Goal: Task Accomplishment & Management: Use online tool/utility

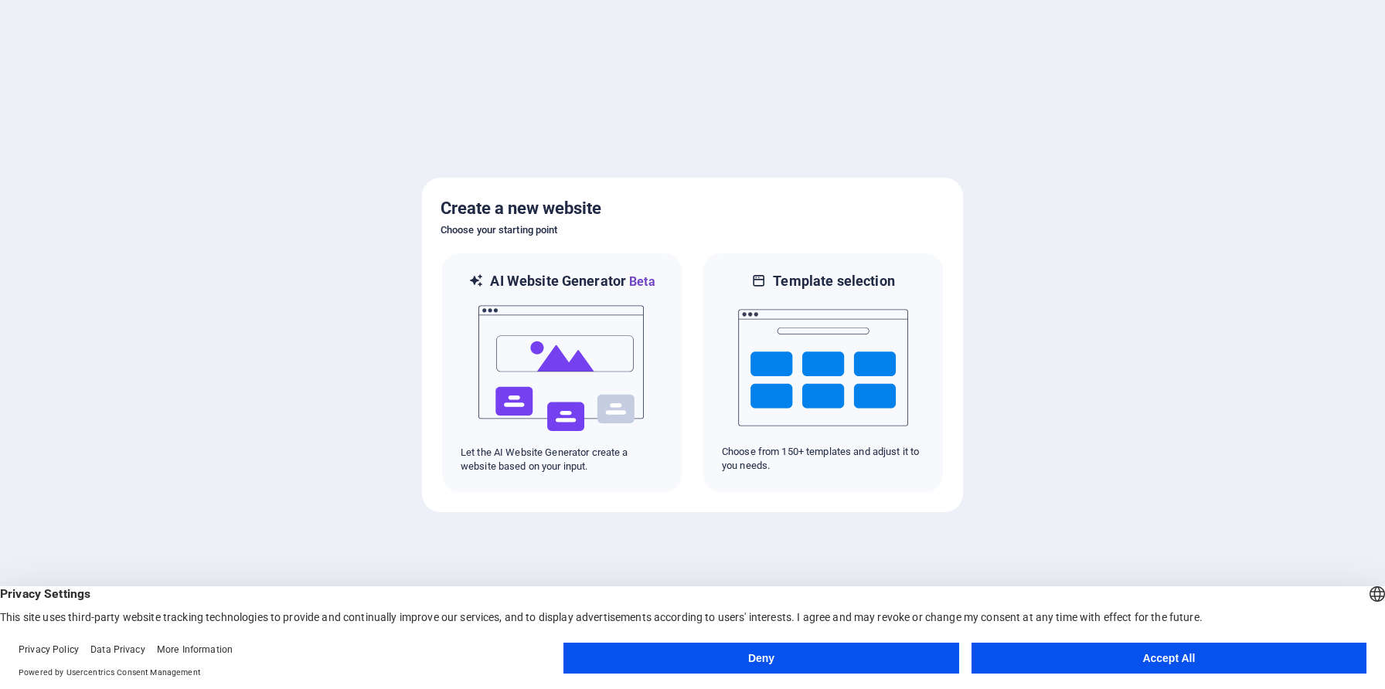
click at [1116, 657] on button "Accept All" at bounding box center [1168, 658] width 395 height 31
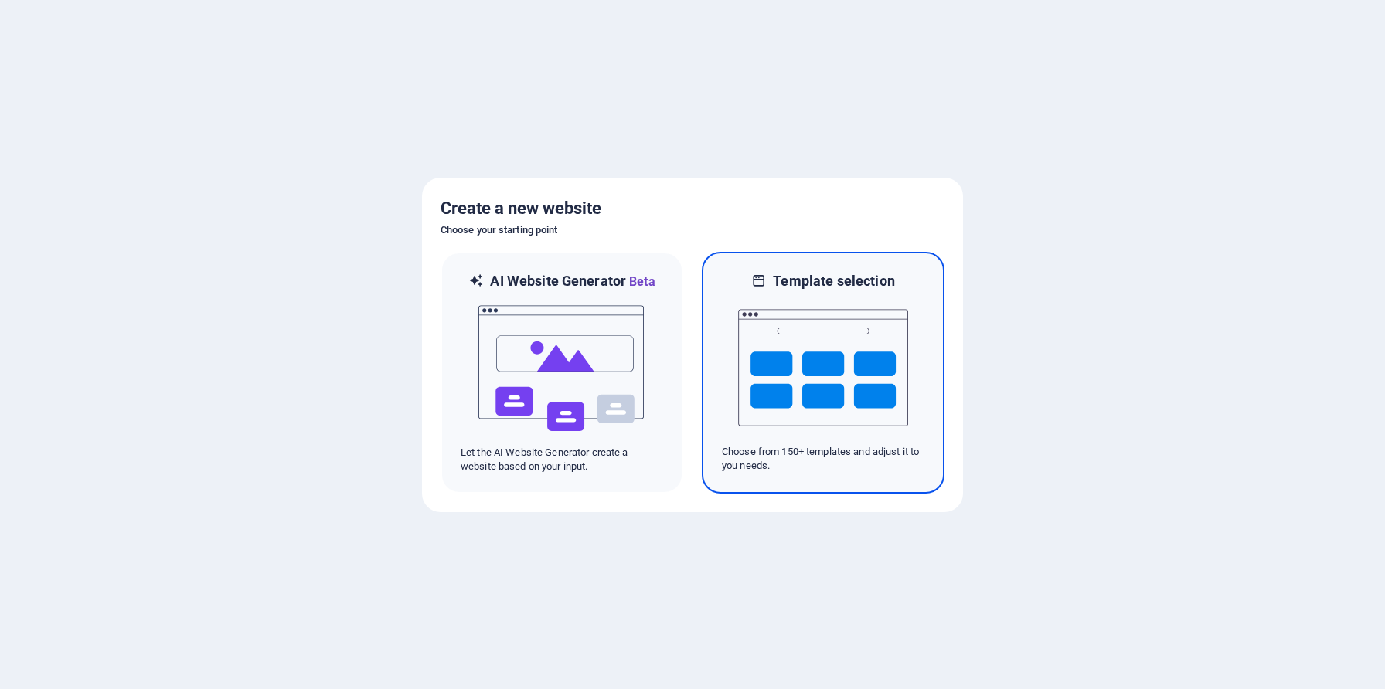
click at [799, 375] on img at bounding box center [823, 368] width 170 height 155
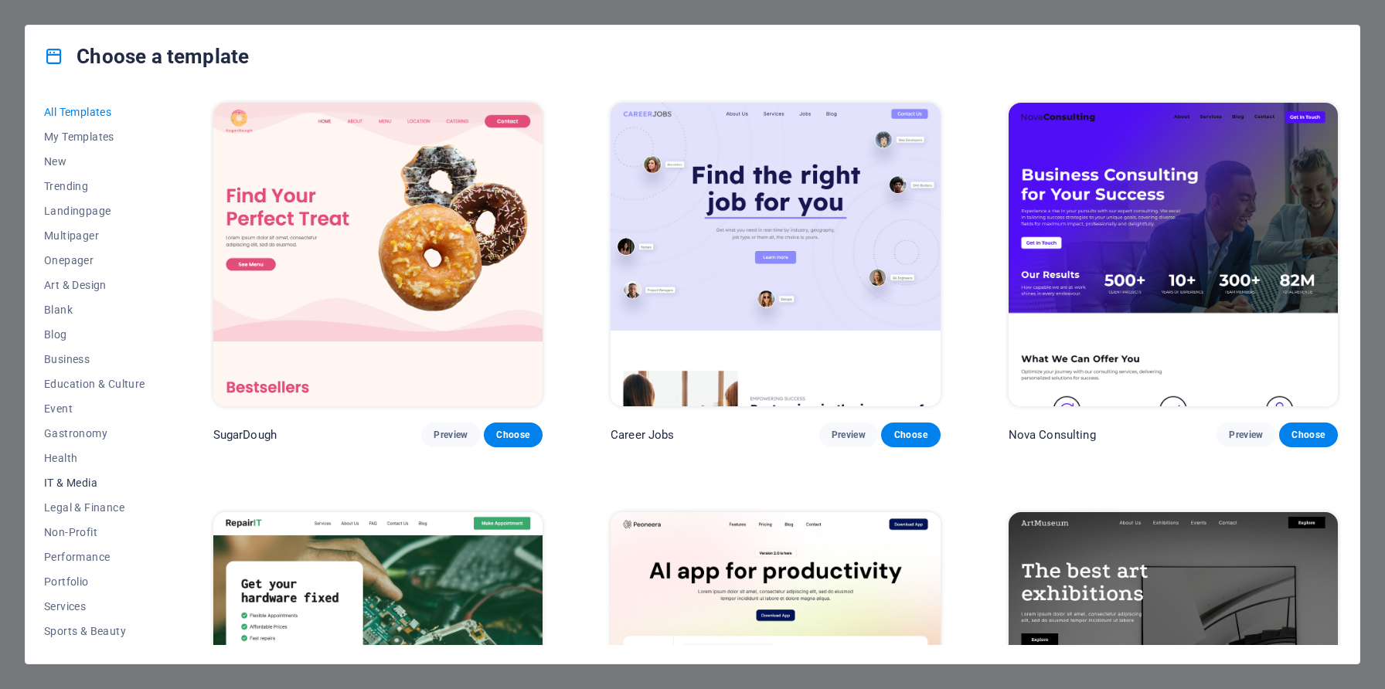
click at [79, 480] on span "IT & Media" at bounding box center [94, 483] width 101 height 12
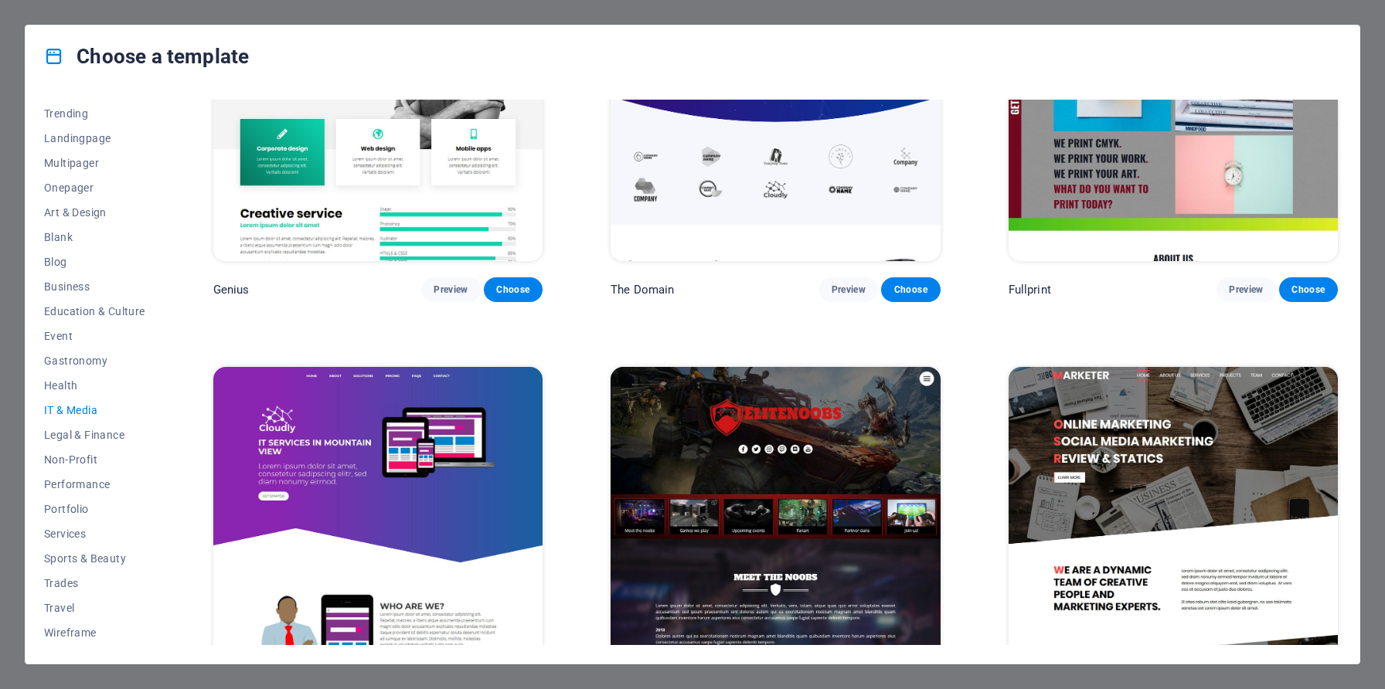
scroll to position [1024, 0]
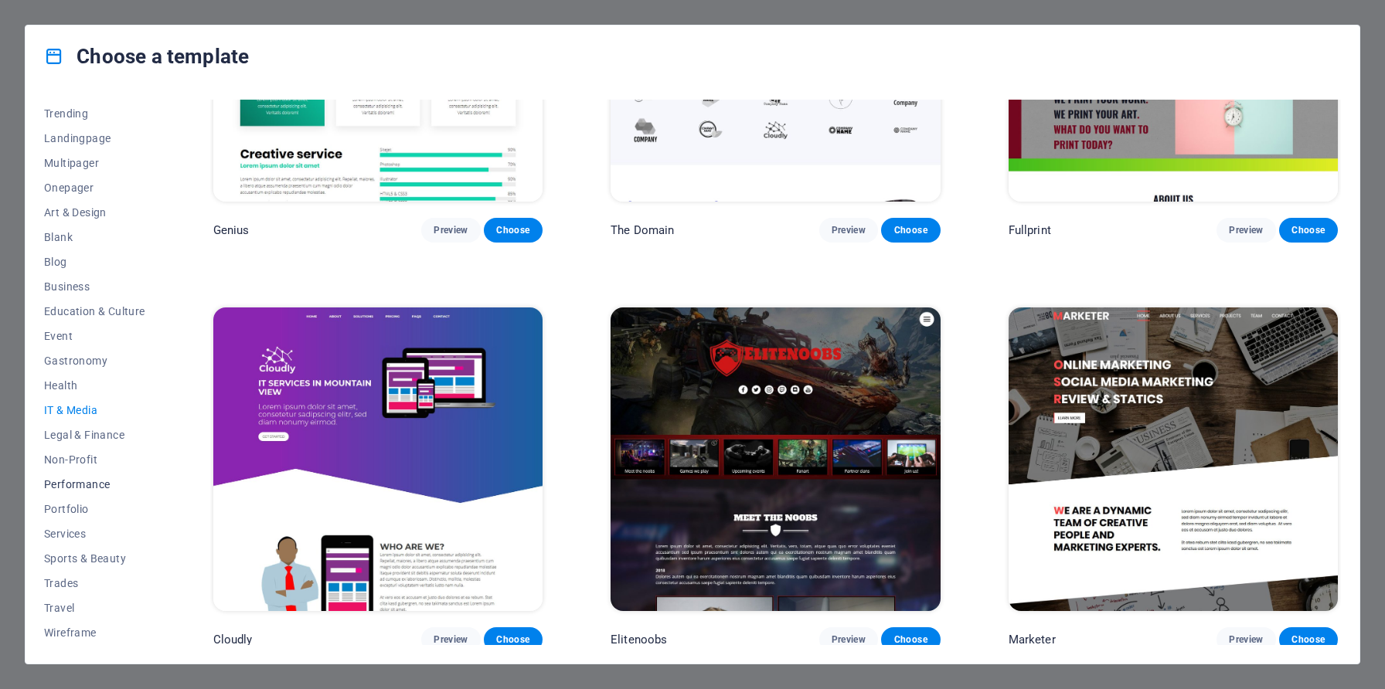
click at [86, 487] on span "Performance" at bounding box center [94, 484] width 101 height 12
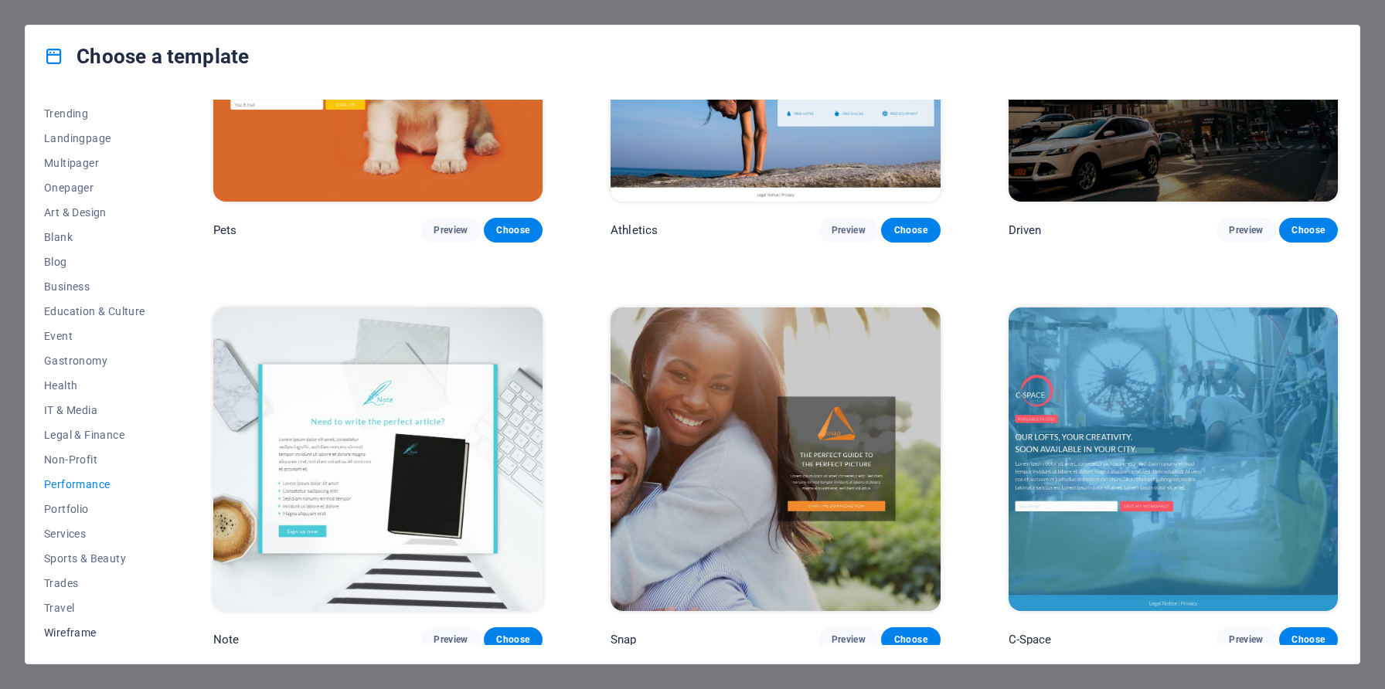
click at [73, 628] on span "Wireframe" at bounding box center [94, 633] width 101 height 12
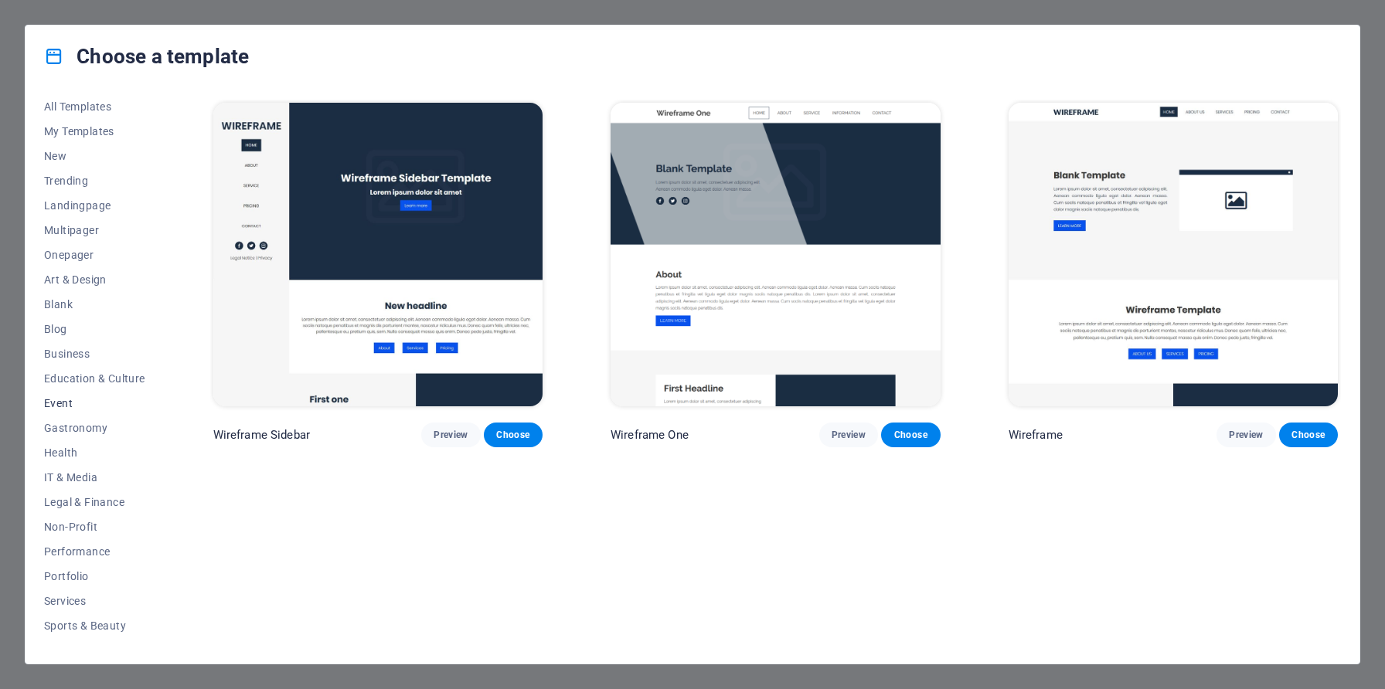
scroll to position [0, 0]
click at [91, 207] on span "Landingpage" at bounding box center [94, 211] width 101 height 12
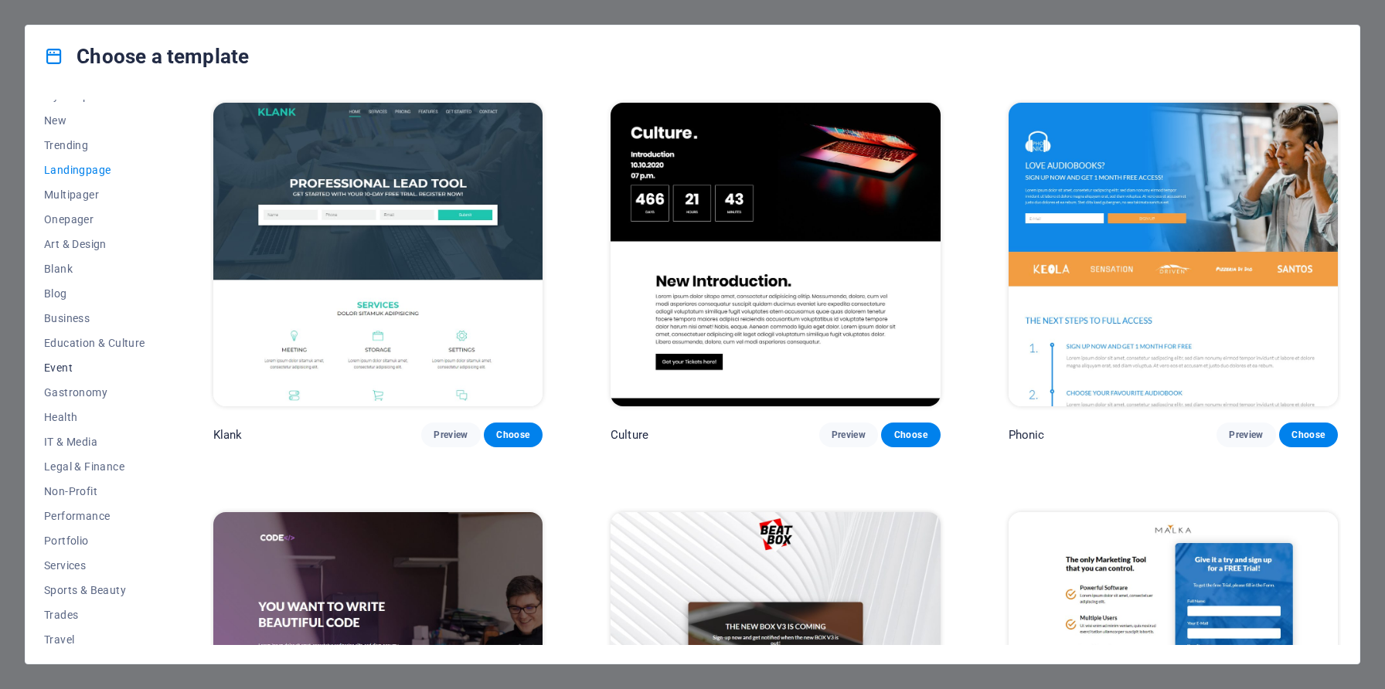
scroll to position [42, 0]
click at [94, 437] on span "IT & Media" at bounding box center [94, 441] width 101 height 12
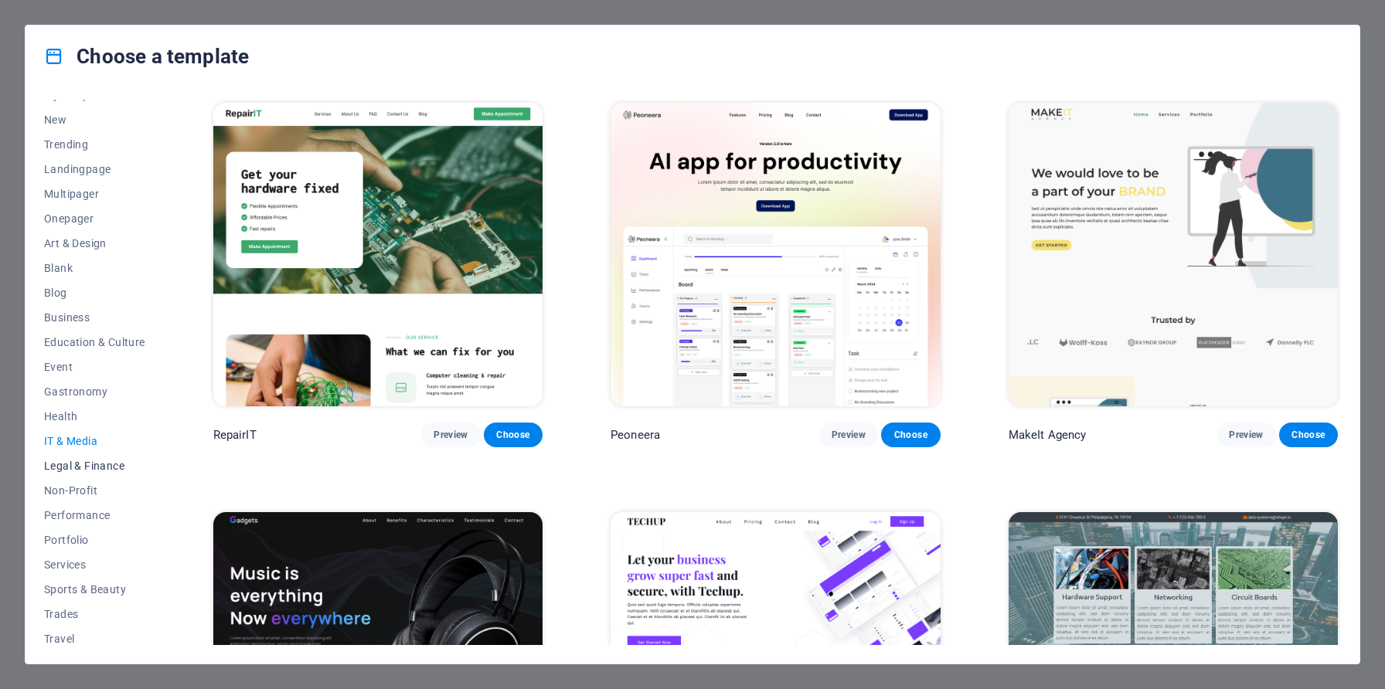
click at [93, 466] on span "Legal & Finance" at bounding box center [94, 466] width 101 height 12
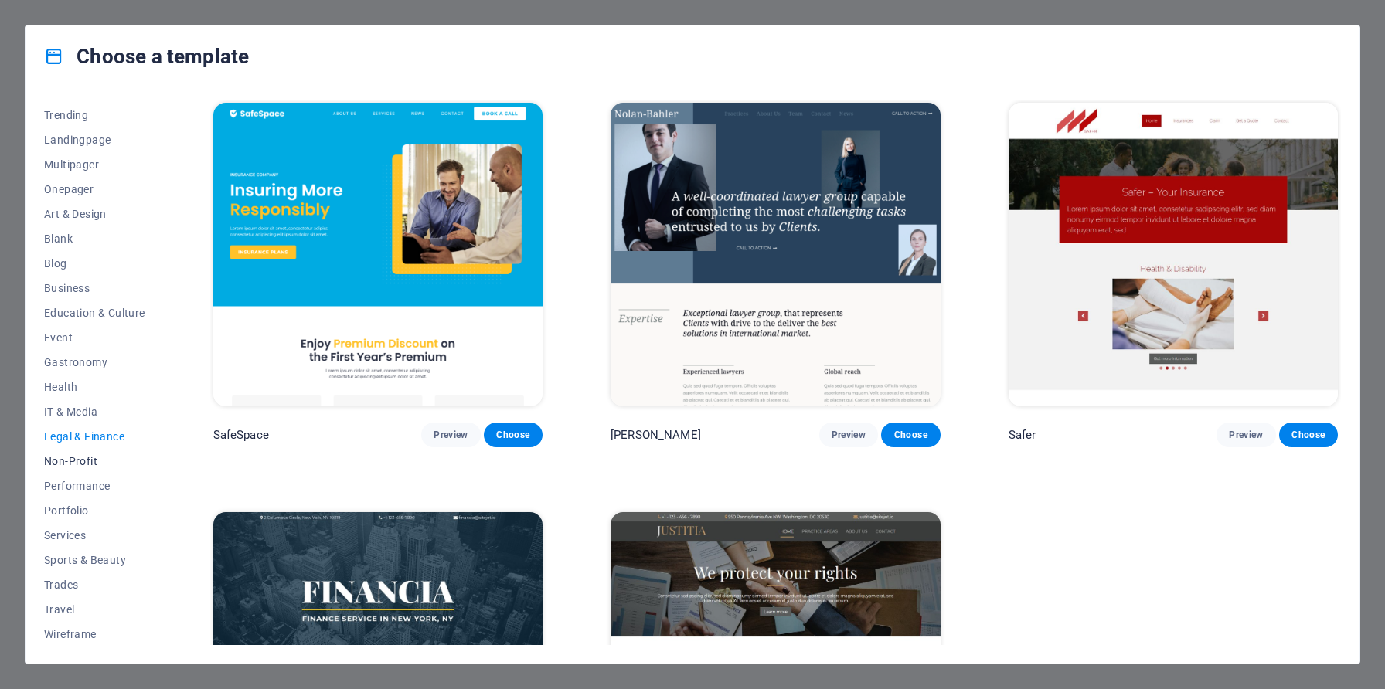
scroll to position [73, 0]
click at [89, 503] on span "Portfolio" at bounding box center [94, 509] width 101 height 12
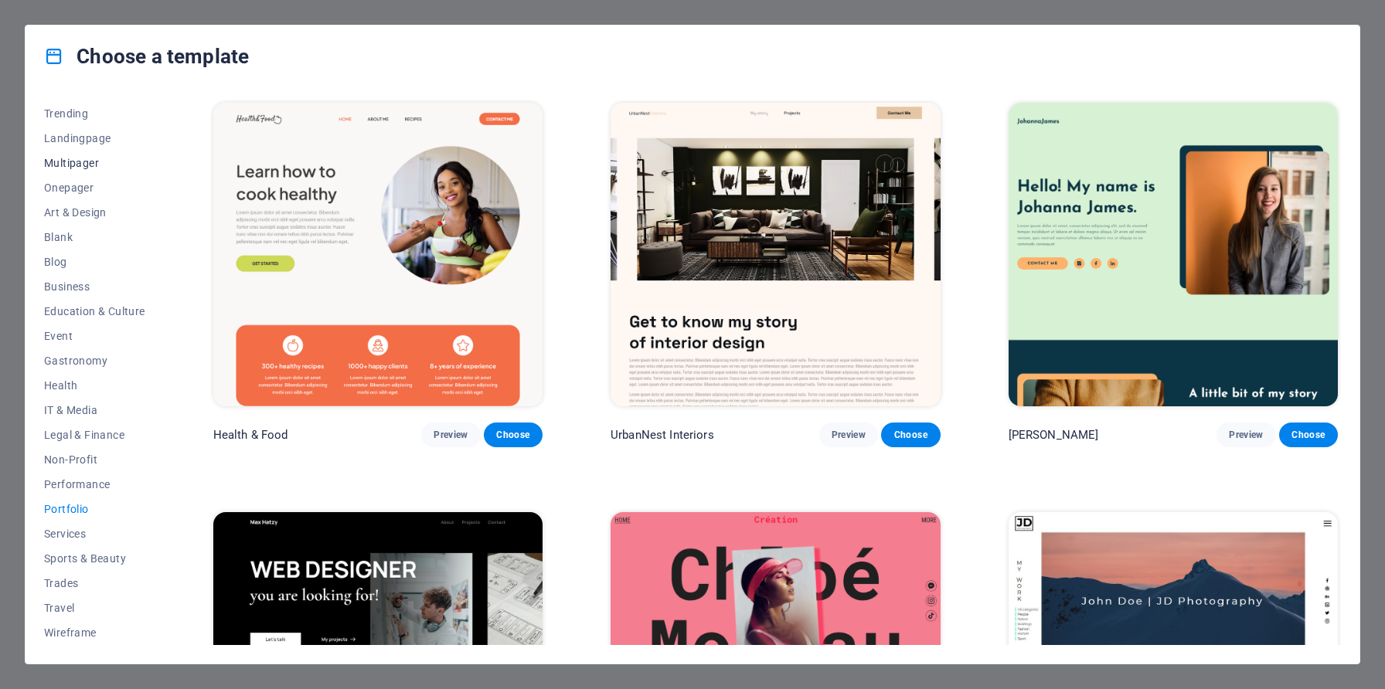
click at [72, 163] on span "Multipager" at bounding box center [94, 163] width 101 height 12
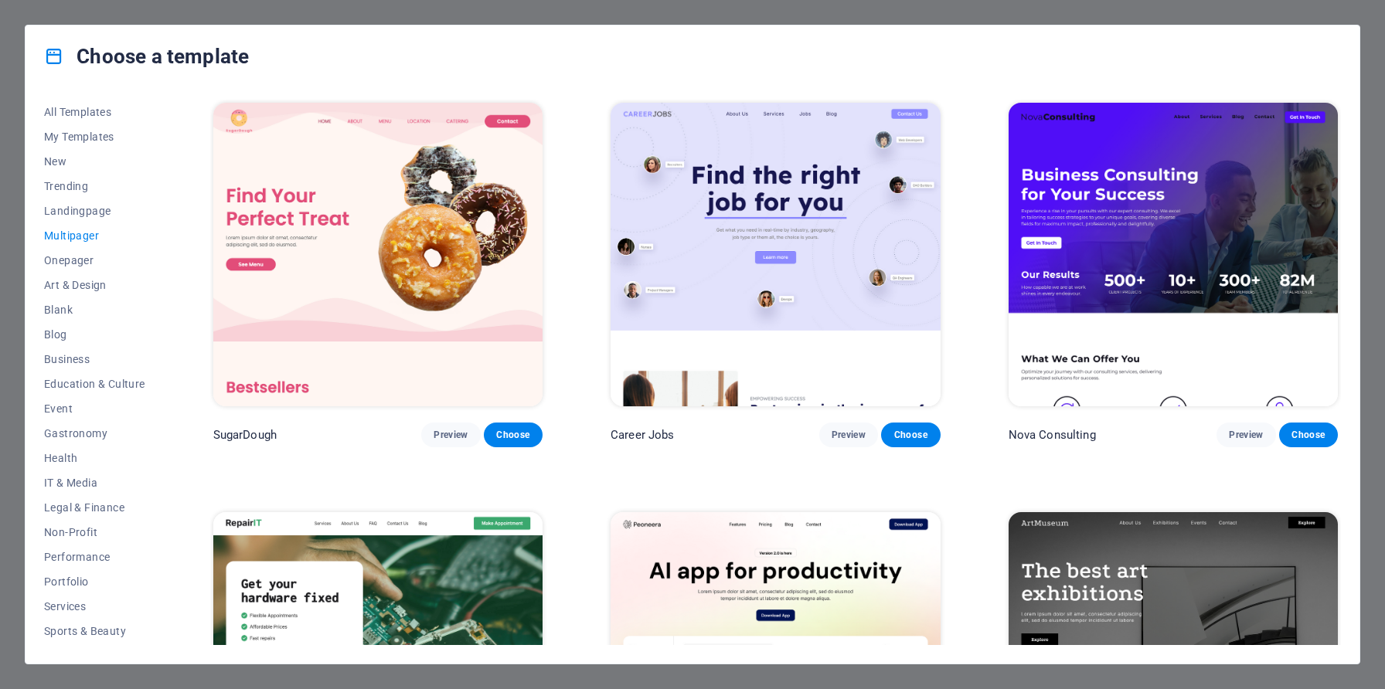
scroll to position [3, 0]
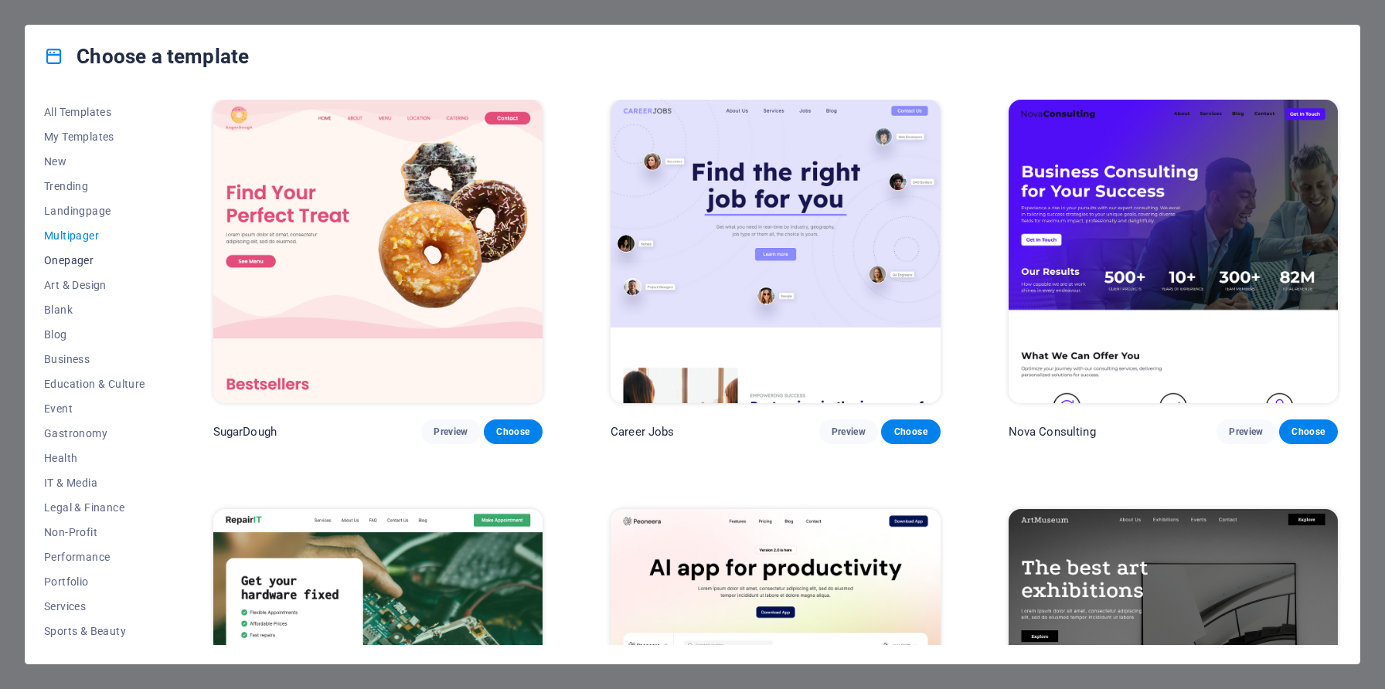
click at [110, 254] on span "Onepager" at bounding box center [94, 260] width 101 height 12
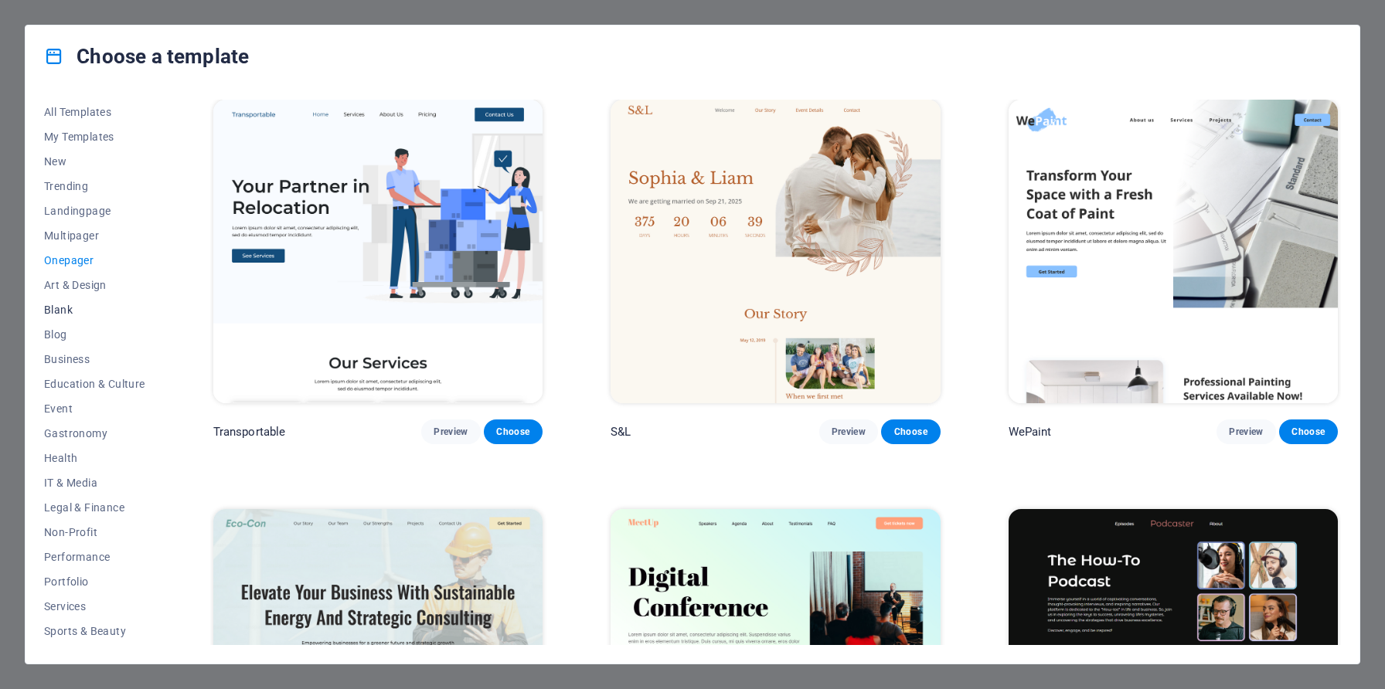
click at [110, 305] on span "Blank" at bounding box center [94, 310] width 101 height 12
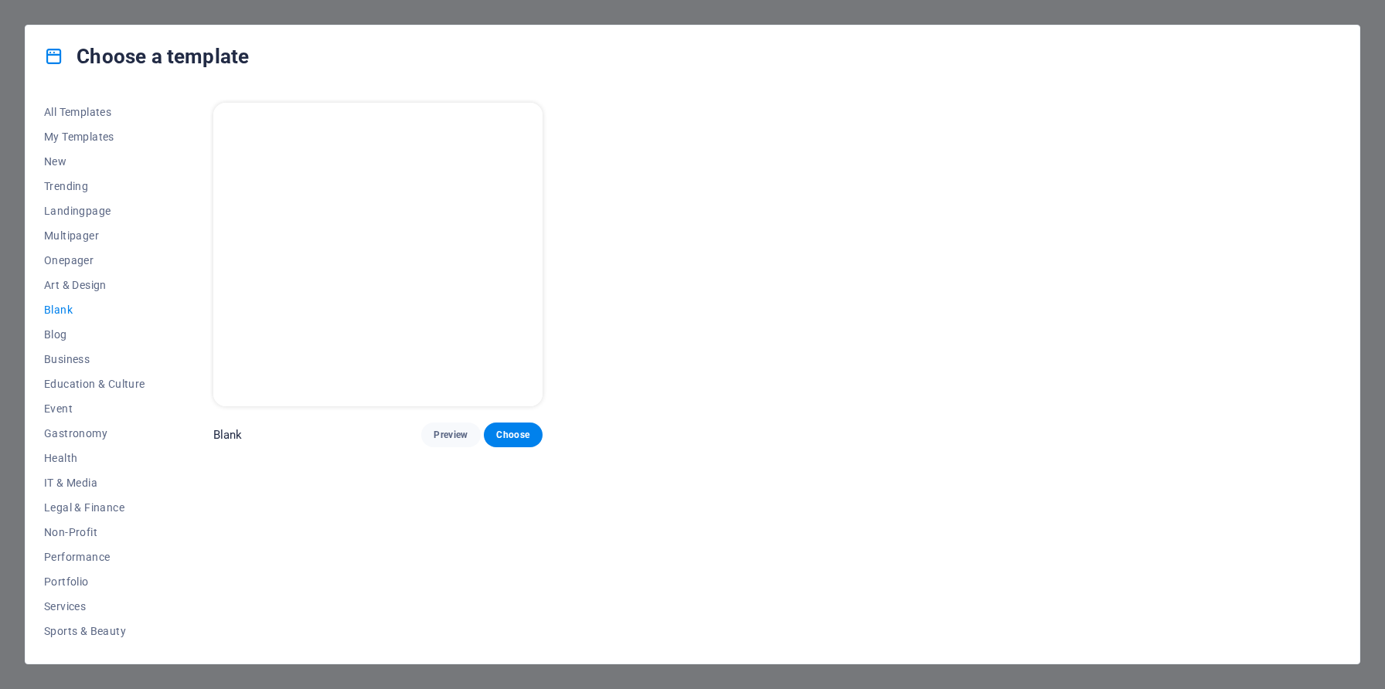
scroll to position [0, 0]
click at [522, 430] on span "Choose" at bounding box center [513, 435] width 34 height 12
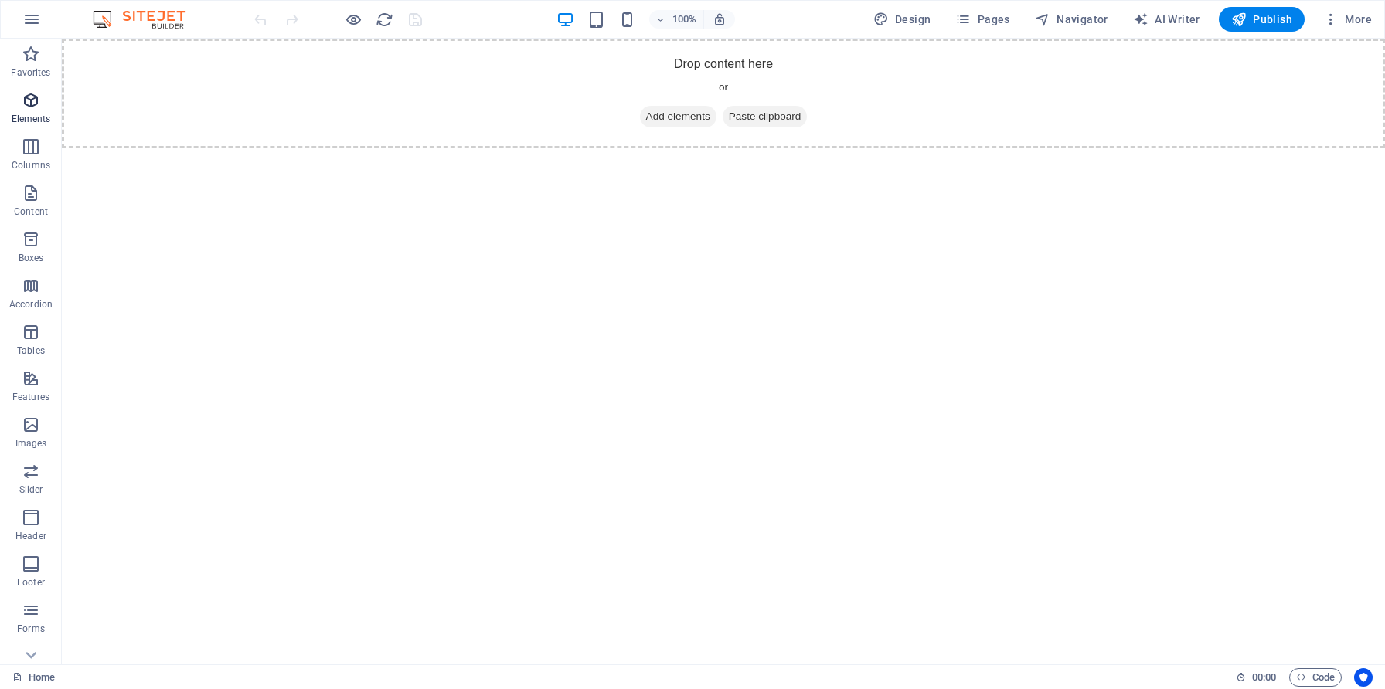
click at [30, 103] on icon "button" at bounding box center [31, 100] width 19 height 19
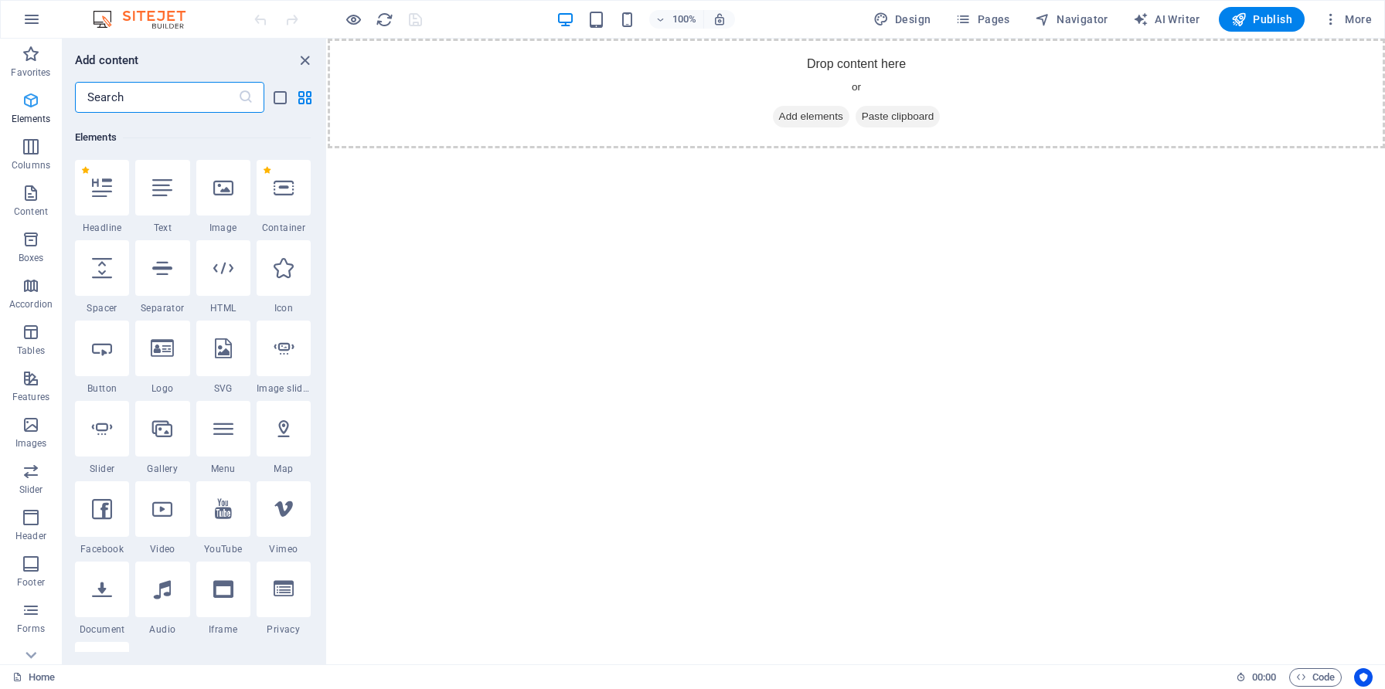
scroll to position [165, 0]
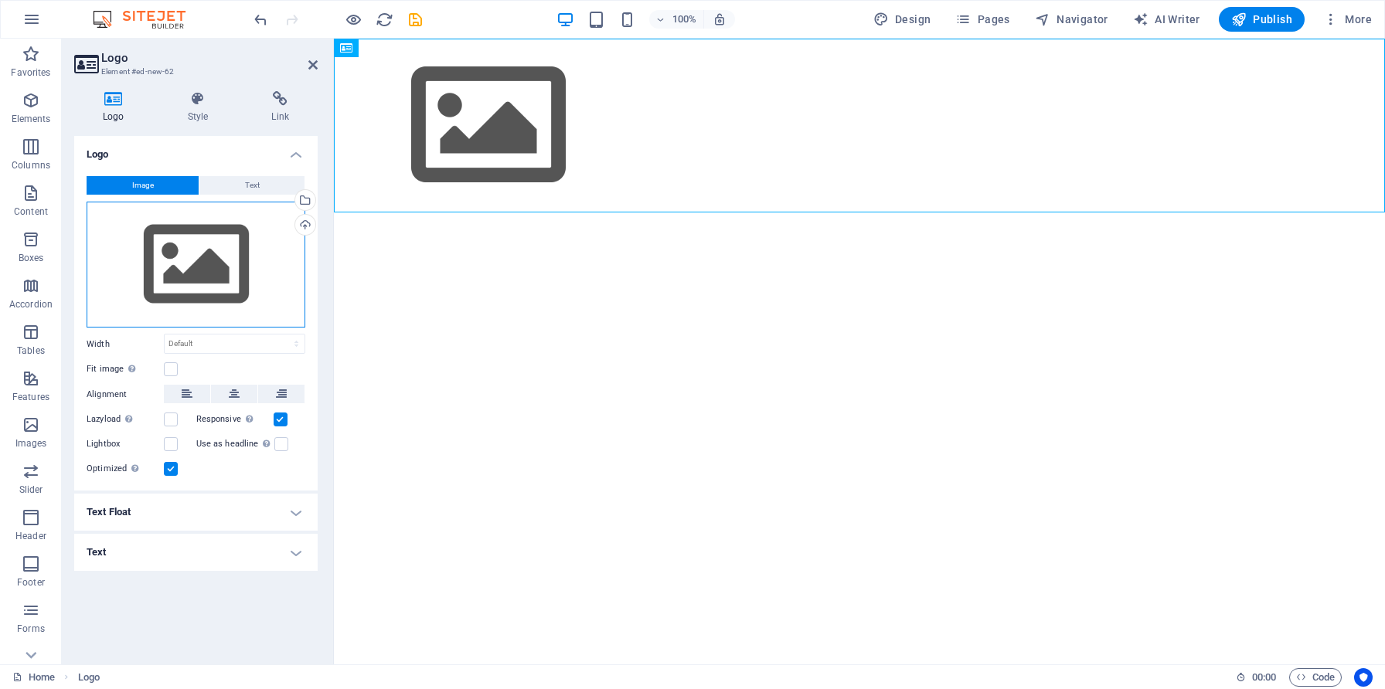
click at [226, 271] on div "Drag files here, click to choose files or select files from Files or our free s…" at bounding box center [196, 265] width 219 height 127
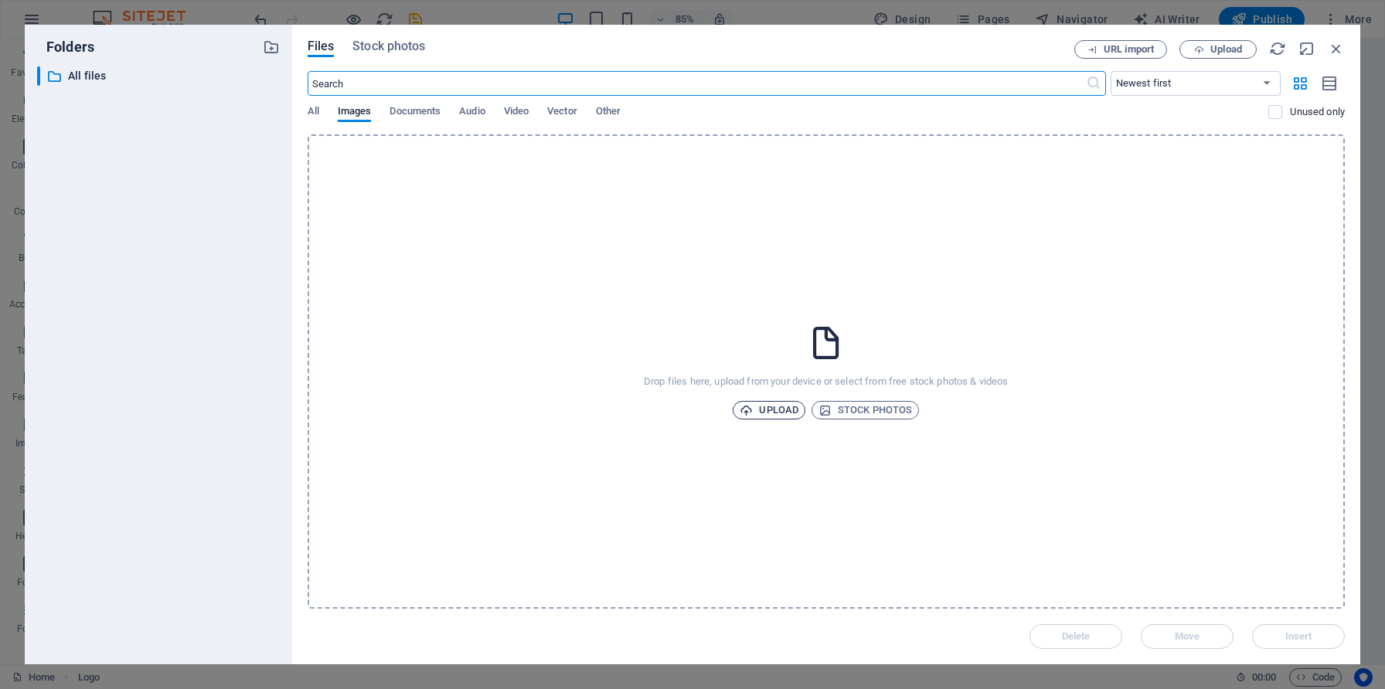
click at [770, 409] on span "Upload" at bounding box center [768, 410] width 59 height 19
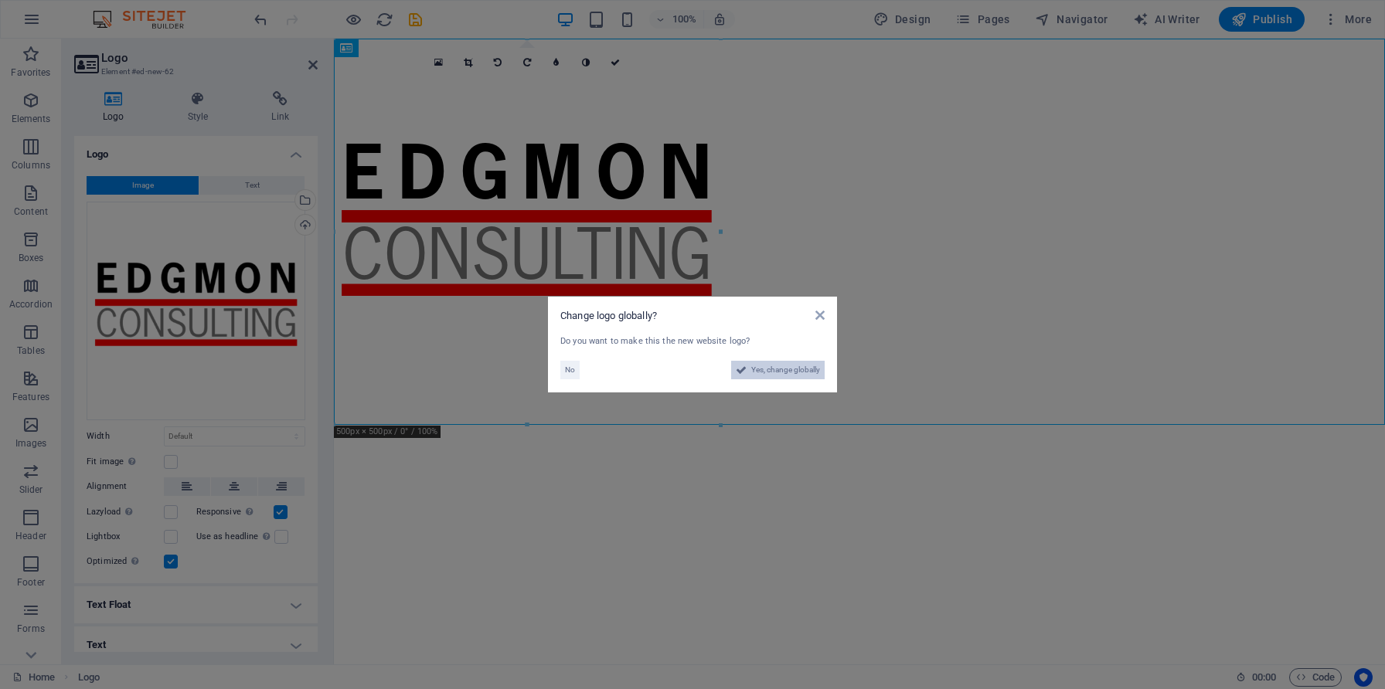
click at [792, 372] on span "Yes, change globally" at bounding box center [785, 370] width 69 height 19
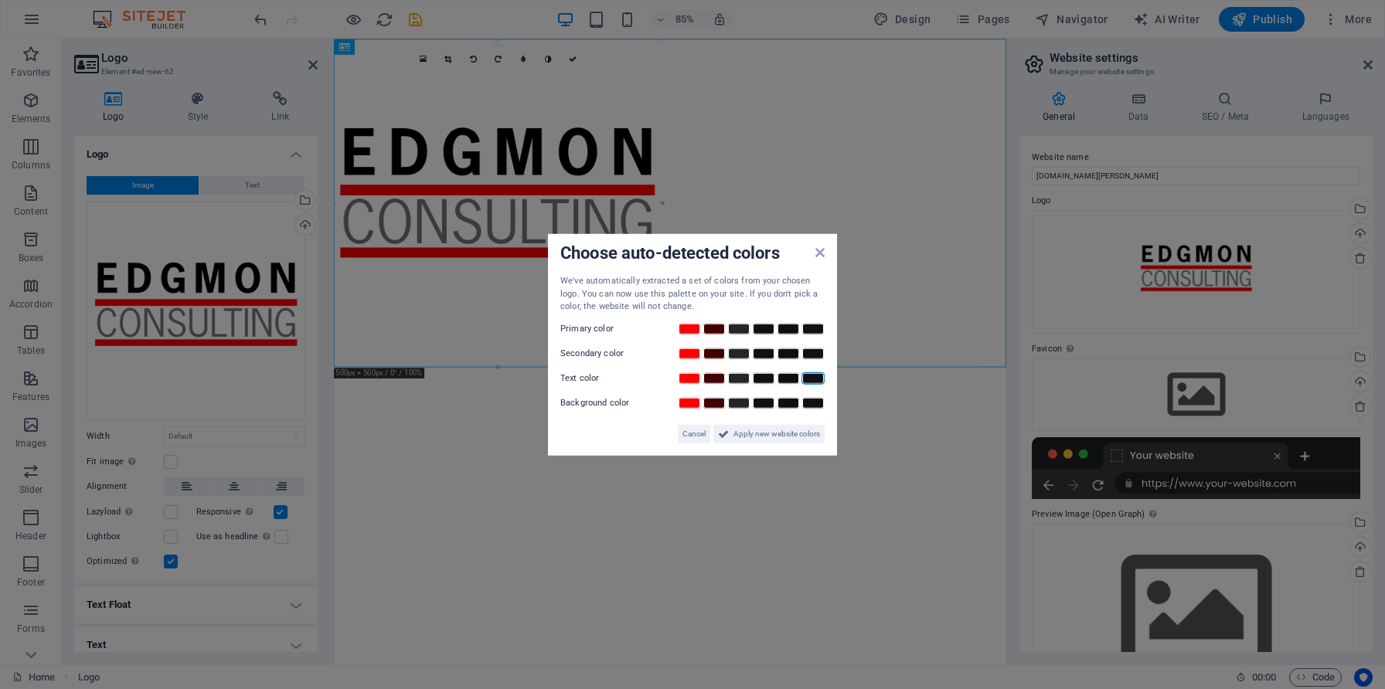
click at [814, 378] on link at bounding box center [812, 378] width 23 height 12
click at [691, 333] on link at bounding box center [689, 328] width 23 height 12
click at [817, 329] on link at bounding box center [812, 328] width 23 height 12
click at [684, 357] on link at bounding box center [689, 353] width 23 height 12
click at [728, 433] on button "Apply new website colors" at bounding box center [768, 433] width 111 height 19
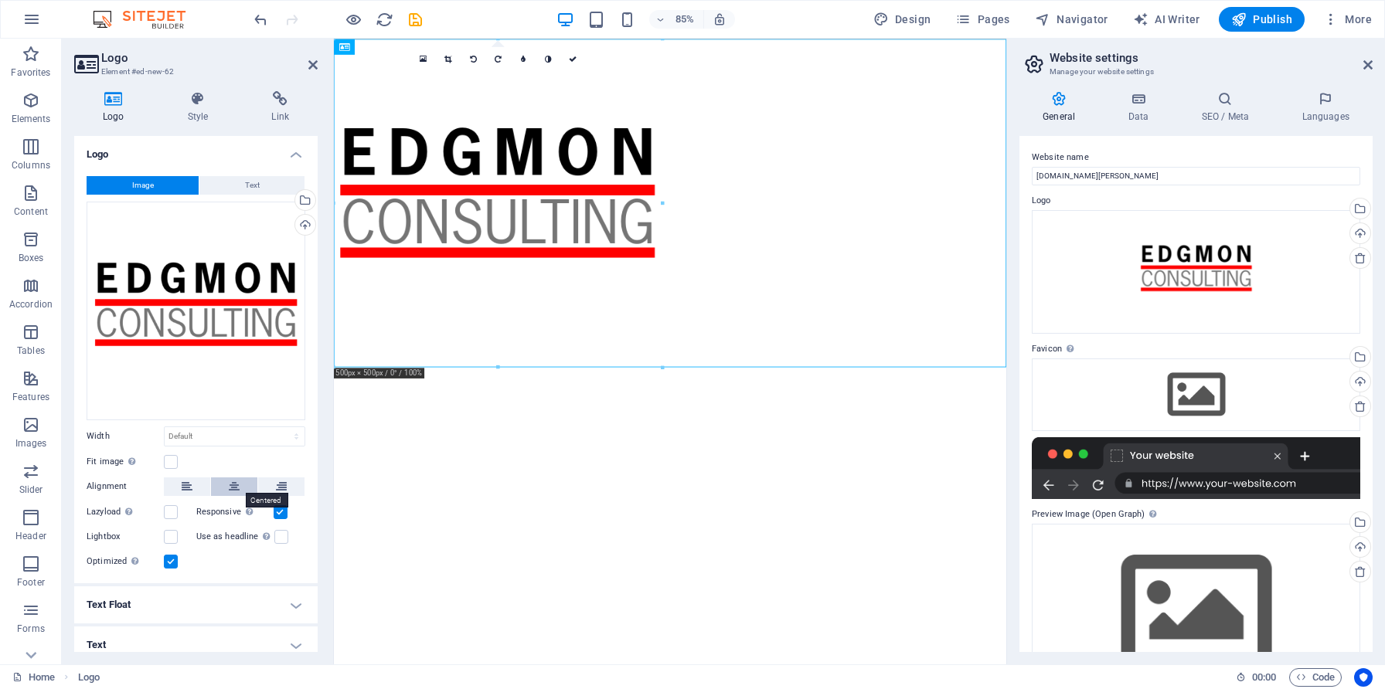
click at [224, 484] on button at bounding box center [234, 487] width 46 height 19
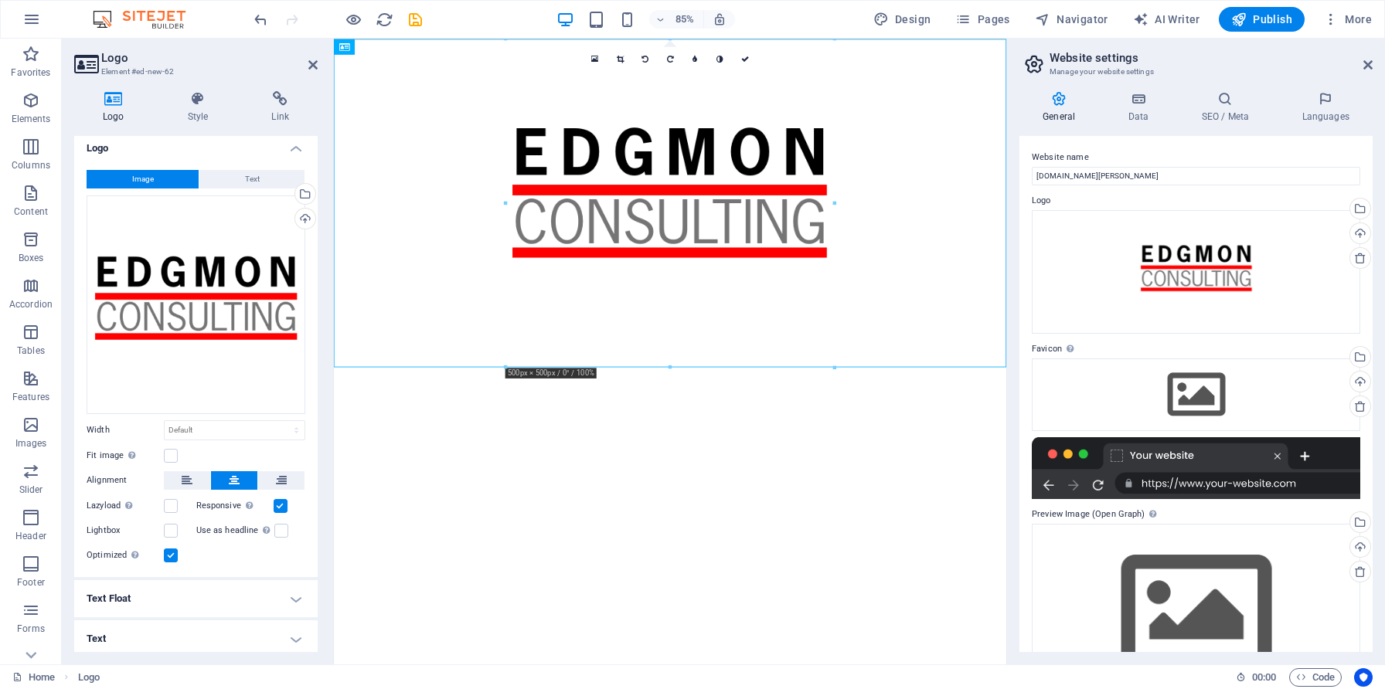
scroll to position [8, 0]
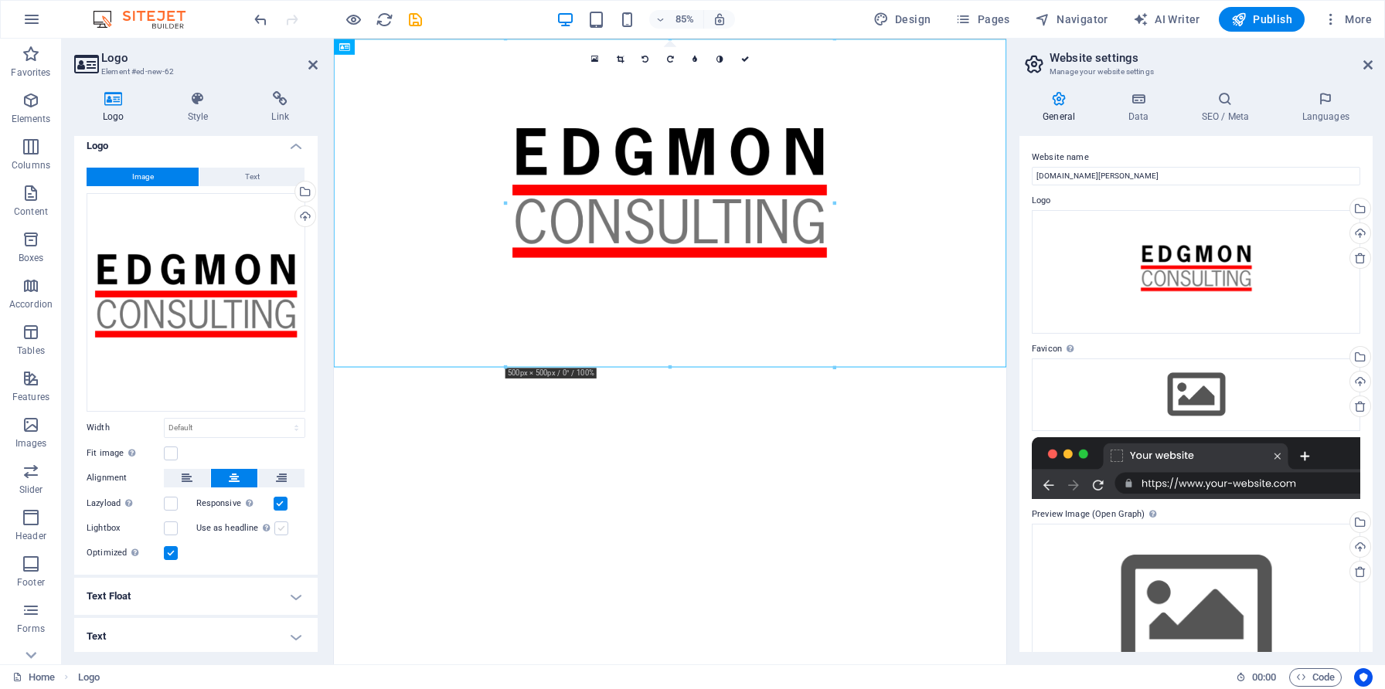
click at [280, 526] on label at bounding box center [281, 529] width 14 height 14
click at [0, 0] on input "Use as headline The image will be wrapped in an H1 headline tag. Useful for giv…" at bounding box center [0, 0] width 0 height 0
click at [175, 449] on label at bounding box center [171, 454] width 14 height 14
click at [0, 0] on input "Fit image Automatically fit image to a fixed width and height" at bounding box center [0, 0] width 0 height 0
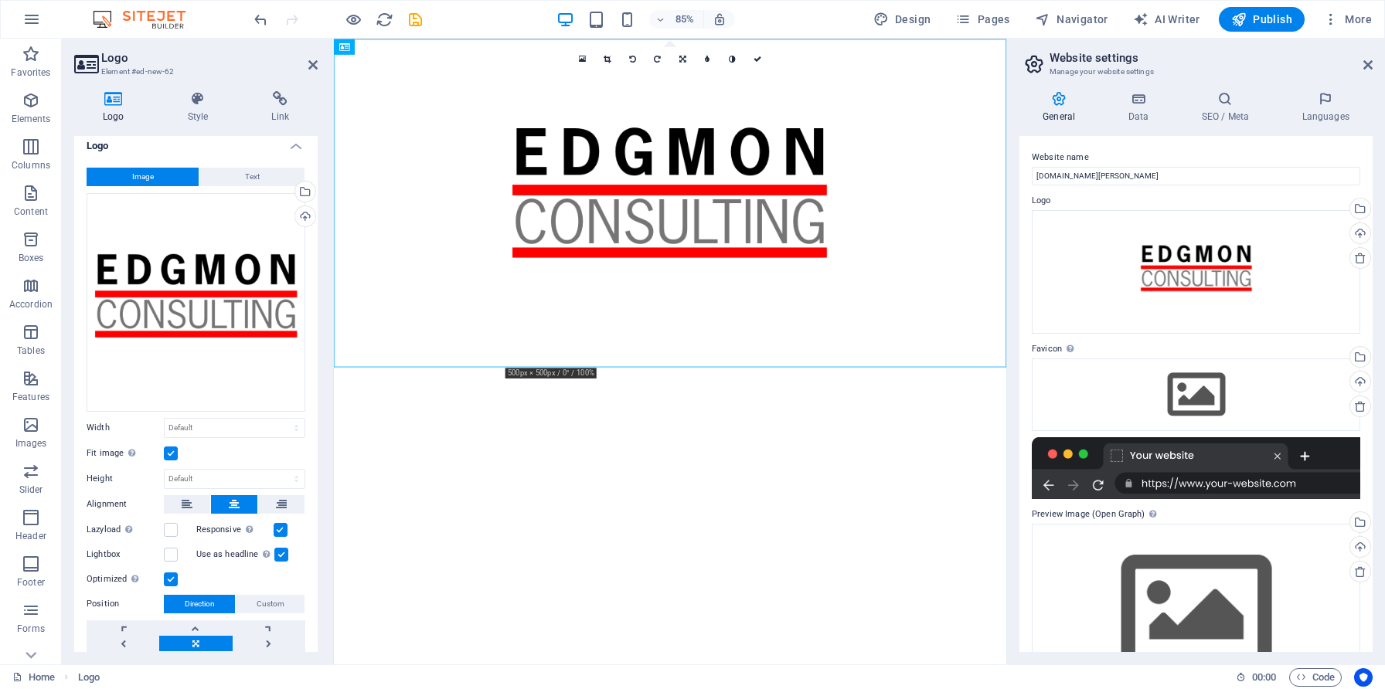
click at [170, 452] on label at bounding box center [171, 454] width 14 height 14
click at [0, 0] on input "Fit image Automatically fit image to a fixed width and height" at bounding box center [0, 0] width 0 height 0
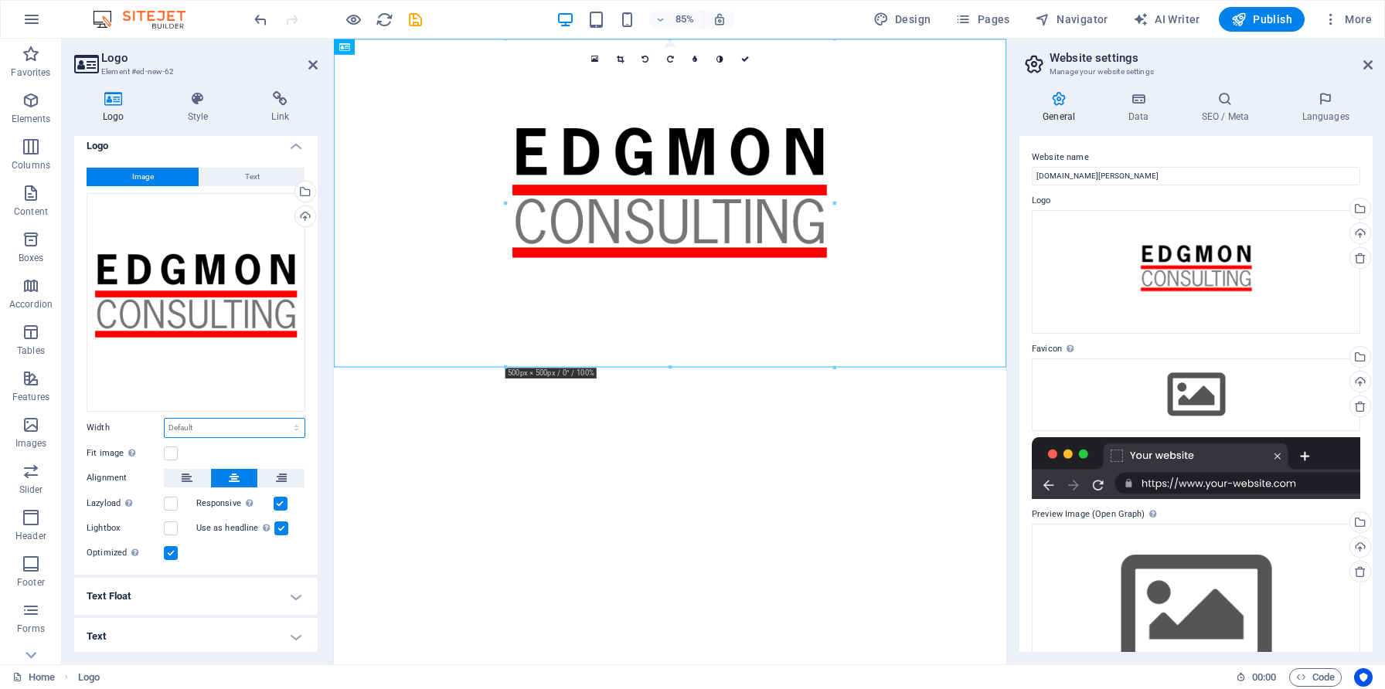
click at [215, 427] on select "Default auto px rem % em vh vw" at bounding box center [235, 428] width 140 height 19
click at [165, 419] on select "Default auto px rem % em vh vw" at bounding box center [235, 428] width 140 height 19
select select "DISABLED_OPTION_VALUE"
click at [168, 522] on label at bounding box center [171, 529] width 14 height 14
click at [0, 0] on input "Lightbox" at bounding box center [0, 0] width 0 height 0
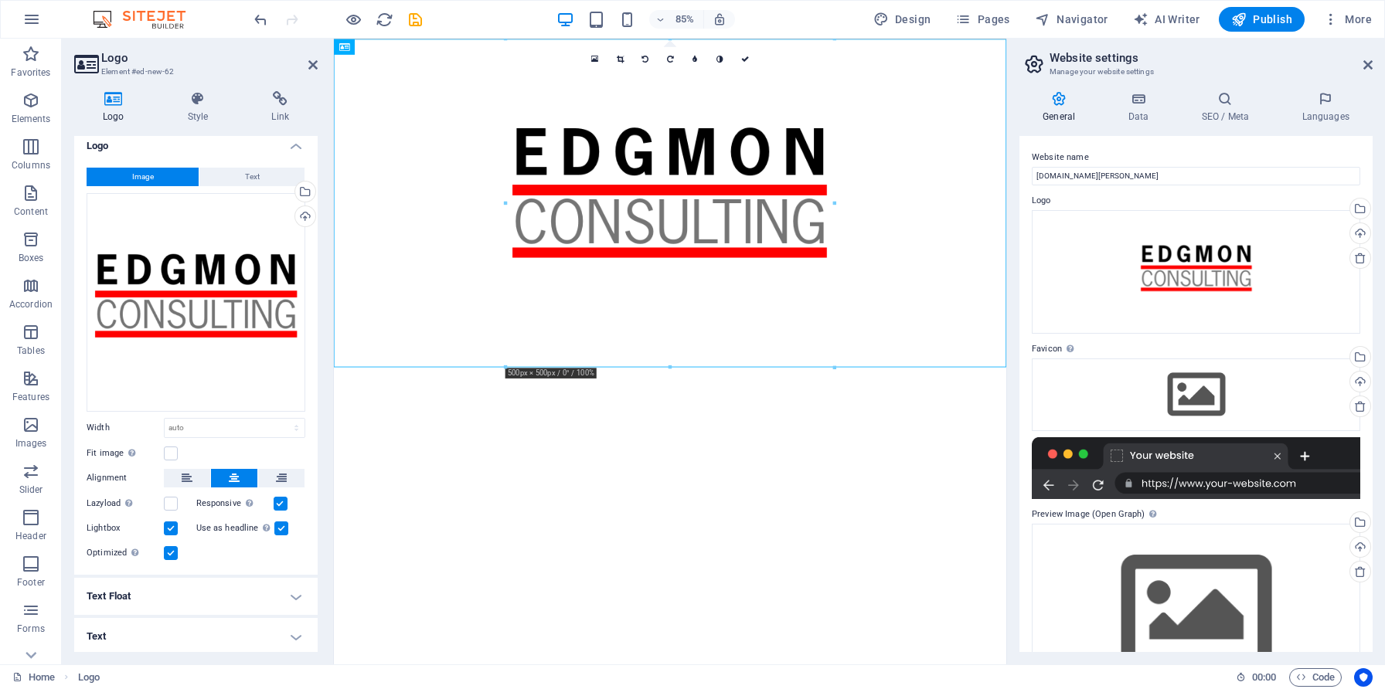
click at [168, 525] on label at bounding box center [171, 529] width 14 height 14
click at [0, 0] on input "Lightbox" at bounding box center [0, 0] width 0 height 0
click at [167, 503] on label at bounding box center [171, 504] width 14 height 14
click at [0, 0] on input "Lazyload Loading images after the page loads improves page speed." at bounding box center [0, 0] width 0 height 0
click at [168, 503] on label at bounding box center [171, 504] width 14 height 14
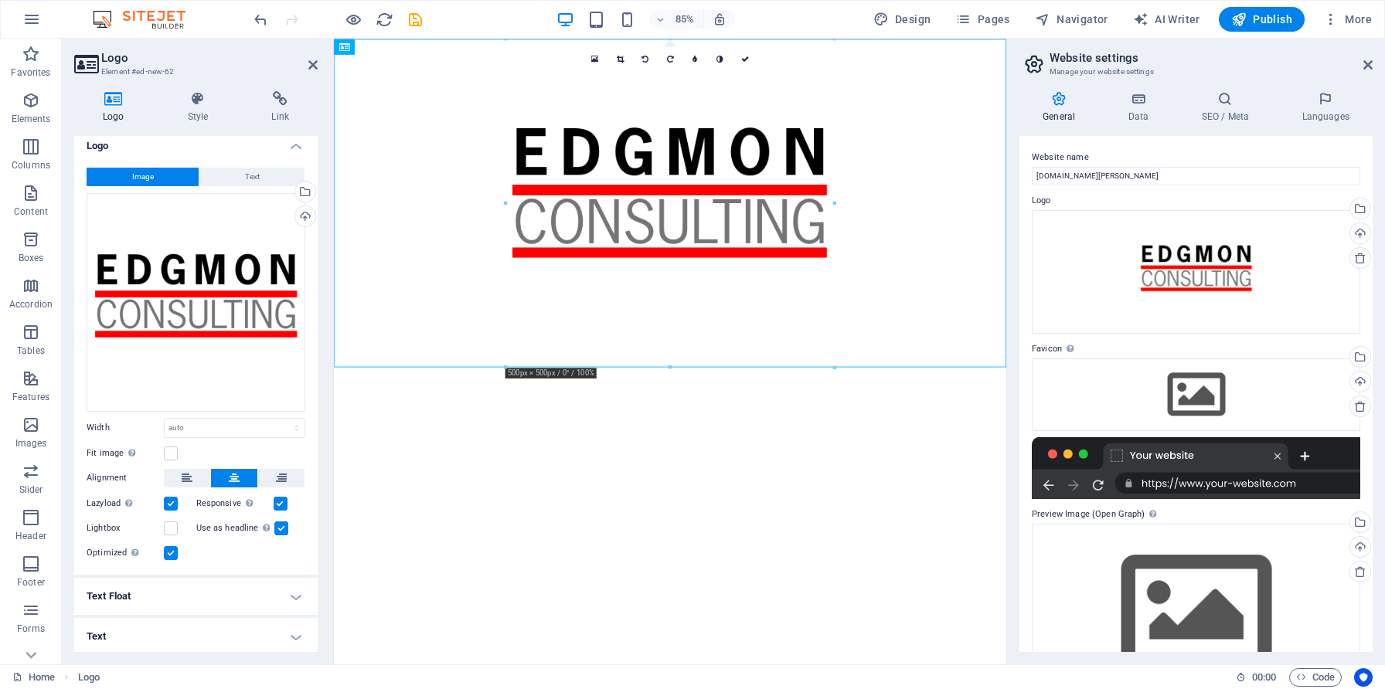
click at [0, 0] on input "Lazyload Loading images after the page loads improves page speed." at bounding box center [0, 0] width 0 height 0
click at [212, 588] on h4 "Text Float" at bounding box center [195, 596] width 243 height 37
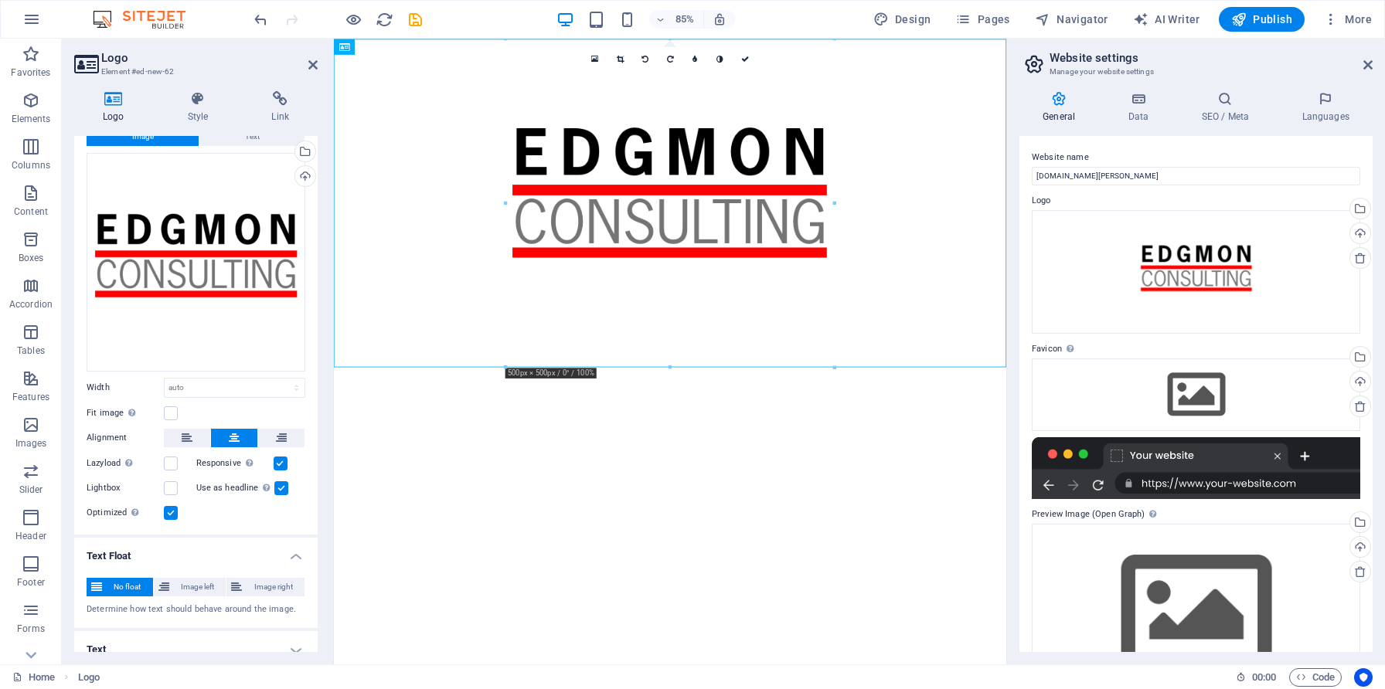
scroll to position [62, 0]
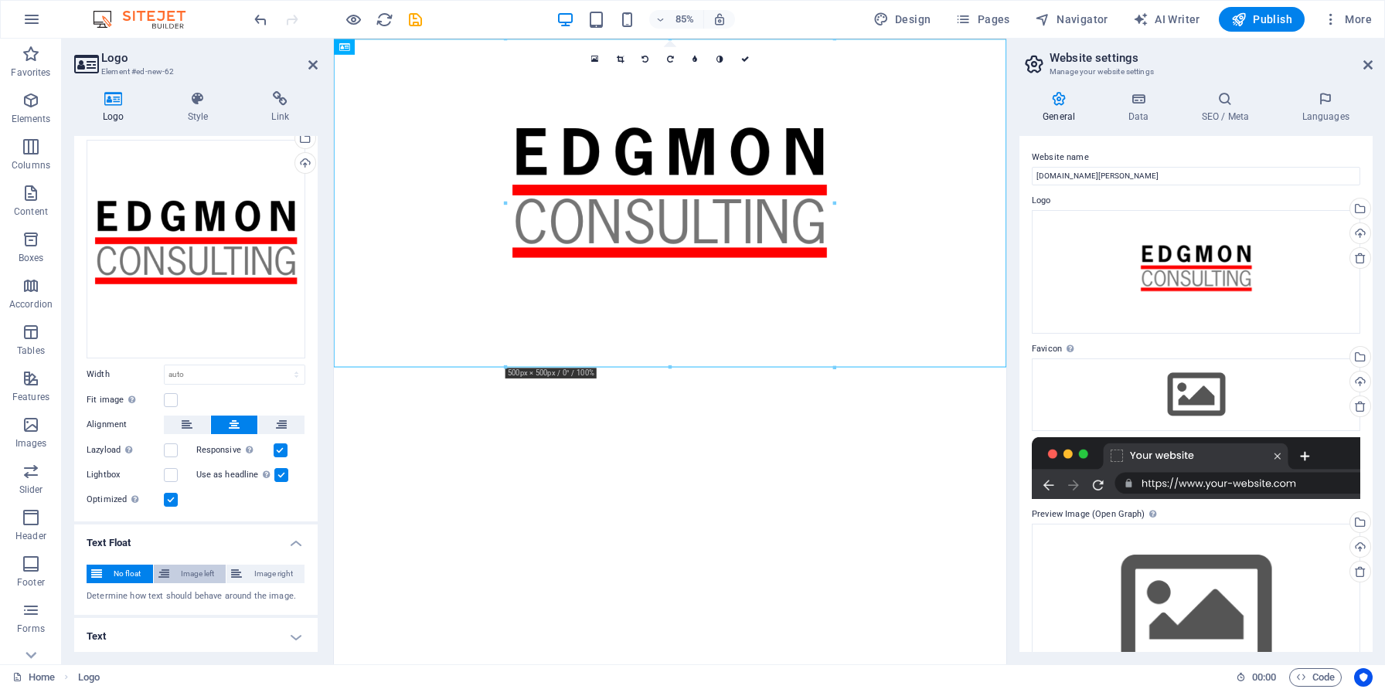
click at [194, 570] on span "Image left" at bounding box center [198, 574] width 48 height 19
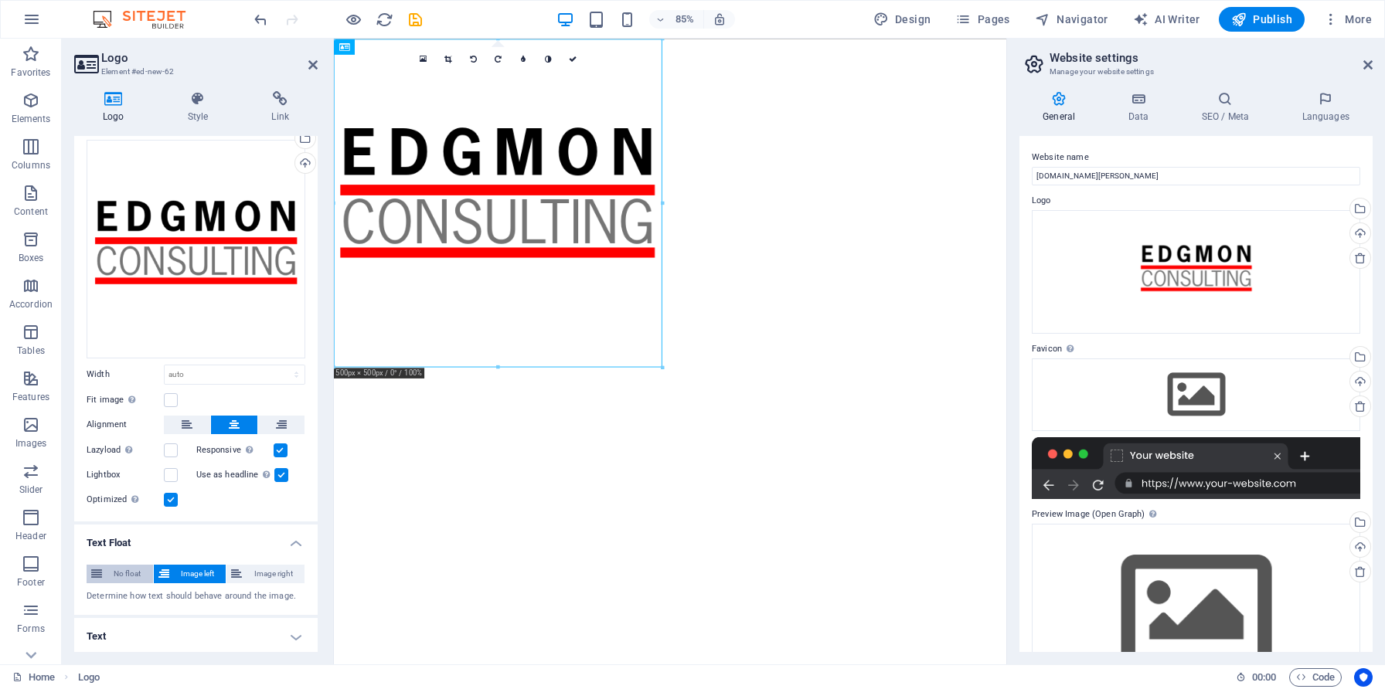
click at [124, 569] on span "No float" at bounding box center [128, 574] width 42 height 19
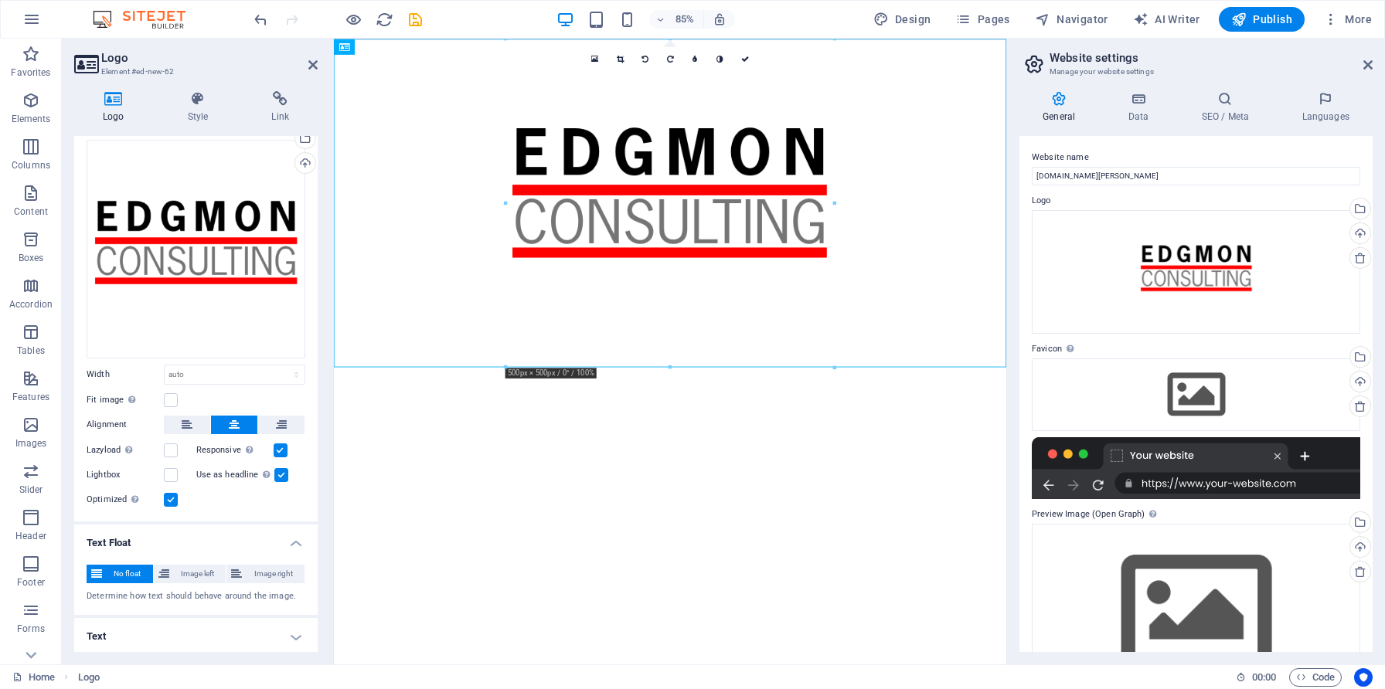
click at [246, 631] on h4 "Text" at bounding box center [195, 636] width 243 height 37
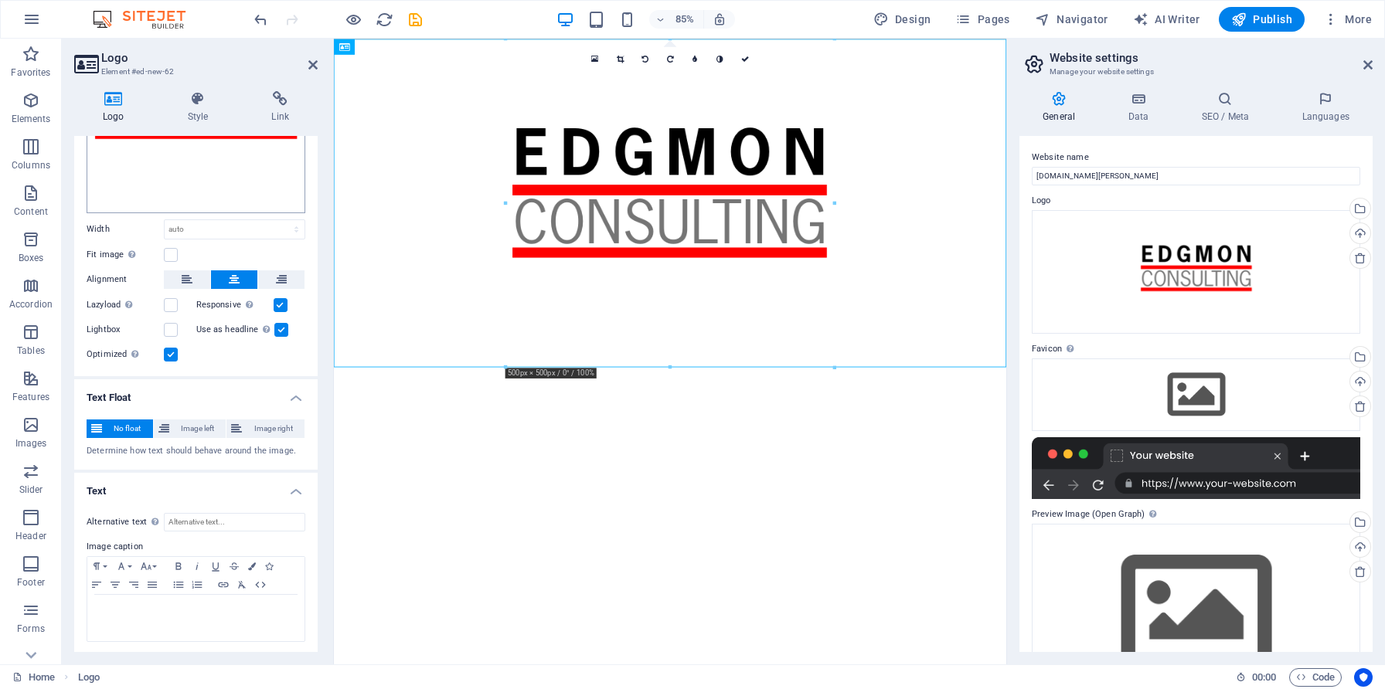
scroll to position [0, 0]
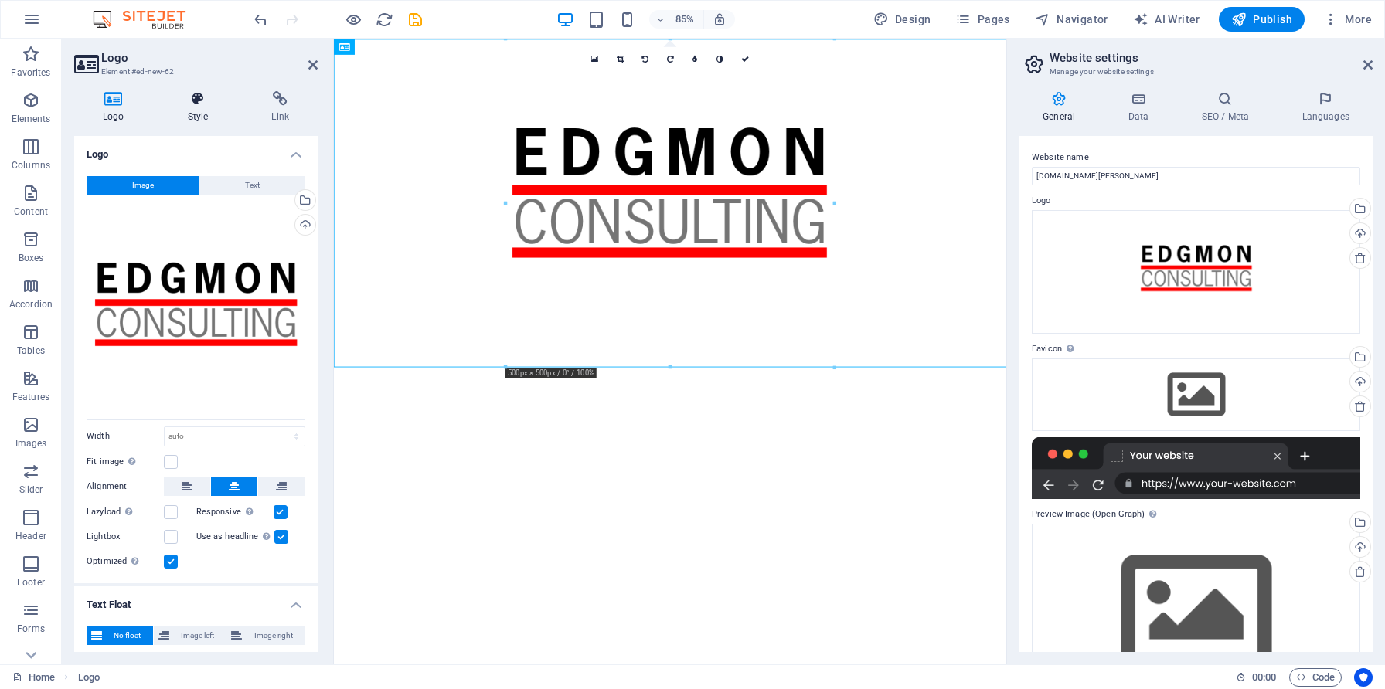
click at [199, 101] on icon at bounding box center [198, 98] width 78 height 15
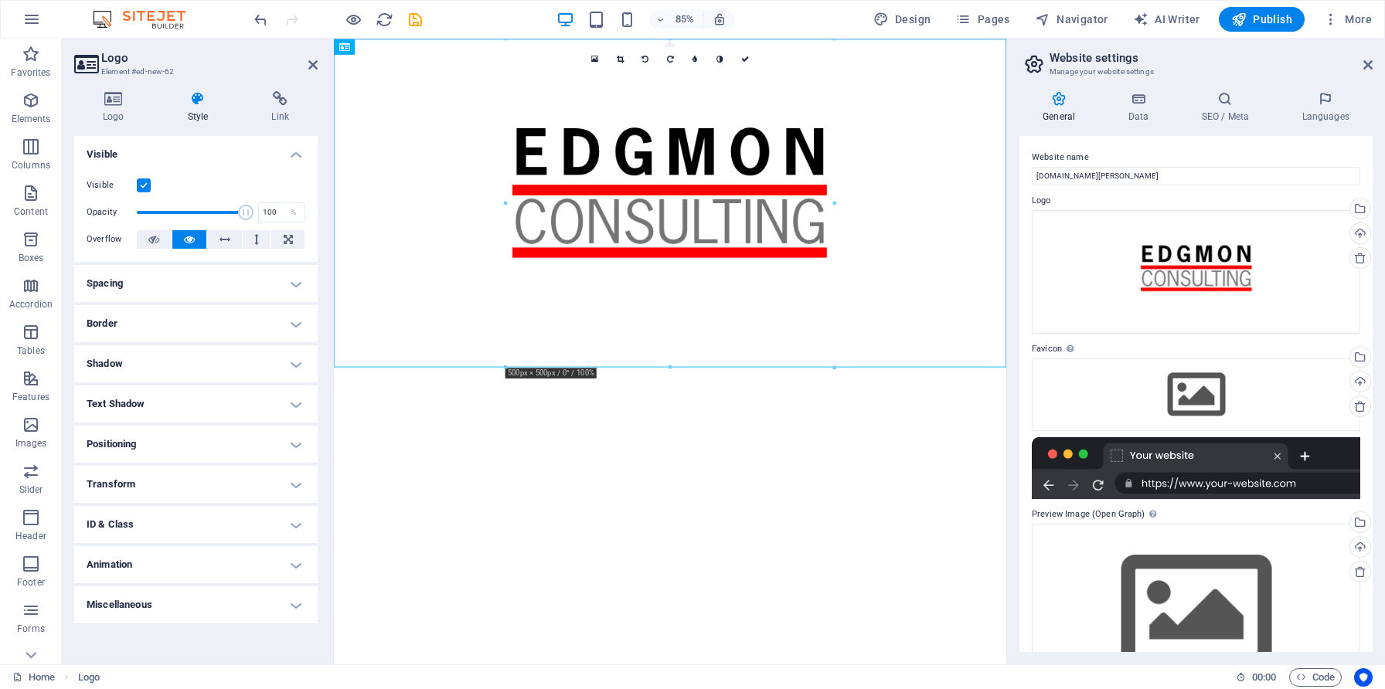
click at [200, 322] on h4 "Border" at bounding box center [195, 323] width 243 height 37
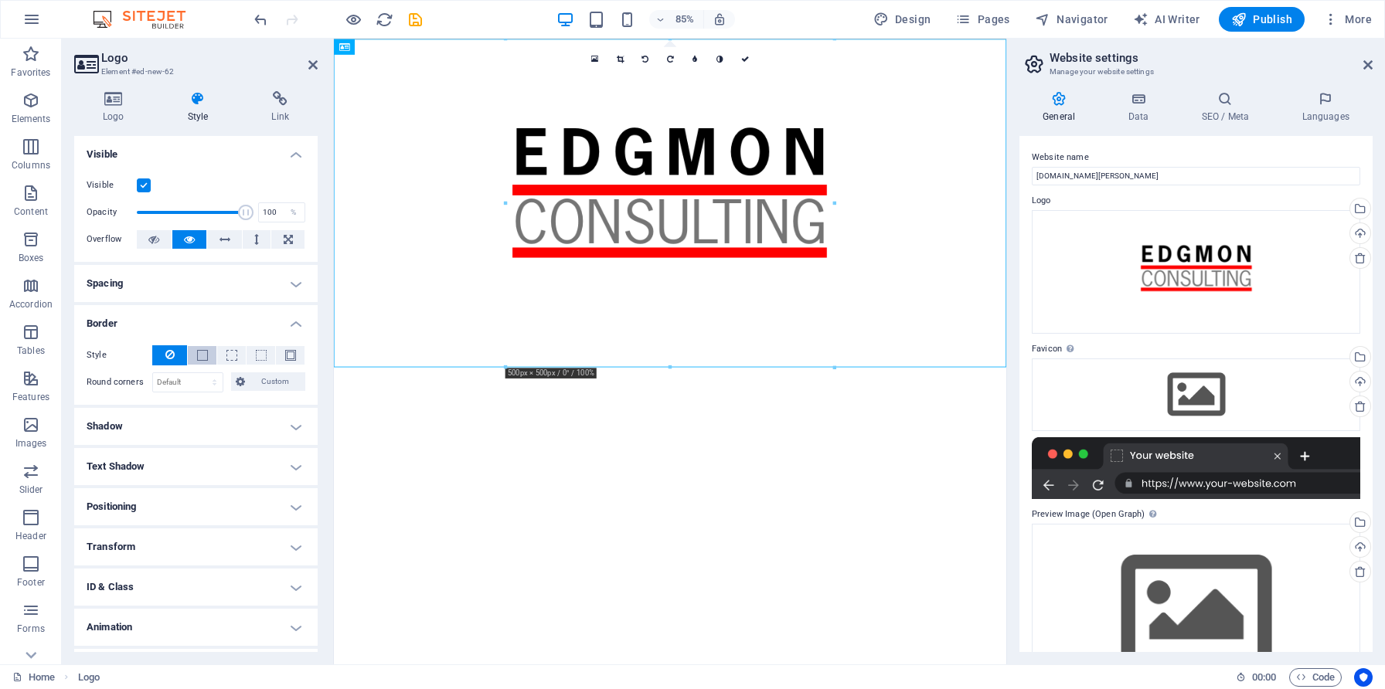
click at [199, 353] on span at bounding box center [202, 355] width 11 height 11
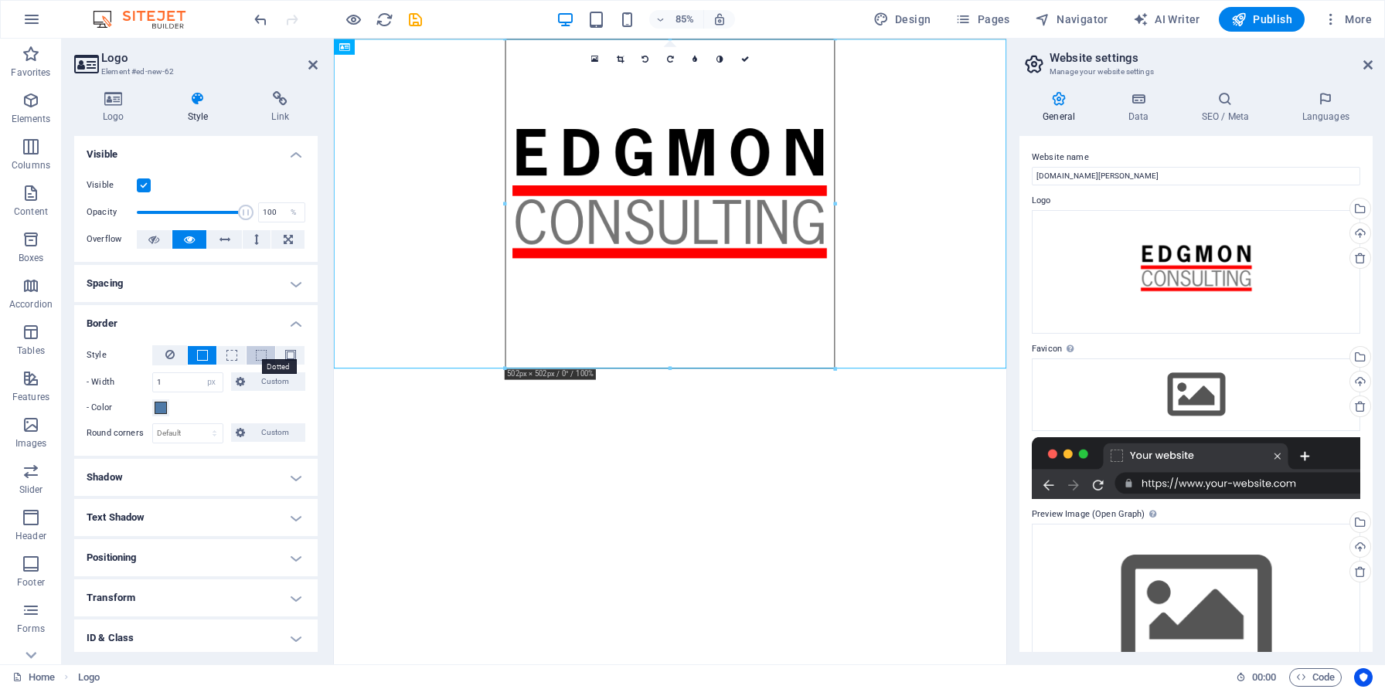
click at [257, 355] on span at bounding box center [261, 355] width 11 height 11
click at [289, 353] on span at bounding box center [290, 355] width 11 height 11
click at [159, 409] on span at bounding box center [161, 408] width 12 height 12
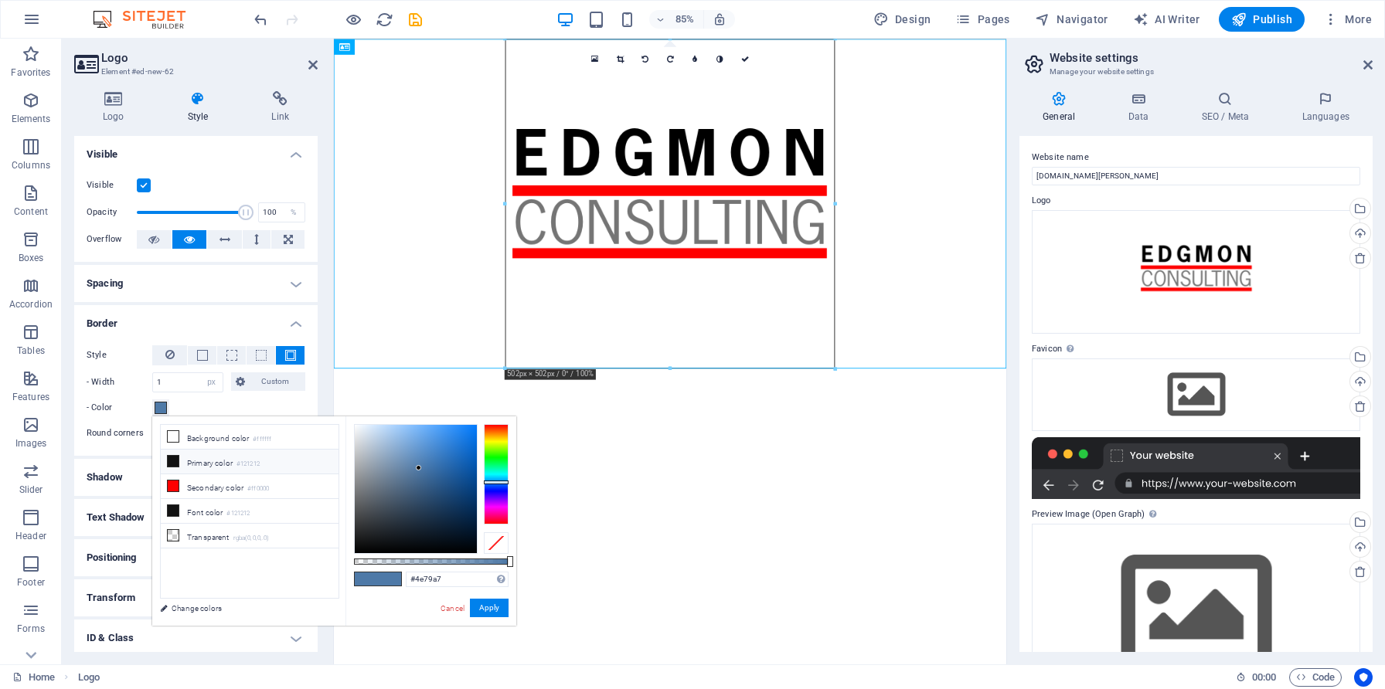
click at [188, 461] on li "Primary color #121212" at bounding box center [250, 462] width 178 height 25
type input "#121212"
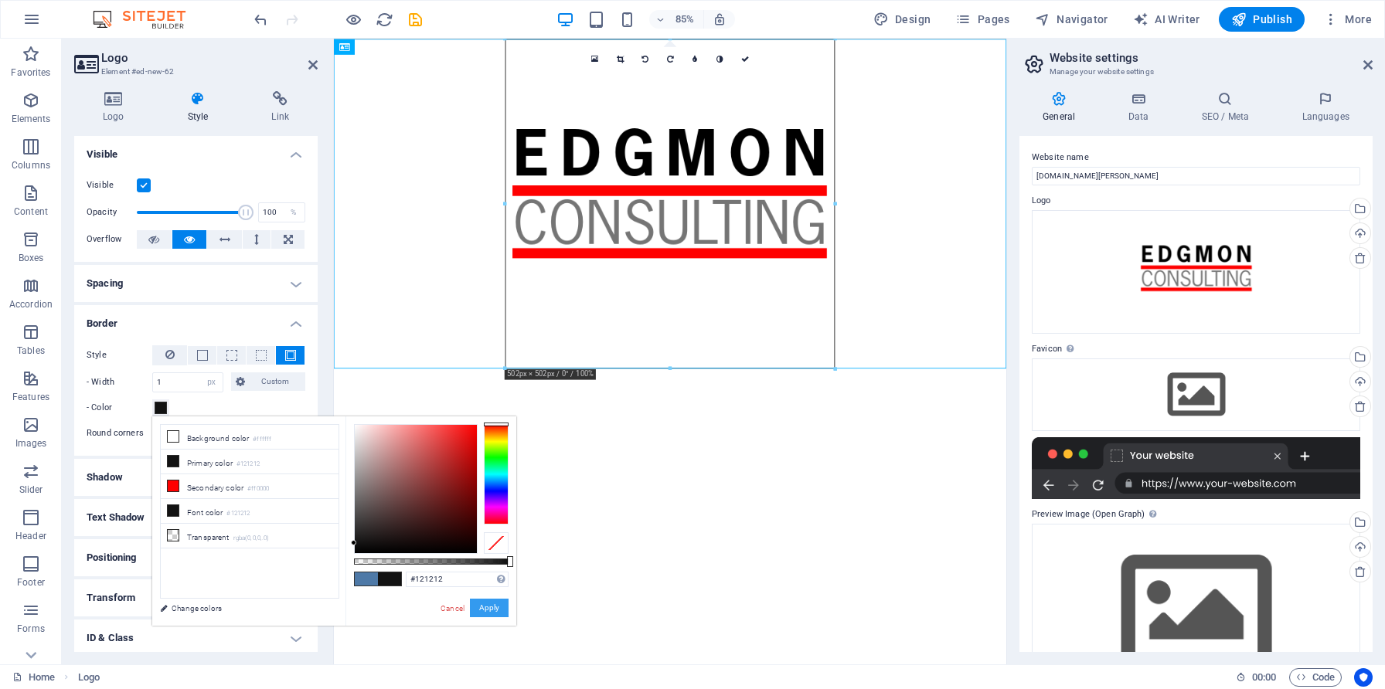
click at [488, 607] on button "Apply" at bounding box center [489, 608] width 39 height 19
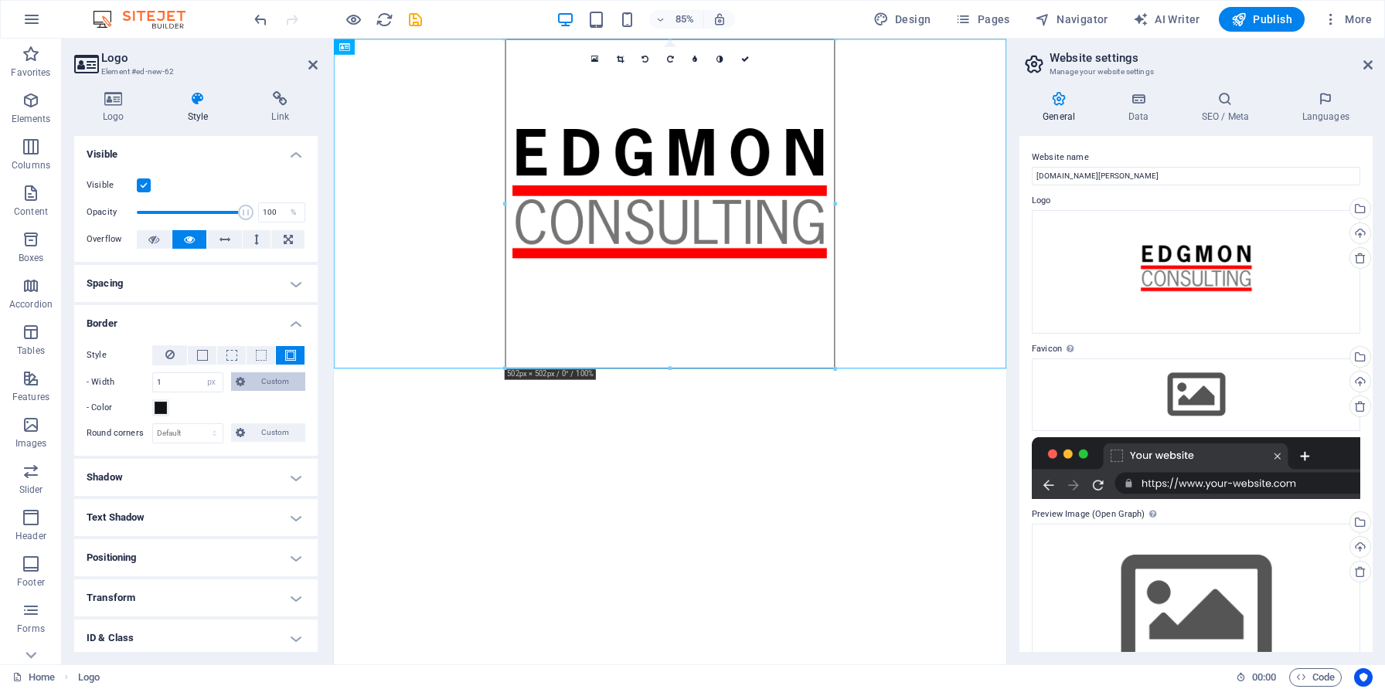
click at [252, 382] on span "Custom" at bounding box center [276, 381] width 52 height 19
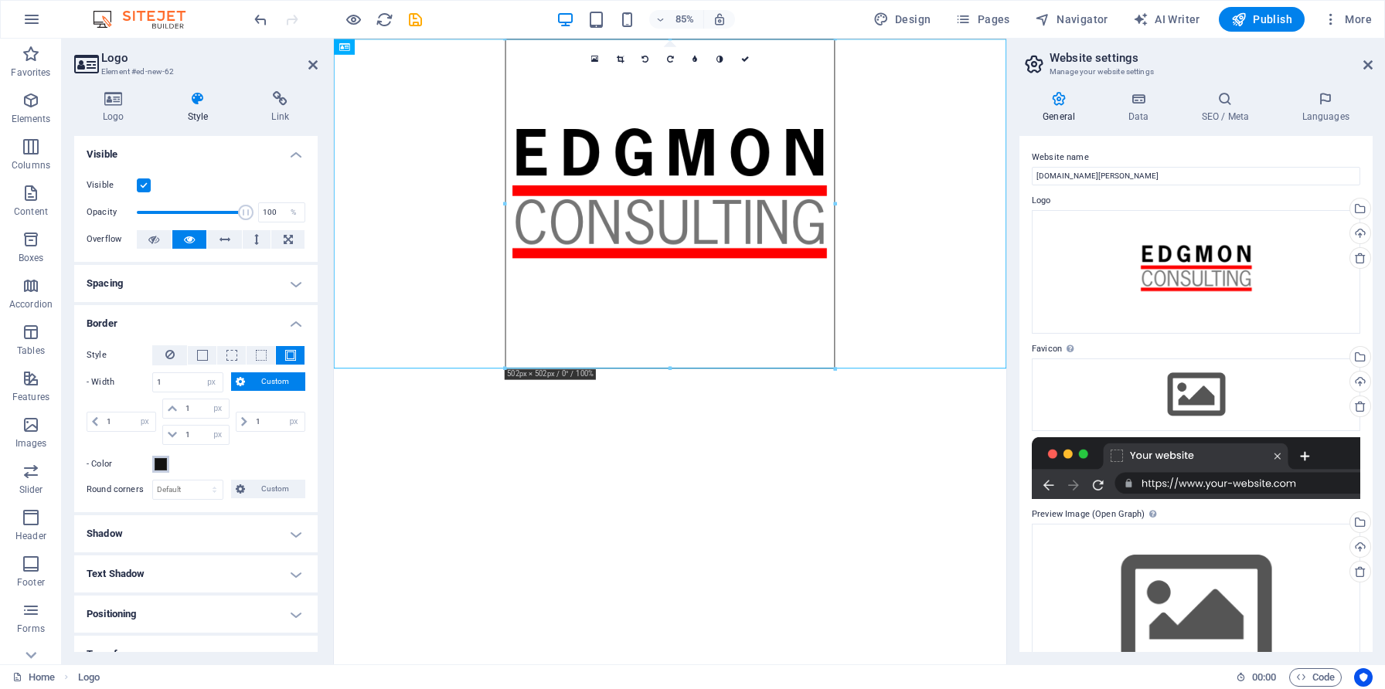
click at [163, 463] on span at bounding box center [161, 464] width 12 height 12
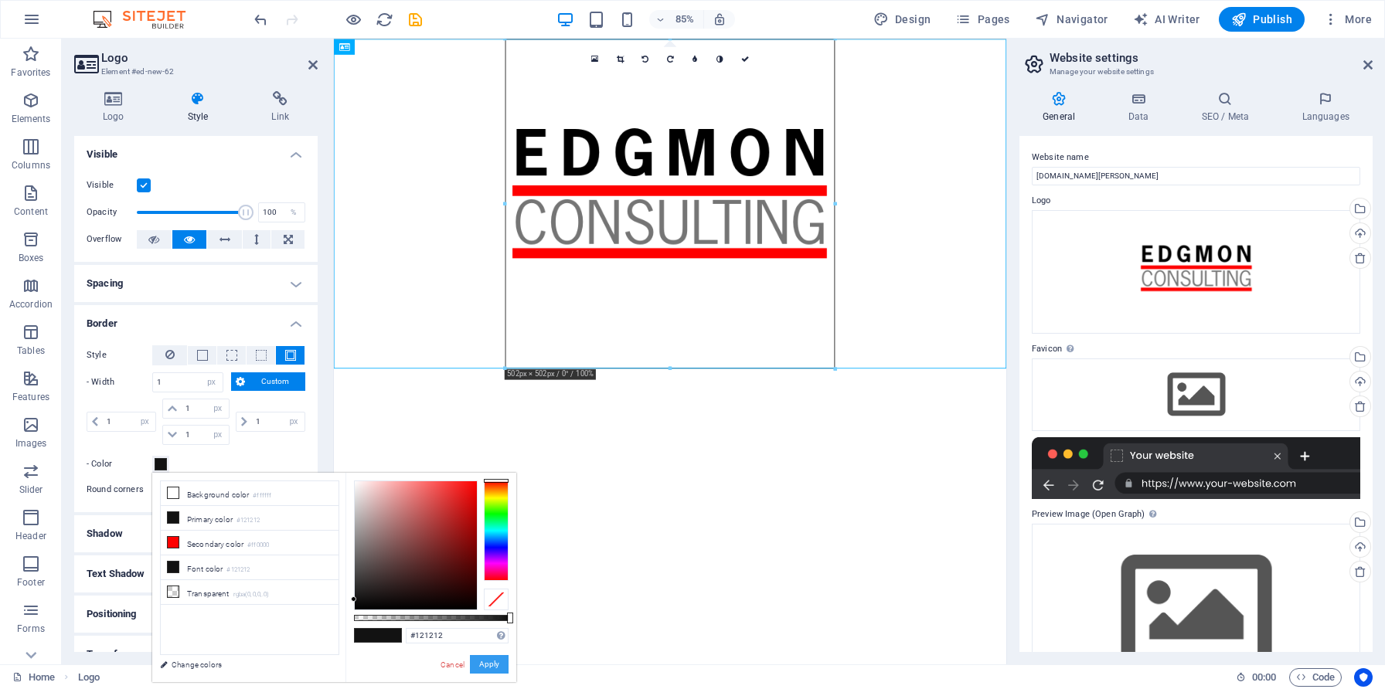
click at [494, 664] on button "Apply" at bounding box center [489, 664] width 39 height 19
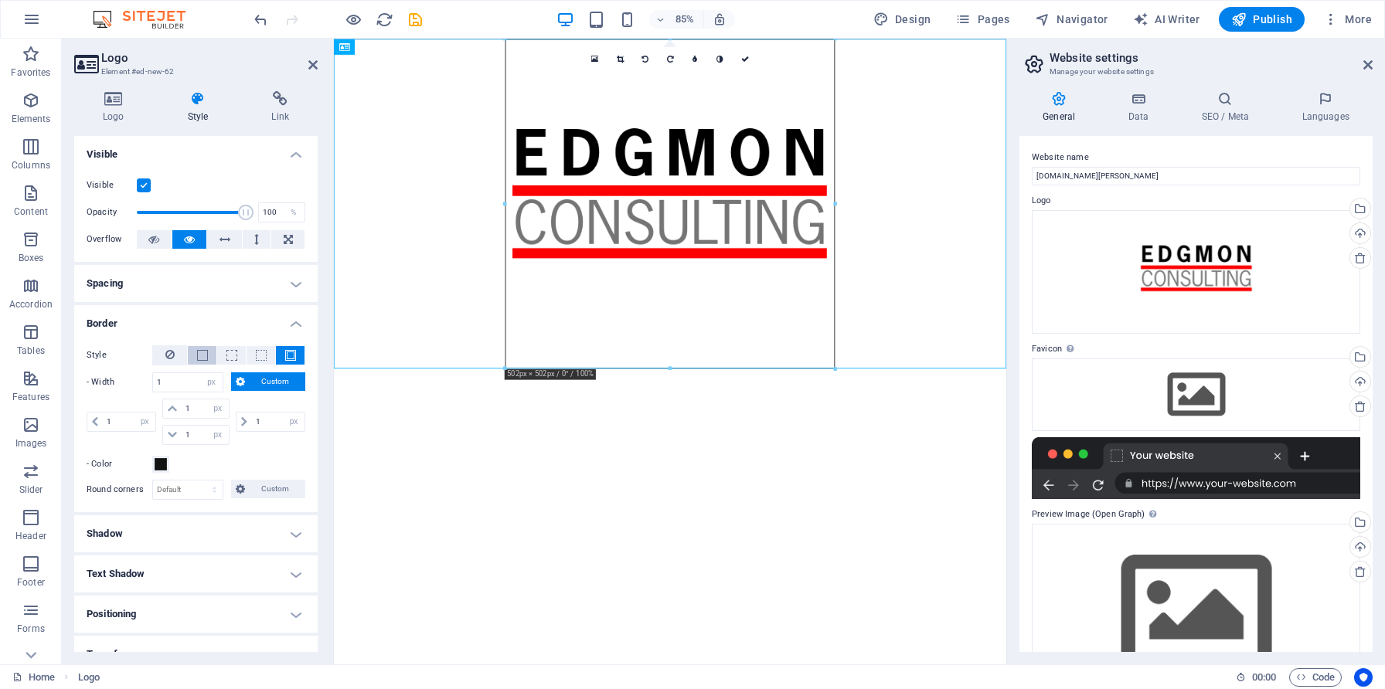
click at [199, 359] on span at bounding box center [202, 355] width 11 height 11
click at [171, 355] on icon at bounding box center [169, 354] width 9 height 19
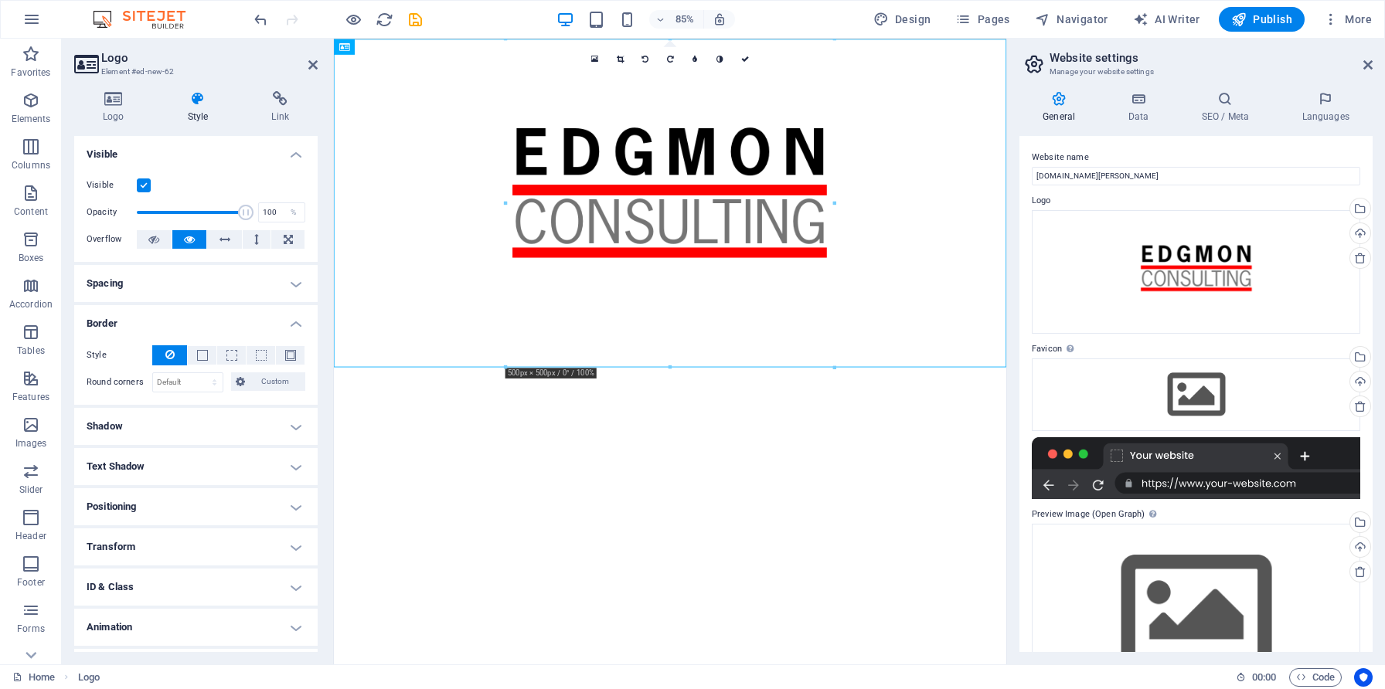
click at [162, 420] on h4 "Shadow" at bounding box center [195, 426] width 243 height 37
click at [268, 460] on span "Inside" at bounding box center [278, 457] width 21 height 19
type input "2"
click at [268, 460] on span "Inside" at bounding box center [278, 457] width 21 height 19
click at [235, 457] on button "Outside" at bounding box center [223, 457] width 58 height 19
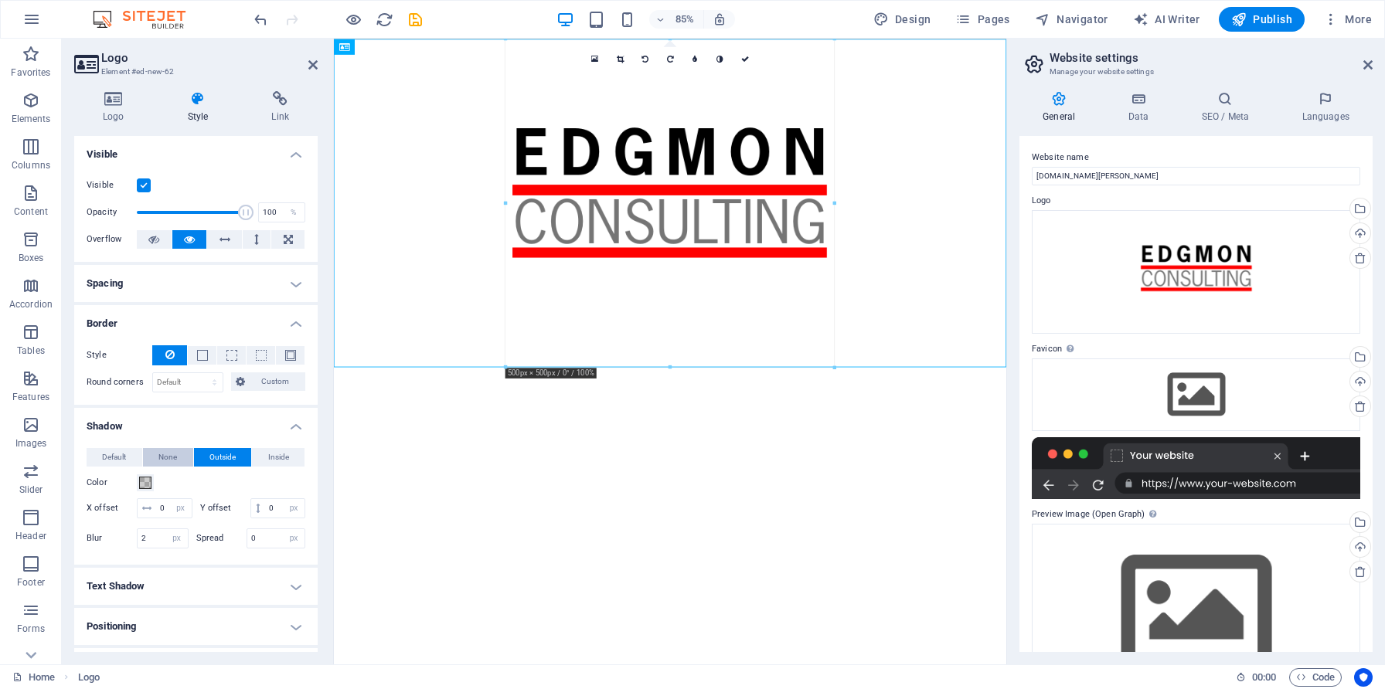
click at [175, 455] on span "None" at bounding box center [167, 457] width 19 height 19
click at [166, 498] on h4 "Text Shadow" at bounding box center [195, 501] width 243 height 37
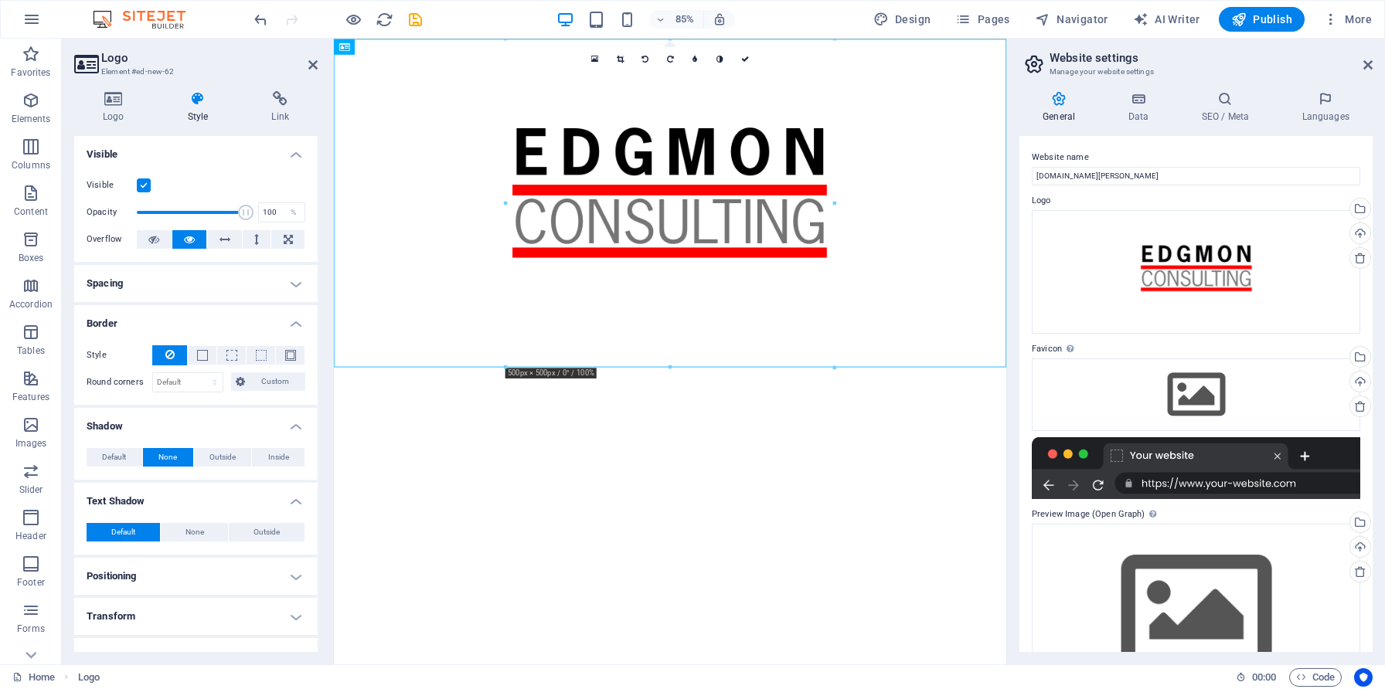
click at [166, 498] on h4 "Text Shadow" at bounding box center [195, 497] width 243 height 28
click at [165, 536] on h4 "Positioning" at bounding box center [195, 541] width 243 height 37
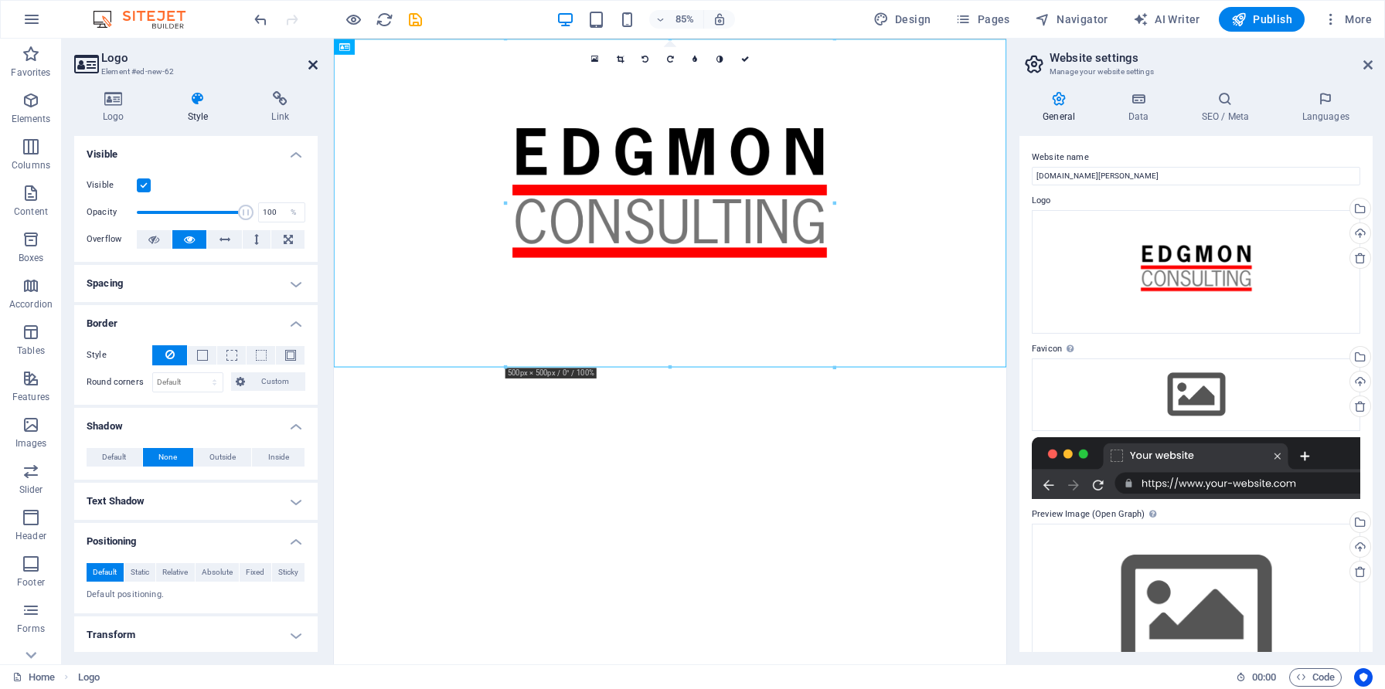
click at [312, 63] on icon at bounding box center [312, 65] width 9 height 12
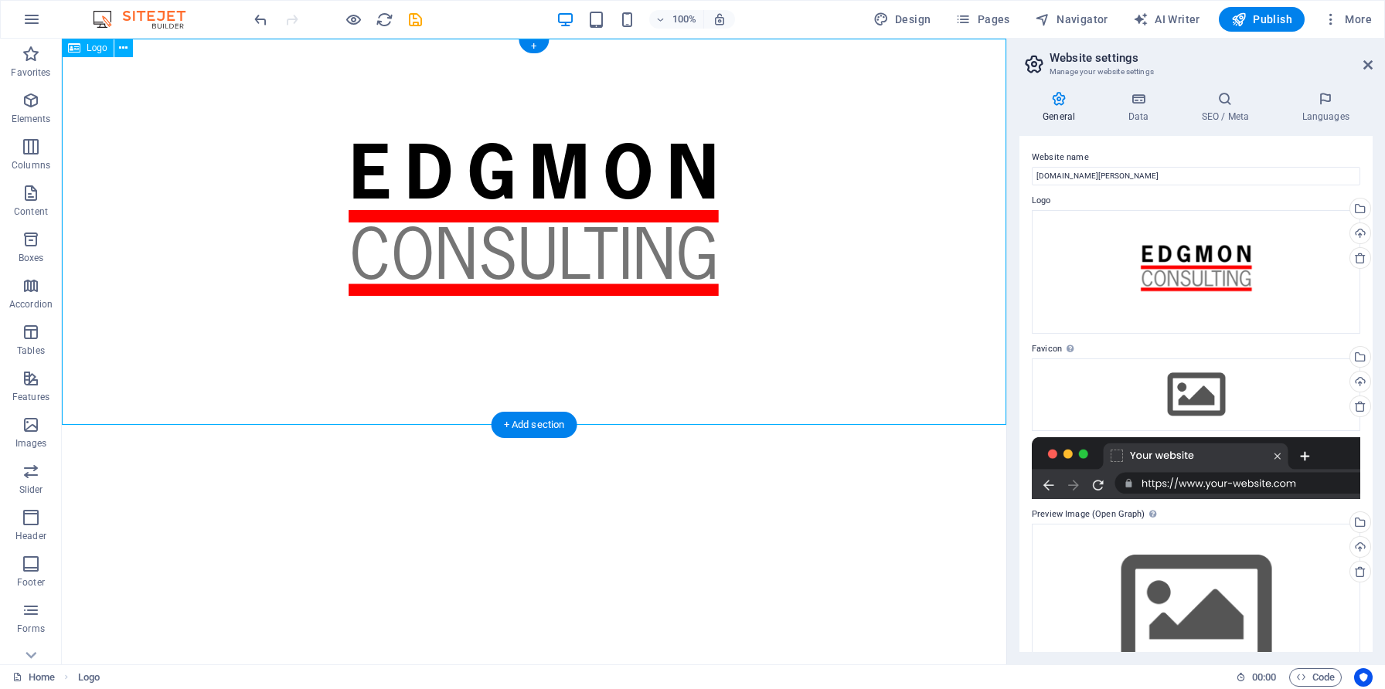
click at [562, 354] on div at bounding box center [534, 232] width 944 height 386
click at [27, 108] on icon "button" at bounding box center [31, 100] width 19 height 19
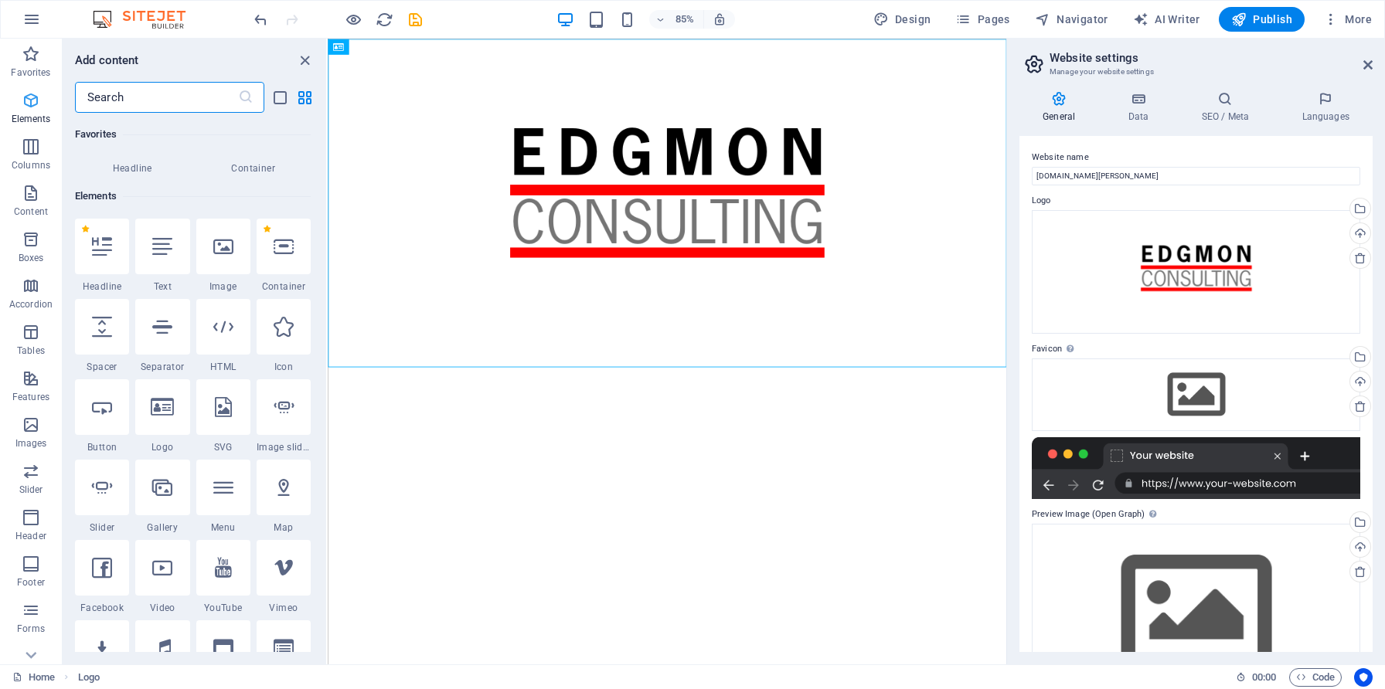
scroll to position [165, 0]
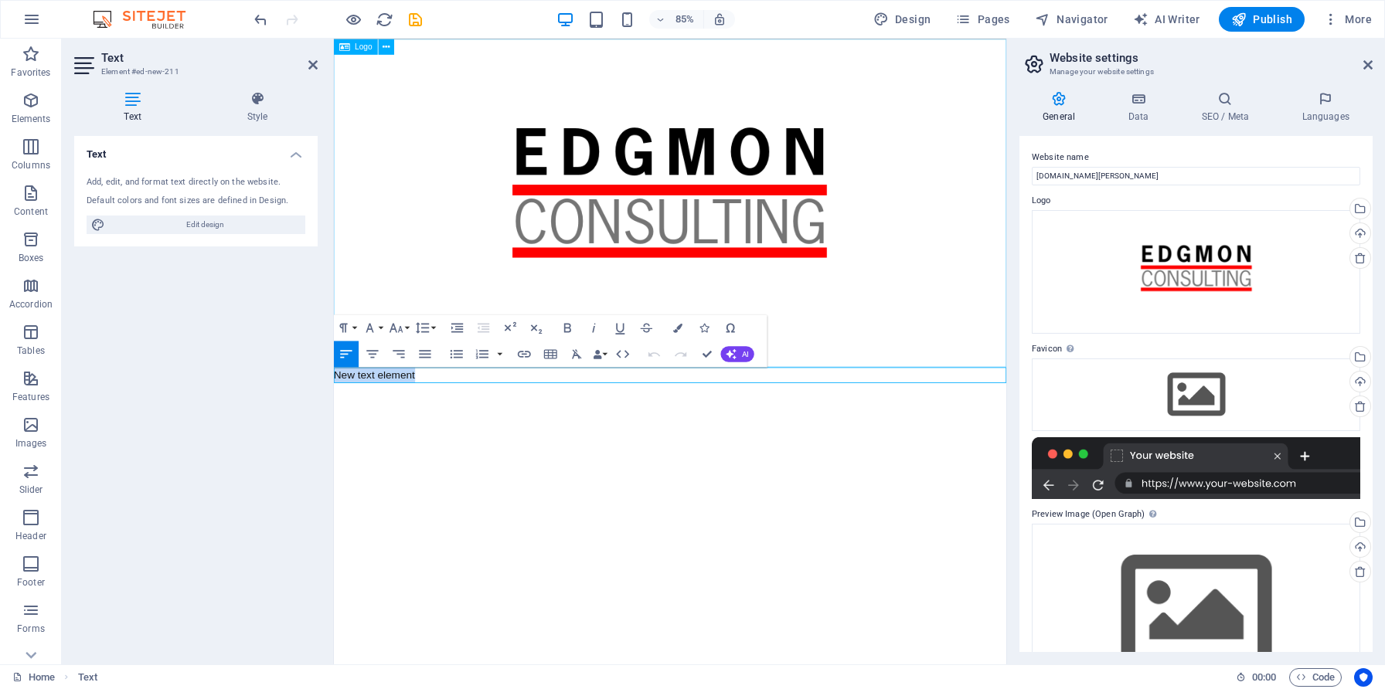
click at [897, 386] on div at bounding box center [729, 232] width 791 height 386
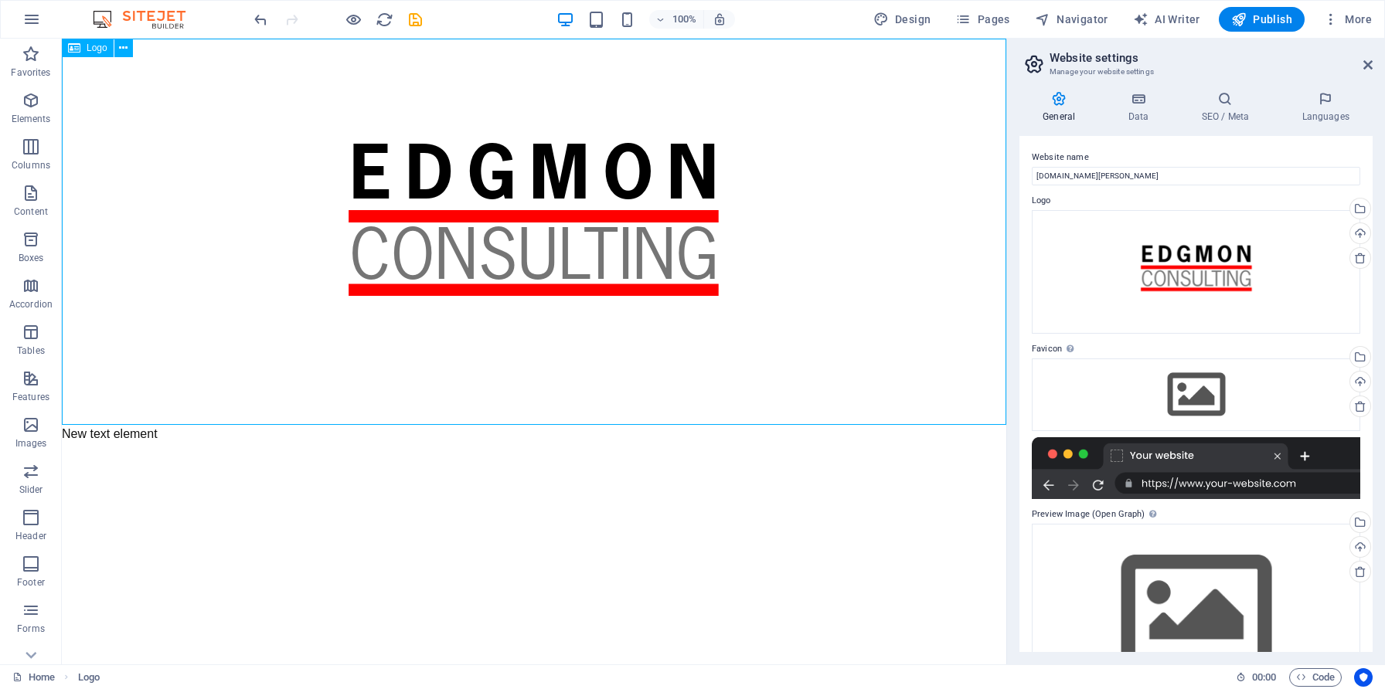
click at [571, 232] on div at bounding box center [534, 232] width 944 height 386
click at [581, 346] on div at bounding box center [534, 232] width 944 height 386
click at [82, 46] on div "Logo" at bounding box center [88, 48] width 52 height 19
click at [120, 48] on icon at bounding box center [123, 48] width 8 height 16
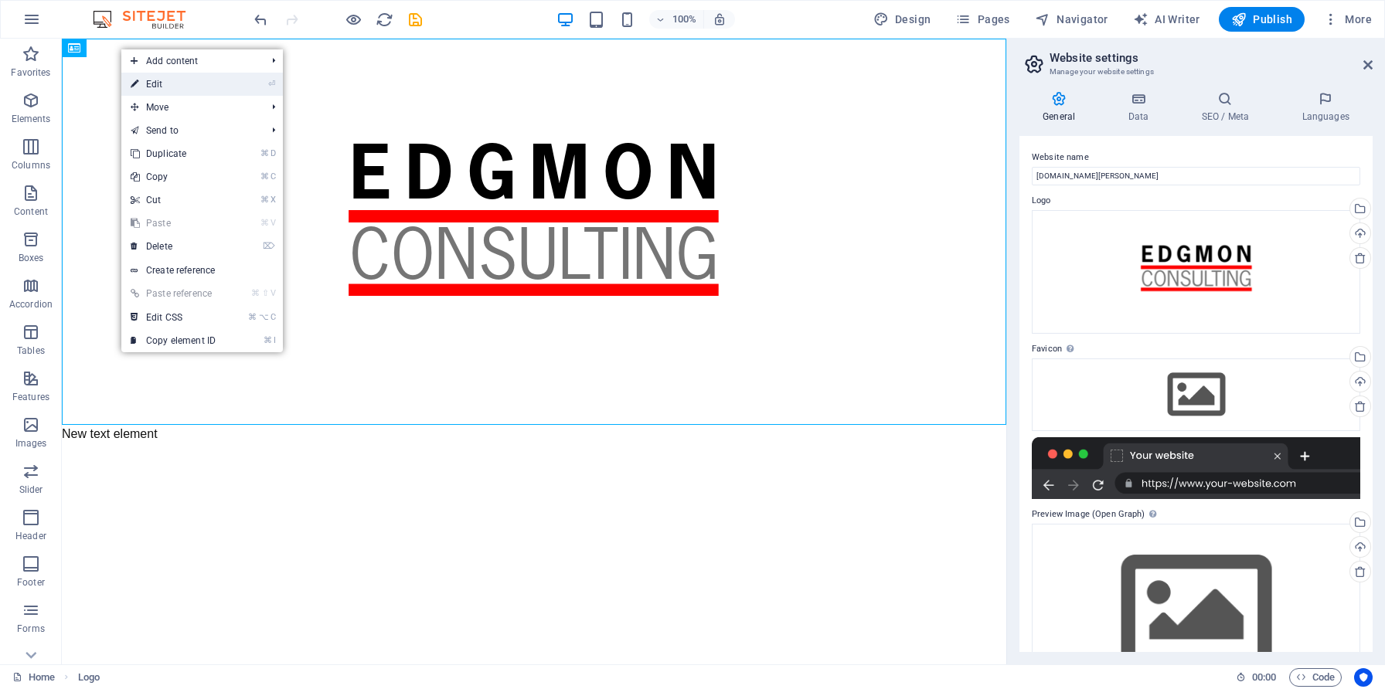
click at [138, 81] on icon at bounding box center [135, 84] width 8 height 23
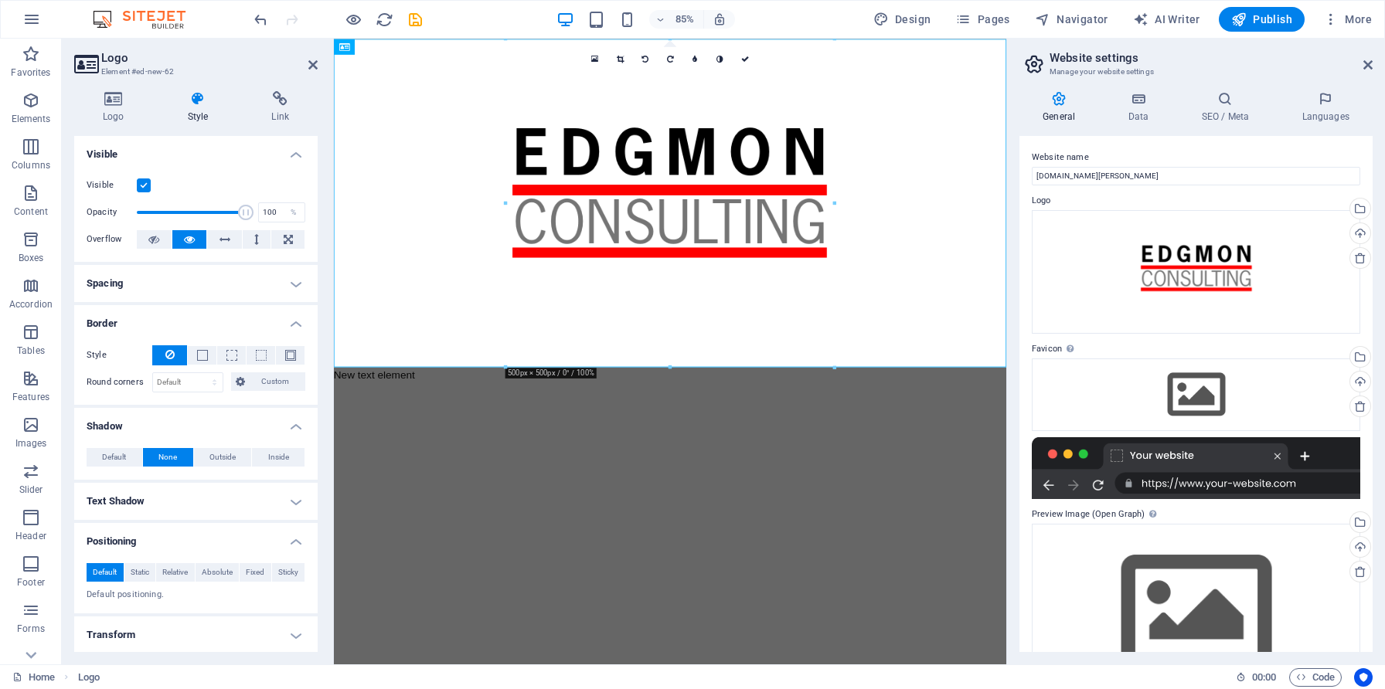
click at [286, 287] on h4 "Spacing" at bounding box center [195, 283] width 243 height 37
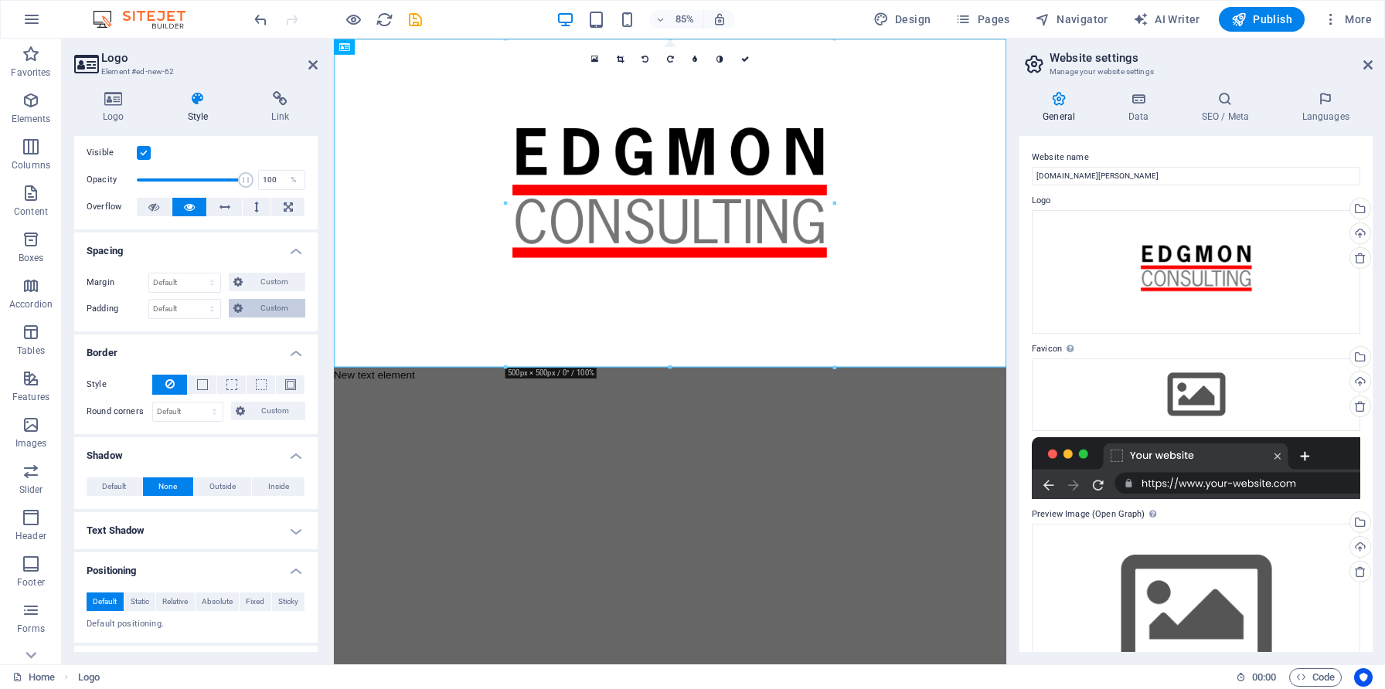
scroll to position [0, 0]
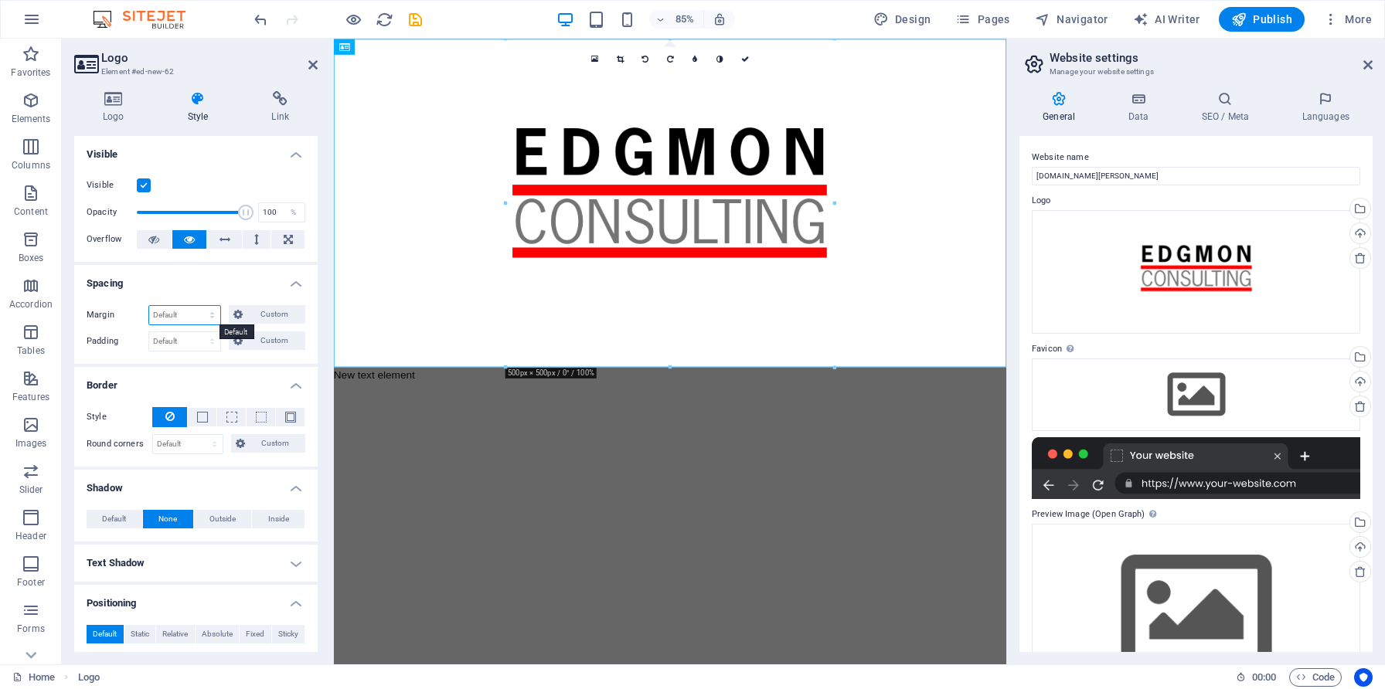
click at [209, 318] on select "Default auto px % rem vw vh Custom" at bounding box center [184, 315] width 71 height 19
click at [149, 306] on select "Default auto px % rem vw vh Custom" at bounding box center [184, 315] width 71 height 19
select select "DISABLED_OPTION_VALUE"
click at [202, 337] on select "Default px rem % vh vw Custom" at bounding box center [184, 341] width 71 height 19
click at [248, 344] on span "Custom" at bounding box center [273, 340] width 53 height 19
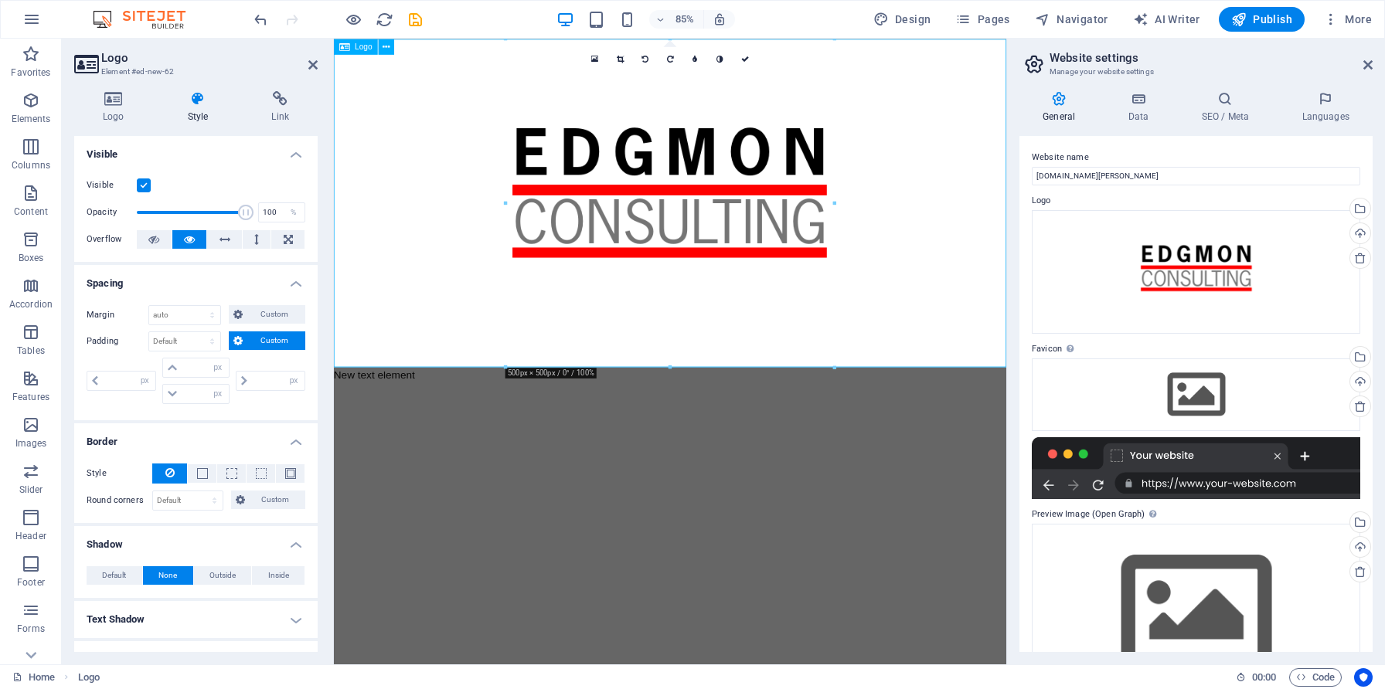
click at [692, 358] on div at bounding box center [729, 232] width 791 height 386
click at [617, 59] on icon at bounding box center [620, 59] width 7 height 8
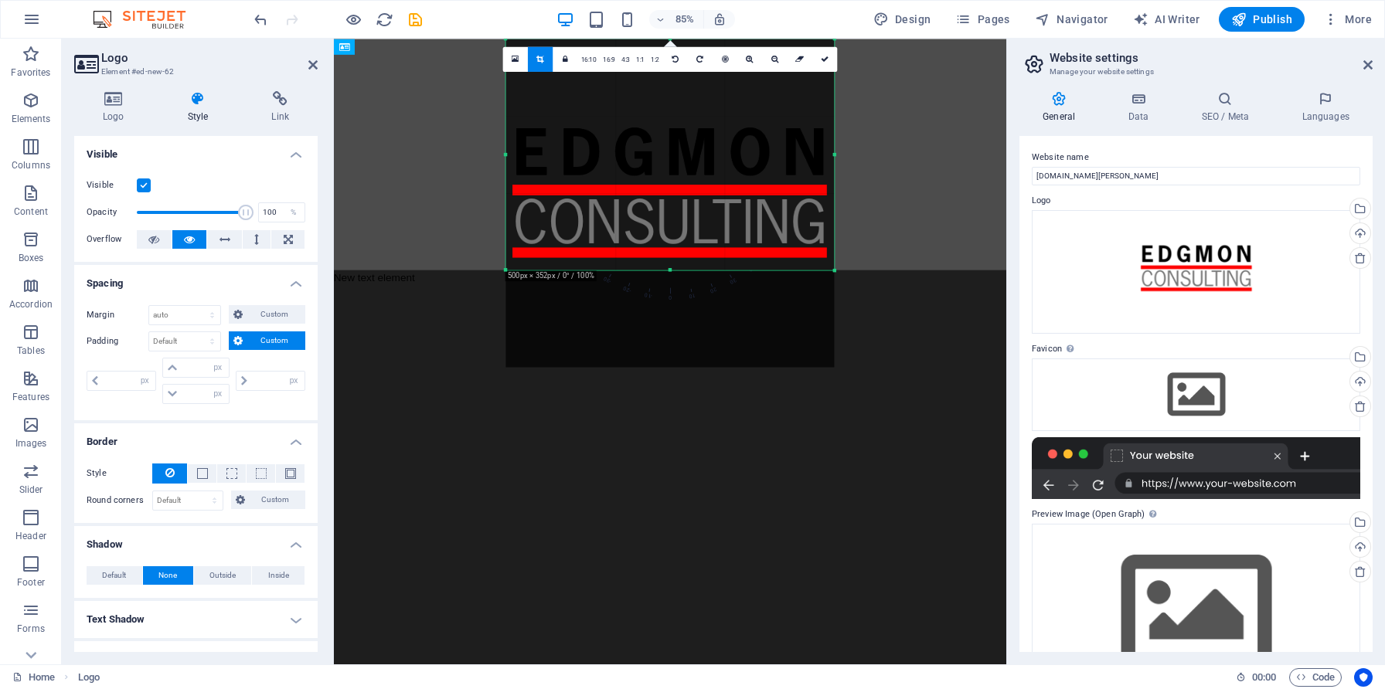
drag, startPoint x: 669, startPoint y: 365, endPoint x: 665, endPoint y: 251, distance: 114.4
click at [665, 251] on div "180 170 160 150 140 130 120 110 100 90 80 70 60 50 40 30 20 10 0 -10 -20 -30 -4…" at bounding box center [670, 154] width 328 height 231
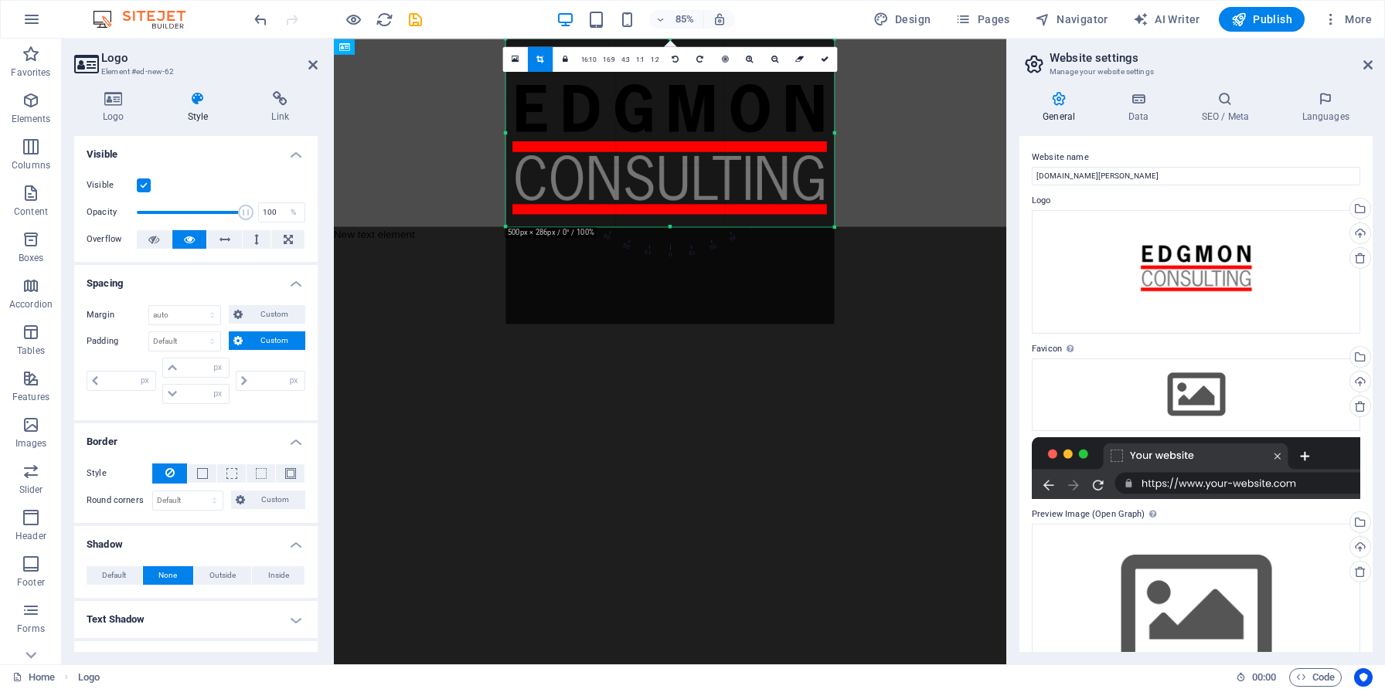
drag, startPoint x: 670, startPoint y: 40, endPoint x: 668, endPoint y: 91, distance: 51.0
click at [668, 91] on div "180 170 160 150 140 130 120 110 100 90 80 70 60 50 40 30 20 10 0 -10 -20 -30 -4…" at bounding box center [670, 133] width 328 height 188
click at [821, 58] on icon at bounding box center [825, 59] width 8 height 8
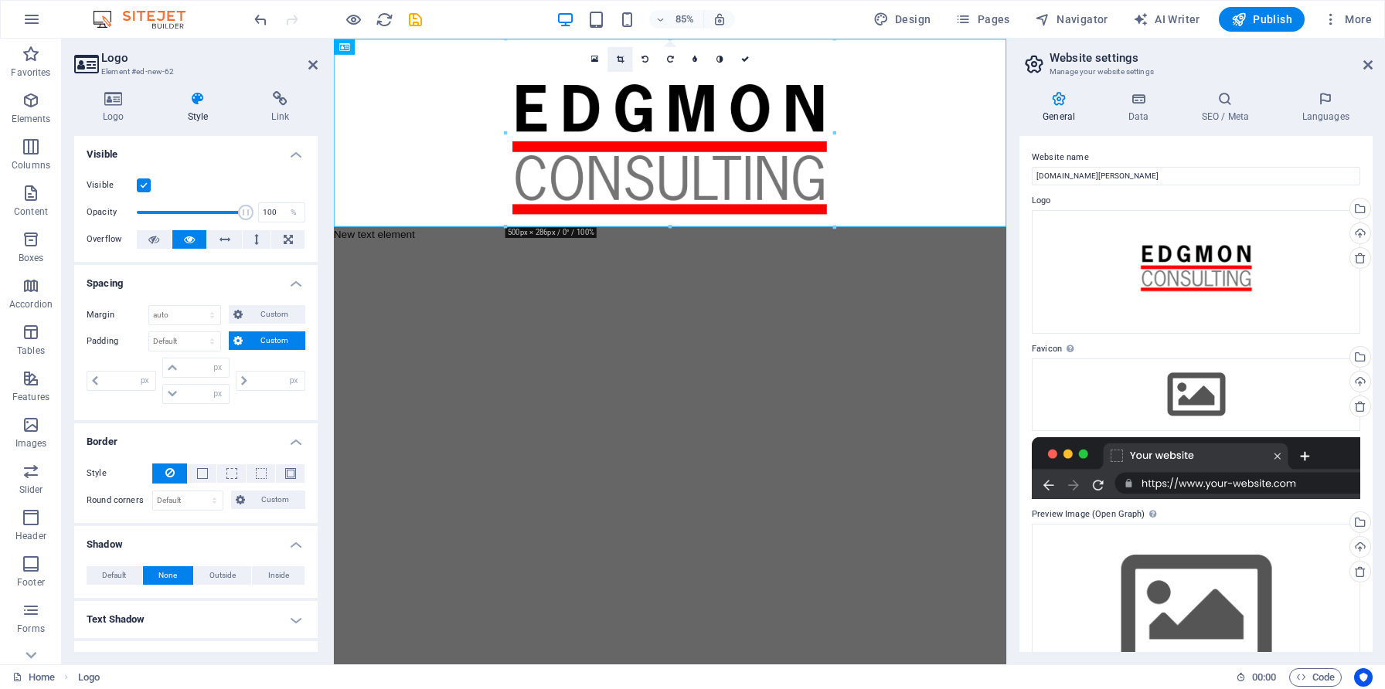
click at [621, 61] on icon at bounding box center [620, 59] width 7 height 8
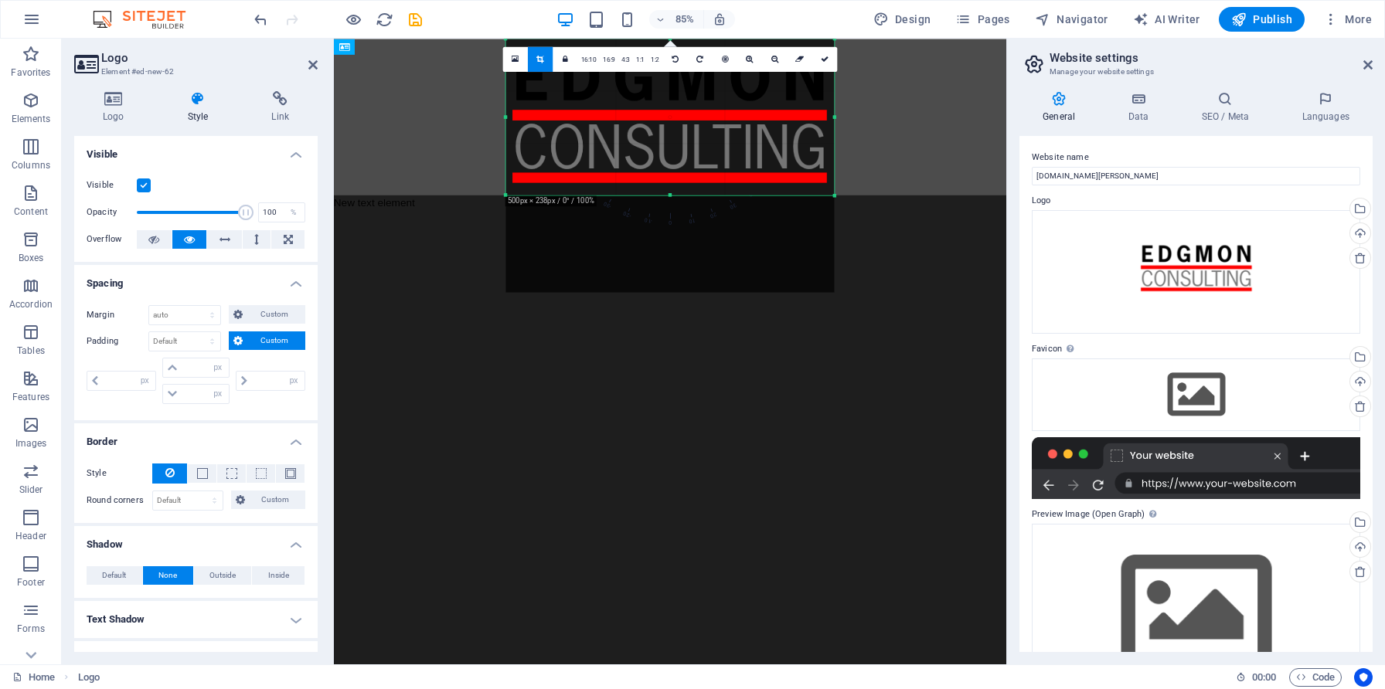
drag, startPoint x: 667, startPoint y: 40, endPoint x: 666, endPoint y: 77, distance: 37.1
click at [666, 77] on div "180 170 160 150 140 130 120 110 100 90 80 70 60 50 40 30 20 10 0 -10 -20 -30 -4…" at bounding box center [670, 117] width 328 height 156
click at [821, 59] on icon at bounding box center [825, 59] width 8 height 8
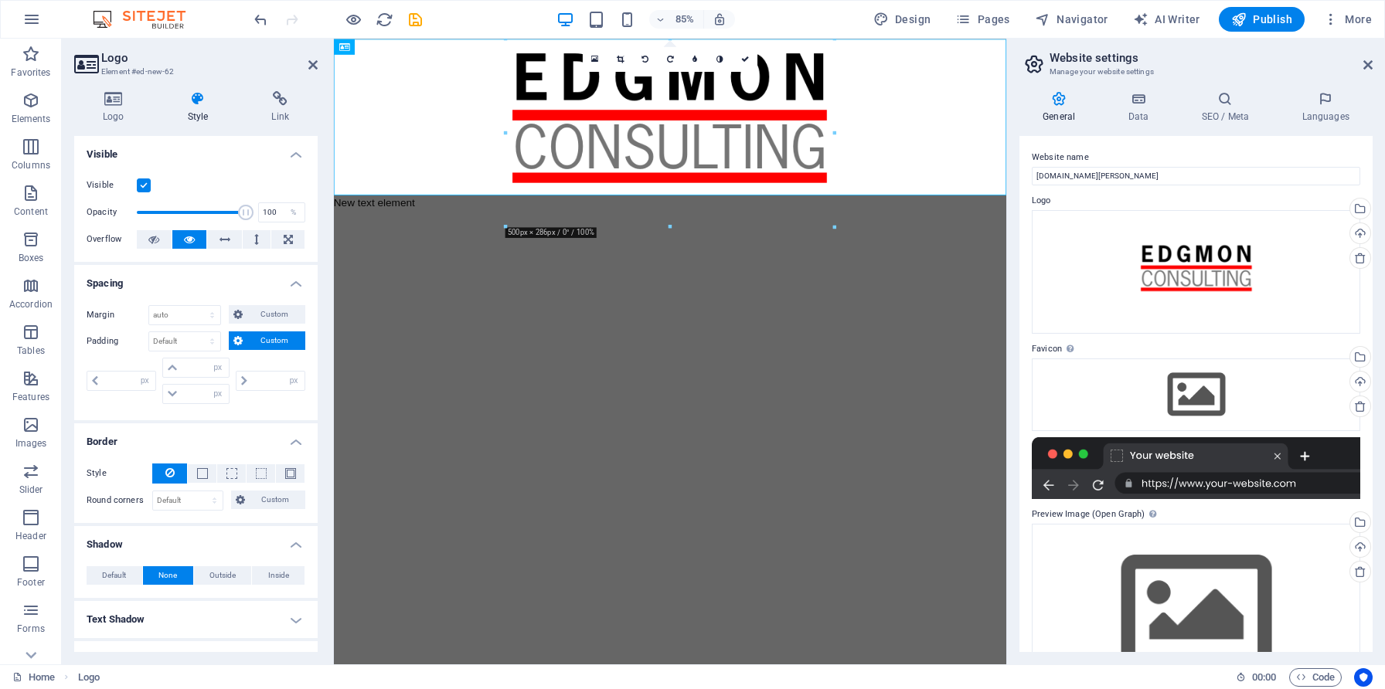
click at [832, 241] on html "Skip to main content New text element" at bounding box center [729, 140] width 791 height 202
click at [416, 165] on div at bounding box center [729, 131] width 791 height 184
click at [1072, 152] on div at bounding box center [729, 131] width 791 height 184
click at [1063, 241] on html "Skip to main content New text element" at bounding box center [729, 140] width 791 height 202
click at [526, 241] on html "Skip to main content New text element" at bounding box center [729, 140] width 791 height 202
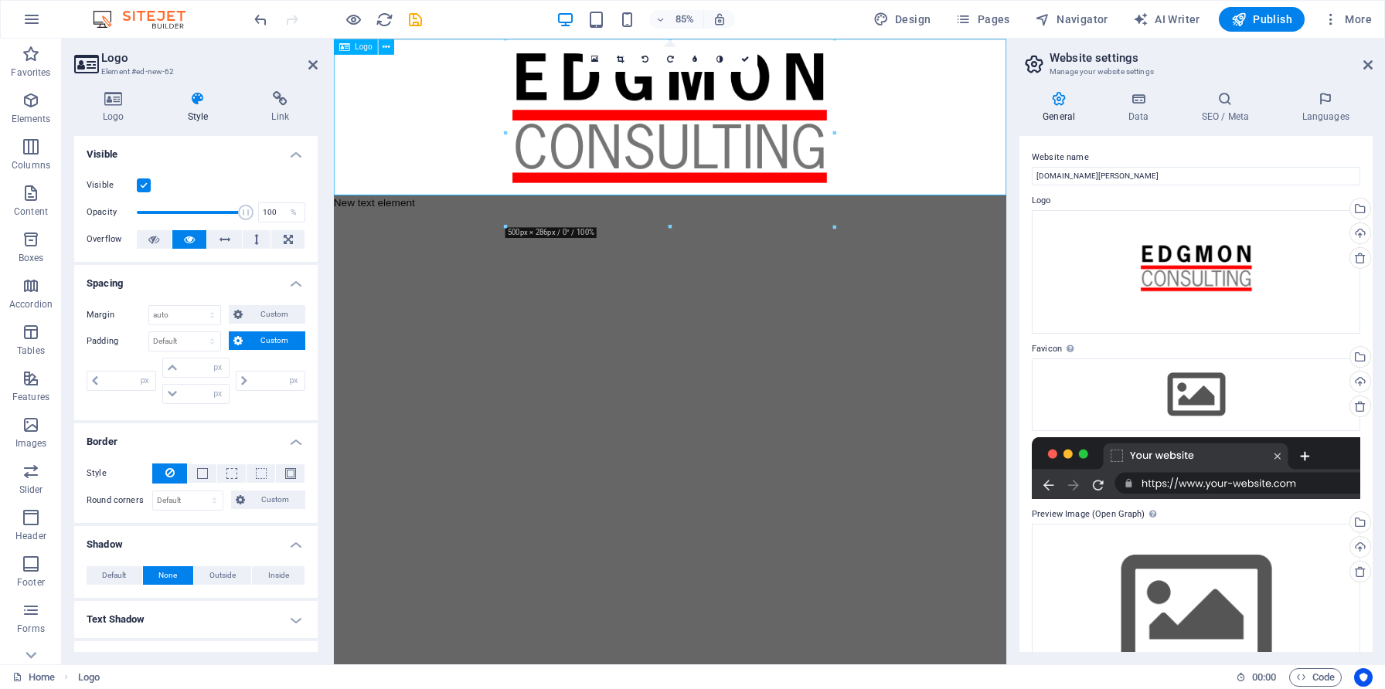
click at [459, 156] on div at bounding box center [729, 131] width 791 height 184
click at [222, 242] on icon at bounding box center [224, 239] width 11 height 19
click at [284, 245] on icon at bounding box center [288, 239] width 9 height 19
click at [182, 393] on input "number" at bounding box center [205, 394] width 46 height 19
type input "5"
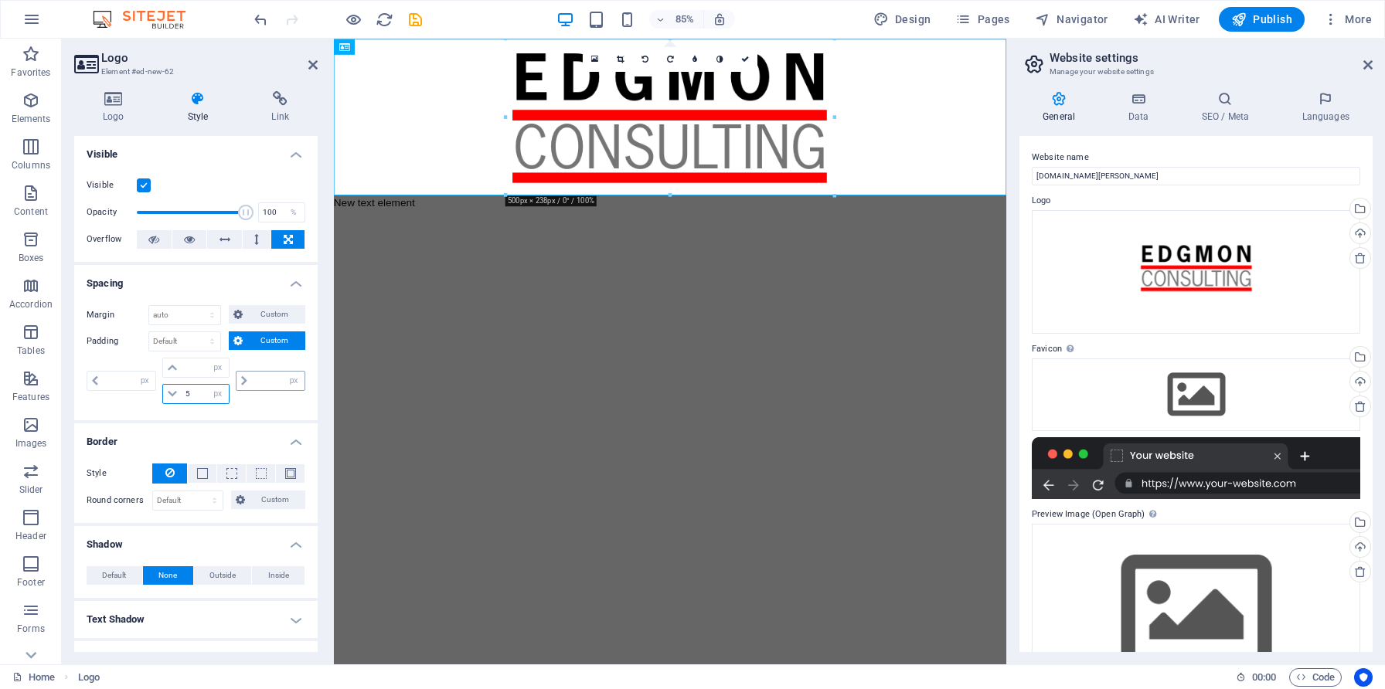
type input "0"
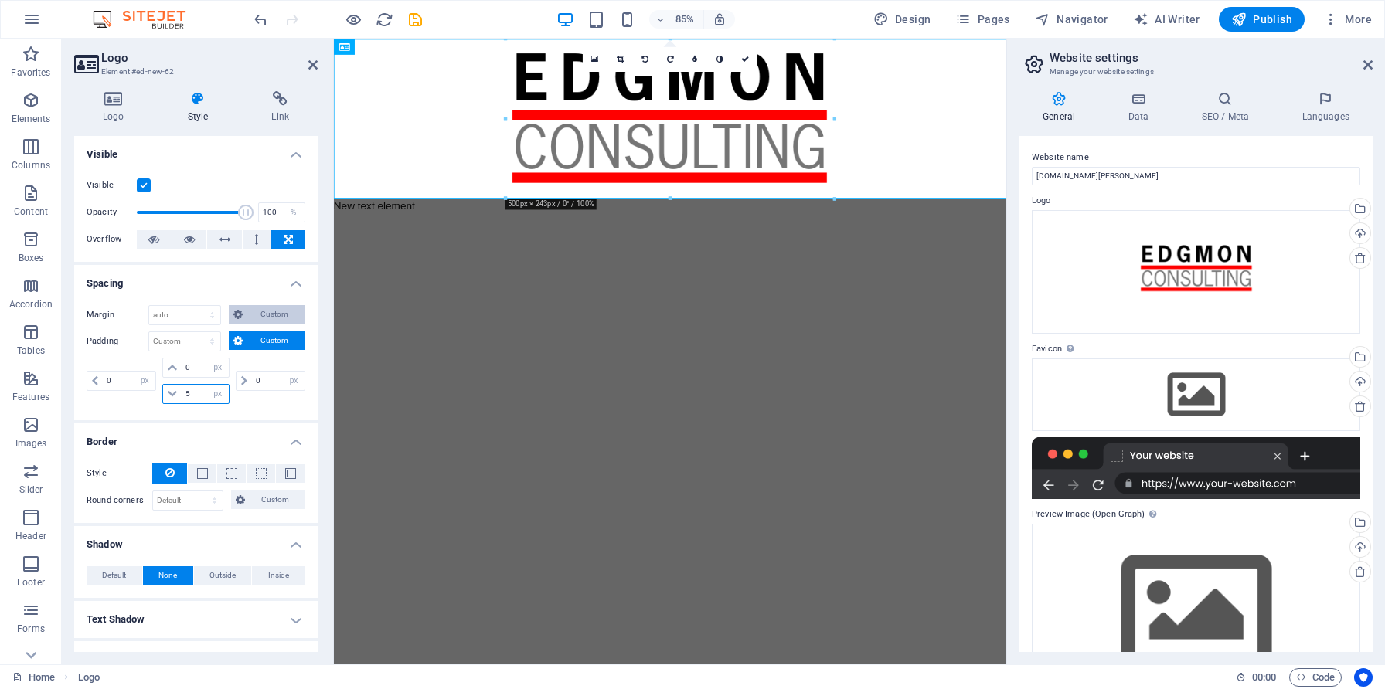
type input "5"
click at [253, 315] on span "Custom" at bounding box center [273, 314] width 53 height 19
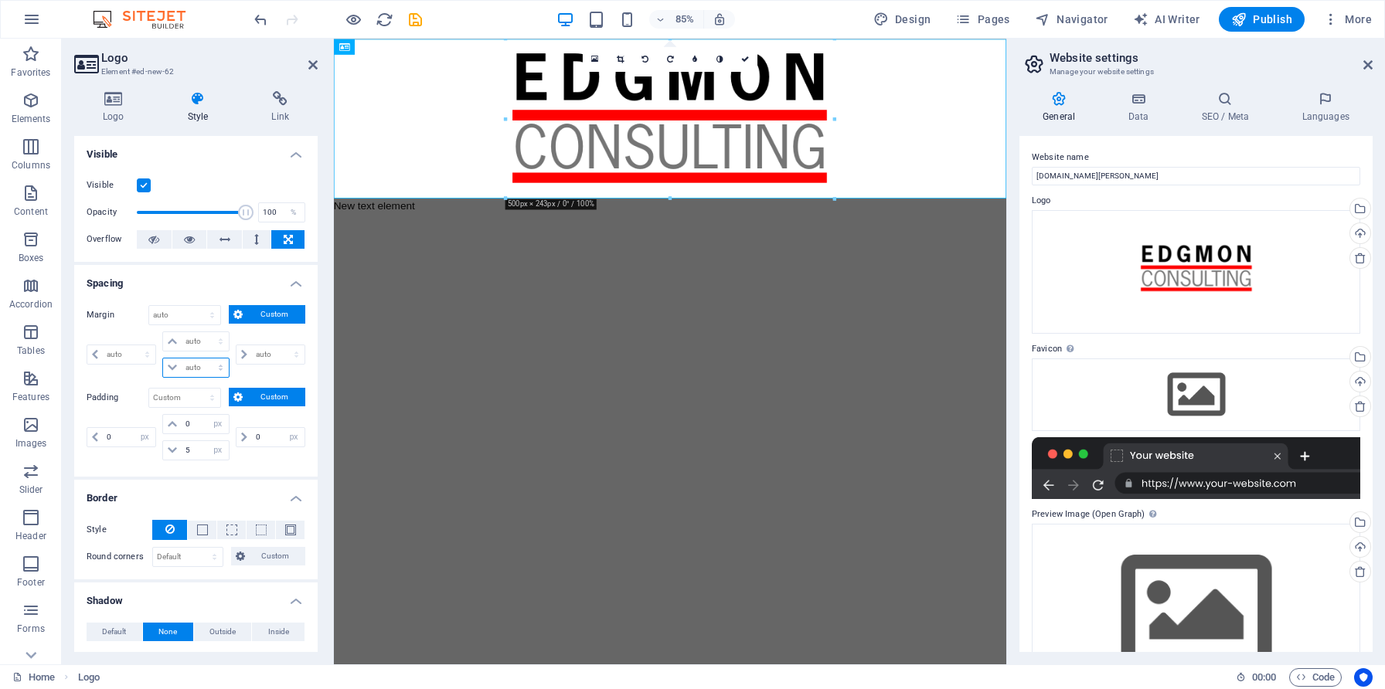
click at [198, 370] on select "auto px % rem vw vh" at bounding box center [195, 368] width 65 height 19
select select "px"
click at [205, 359] on select "auto px % rem vw vh" at bounding box center [195, 368] width 65 height 19
type input "5"
click at [635, 249] on html "Skip to main content New text element" at bounding box center [729, 144] width 791 height 210
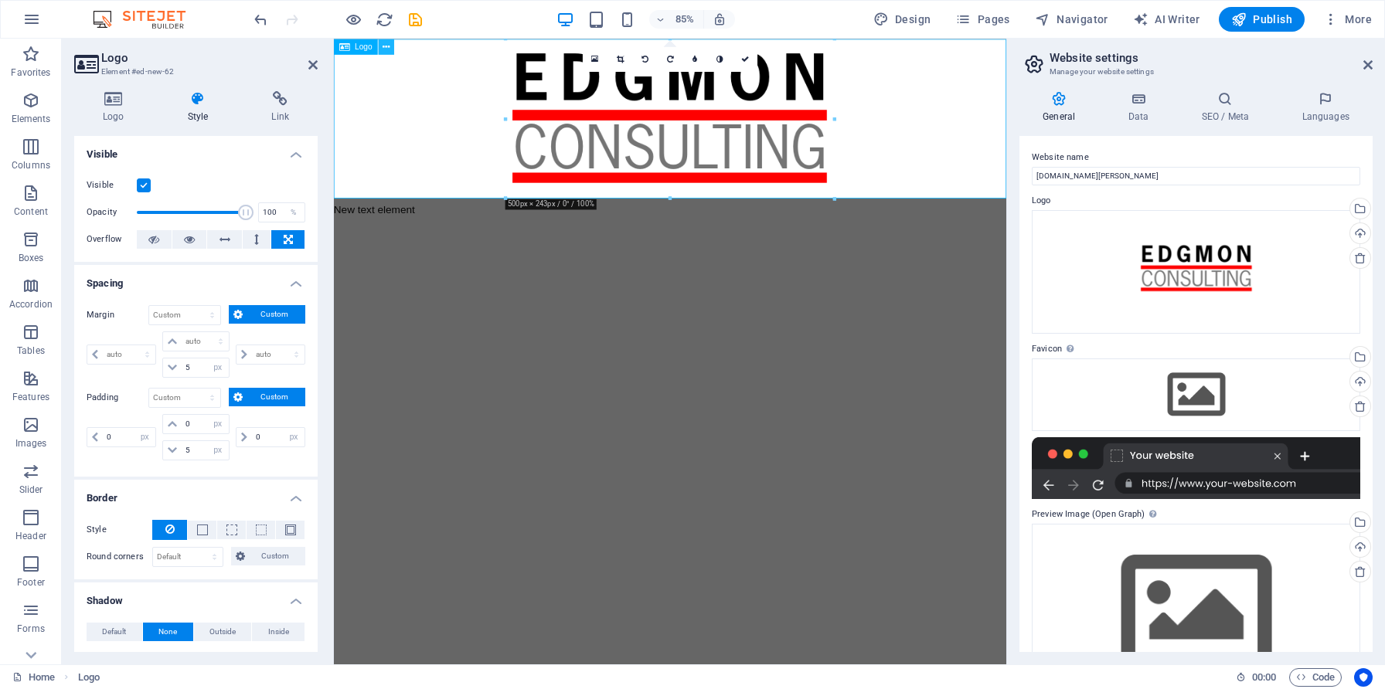
click at [389, 47] on button at bounding box center [386, 46] width 15 height 15
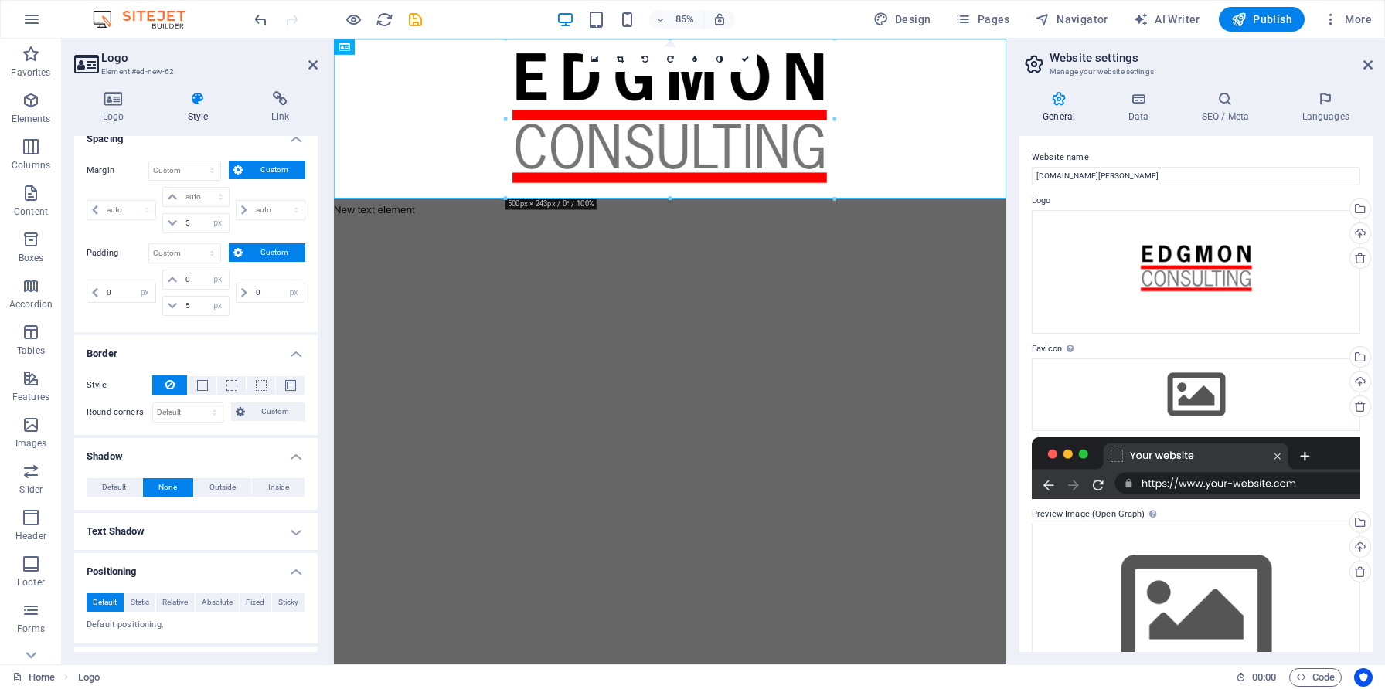
scroll to position [297, 0]
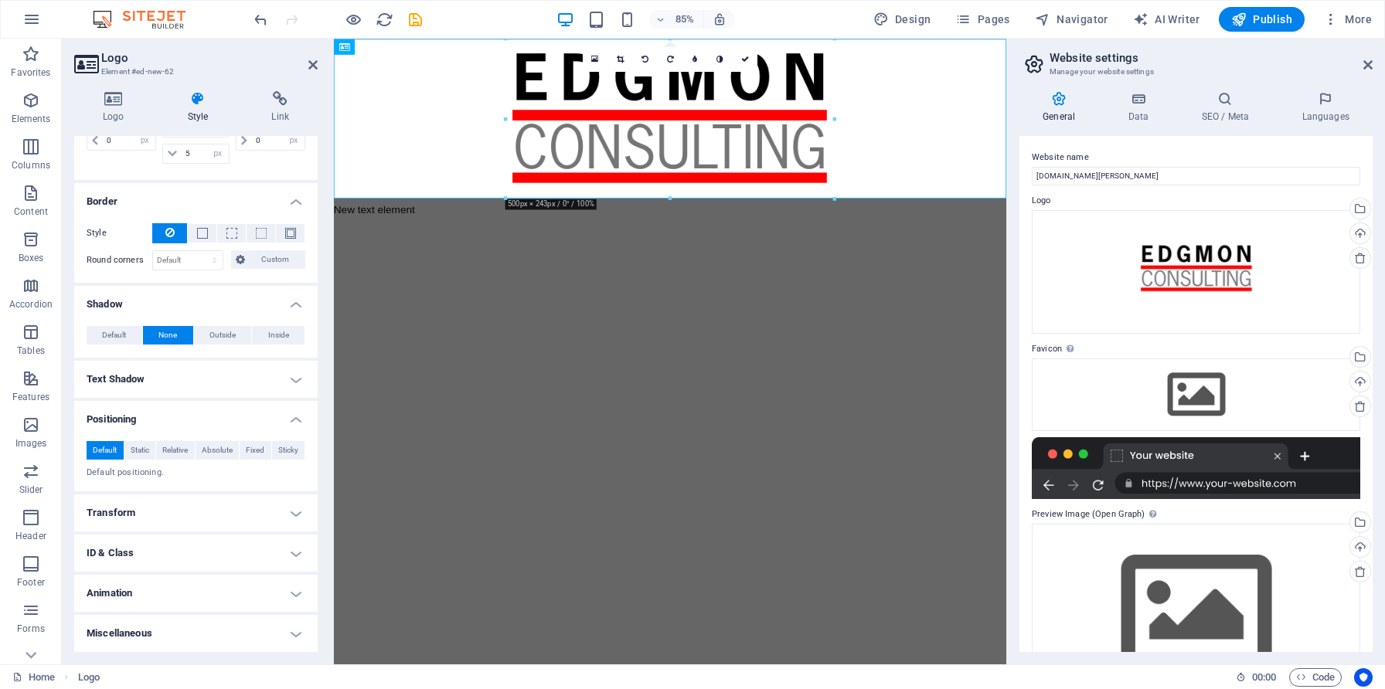
click at [219, 626] on h4 "Miscellaneous" at bounding box center [195, 633] width 243 height 37
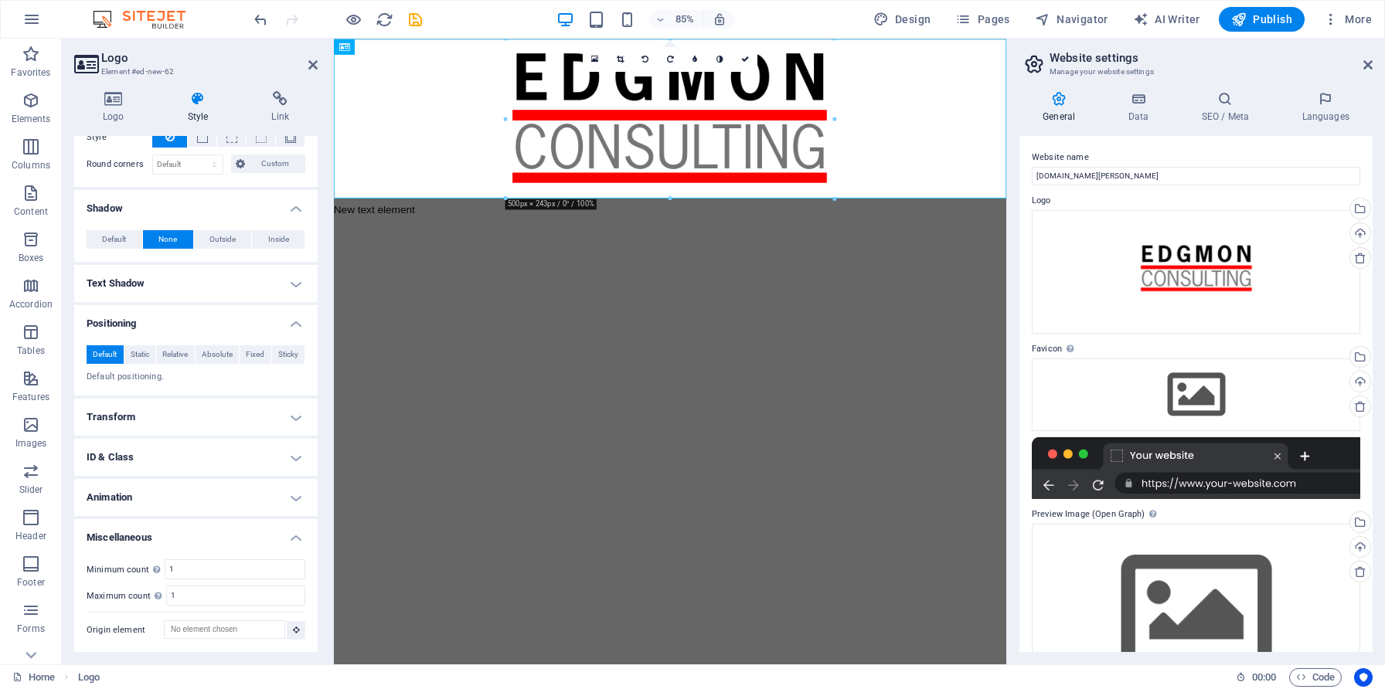
click at [239, 492] on h4 "Animation" at bounding box center [195, 497] width 243 height 37
click at [233, 464] on h4 "ID & Class" at bounding box center [195, 457] width 243 height 37
click at [228, 412] on h4 "Transform" at bounding box center [195, 417] width 243 height 37
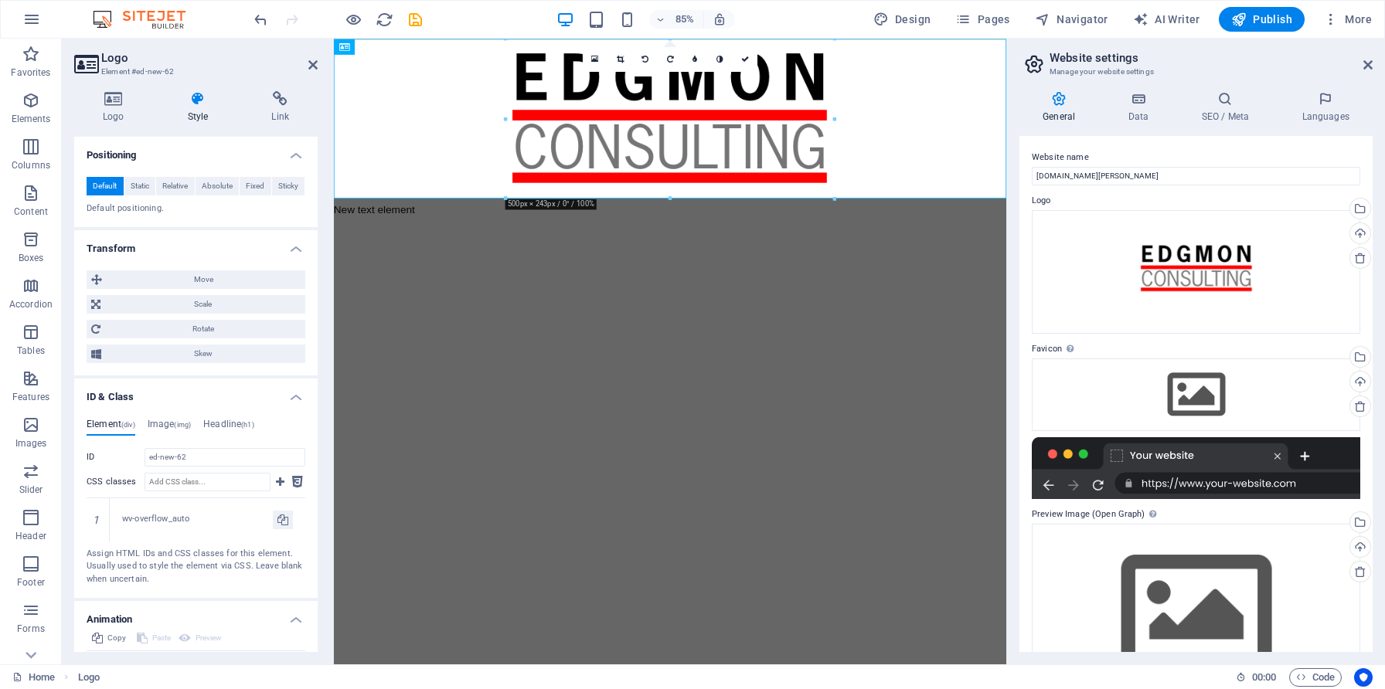
scroll to position [666, 0]
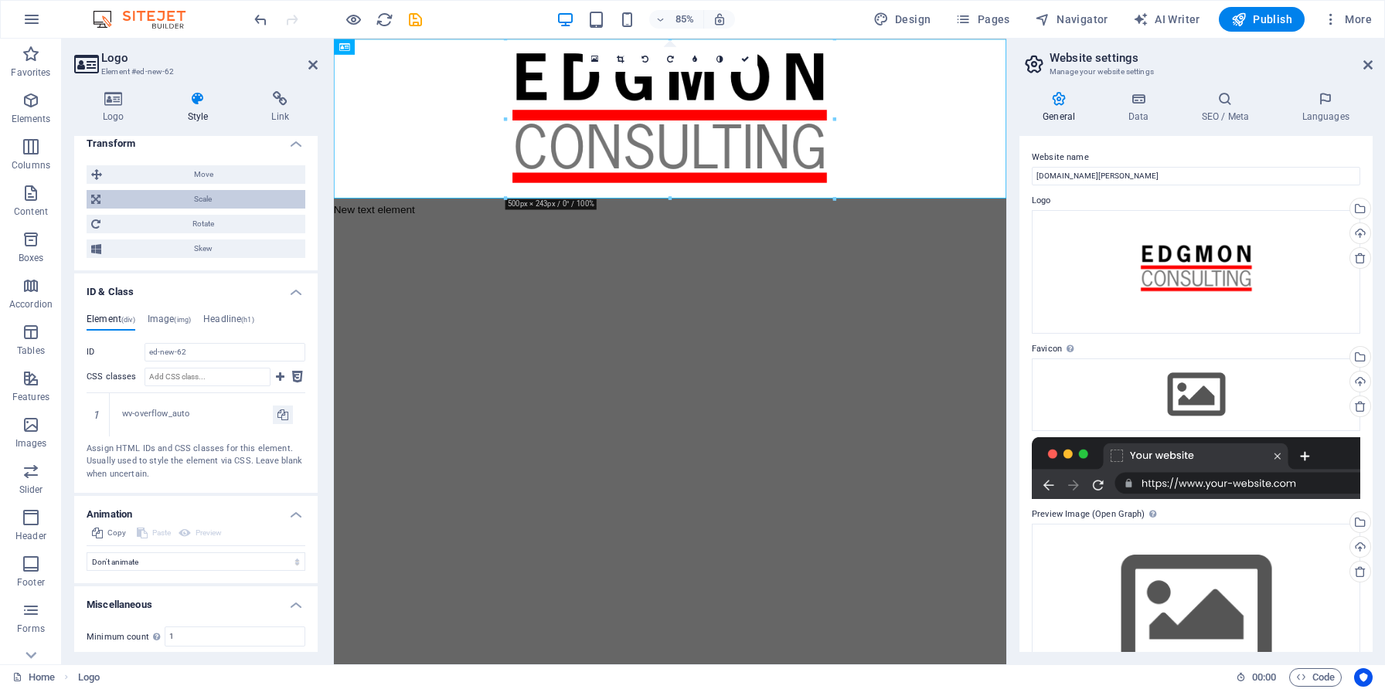
click at [217, 195] on span "Scale" at bounding box center [202, 199] width 195 height 19
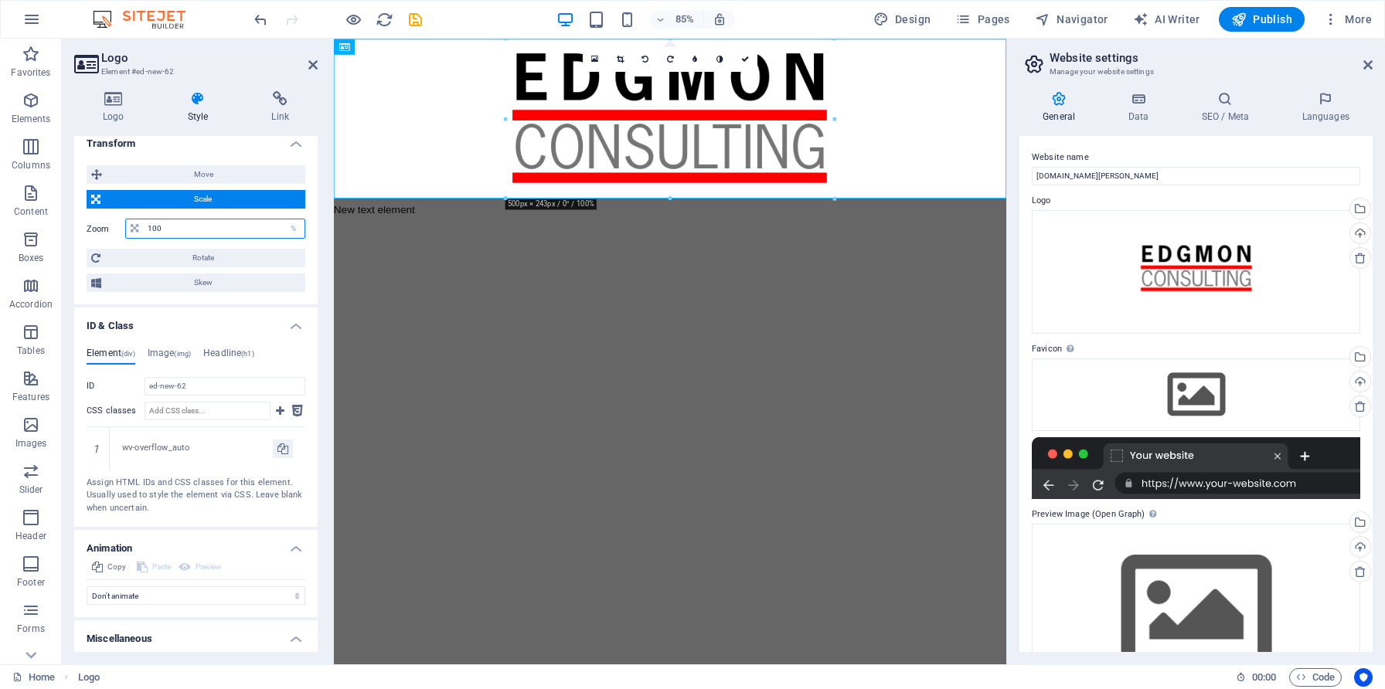
click at [245, 227] on input "100" at bounding box center [224, 228] width 161 height 19
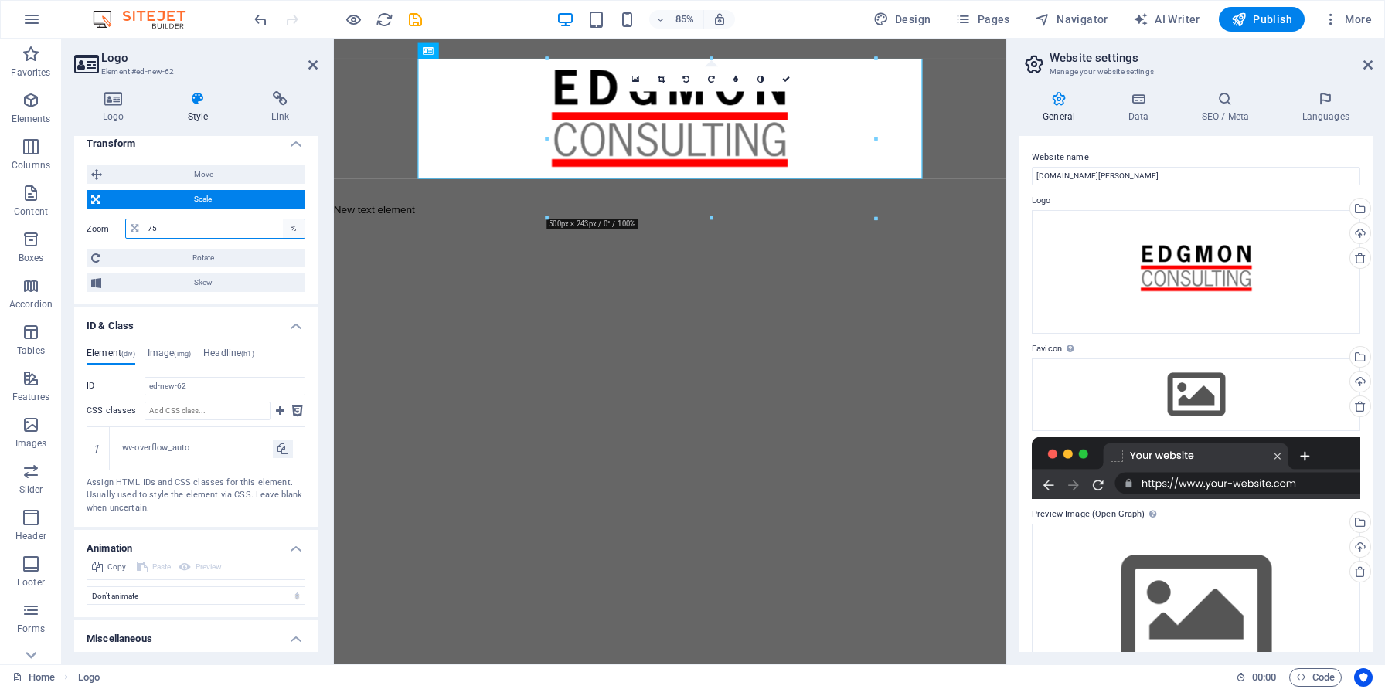
type input "7"
click at [293, 144] on h4 "Transform" at bounding box center [195, 139] width 243 height 28
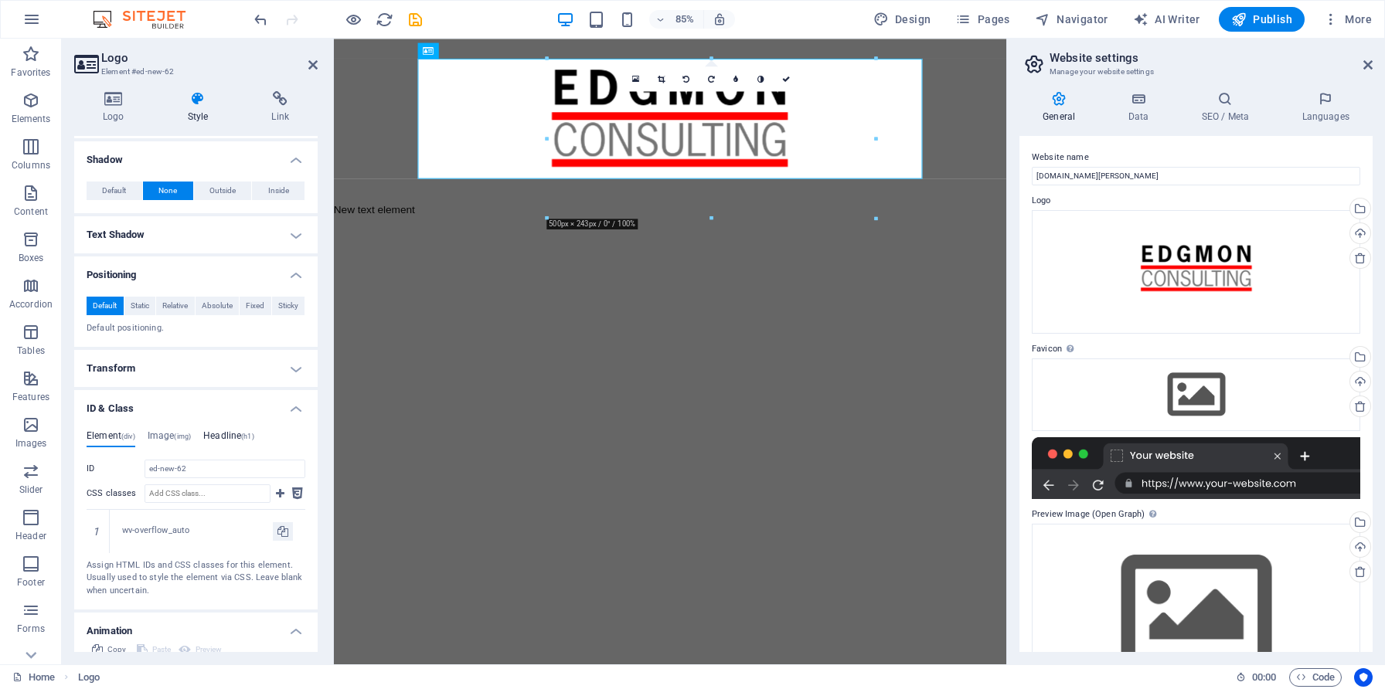
scroll to position [408, 0]
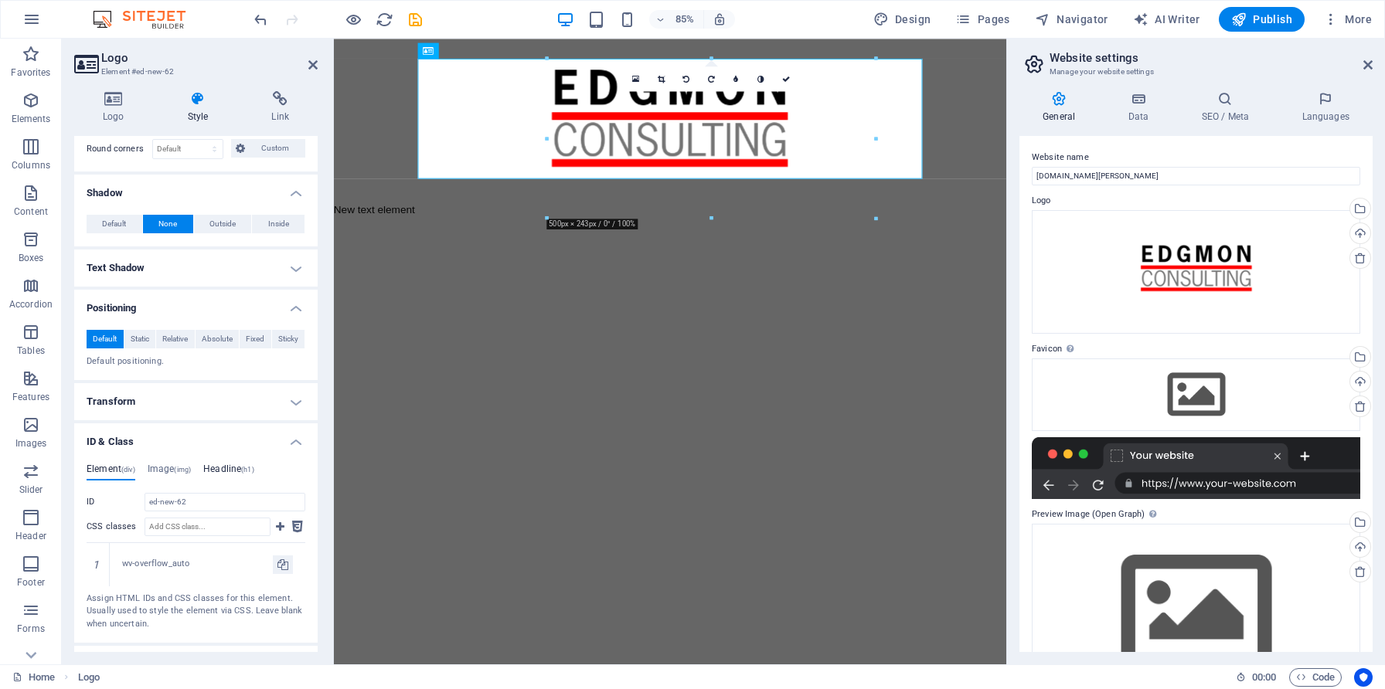
click at [211, 396] on h4 "Transform" at bounding box center [195, 401] width 243 height 37
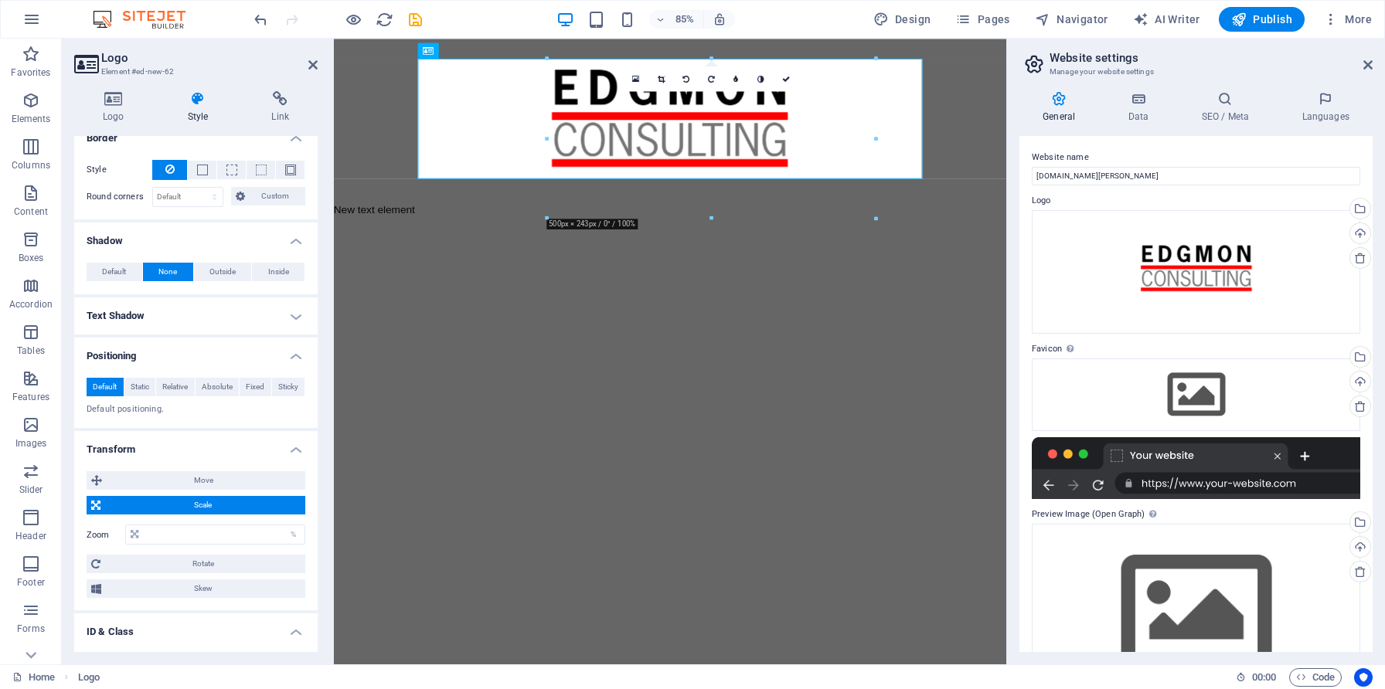
scroll to position [342, 0]
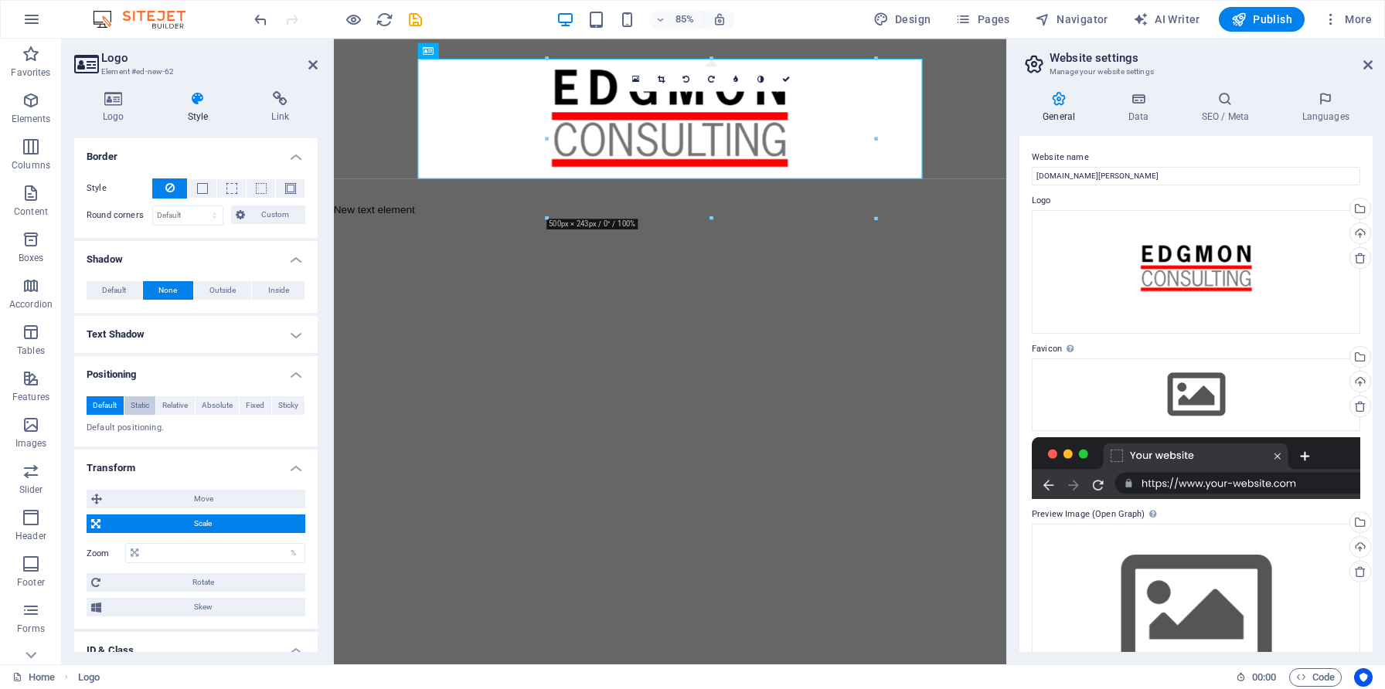
click at [141, 406] on span "Static" at bounding box center [140, 405] width 19 height 19
click at [191, 342] on h4 "Text Shadow" at bounding box center [195, 334] width 243 height 37
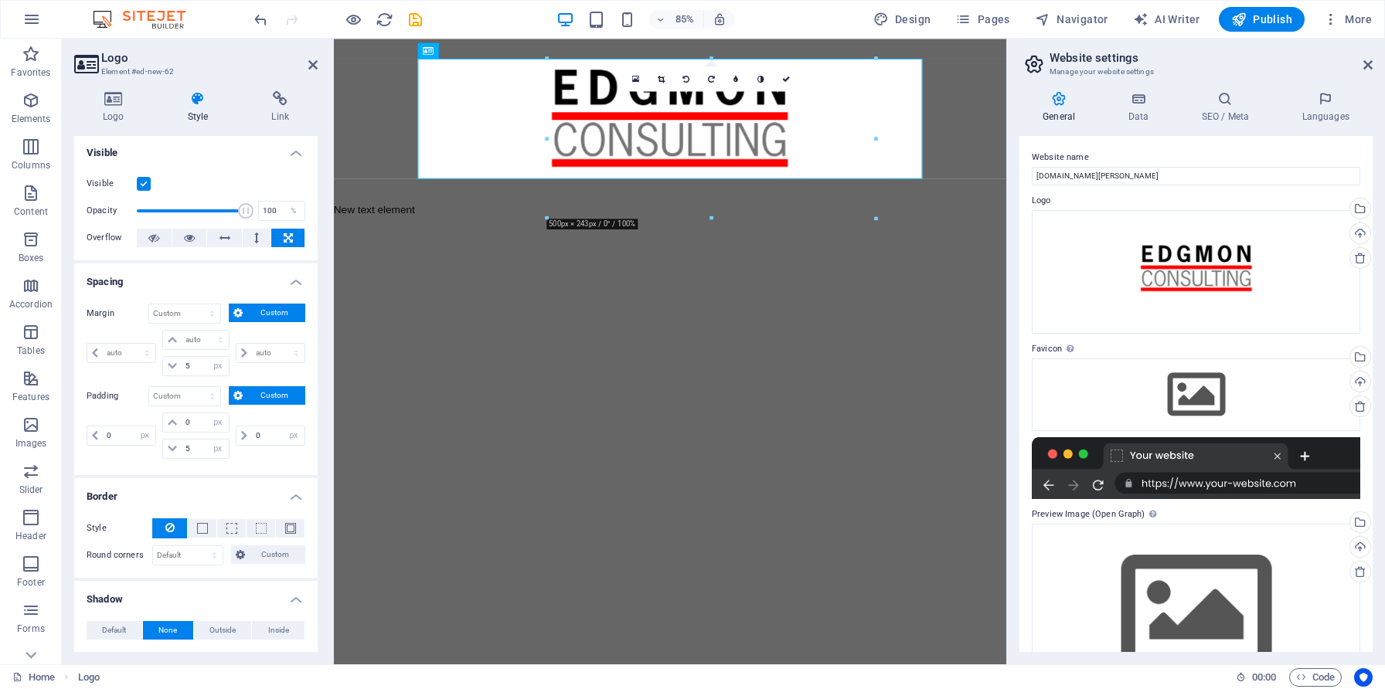
scroll to position [0, 0]
click at [102, 108] on h4 "Logo" at bounding box center [116, 107] width 85 height 32
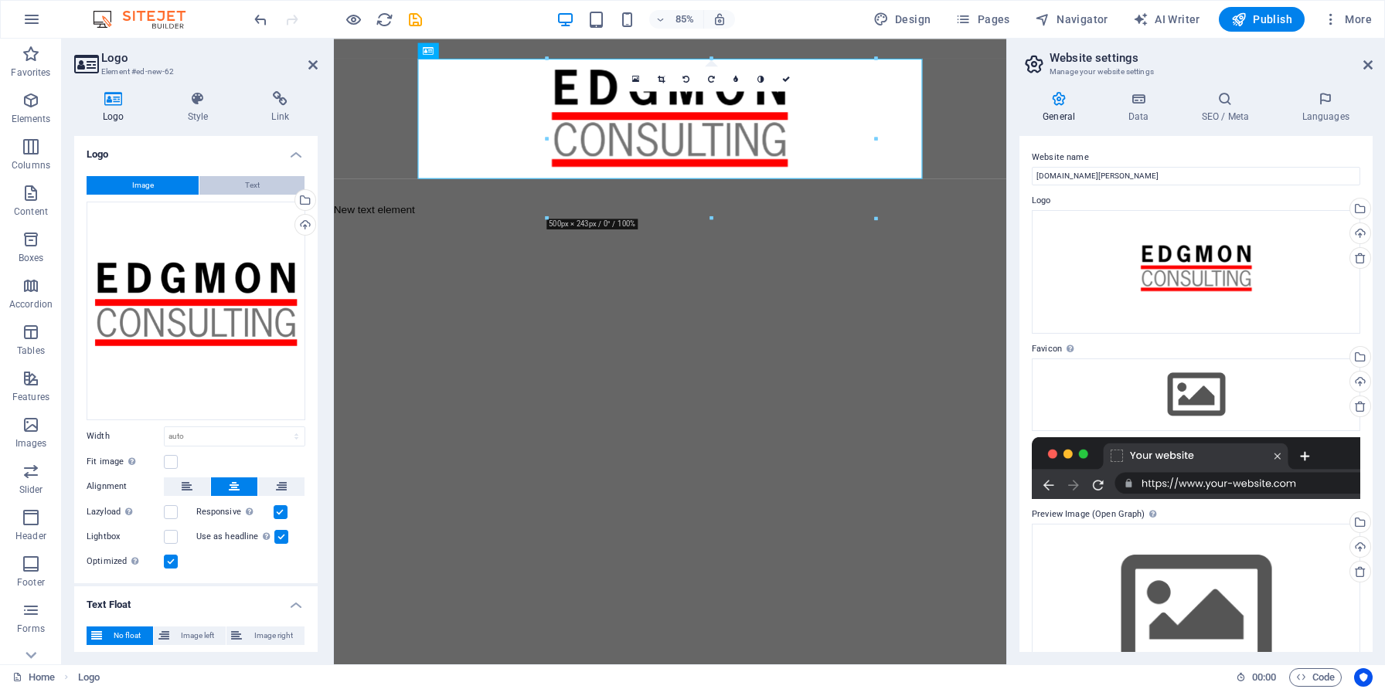
click at [260, 184] on button "Text" at bounding box center [251, 185] width 105 height 19
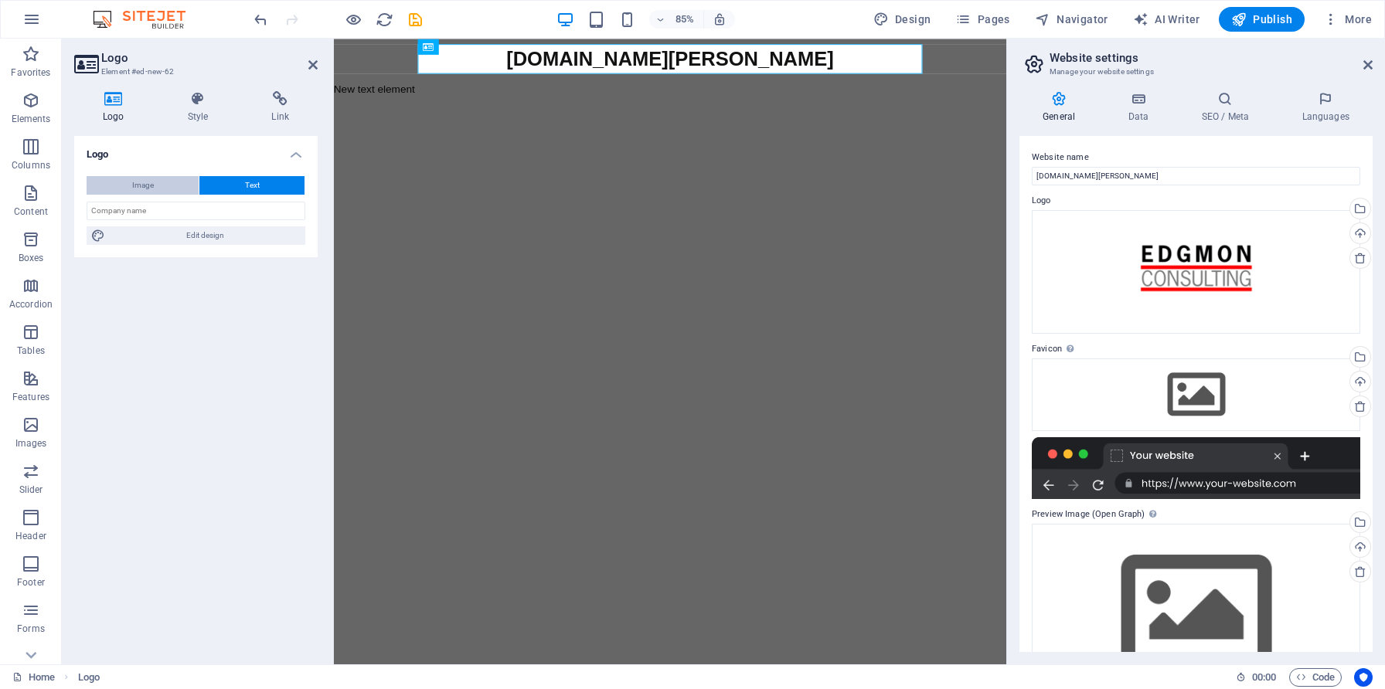
click at [156, 178] on button "Image" at bounding box center [143, 185] width 112 height 19
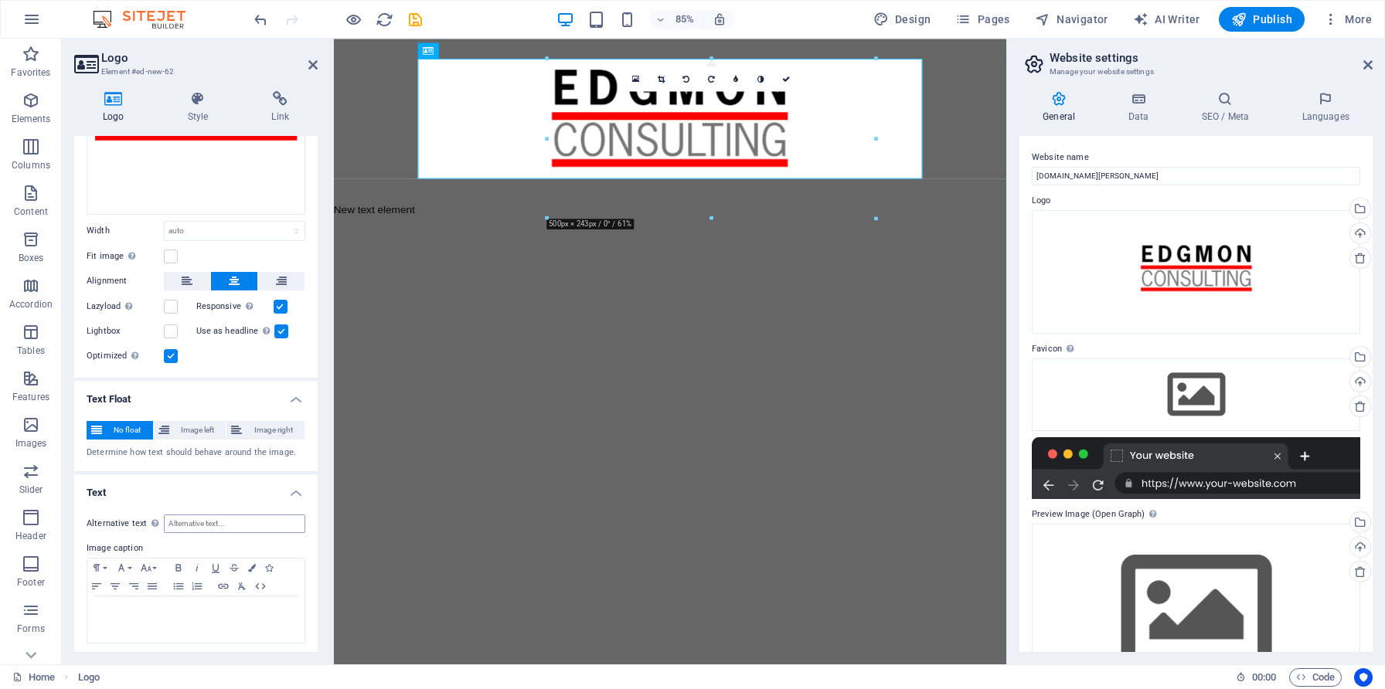
scroll to position [207, 0]
click at [201, 430] on span "Image left" at bounding box center [198, 429] width 48 height 19
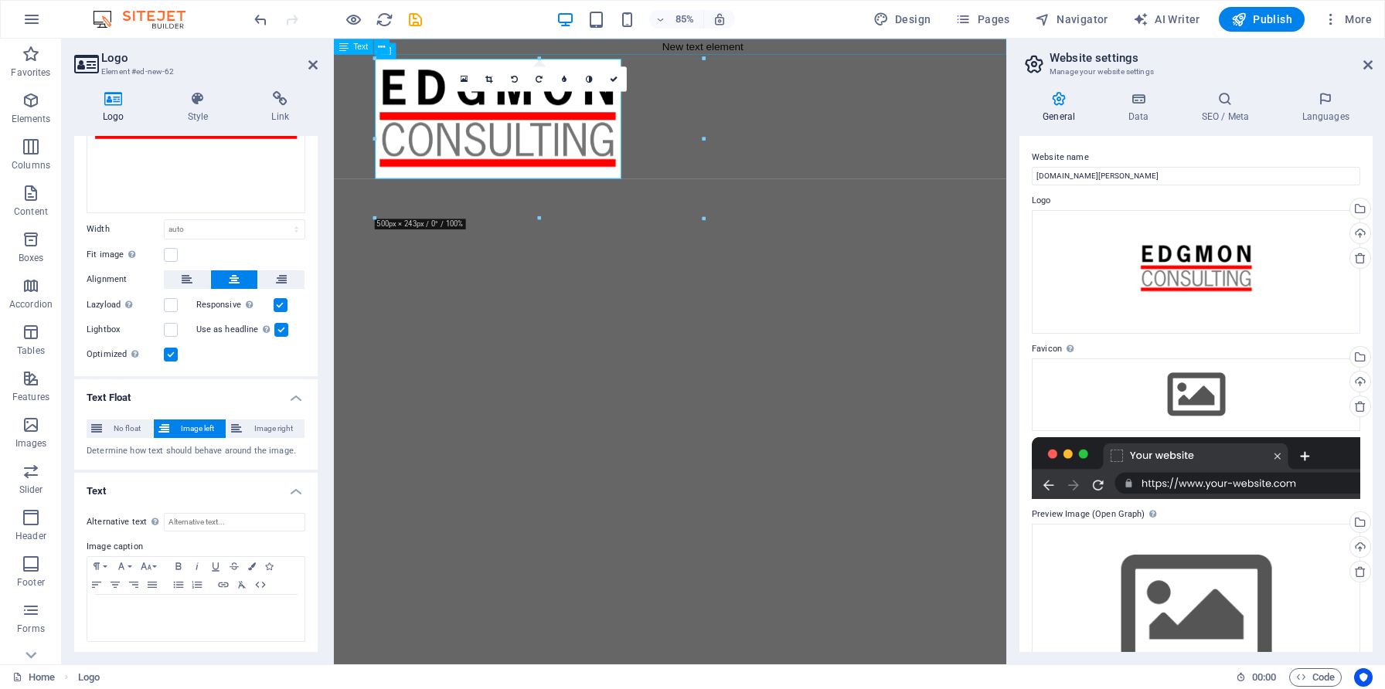
click at [754, 52] on div "New text element" at bounding box center [729, 48] width 791 height 19
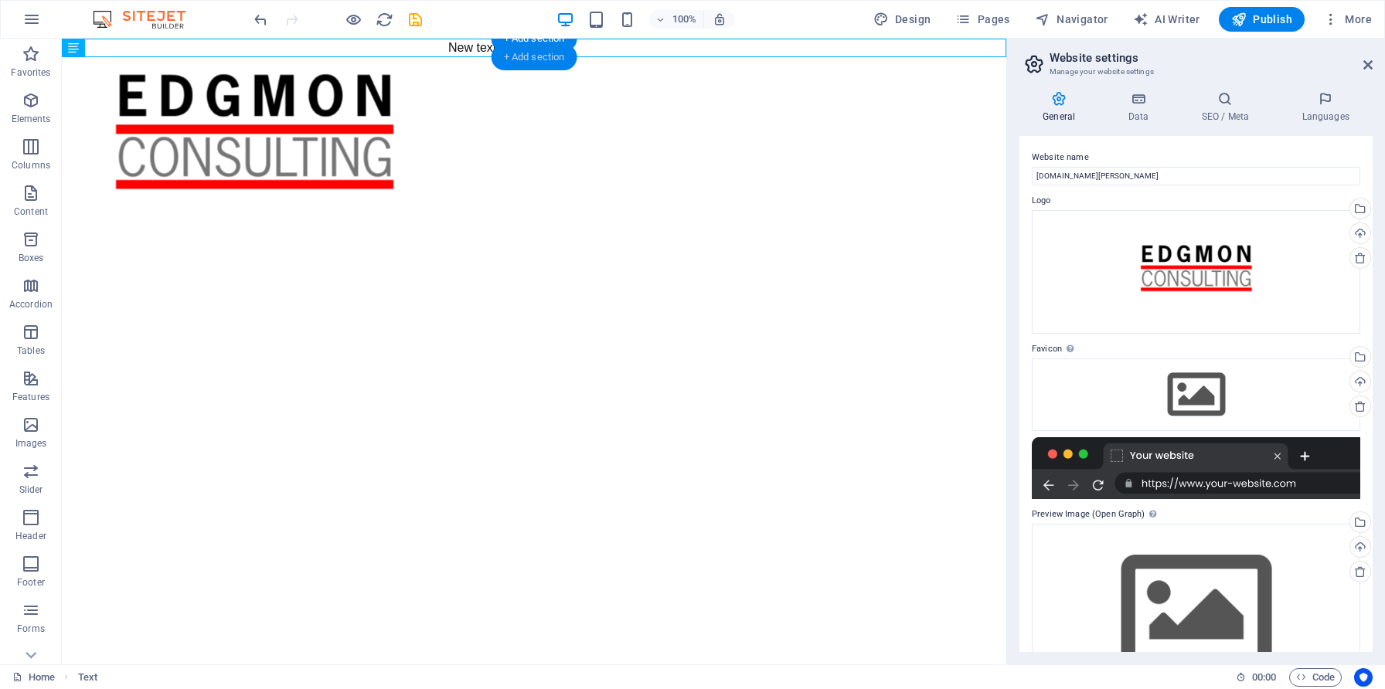
click at [543, 55] on div "+ Add section" at bounding box center [534, 57] width 86 height 26
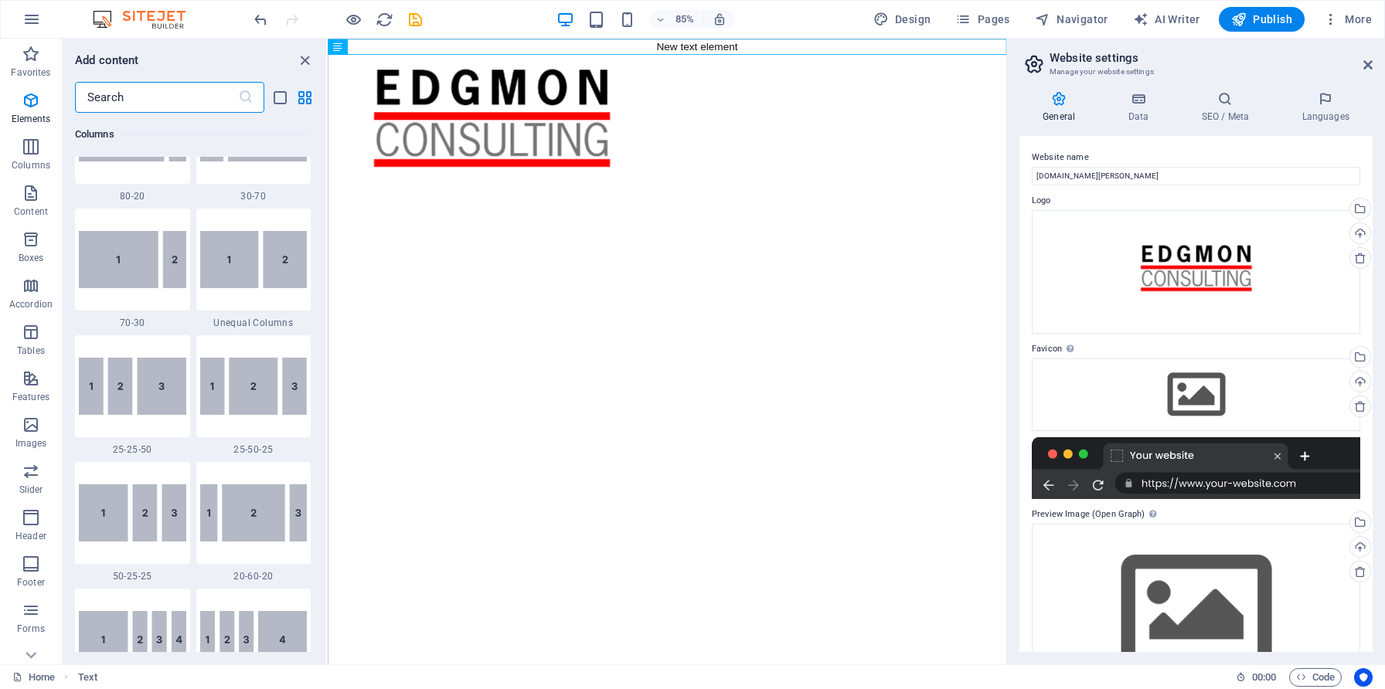
scroll to position [2704, 0]
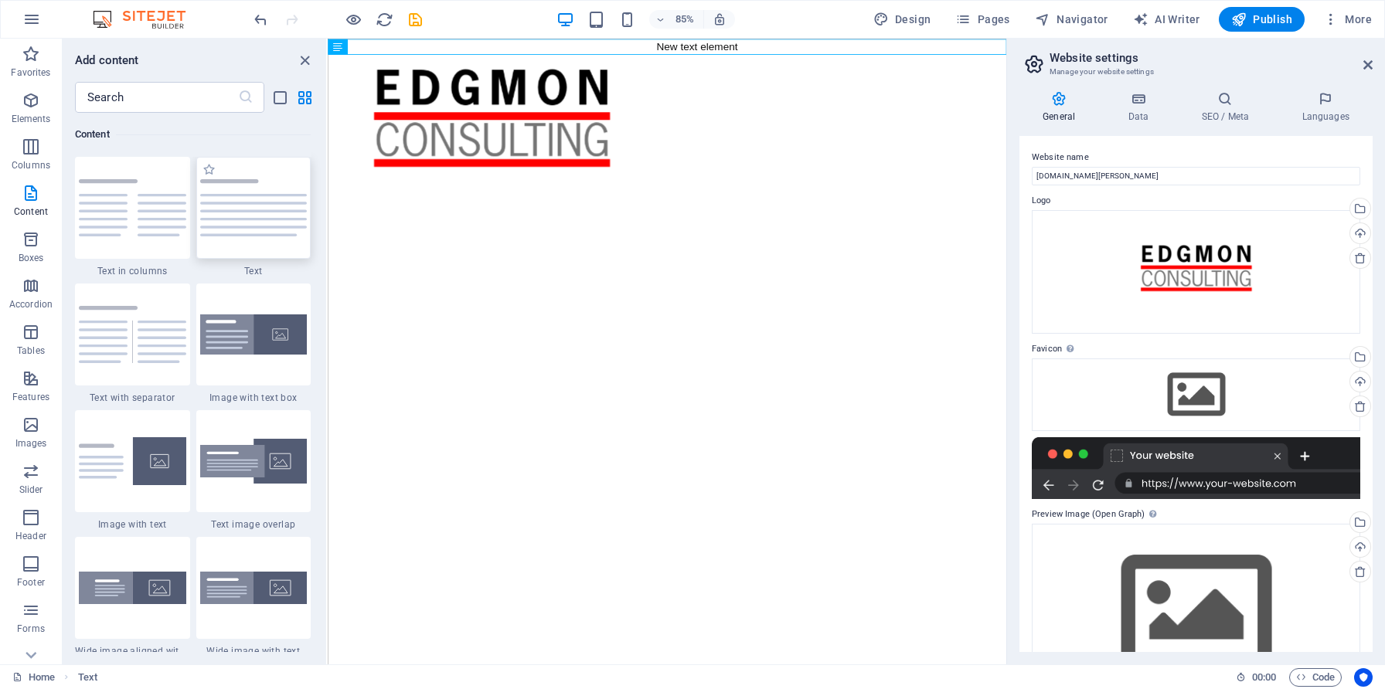
click at [263, 227] on img at bounding box center [253, 207] width 107 height 57
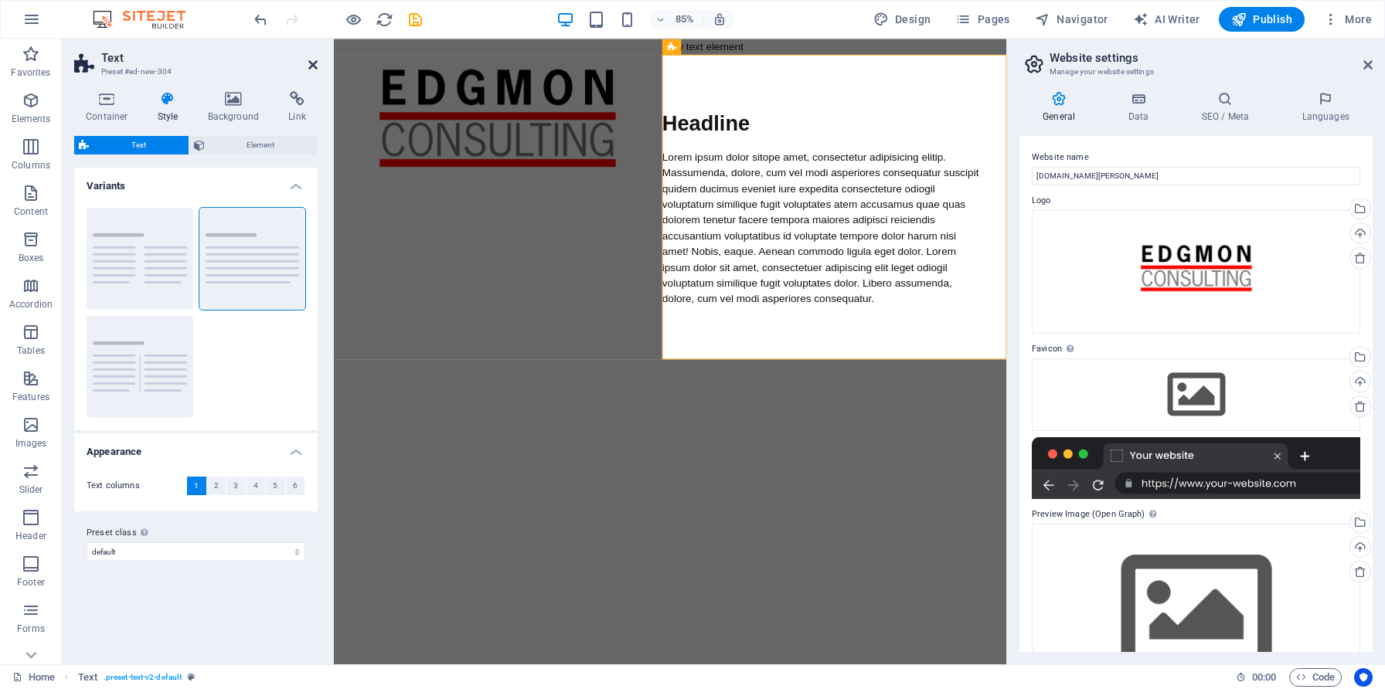
click at [313, 63] on icon at bounding box center [312, 65] width 9 height 12
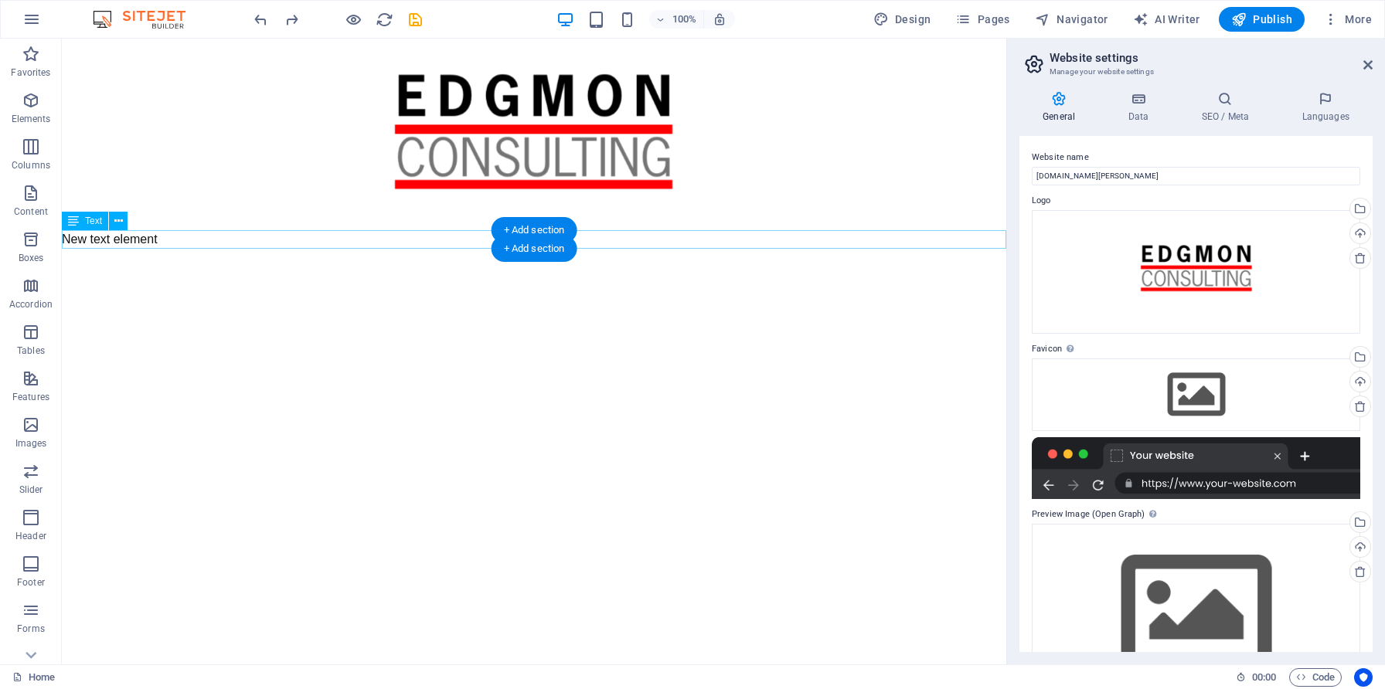
click at [302, 239] on div "New text element" at bounding box center [534, 239] width 944 height 19
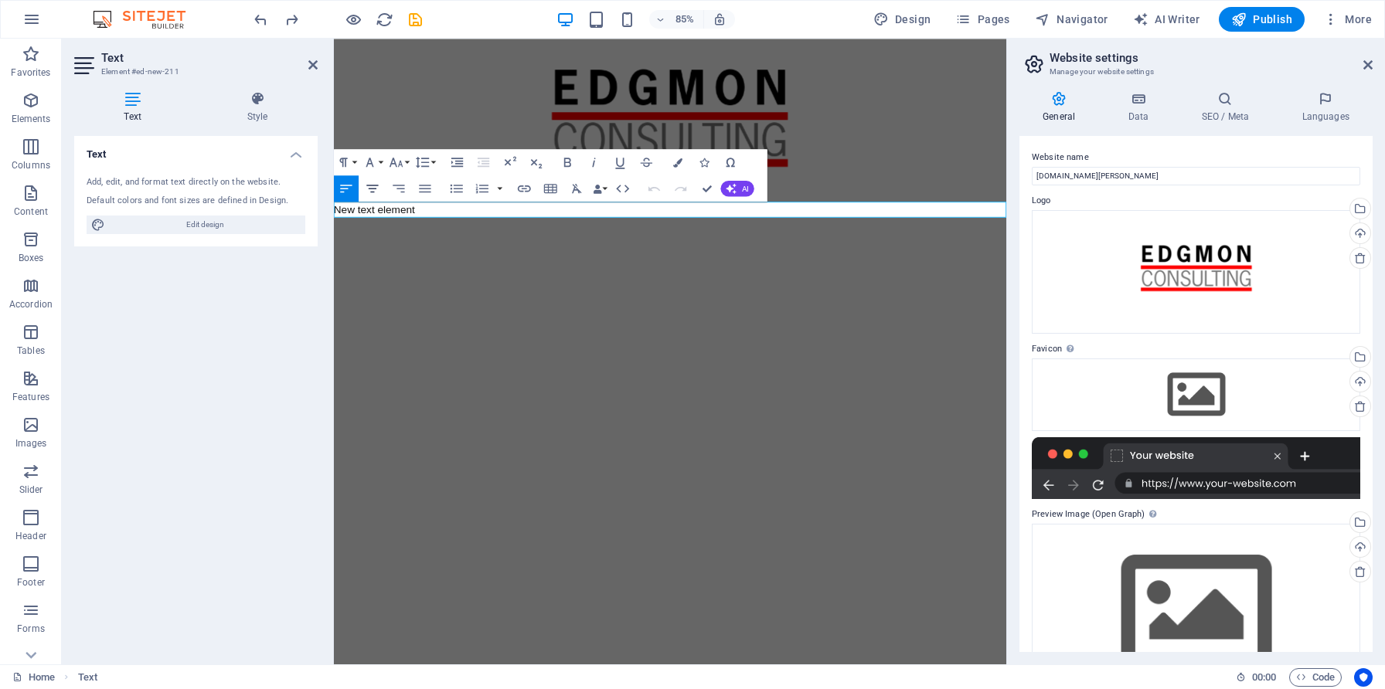
click at [376, 192] on icon "button" at bounding box center [372, 188] width 15 height 15
click at [381, 165] on button "Font Family" at bounding box center [372, 162] width 25 height 26
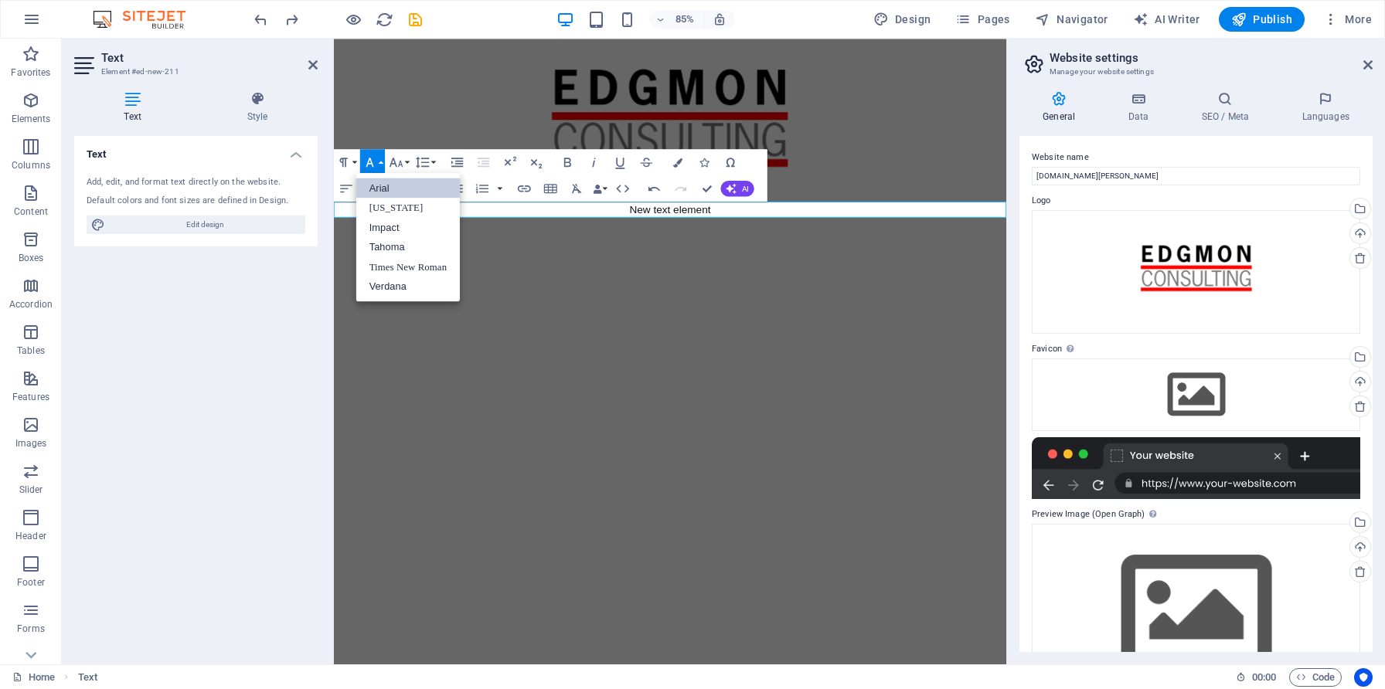
scroll to position [0, 0]
click at [393, 226] on link "Impact" at bounding box center [408, 227] width 104 height 20
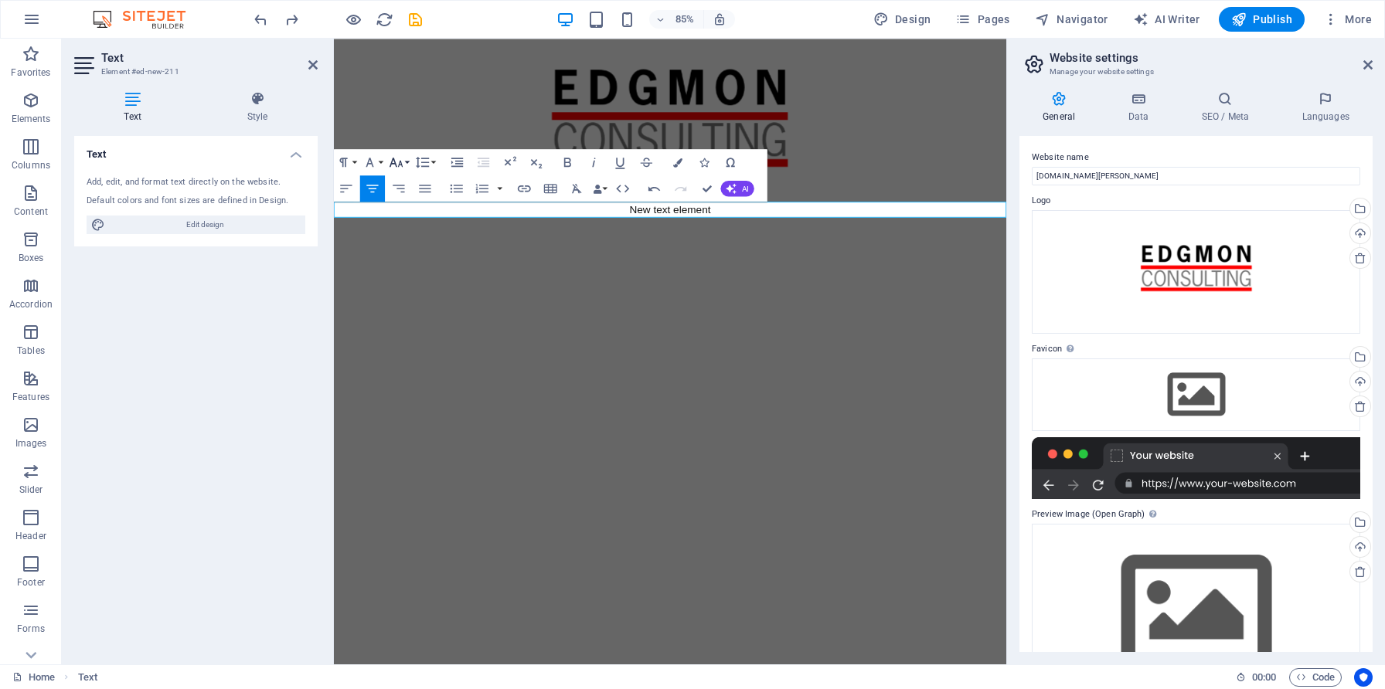
click at [399, 164] on icon "button" at bounding box center [395, 162] width 13 height 9
click at [399, 321] on link "72" at bounding box center [402, 318] width 47 height 20
click at [549, 249] on html "Skip to main content TECHNOLOGIES" at bounding box center [729, 144] width 791 height 210
click at [500, 236] on p "TECHNOLOGIES" at bounding box center [729, 239] width 791 height 19
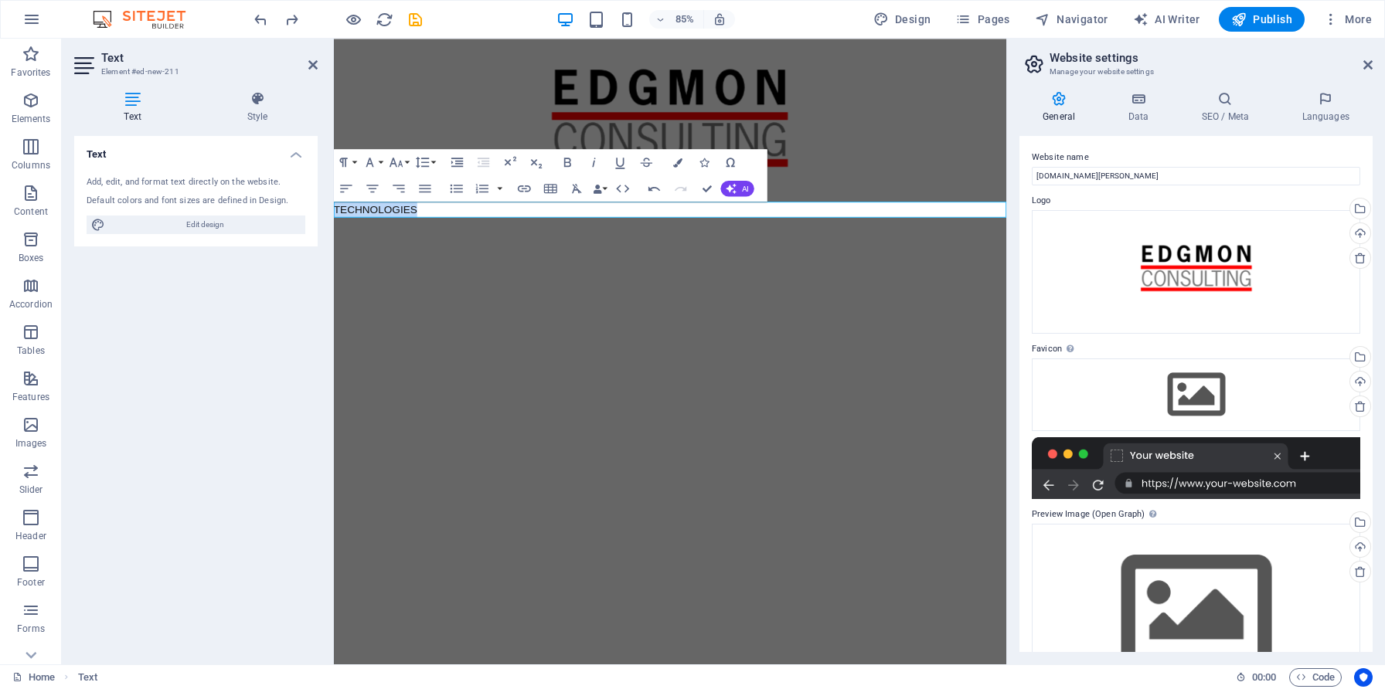
click at [500, 236] on p "TECHNOLOGIES" at bounding box center [729, 239] width 791 height 19
click at [374, 187] on icon "button" at bounding box center [372, 188] width 15 height 15
click at [380, 165] on button "Font Family" at bounding box center [372, 162] width 25 height 26
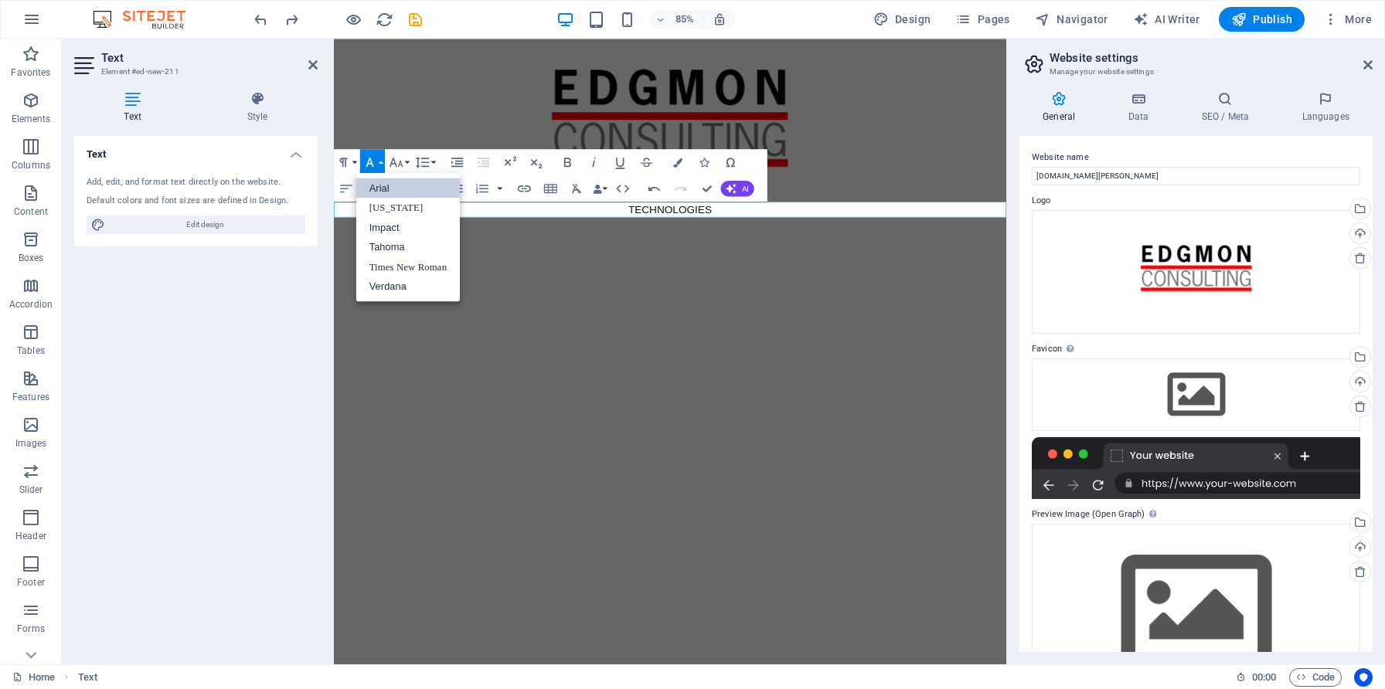
scroll to position [0, 0]
click at [379, 222] on link "Impact" at bounding box center [408, 227] width 104 height 20
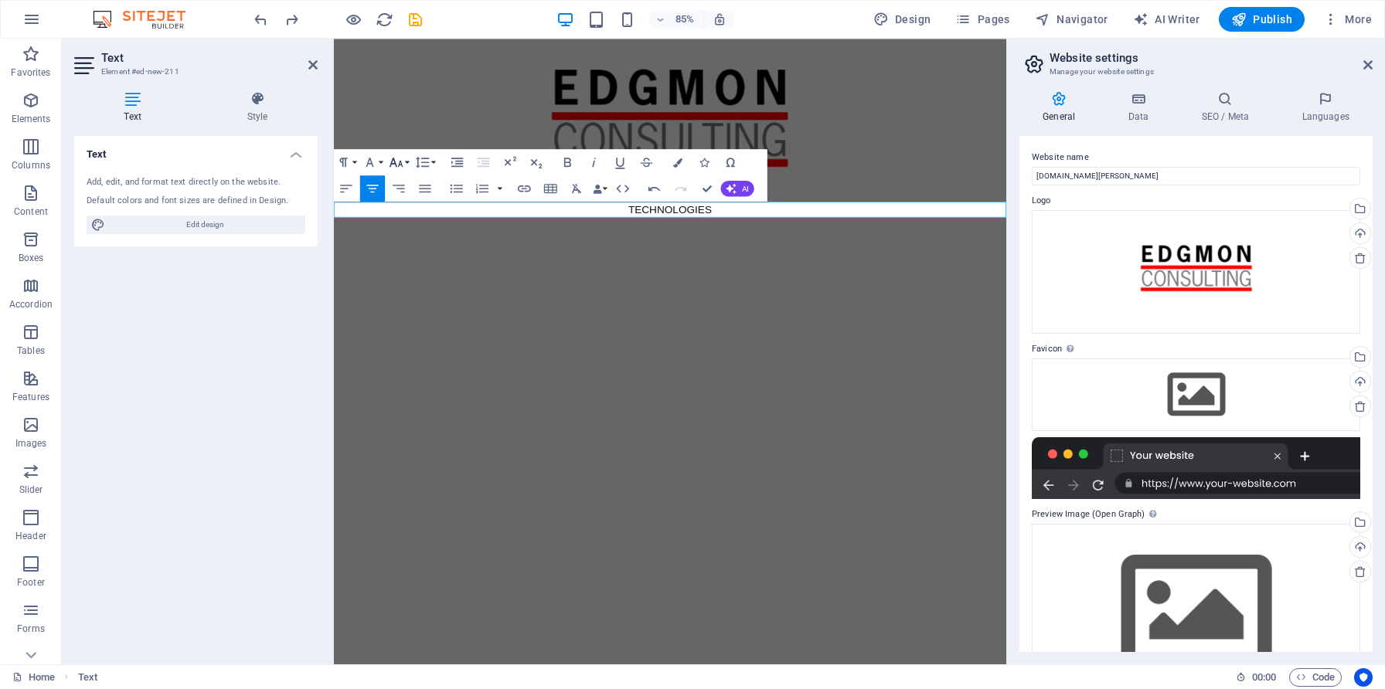
click at [405, 167] on button "Font Size" at bounding box center [398, 162] width 25 height 26
click at [390, 321] on link "72" at bounding box center [402, 318] width 47 height 20
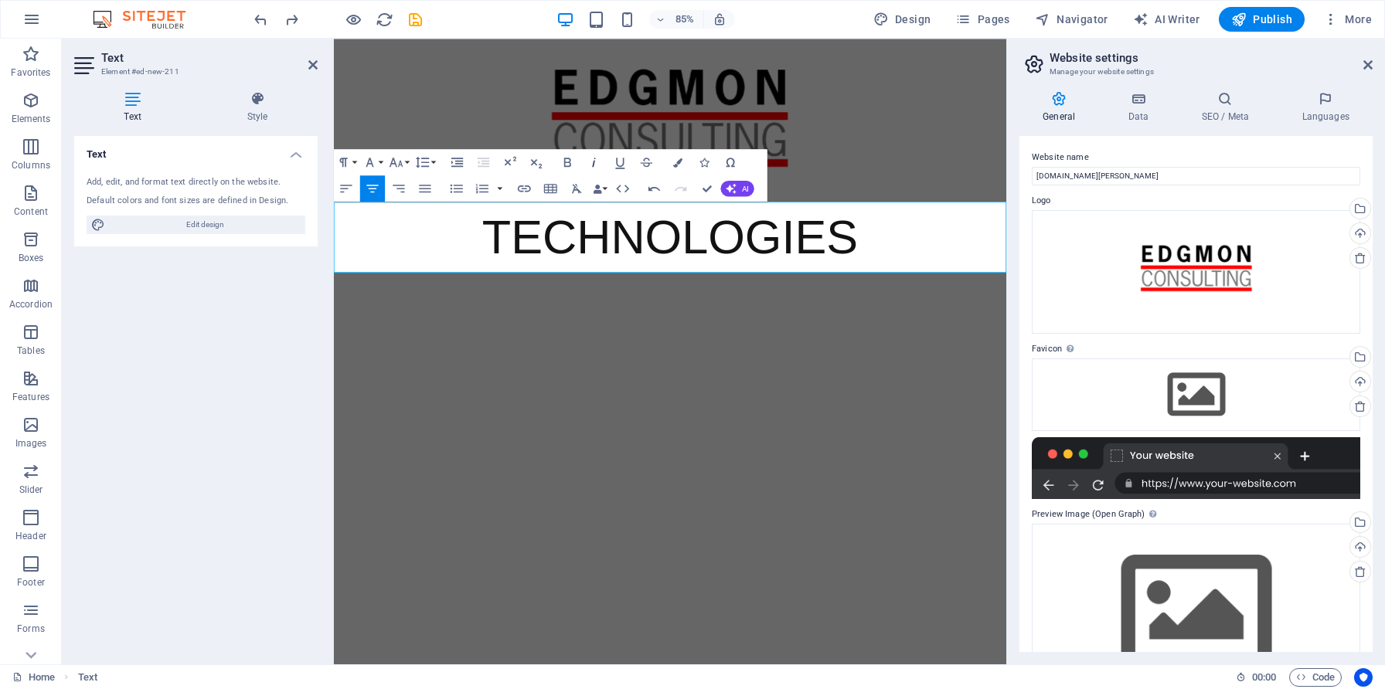
click at [590, 158] on icon "button" at bounding box center [593, 162] width 15 height 15
click at [604, 190] on button "Data Bindings" at bounding box center [599, 188] width 19 height 26
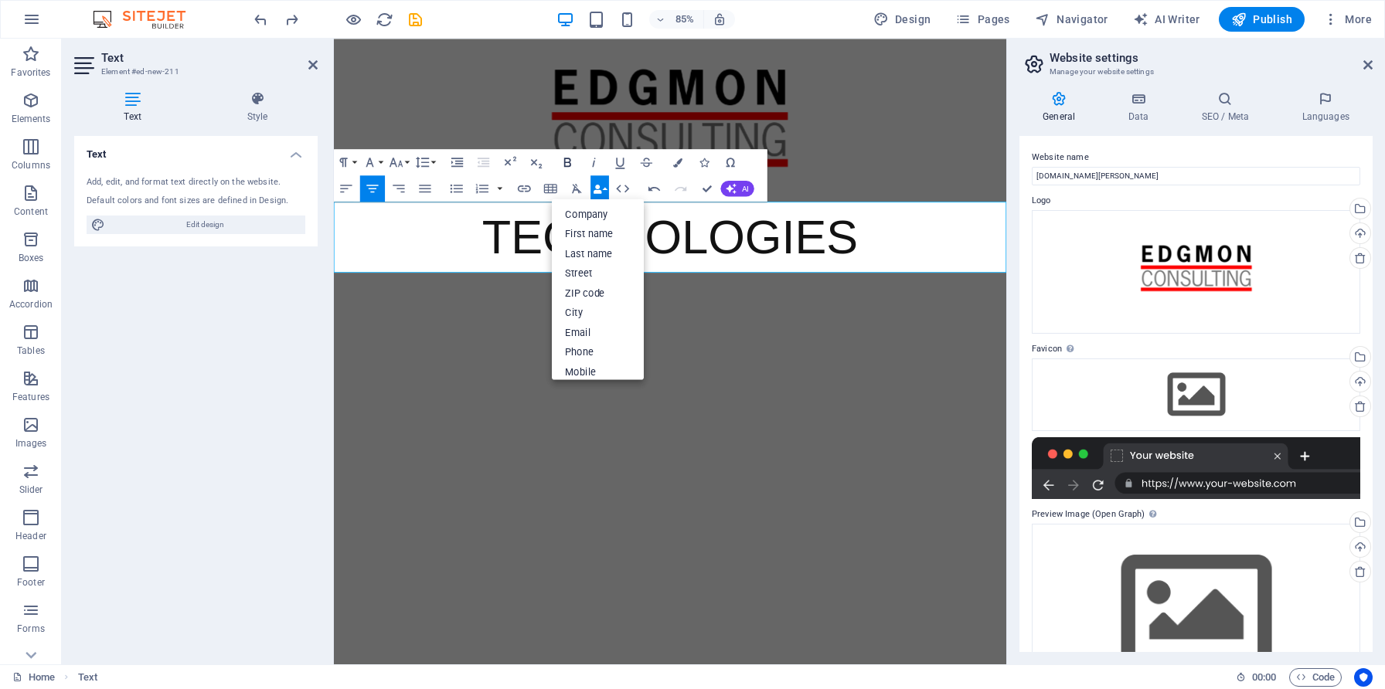
click at [566, 164] on icon "button" at bounding box center [566, 162] width 15 height 15
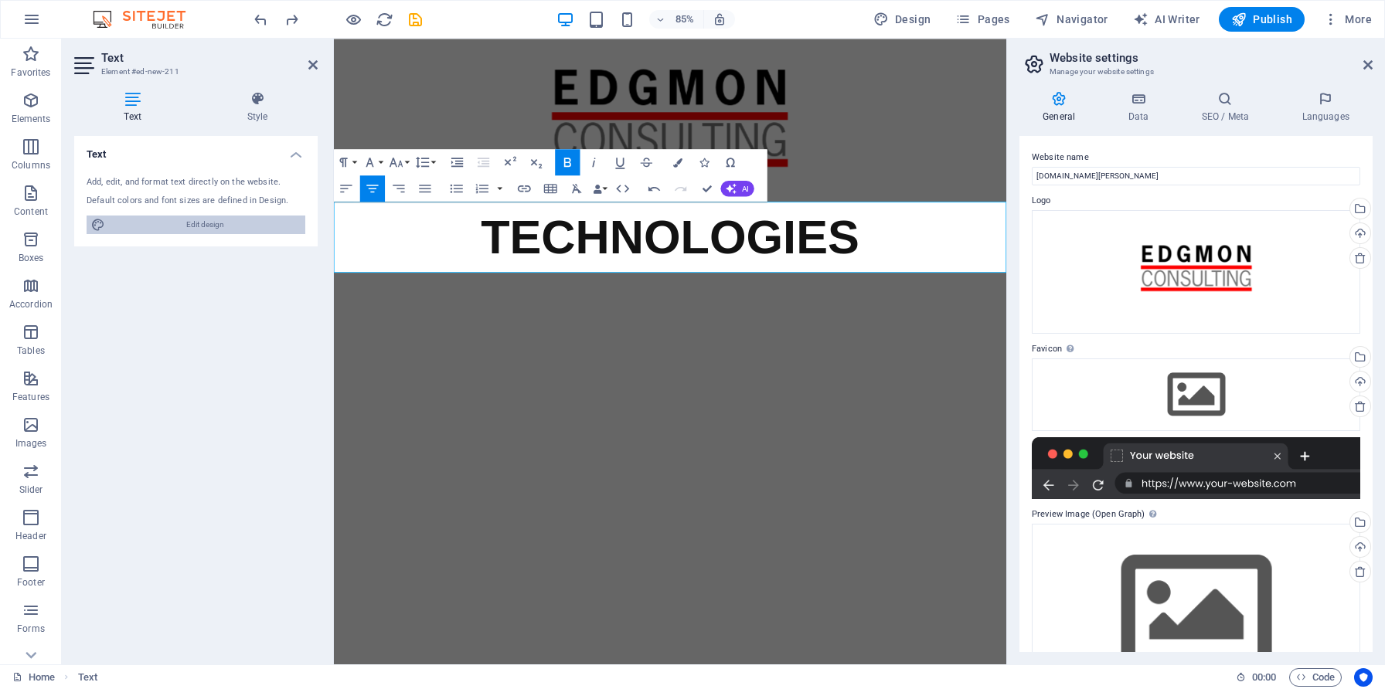
click at [192, 217] on span "Edit design" at bounding box center [205, 225] width 191 height 19
select select "px"
select select "400"
select select "px"
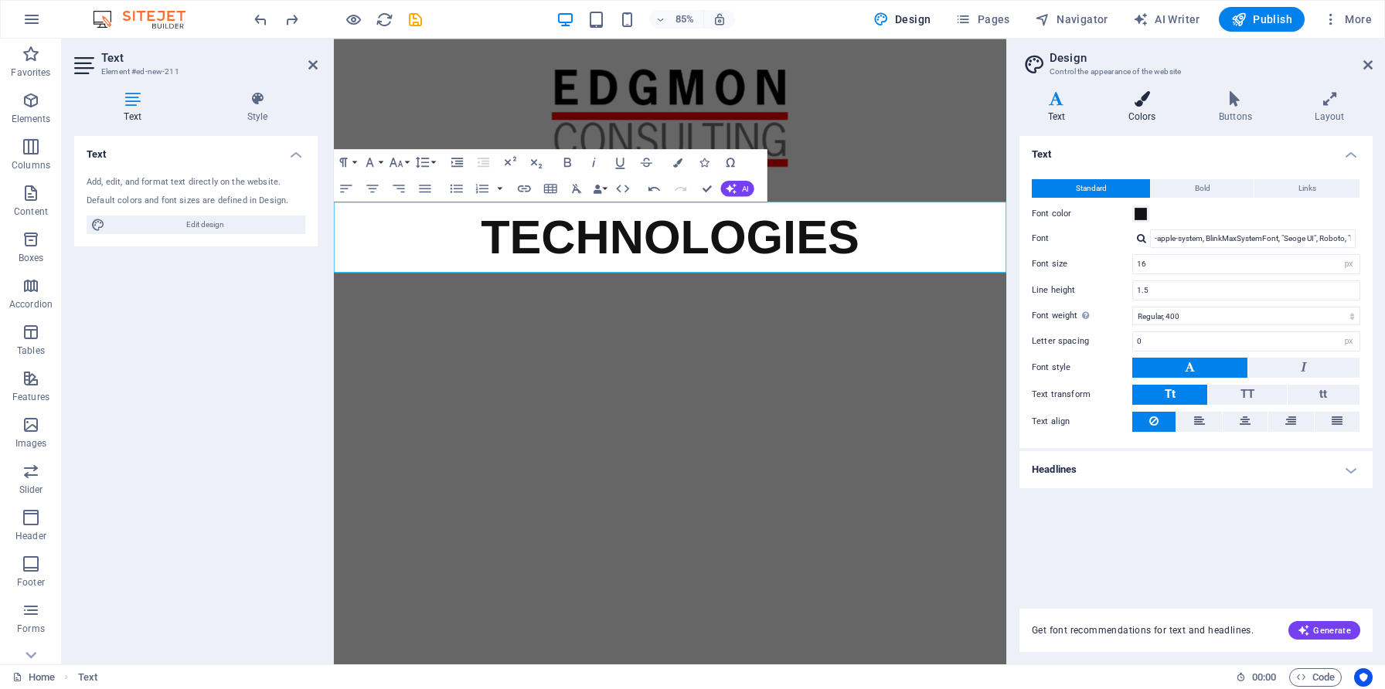
click at [1137, 104] on icon at bounding box center [1141, 98] width 84 height 15
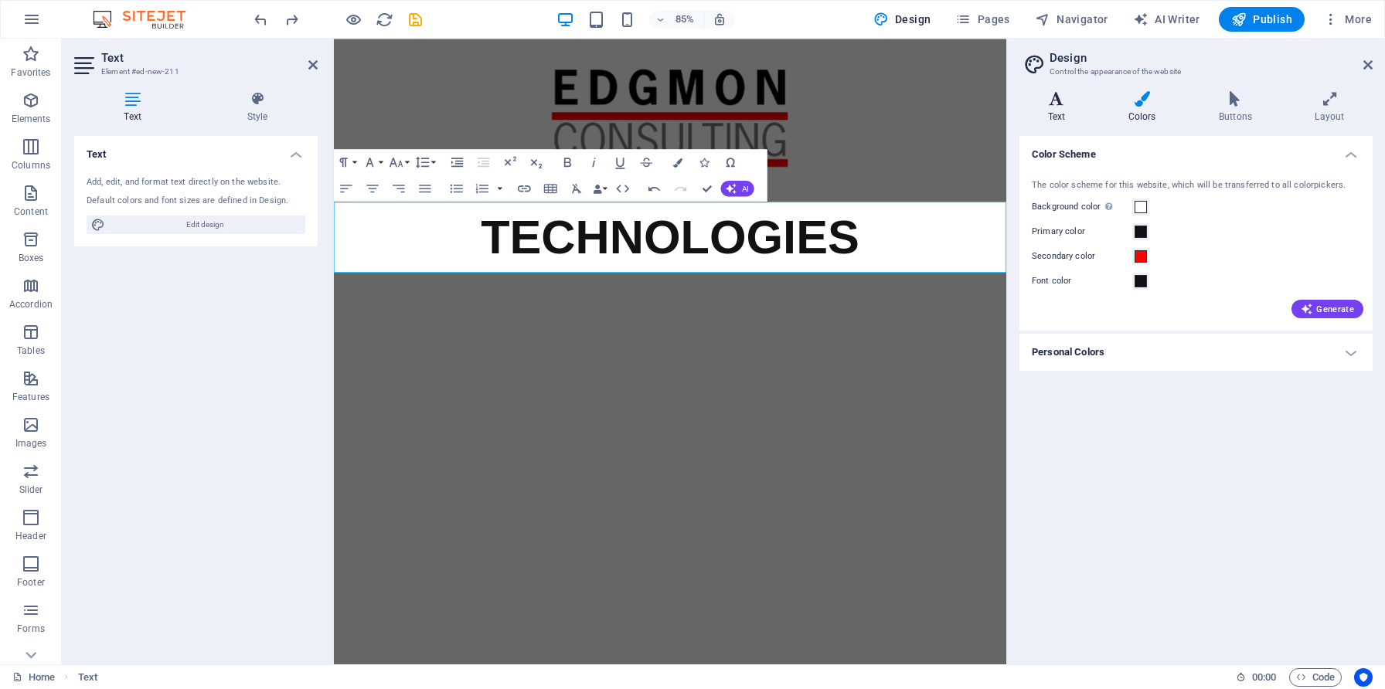
click at [1058, 108] on h4 "Text" at bounding box center [1059, 107] width 80 height 32
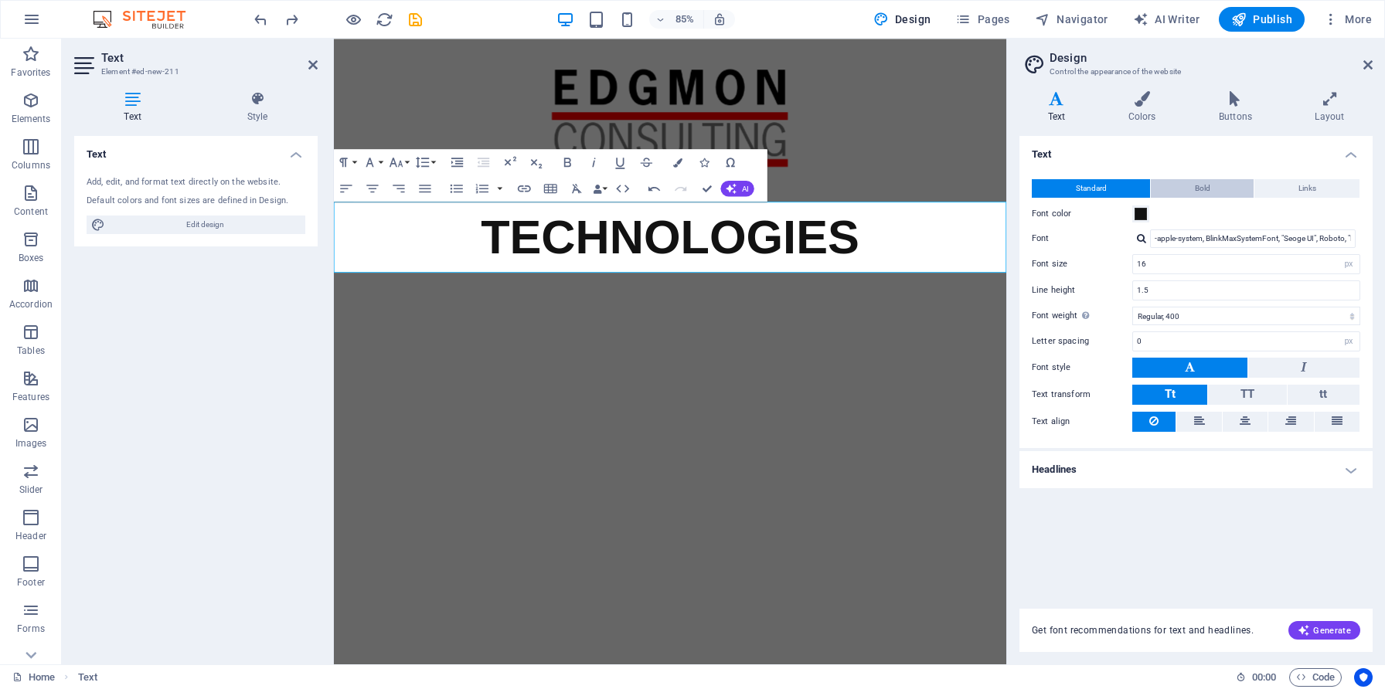
click at [1208, 186] on span "Bold" at bounding box center [1202, 188] width 15 height 19
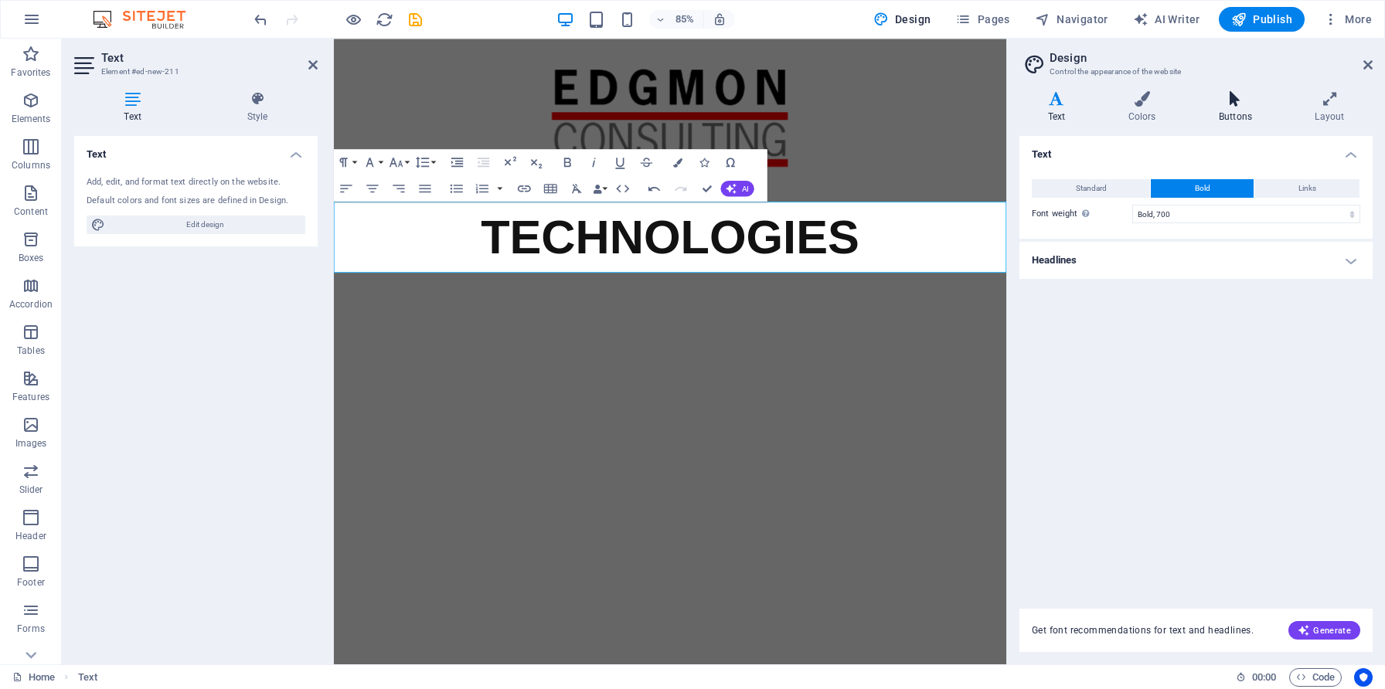
click at [1249, 105] on icon at bounding box center [1235, 98] width 90 height 15
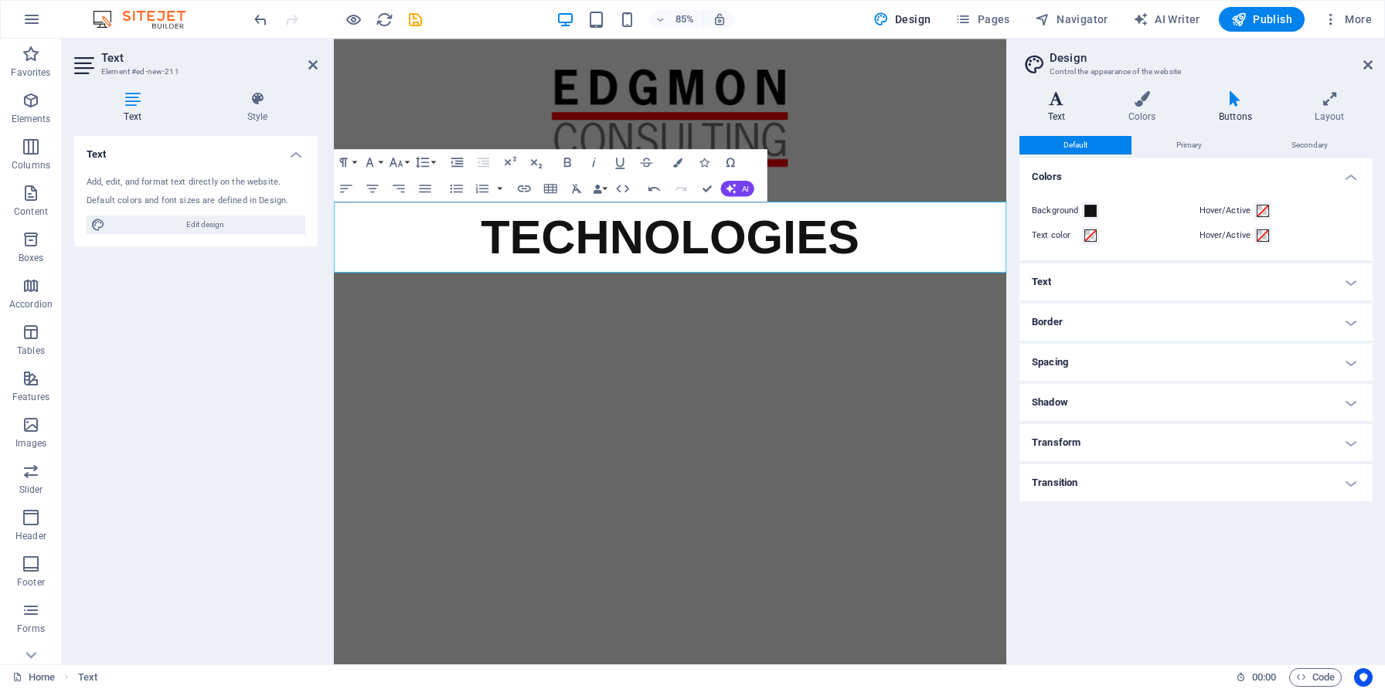
click at [1038, 99] on icon at bounding box center [1056, 98] width 74 height 15
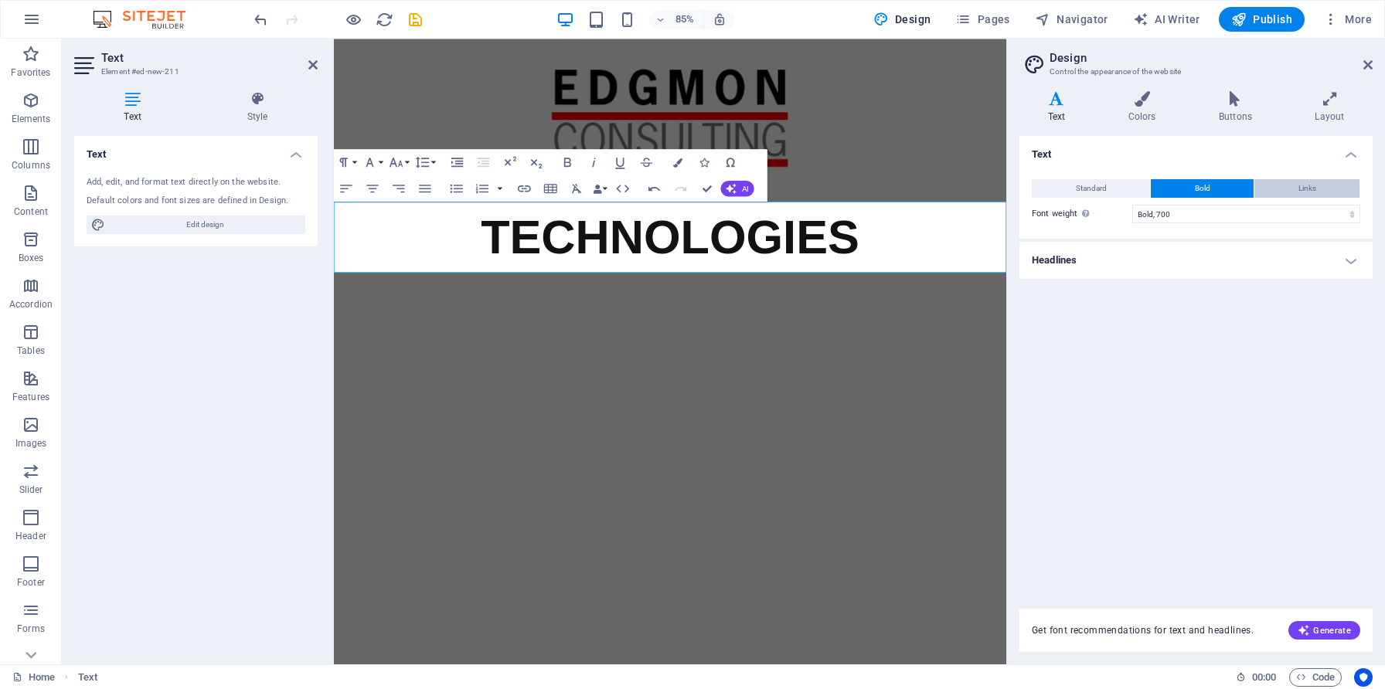
click at [1330, 185] on button "Links" at bounding box center [1306, 188] width 105 height 19
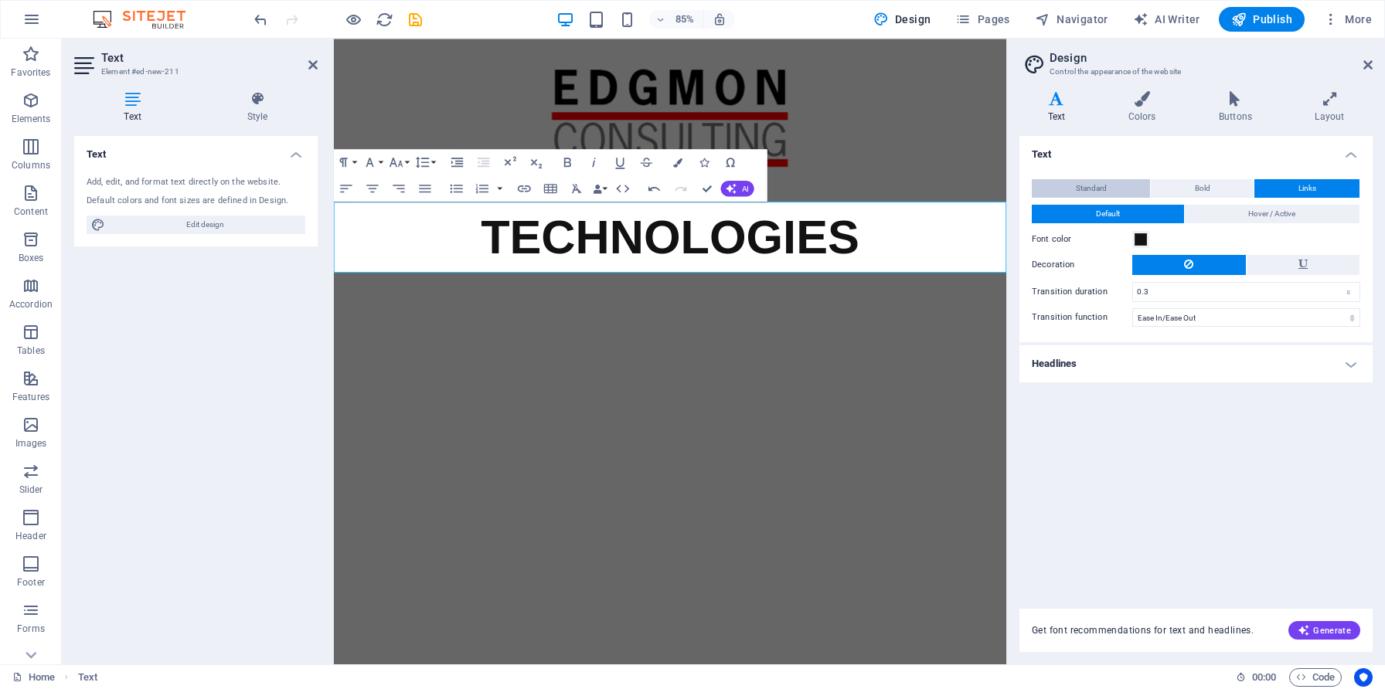
click at [1101, 185] on span "Standard" at bounding box center [1091, 188] width 31 height 19
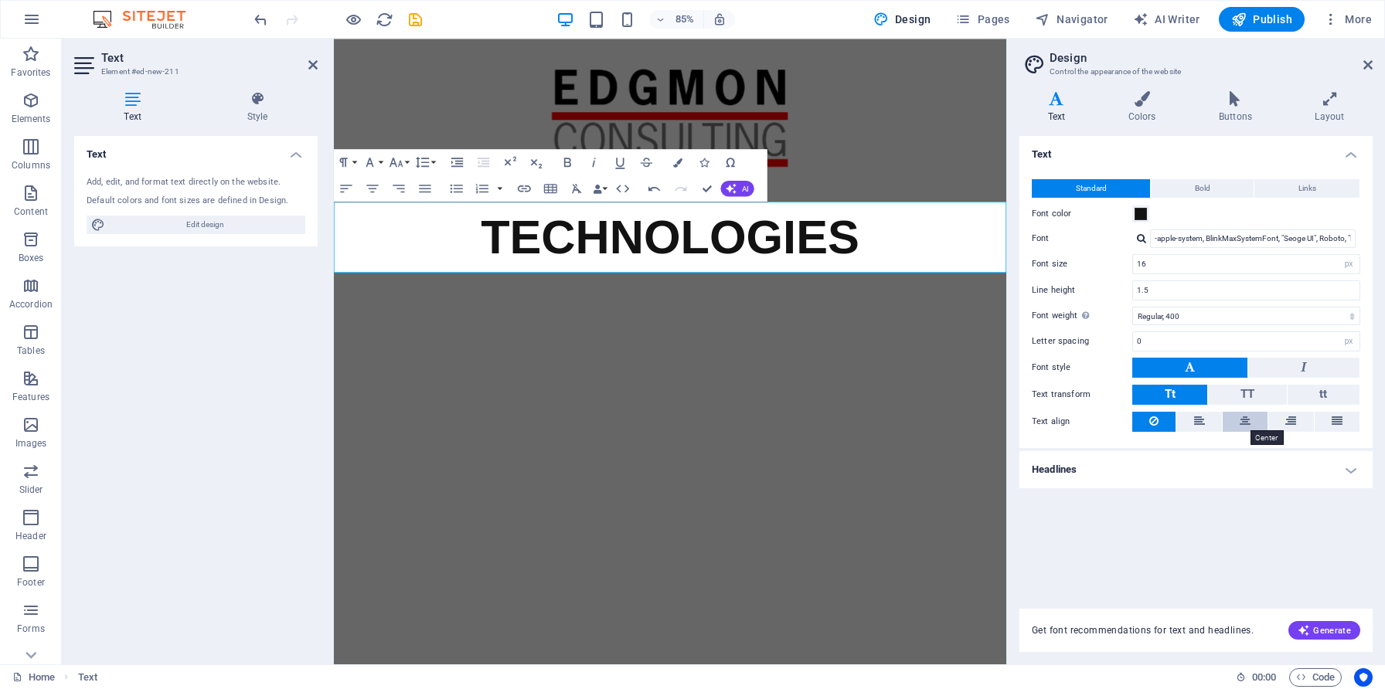
click at [1240, 423] on icon at bounding box center [1244, 421] width 11 height 19
click at [1209, 423] on button at bounding box center [1198, 422] width 45 height 20
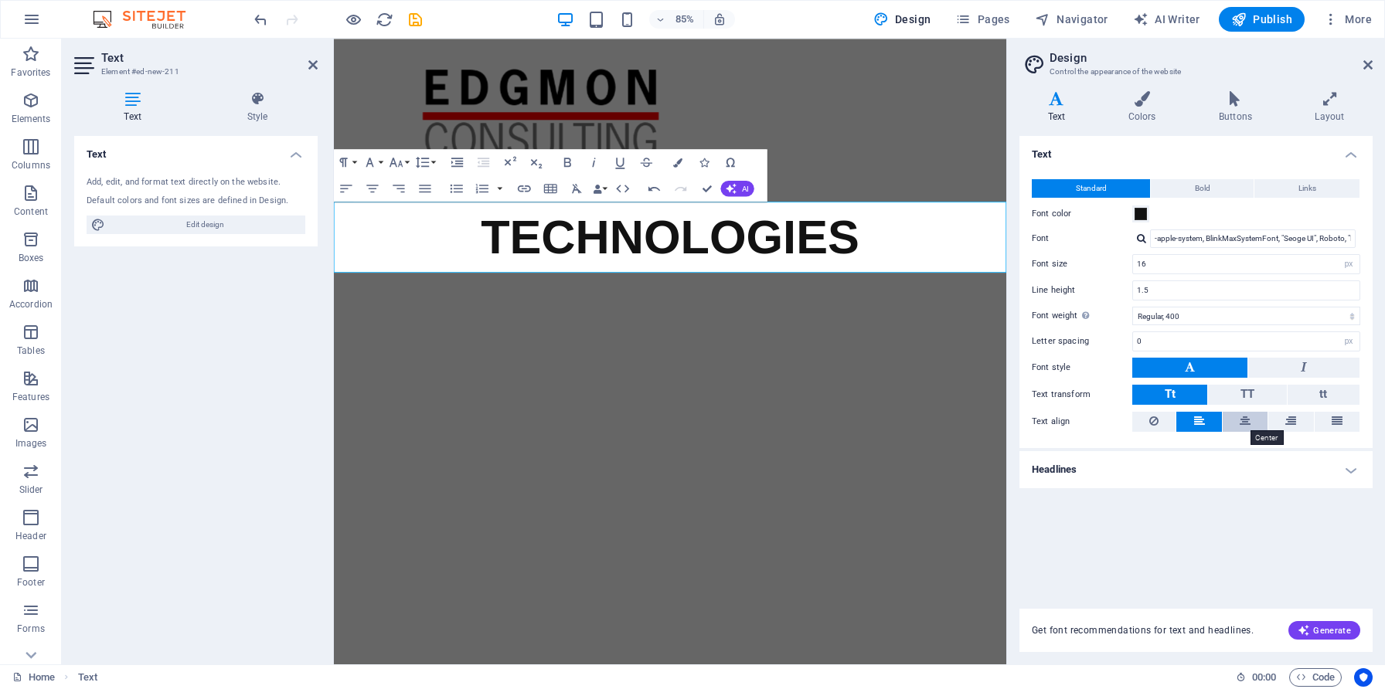
click at [1246, 413] on icon at bounding box center [1244, 421] width 11 height 19
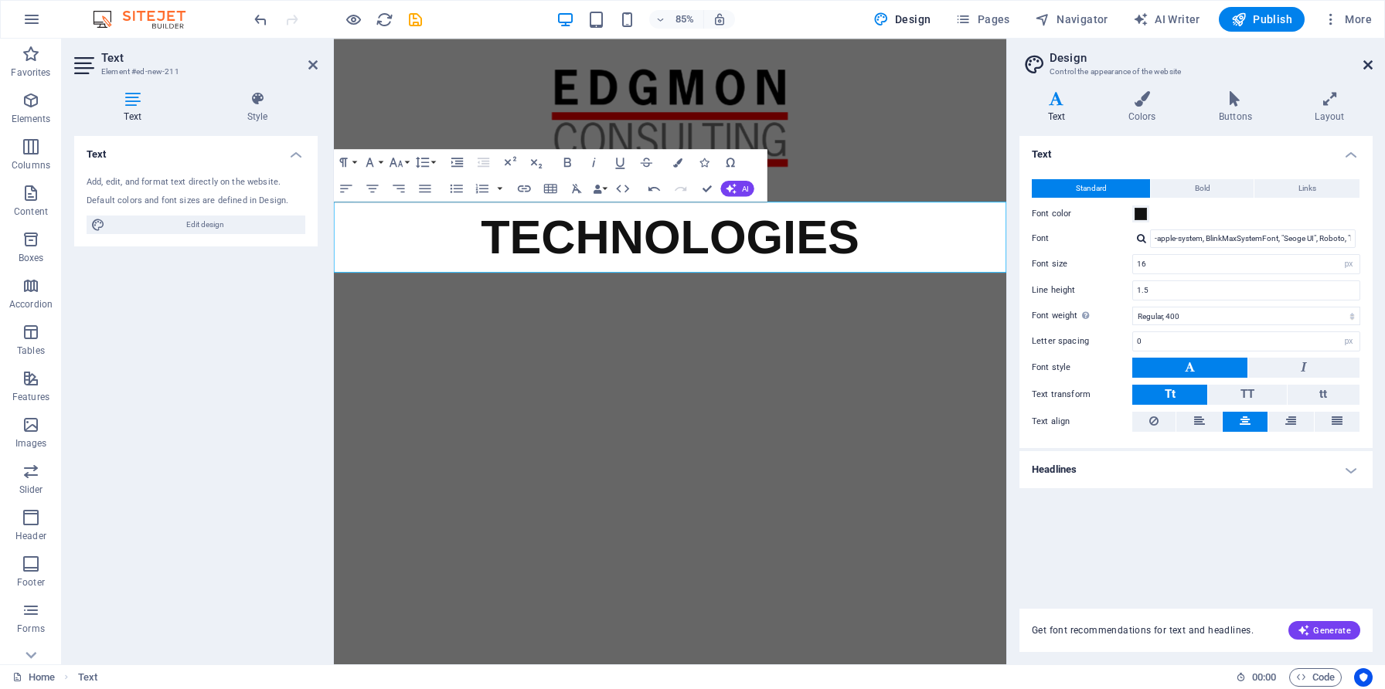
click at [1364, 63] on icon at bounding box center [1367, 65] width 9 height 12
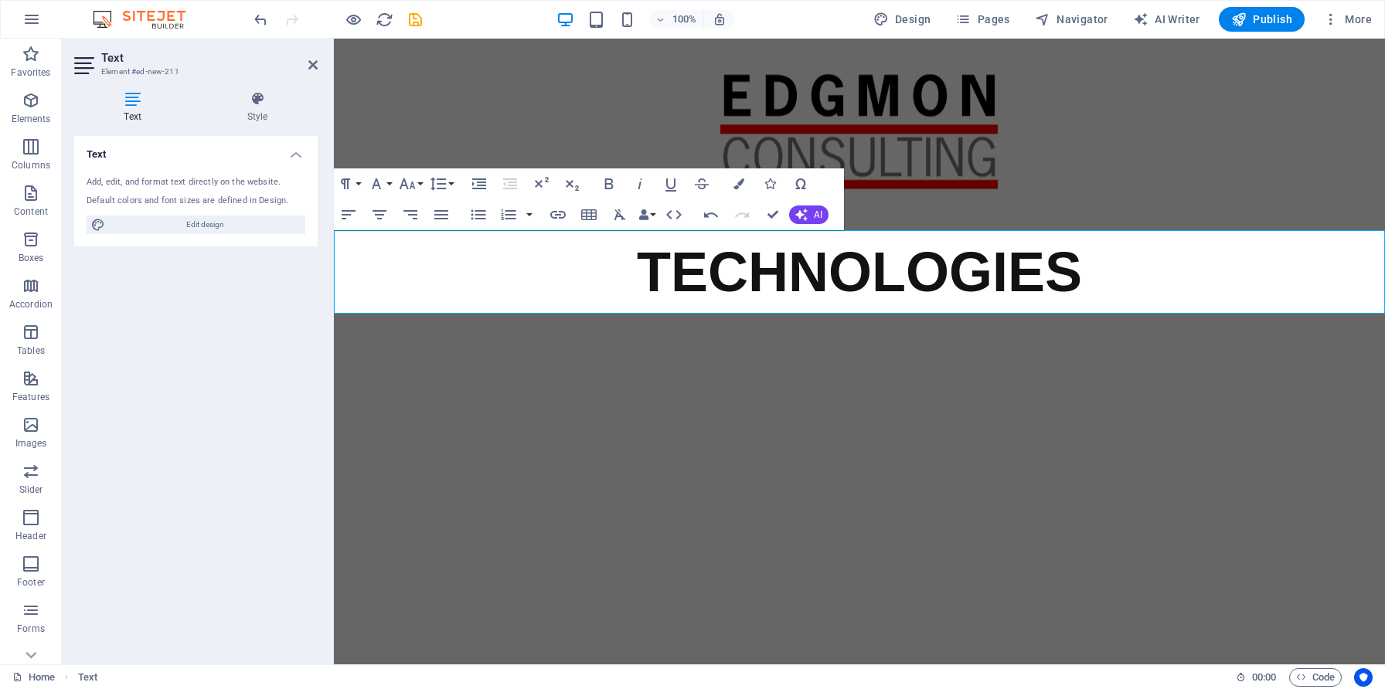
click at [1079, 314] on html "Skip to main content TECHNOLOGIES" at bounding box center [859, 176] width 1051 height 275
click at [584, 273] on p "TECHNOLOGIES" at bounding box center [859, 271] width 1051 height 83
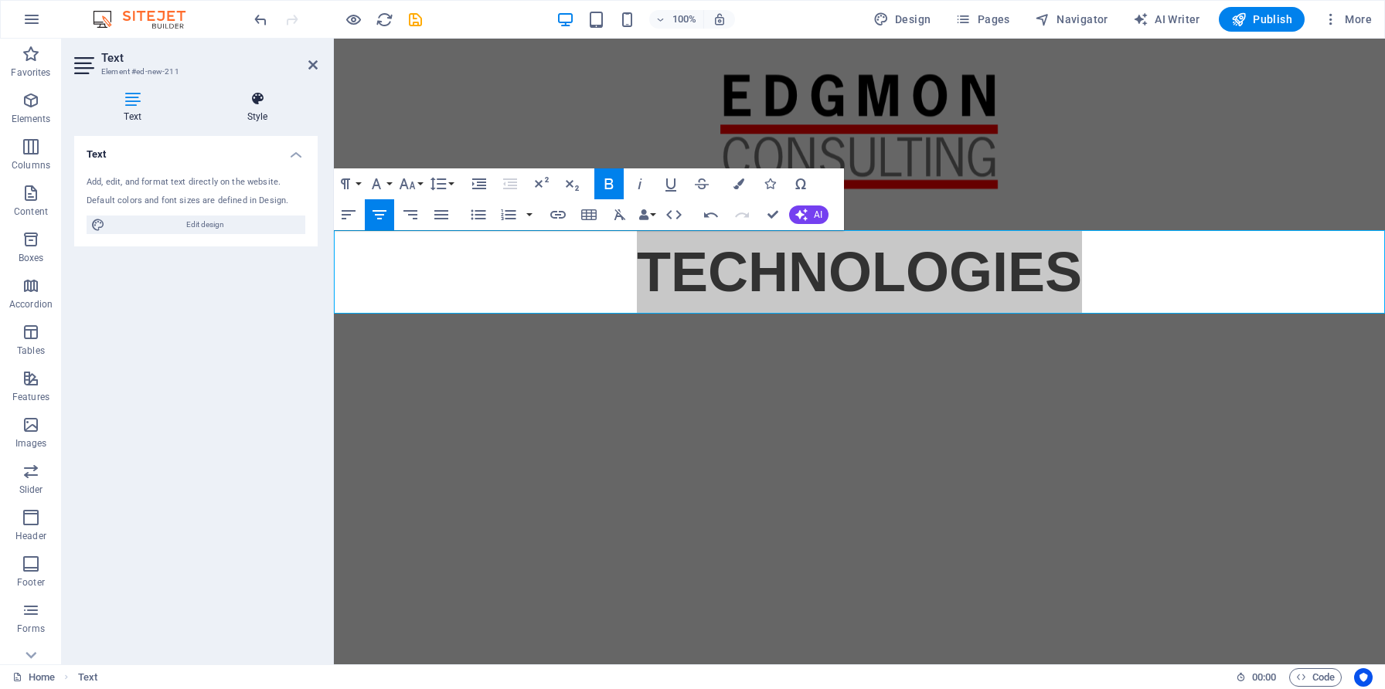
click at [260, 94] on icon at bounding box center [257, 98] width 121 height 15
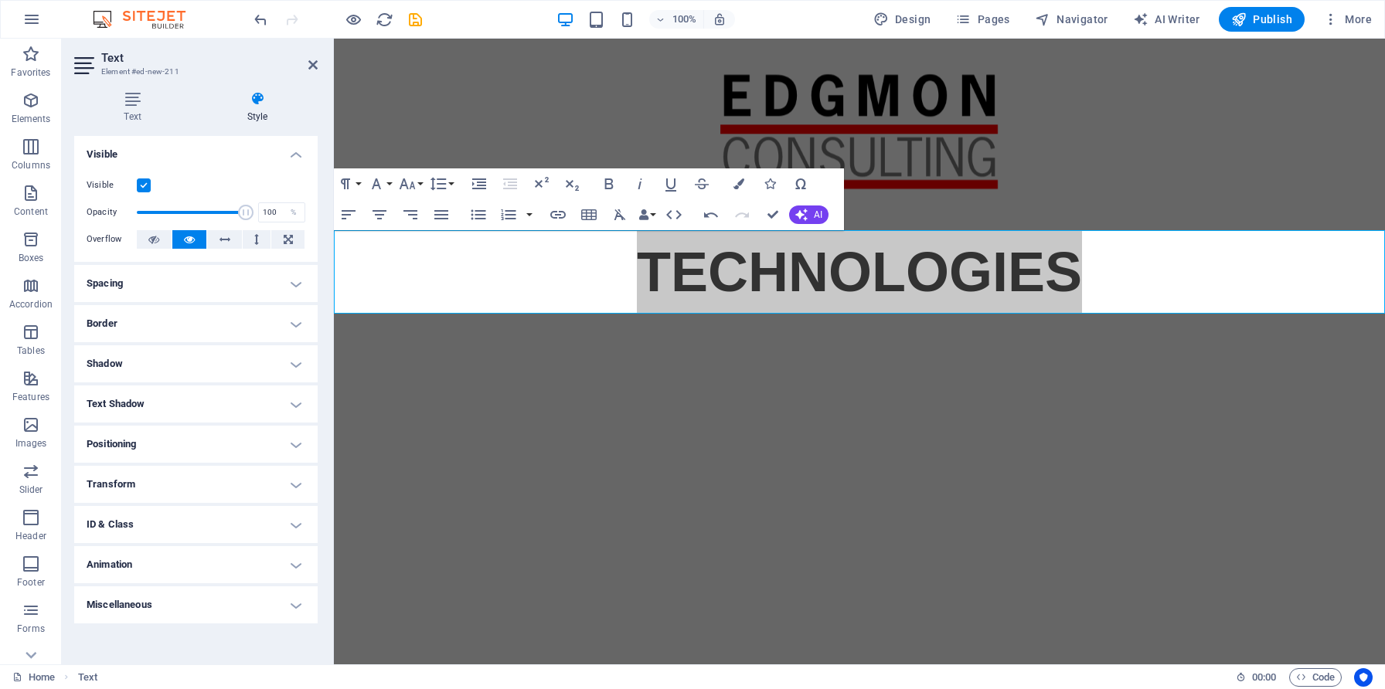
click at [250, 412] on h4 "Text Shadow" at bounding box center [195, 404] width 243 height 37
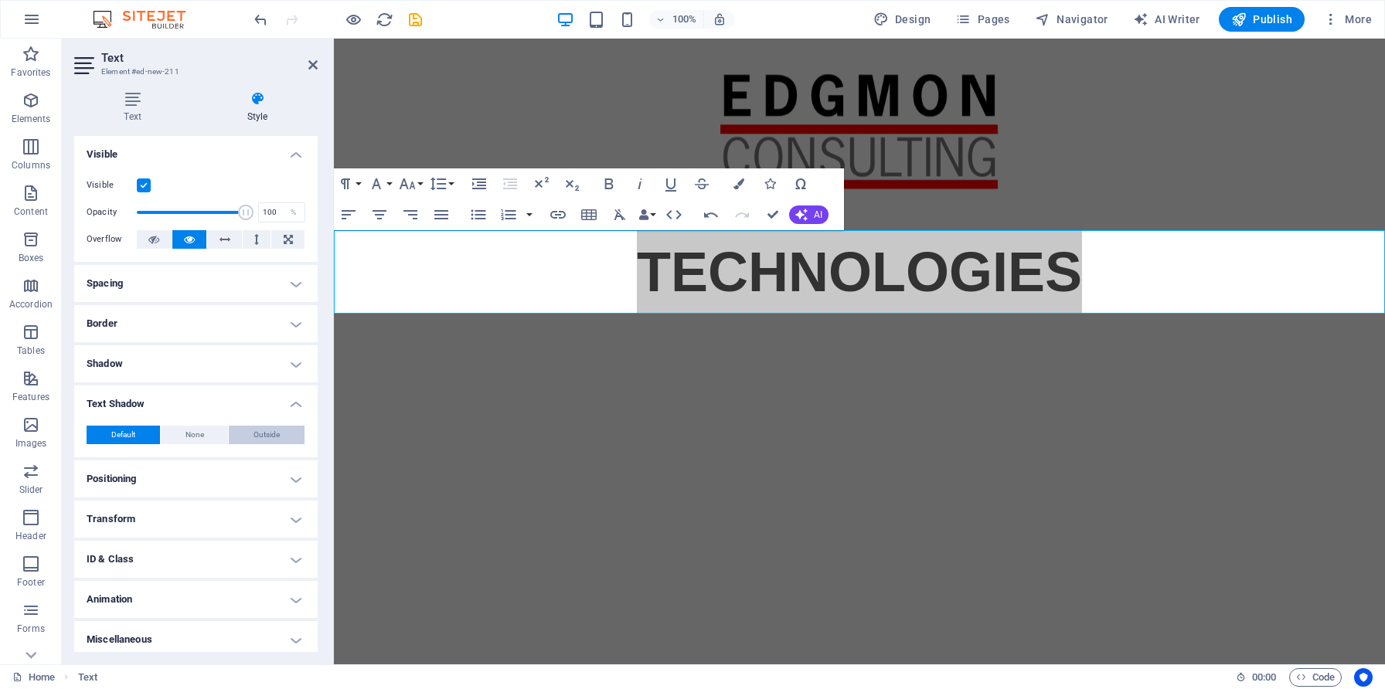
click at [253, 436] on span "Outside" at bounding box center [266, 435] width 26 height 19
type input "2"
type input "4"
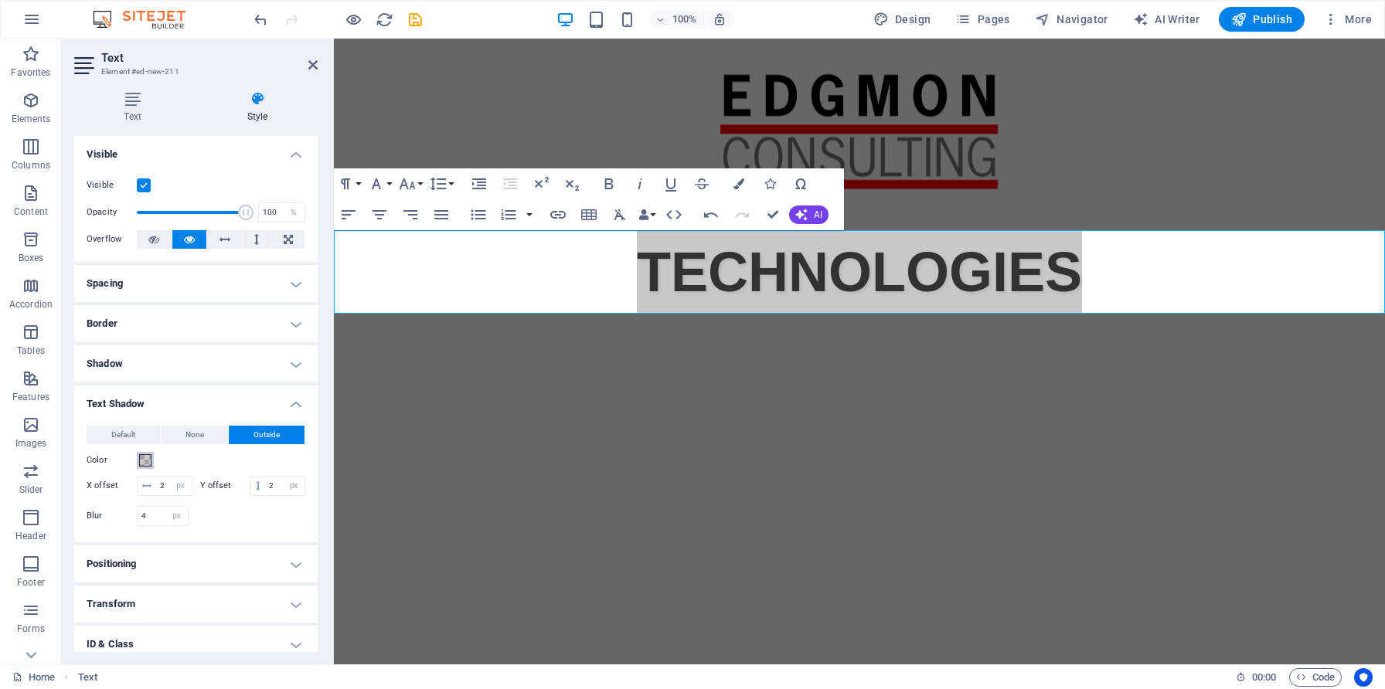
click at [143, 463] on span at bounding box center [145, 460] width 12 height 12
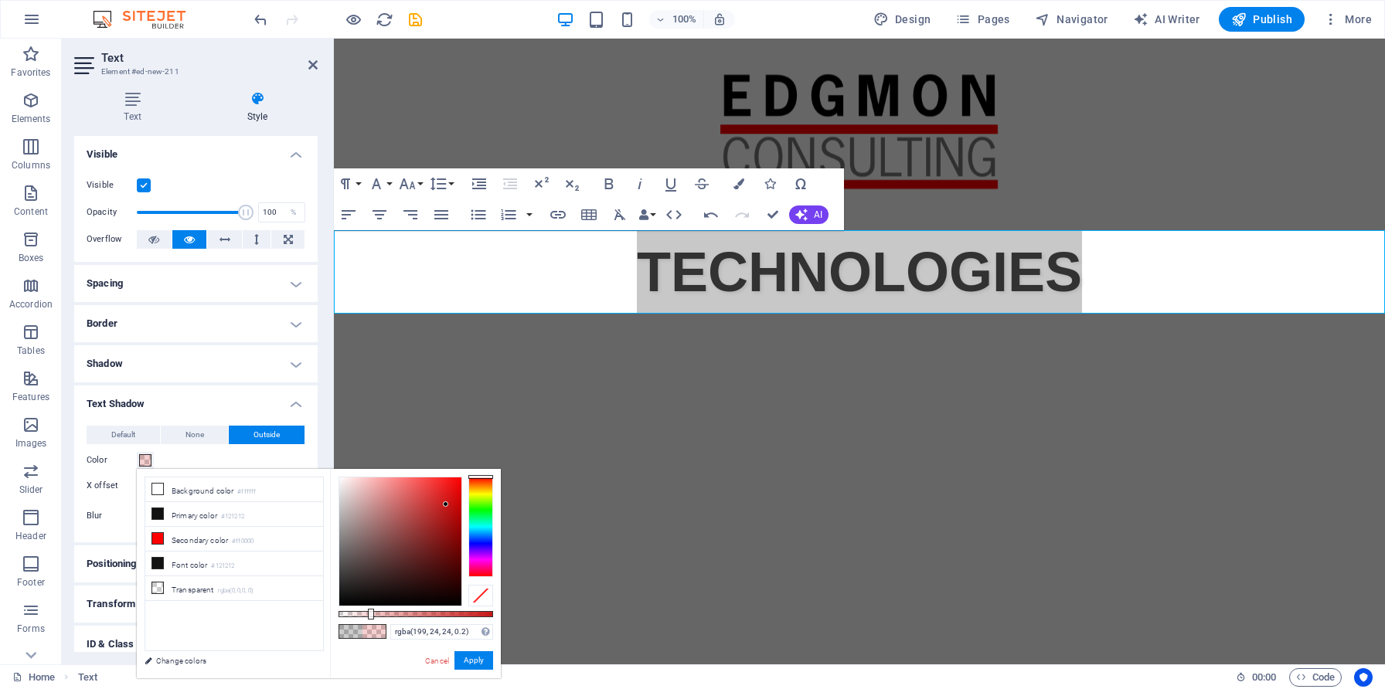
click at [446, 505] on div at bounding box center [400, 542] width 122 height 128
type input "rgba(199, 24, 24, 0.995)"
drag, startPoint x: 375, startPoint y: 613, endPoint x: 492, endPoint y: 612, distance: 117.4
click at [492, 612] on div at bounding box center [494, 614] width 6 height 11
click at [476, 659] on button "Apply" at bounding box center [473, 660] width 39 height 19
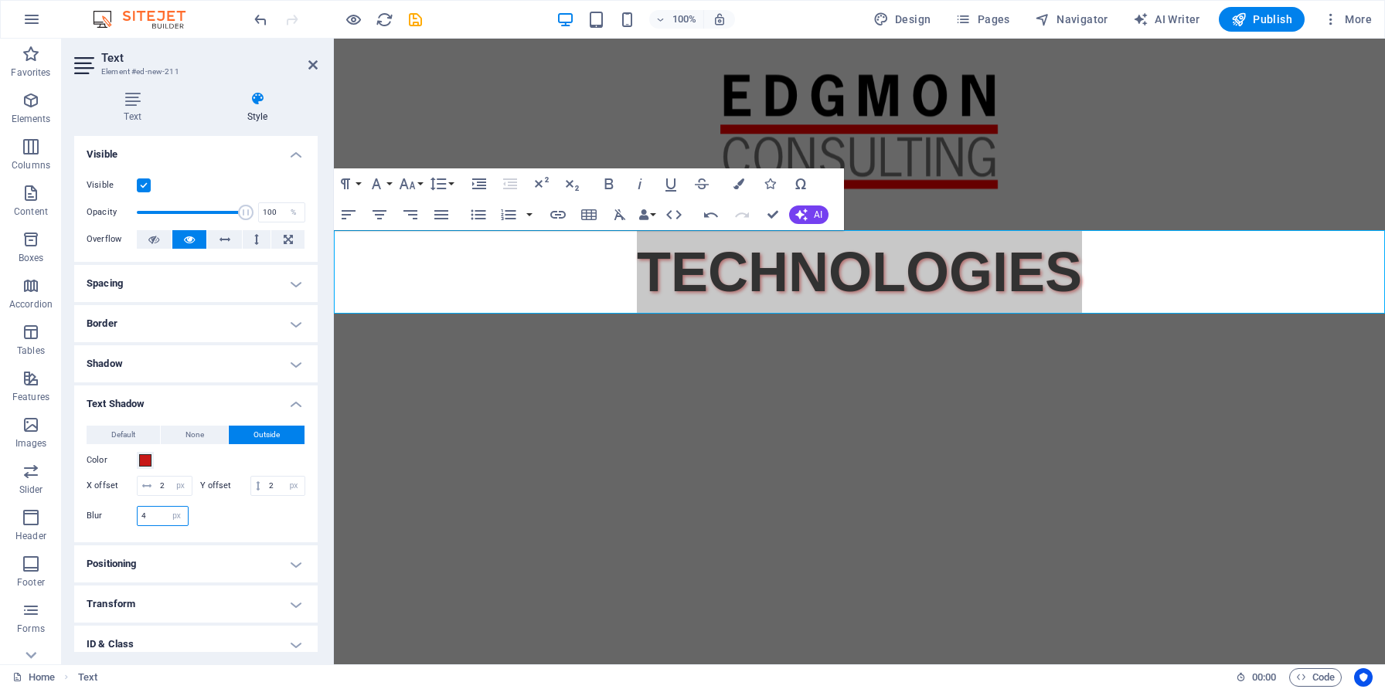
click at [157, 525] on input "4" at bounding box center [163, 516] width 50 height 19
type input "3"
type input "1"
click at [265, 495] on input "2" at bounding box center [284, 486] width 39 height 19
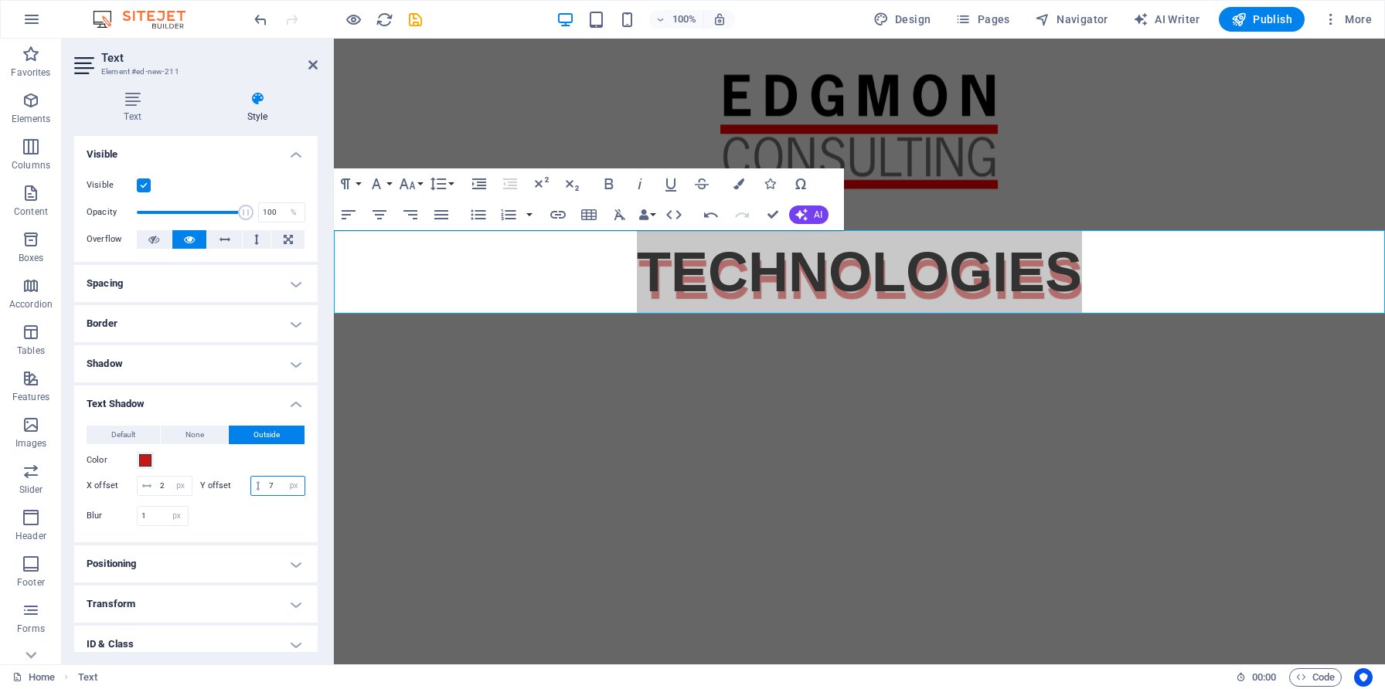
type input "6"
click at [189, 491] on input "2" at bounding box center [174, 486] width 36 height 19
type input "4"
click at [265, 495] on input "6" at bounding box center [284, 486] width 39 height 19
type input "3"
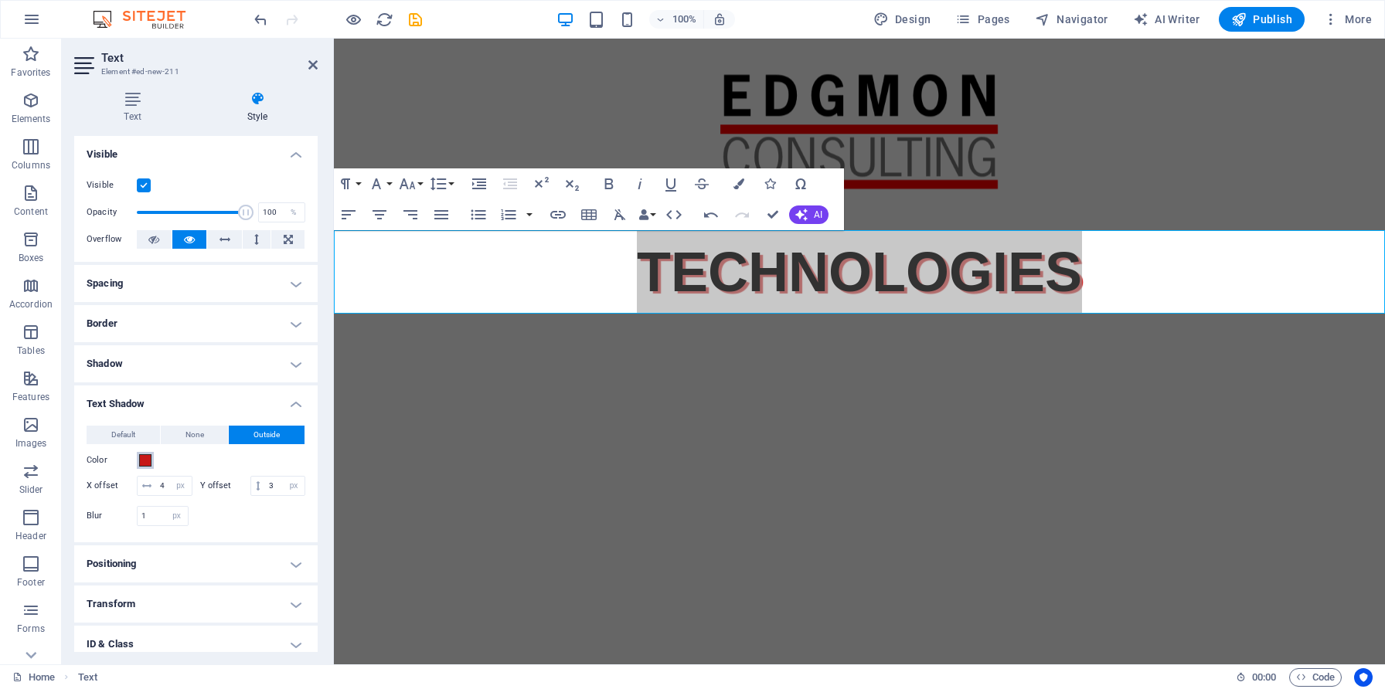
click at [152, 455] on button "Color" at bounding box center [145, 460] width 17 height 17
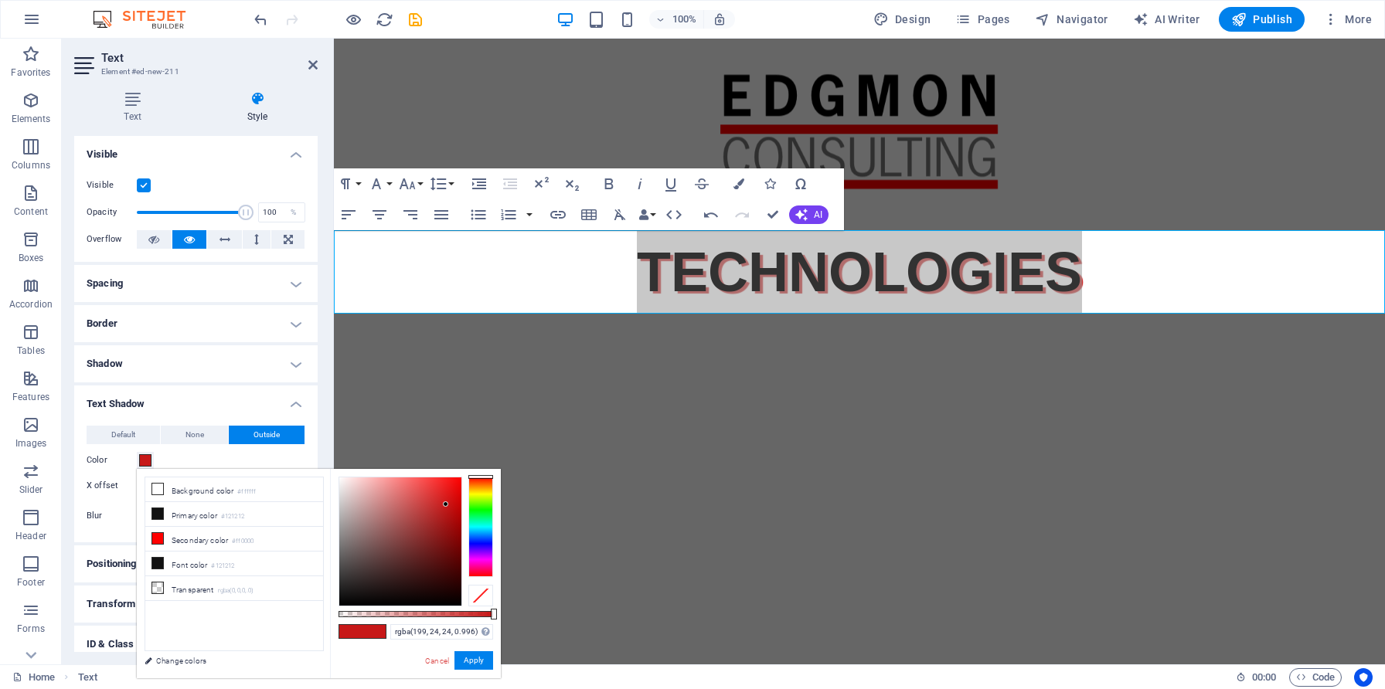
click at [335, 531] on div "rgba(199, 24, 24, 0.996) Supported formats #0852ed rgb(8, 82, 237) rgba(8, 82, …" at bounding box center [415, 685] width 171 height 433
click at [342, 539] on div at bounding box center [400, 542] width 122 height 128
type input "rgba(101, 96, 96, 0.996)"
drag, startPoint x: 342, startPoint y: 539, endPoint x: 344, endPoint y: 554, distance: 14.9
click at [344, 554] on div at bounding box center [343, 553] width 5 height 5
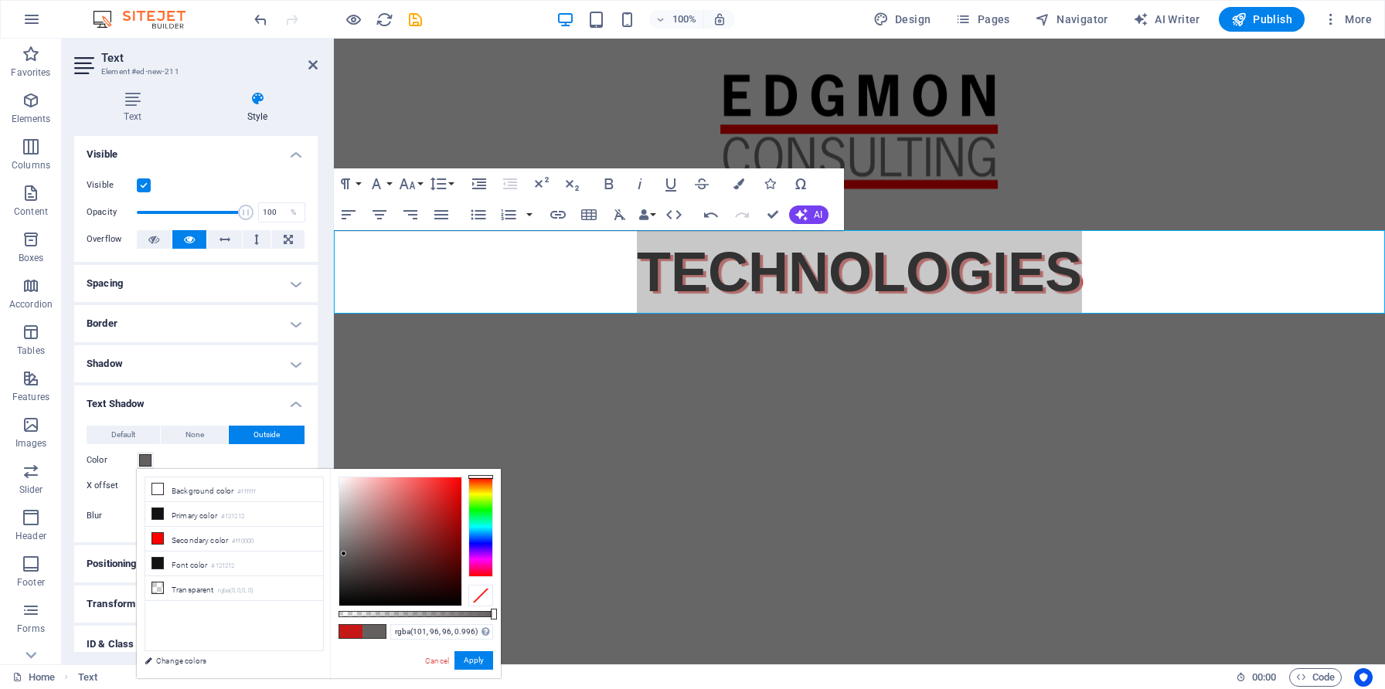
click at [379, 634] on span at bounding box center [373, 631] width 23 height 13
click at [473, 661] on button "Apply" at bounding box center [473, 660] width 39 height 19
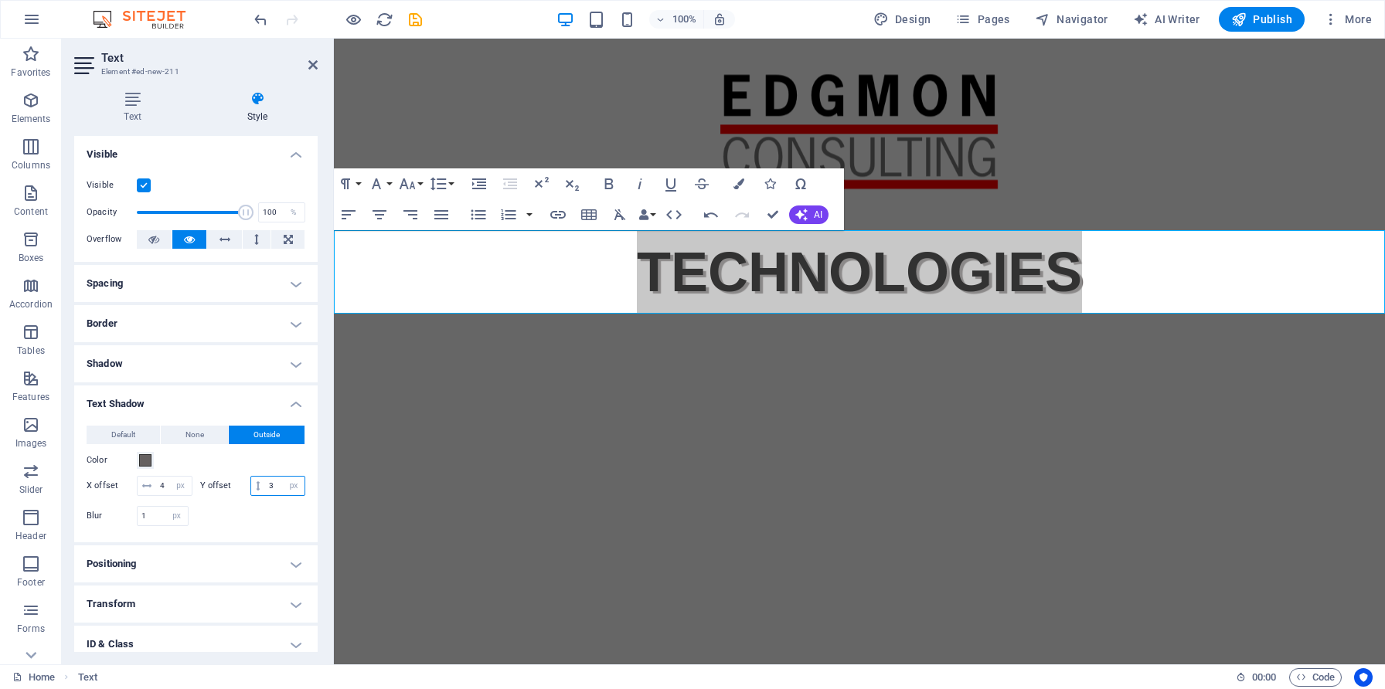
click at [265, 495] on input "3" at bounding box center [284, 486] width 39 height 19
type input "2"
click at [189, 481] on input "4" at bounding box center [174, 486] width 36 height 19
type input "3"
click at [159, 525] on input "1" at bounding box center [163, 516] width 50 height 19
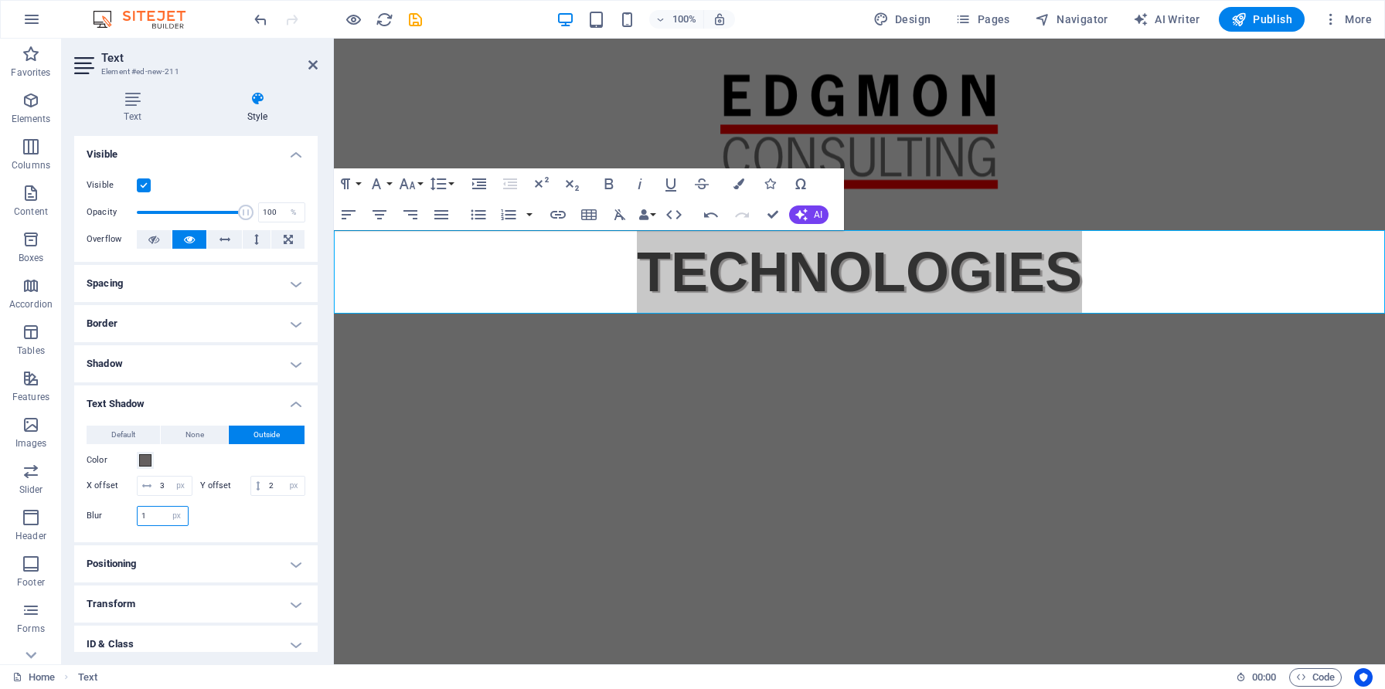
type input "0"
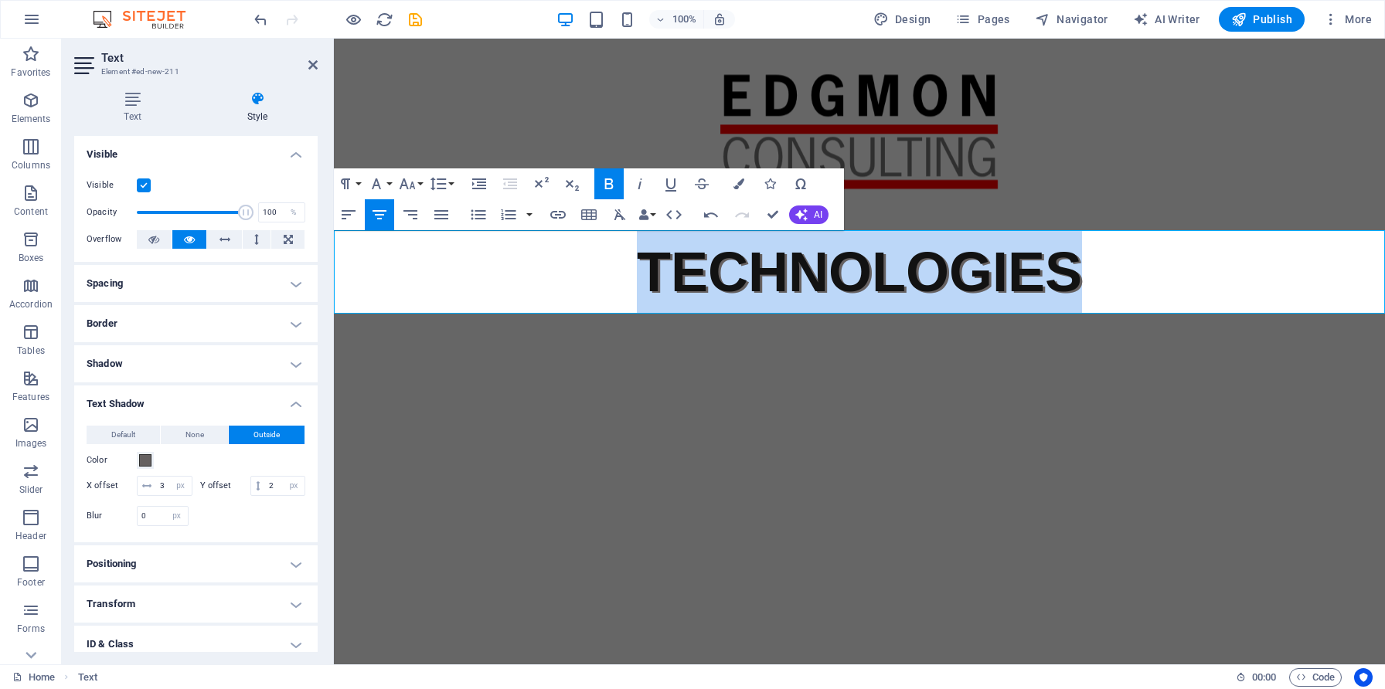
click at [541, 278] on p "TECHNOLOGIES" at bounding box center [859, 271] width 1051 height 83
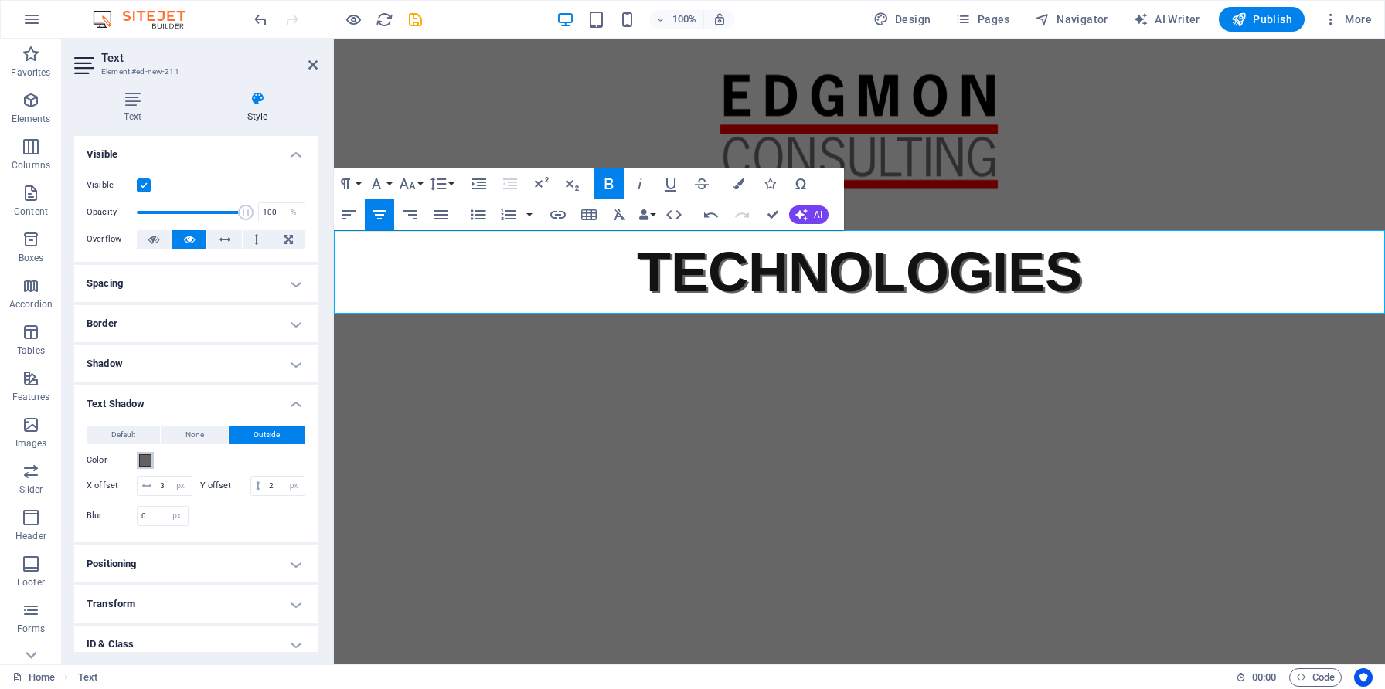
click at [144, 460] on span at bounding box center [145, 460] width 12 height 12
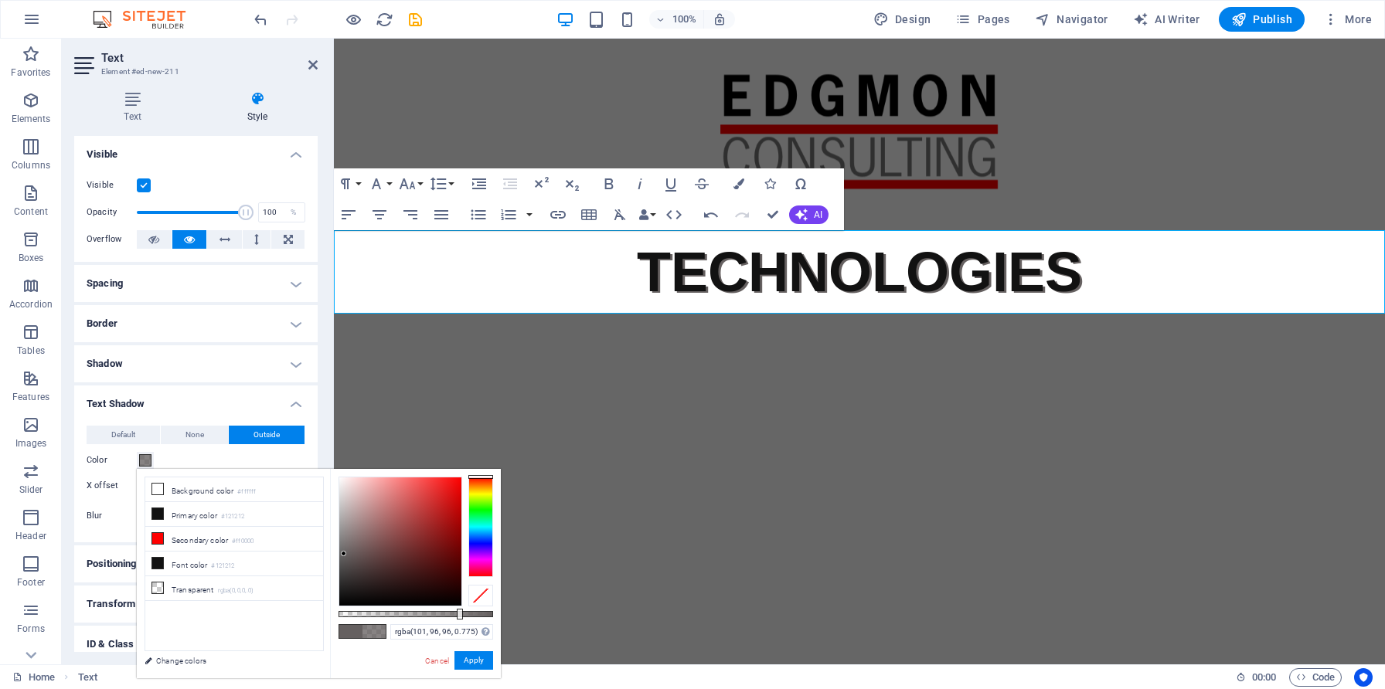
click at [458, 615] on div at bounding box center [415, 614] width 155 height 6
drag, startPoint x: 457, startPoint y: 613, endPoint x: 443, endPoint y: 615, distance: 14.1
click at [443, 615] on div at bounding box center [444, 614] width 6 height 11
drag, startPoint x: 344, startPoint y: 551, endPoint x: 339, endPoint y: 531, distance: 20.6
click at [339, 531] on div at bounding box center [338, 530] width 5 height 5
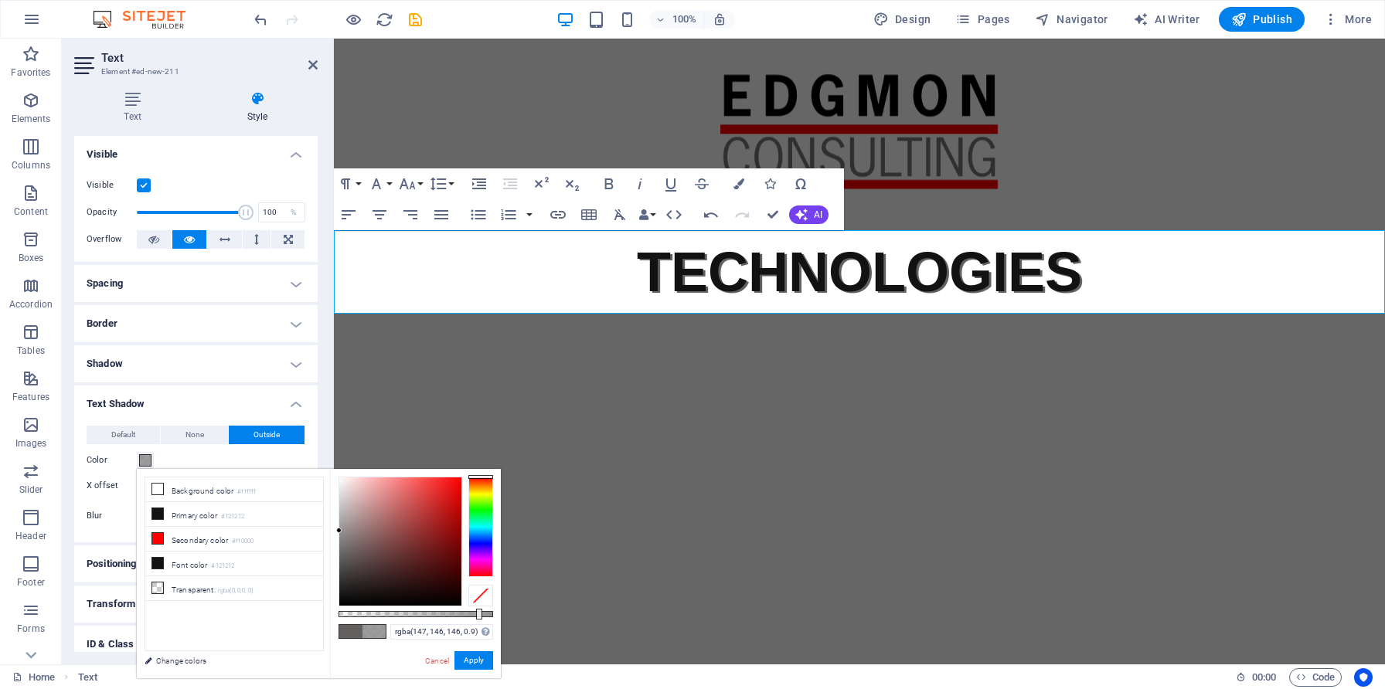
click at [478, 613] on div at bounding box center [415, 614] width 155 height 6
type input "#939292"
drag, startPoint x: 478, startPoint y: 614, endPoint x: 496, endPoint y: 613, distance: 18.6
click at [495, 613] on div at bounding box center [493, 614] width 6 height 11
click at [476, 661] on button "Apply" at bounding box center [473, 660] width 39 height 19
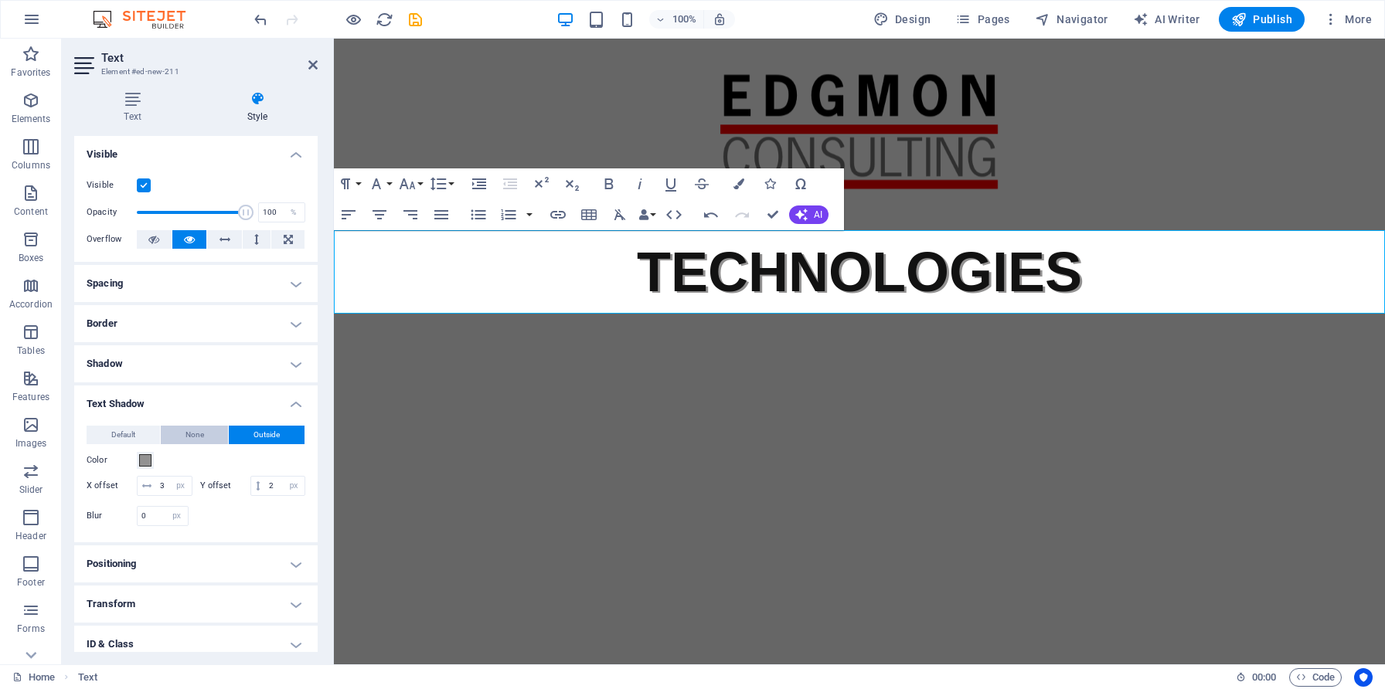
click at [206, 430] on button "None" at bounding box center [195, 435] width 68 height 19
type input "0"
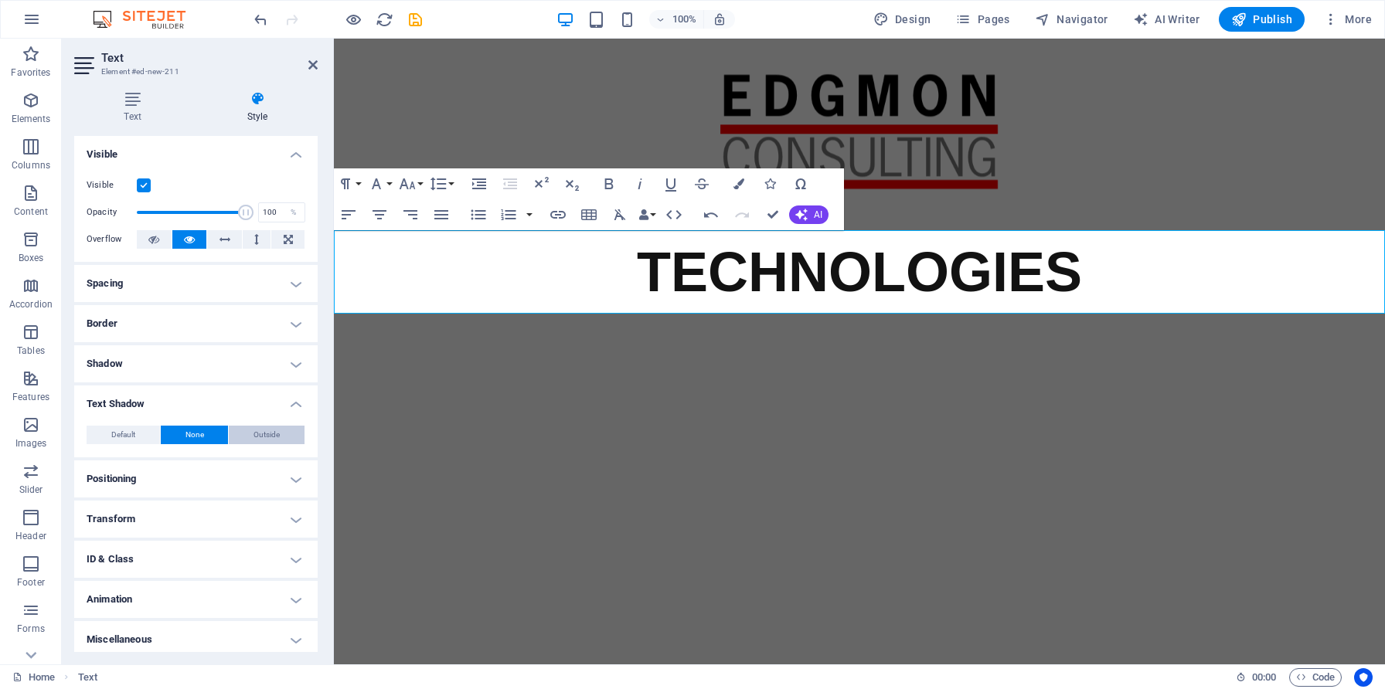
click at [253, 430] on span "Outside" at bounding box center [266, 435] width 26 height 19
type input "2"
type input "4"
click at [144, 464] on span at bounding box center [145, 460] width 12 height 12
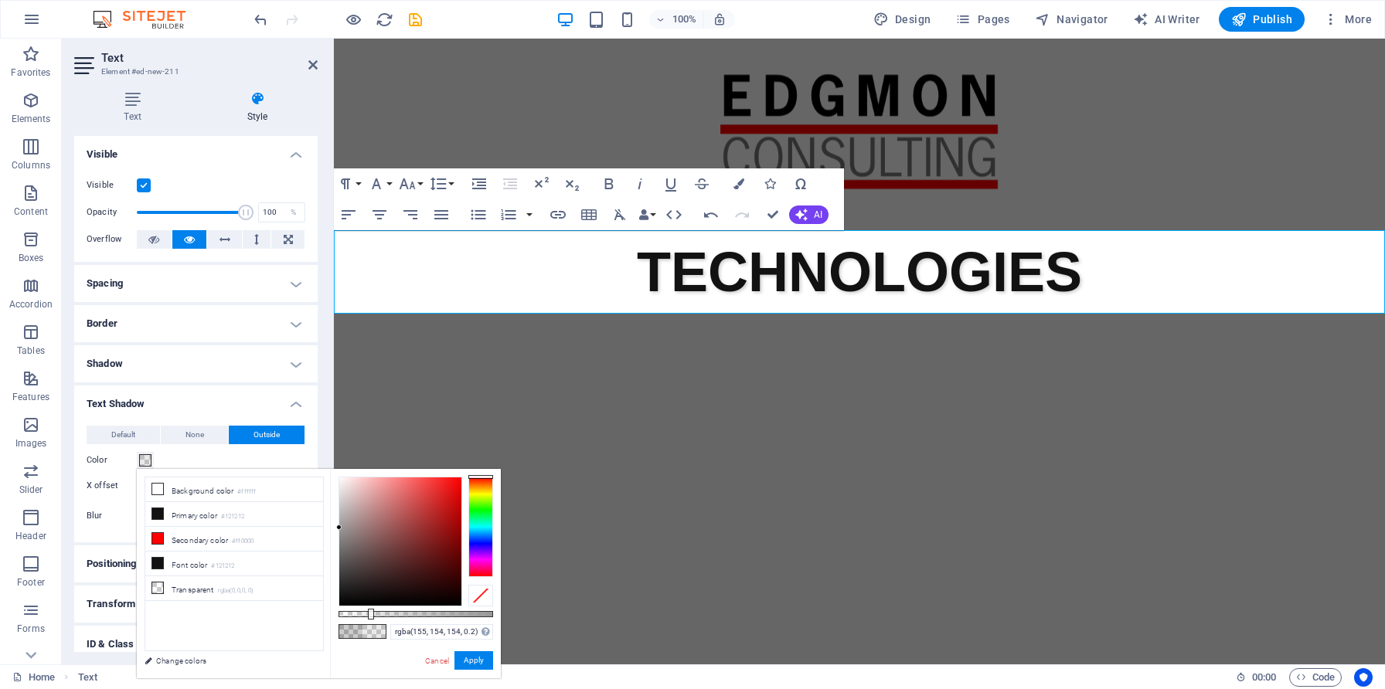
click at [339, 527] on div at bounding box center [400, 542] width 122 height 128
type input "rgba(155, 154, 154, 0.97)"
click at [488, 613] on div at bounding box center [415, 614] width 155 height 6
click at [478, 658] on button "Apply" at bounding box center [473, 660] width 39 height 19
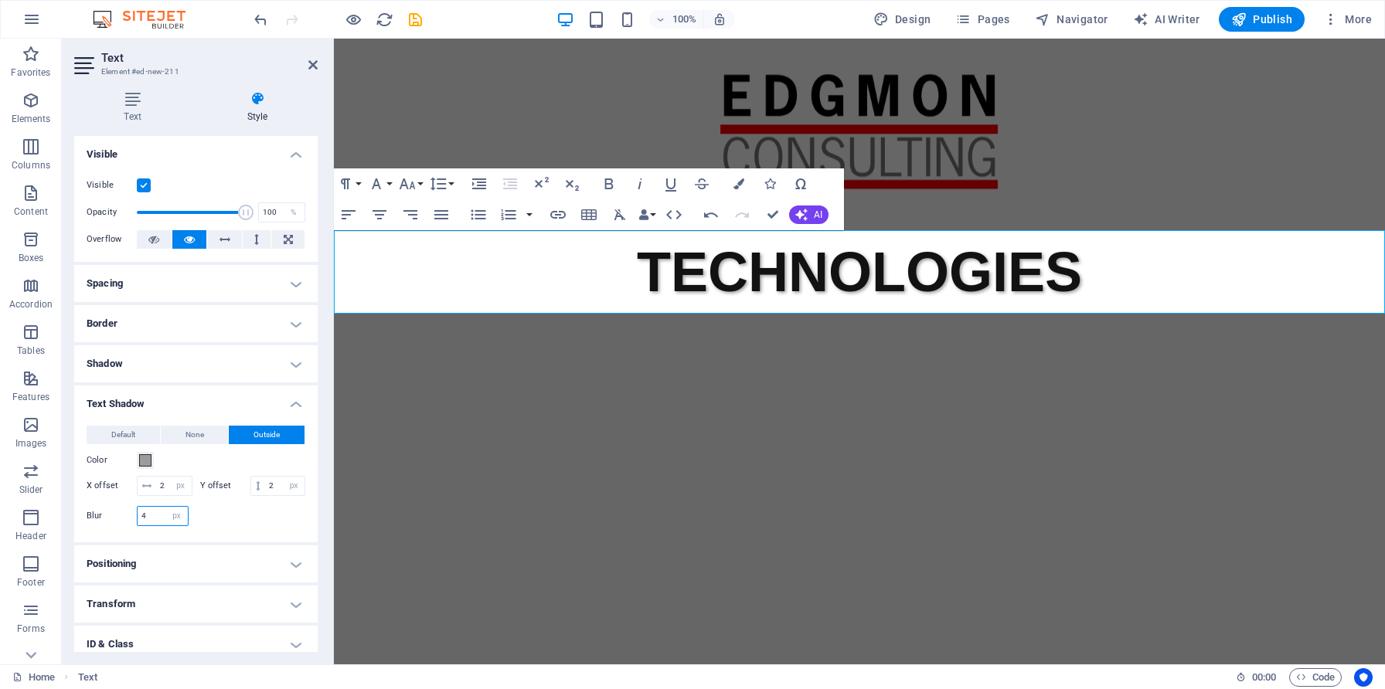
click at [161, 525] on input "4" at bounding box center [163, 516] width 50 height 19
click at [158, 525] on input "4" at bounding box center [163, 516] width 50 height 19
type input "0"
click at [265, 495] on input "2" at bounding box center [284, 486] width 39 height 19
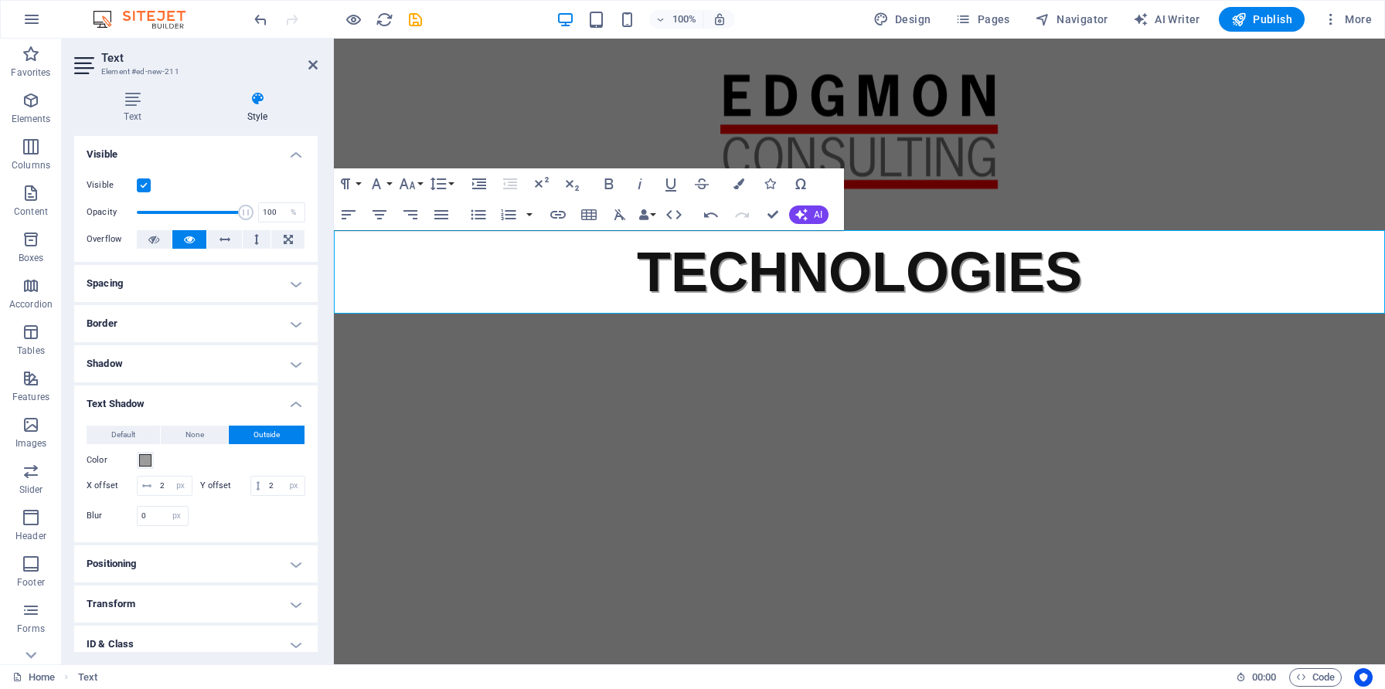
click at [212, 328] on h4 "Border" at bounding box center [195, 323] width 243 height 37
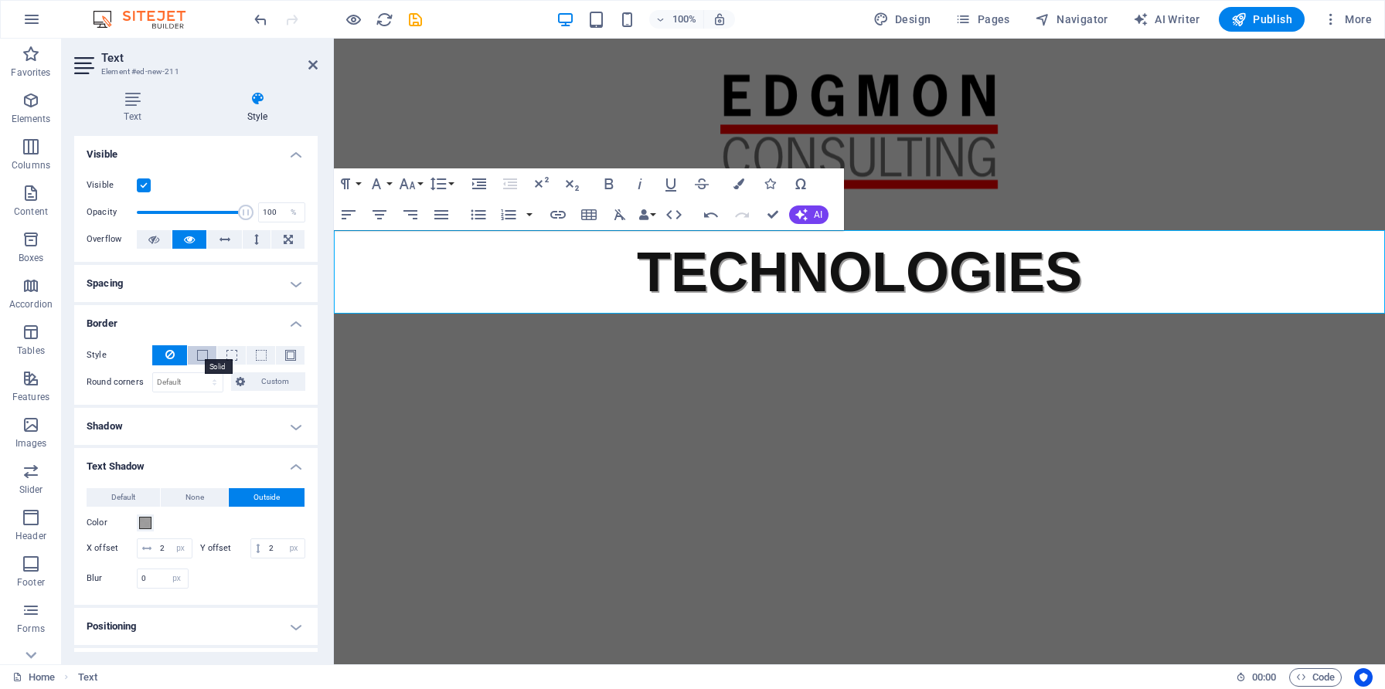
click at [201, 351] on span at bounding box center [202, 355] width 11 height 11
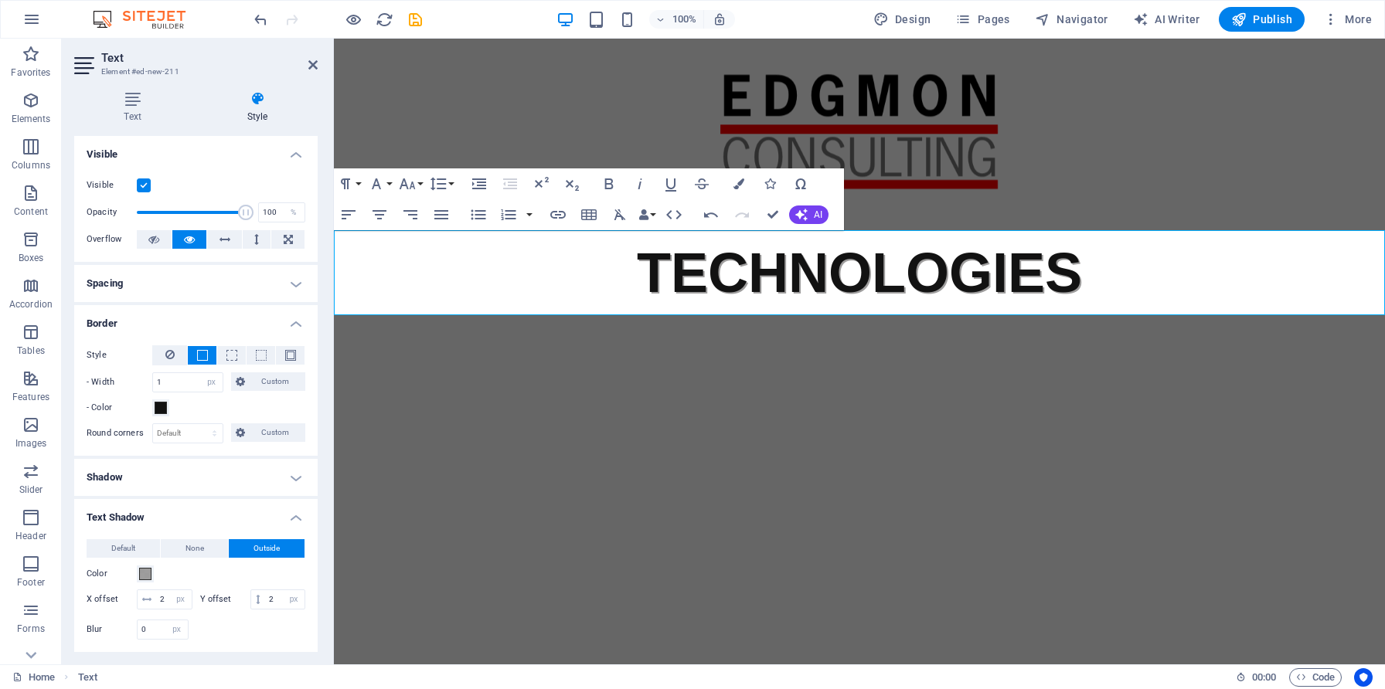
click at [201, 351] on span at bounding box center [202, 355] width 11 height 11
click at [158, 351] on button at bounding box center [169, 355] width 35 height 20
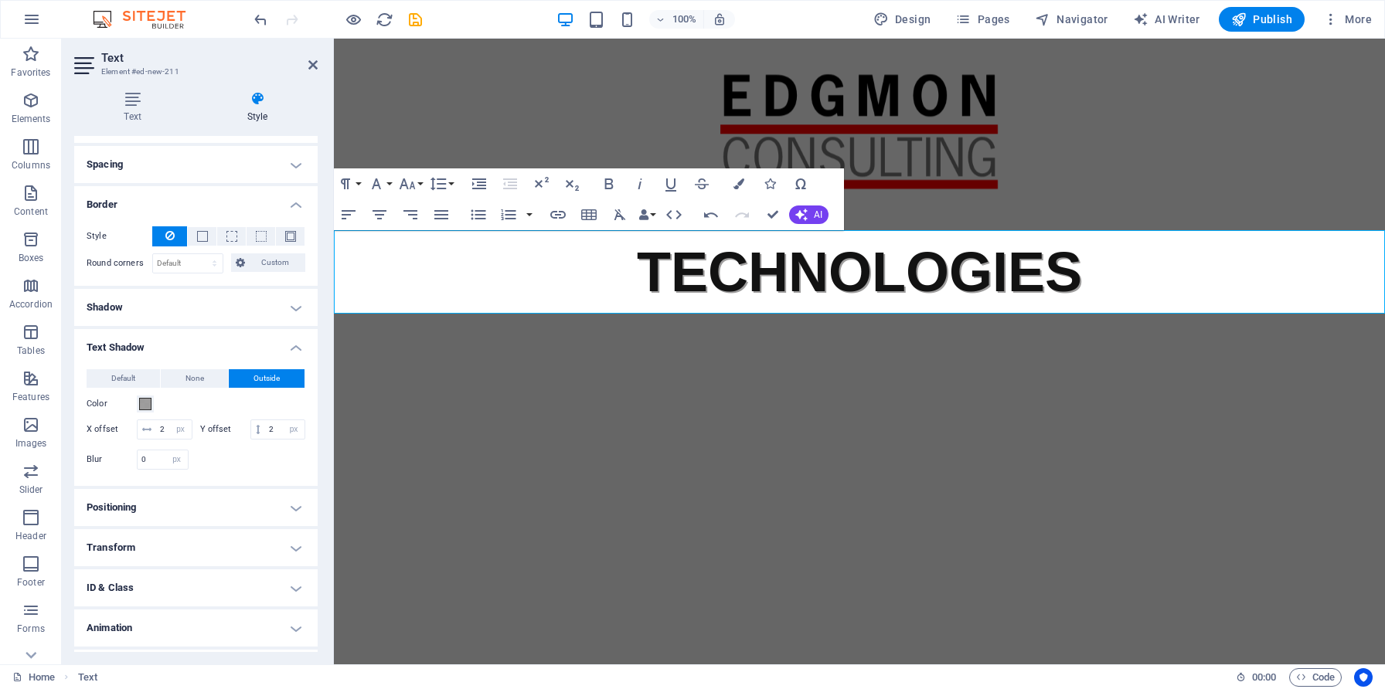
scroll to position [174, 0]
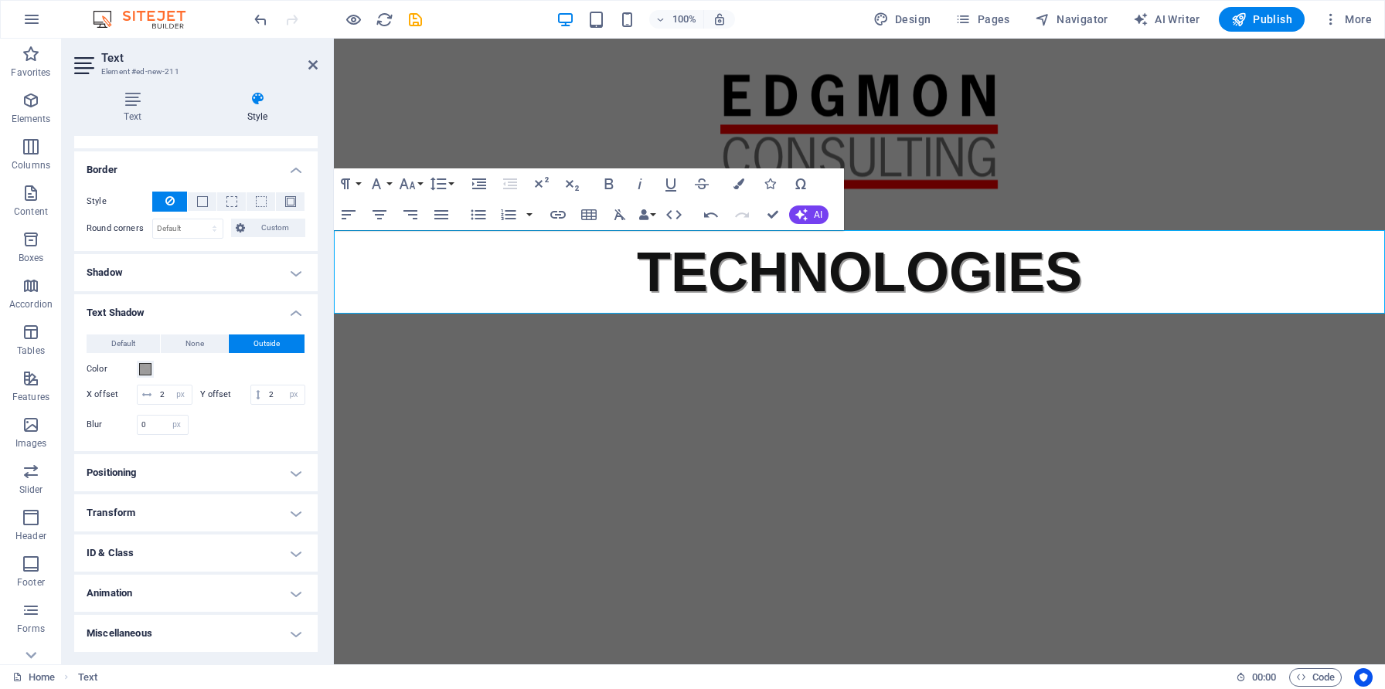
click at [225, 628] on h4 "Miscellaneous" at bounding box center [195, 633] width 243 height 37
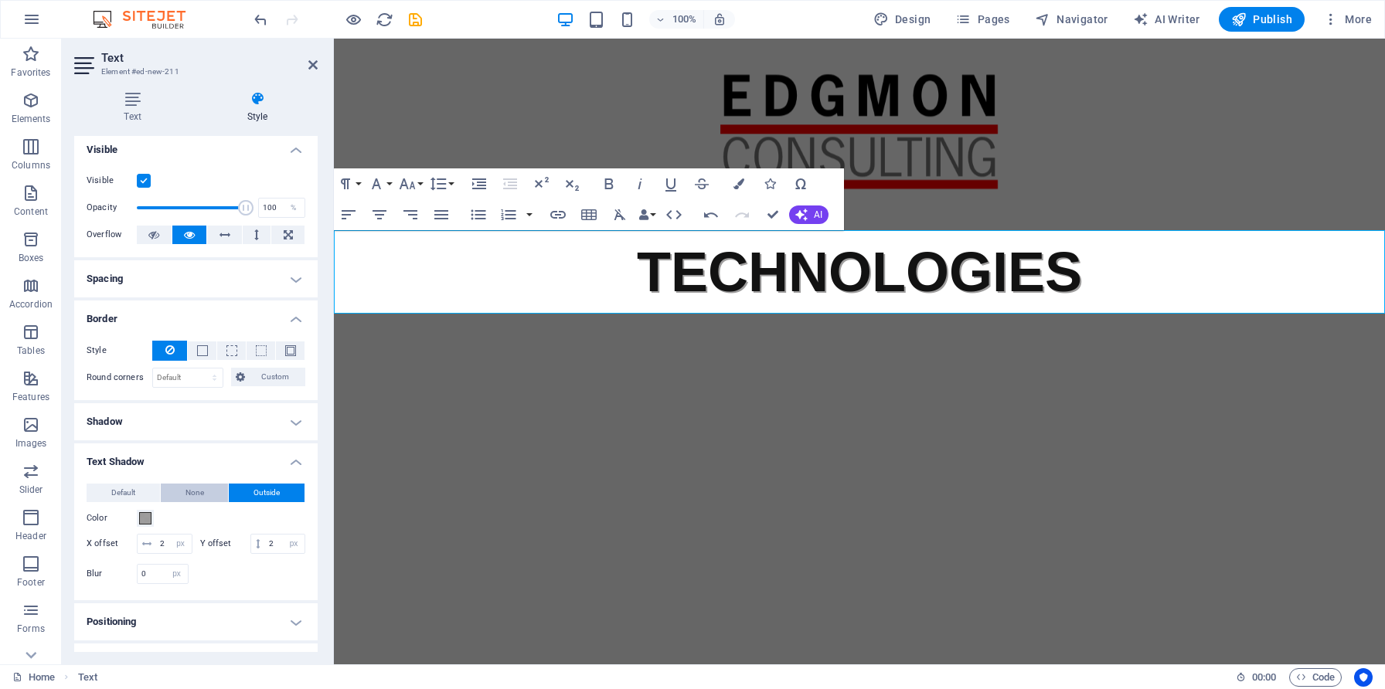
scroll to position [0, 0]
click at [143, 296] on h4 "Spacing" at bounding box center [195, 283] width 243 height 37
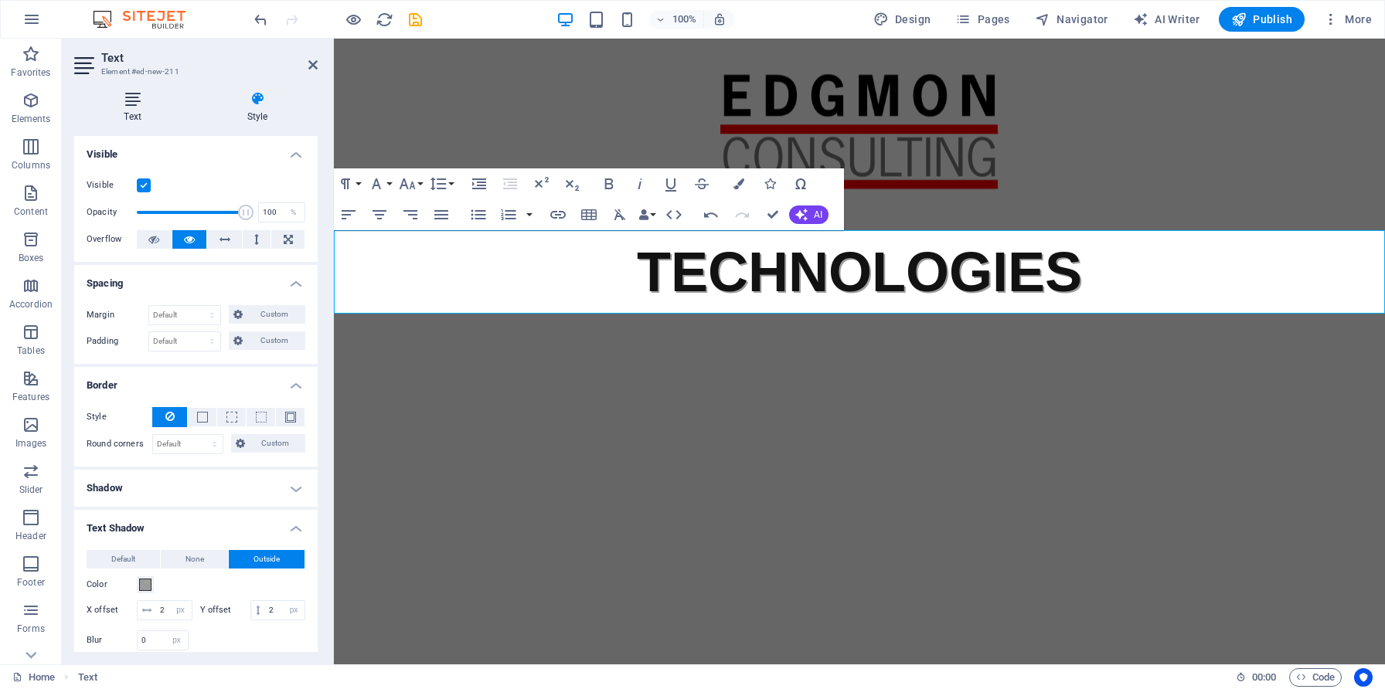
click at [132, 106] on icon at bounding box center [132, 98] width 117 height 15
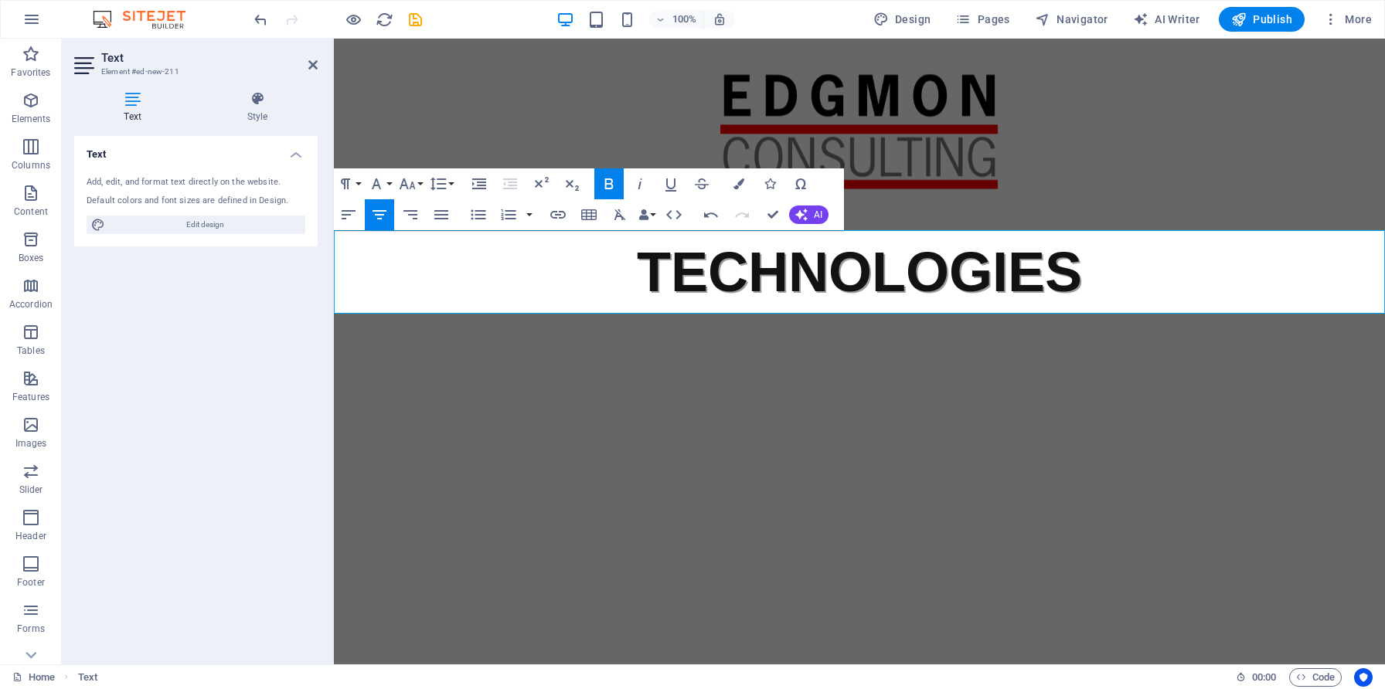
click at [508, 283] on p "TECHNOLOGIES" at bounding box center [859, 271] width 1051 height 83
click at [917, 18] on span "Design" at bounding box center [902, 19] width 58 height 15
select select "px"
select select "400"
select select "px"
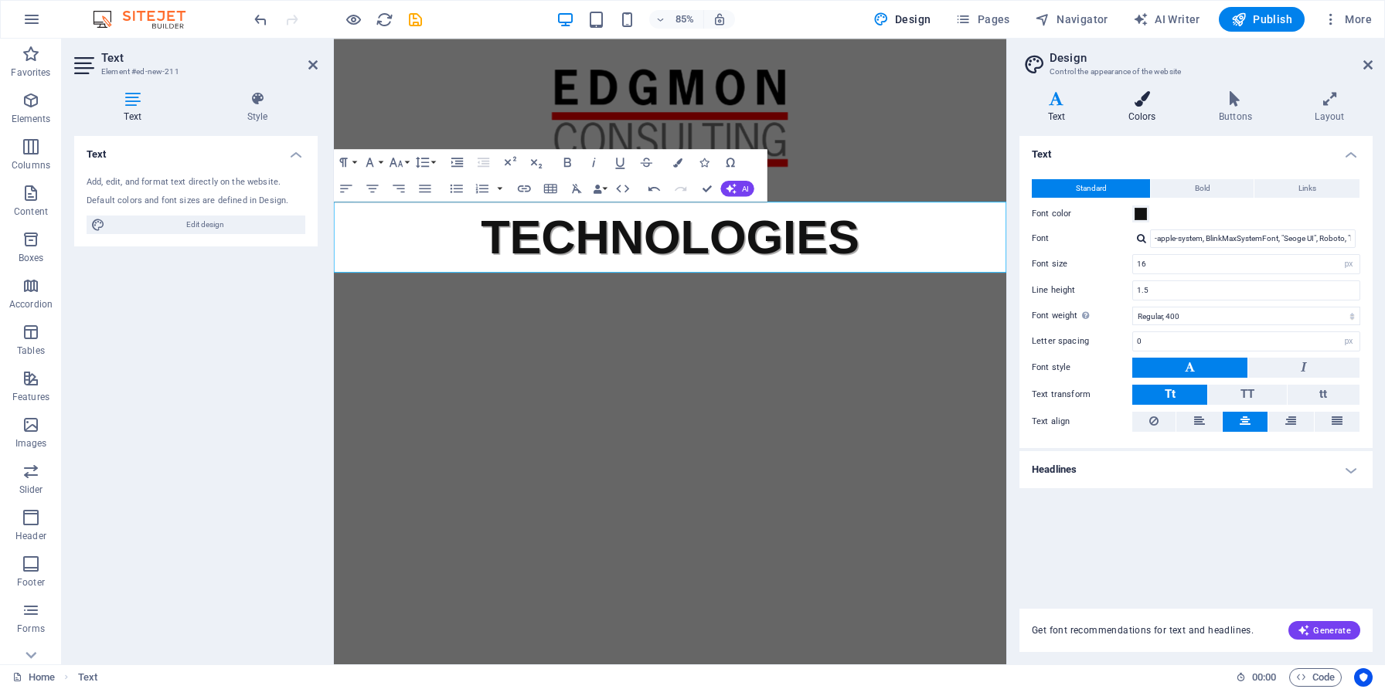
click at [1144, 113] on h4 "Colors" at bounding box center [1144, 107] width 90 height 32
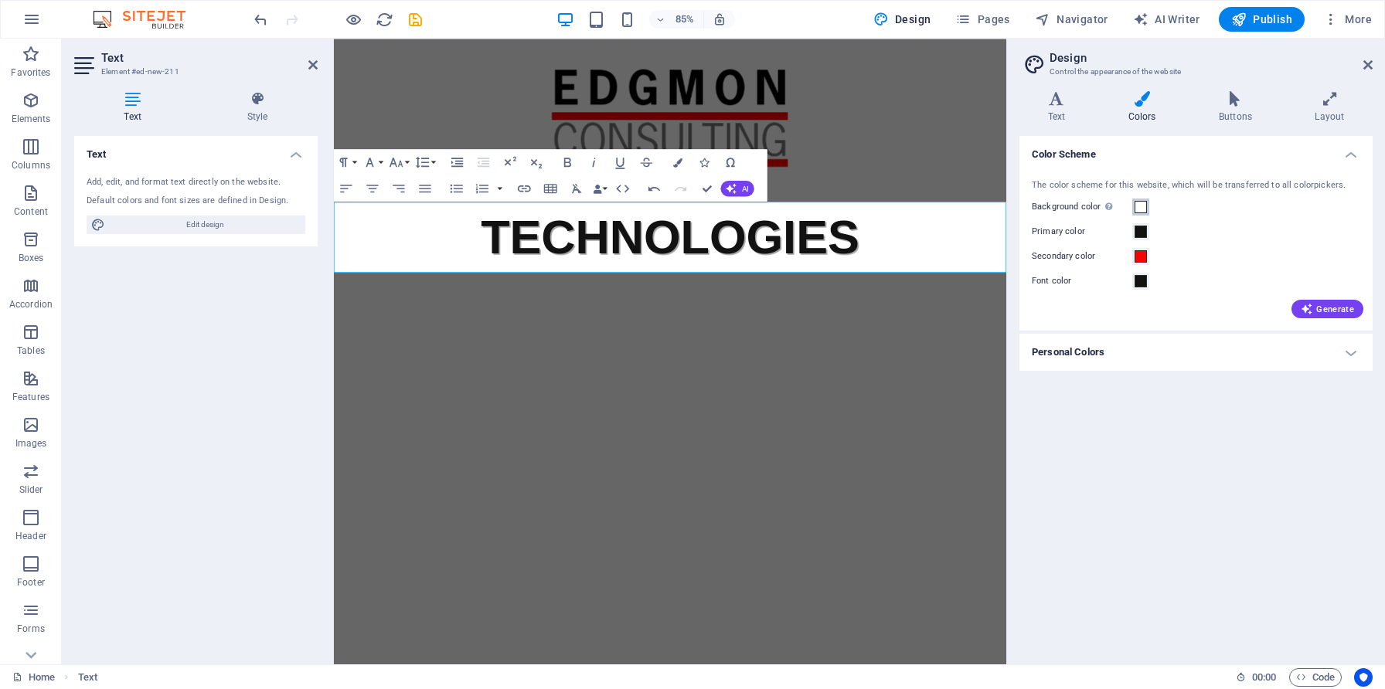
click at [1143, 206] on span at bounding box center [1140, 207] width 12 height 12
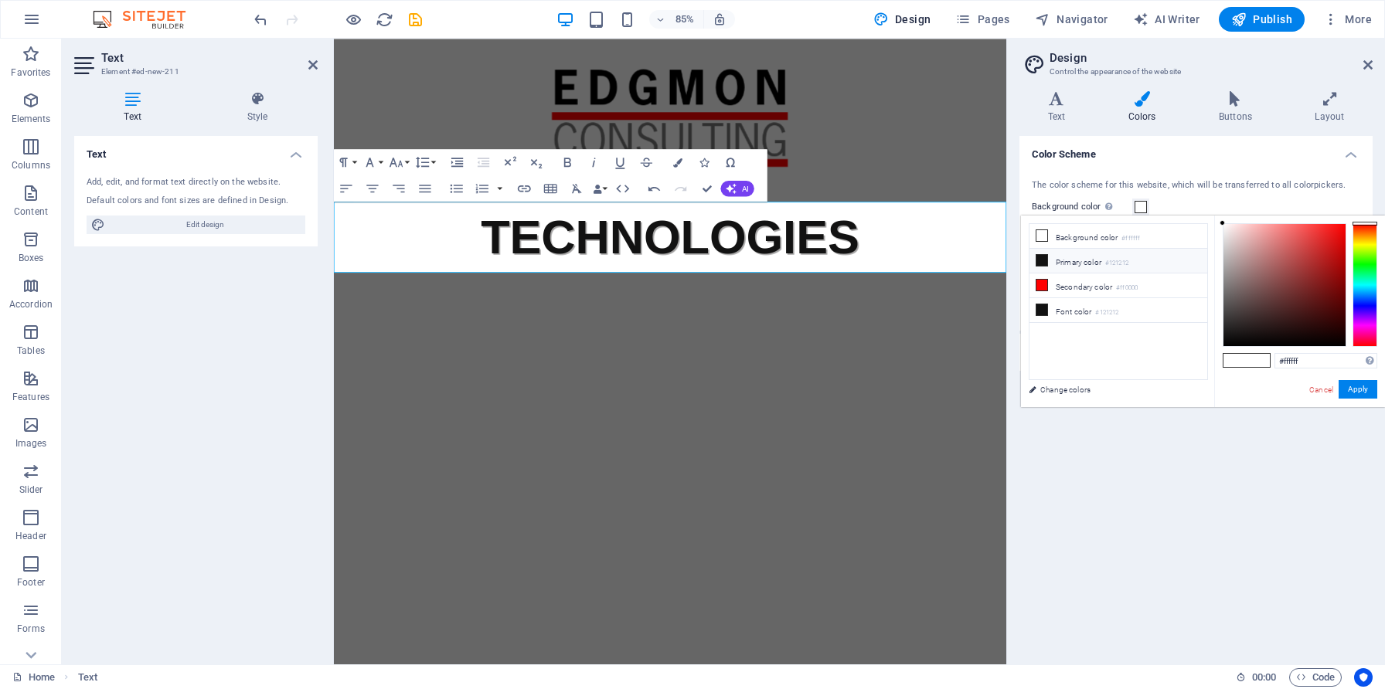
click at [1096, 263] on li "Primary color #121212" at bounding box center [1118, 261] width 178 height 25
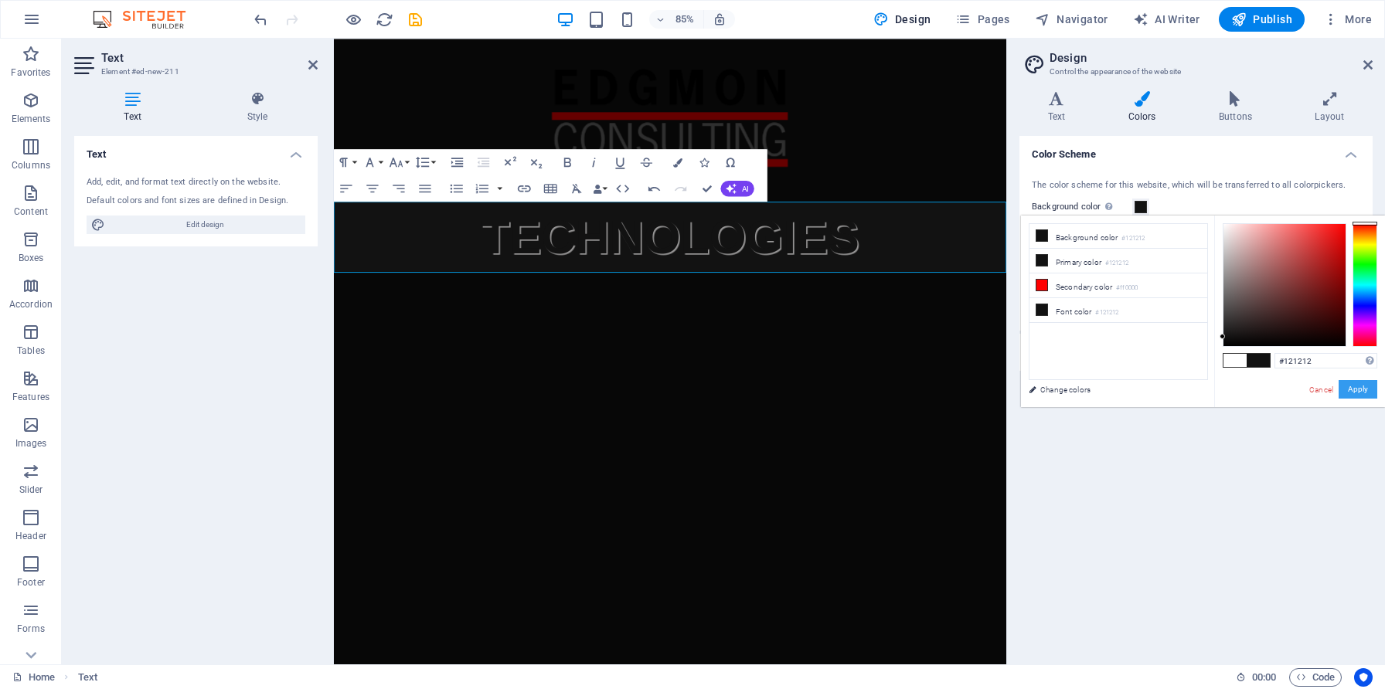
click at [1357, 393] on button "Apply" at bounding box center [1357, 389] width 39 height 19
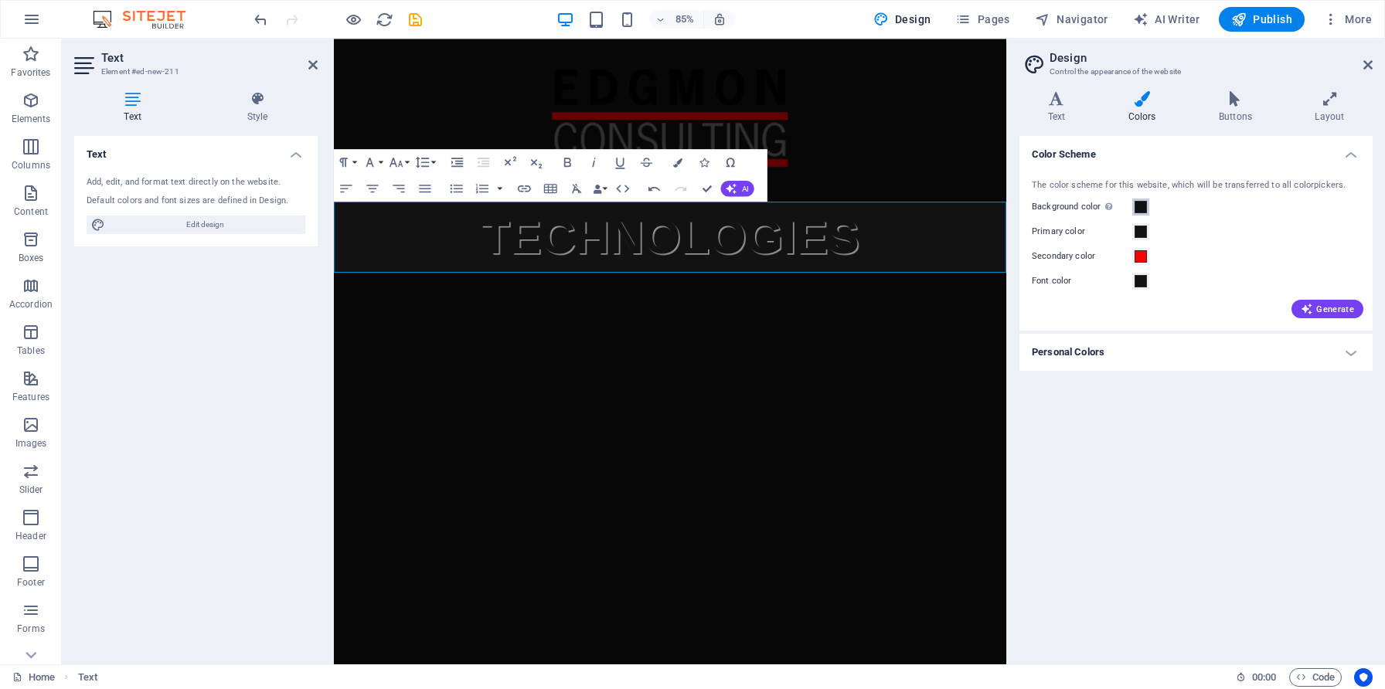
click at [1140, 210] on span at bounding box center [1140, 207] width 12 height 12
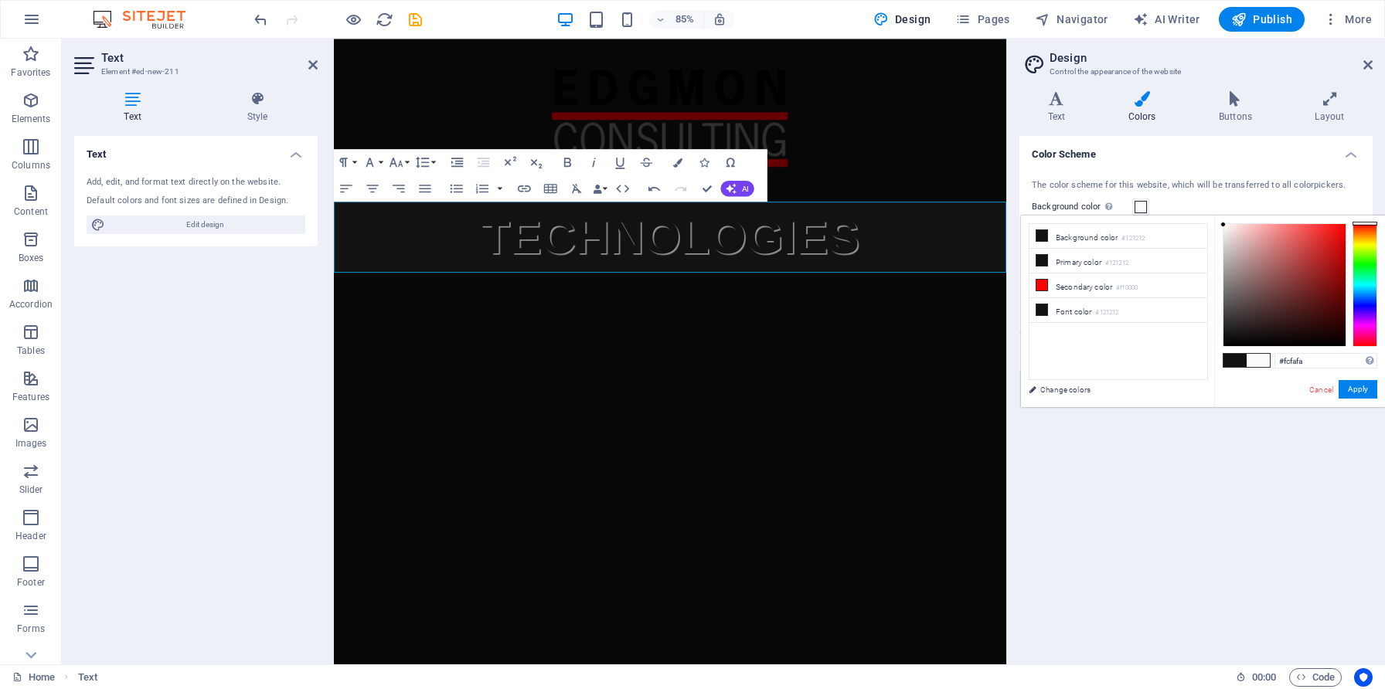
type input "#ffffff"
drag, startPoint x: 1223, startPoint y: 225, endPoint x: 1216, endPoint y: 217, distance: 10.4
click at [1216, 217] on div "#ffffff Supported formats #0852ed rgb(8, 82, 237) rgba(8, 82, 237, 90%) hsv(221…" at bounding box center [1299, 424] width 171 height 416
click at [1366, 393] on button "Apply" at bounding box center [1357, 389] width 39 height 19
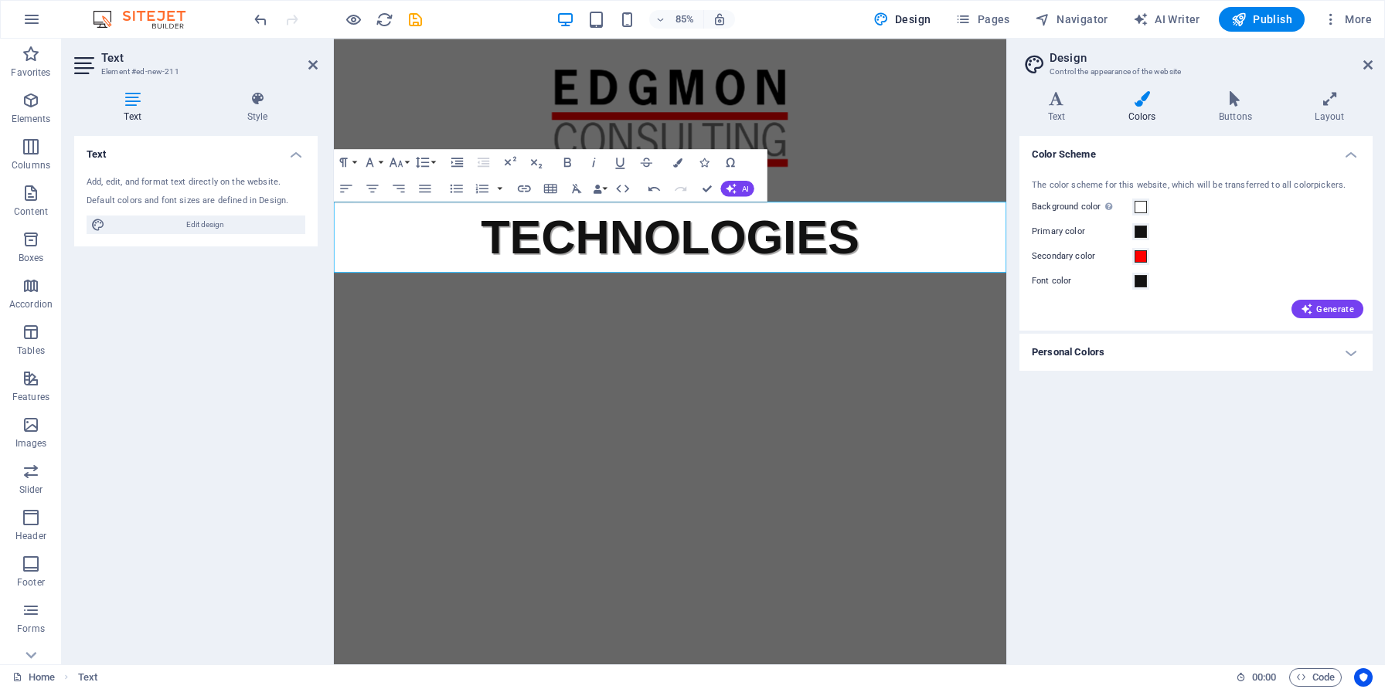
click at [1078, 352] on h4 "Personal Colors" at bounding box center [1195, 352] width 353 height 37
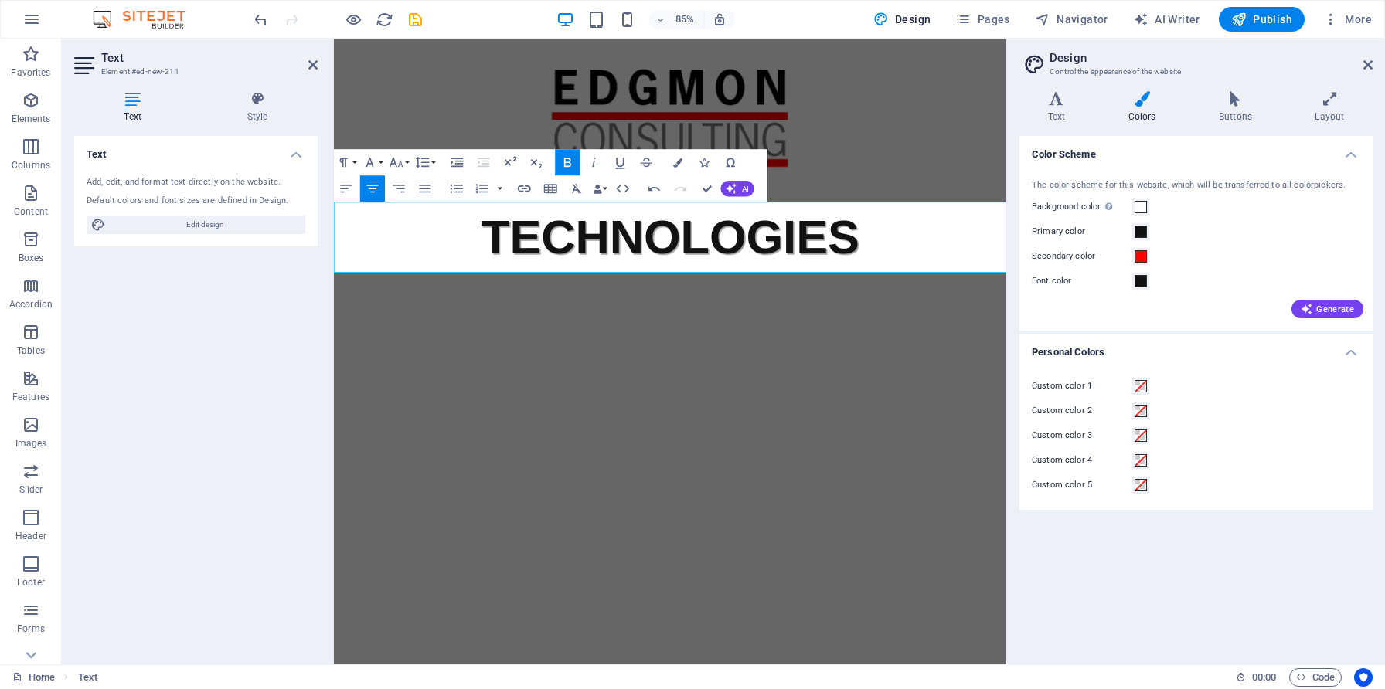
click at [1048, 281] on p "TECHNOLOGIES" at bounding box center [729, 271] width 791 height 83
click at [1035, 314] on html "Skip to main content TECHNOLOGIES" at bounding box center [729, 176] width 791 height 275
click at [1033, 158] on div "TECHNOLOGIES" at bounding box center [729, 176] width 791 height 275
click at [1324, 102] on icon at bounding box center [1329, 98] width 86 height 15
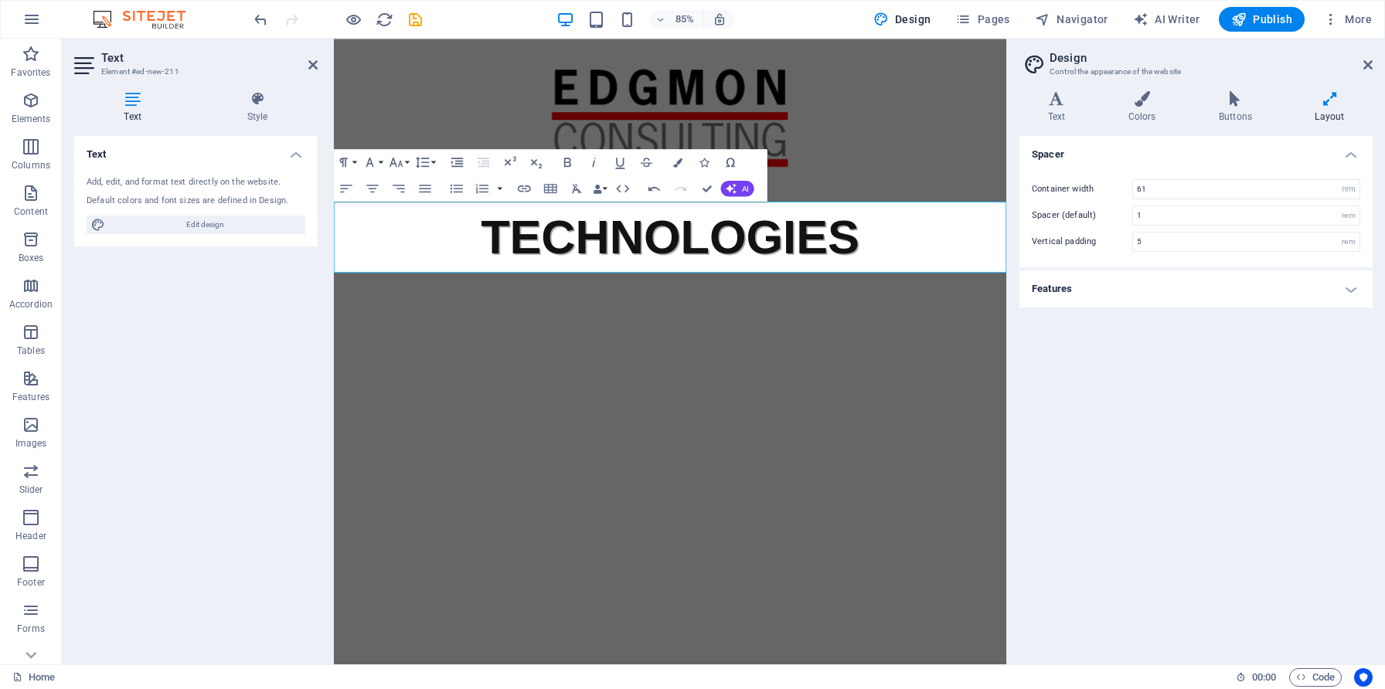
click at [1216, 299] on h4 "Features" at bounding box center [1195, 288] width 353 height 37
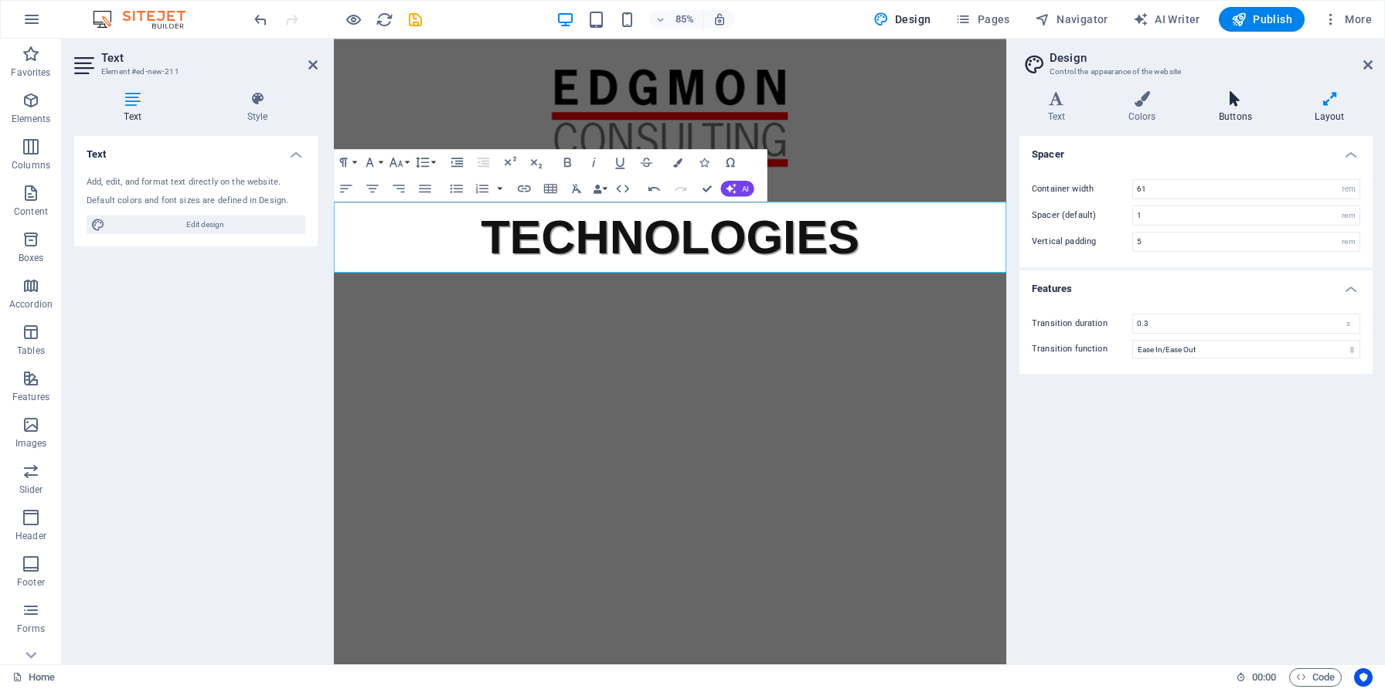
click at [1237, 91] on icon at bounding box center [1235, 98] width 90 height 15
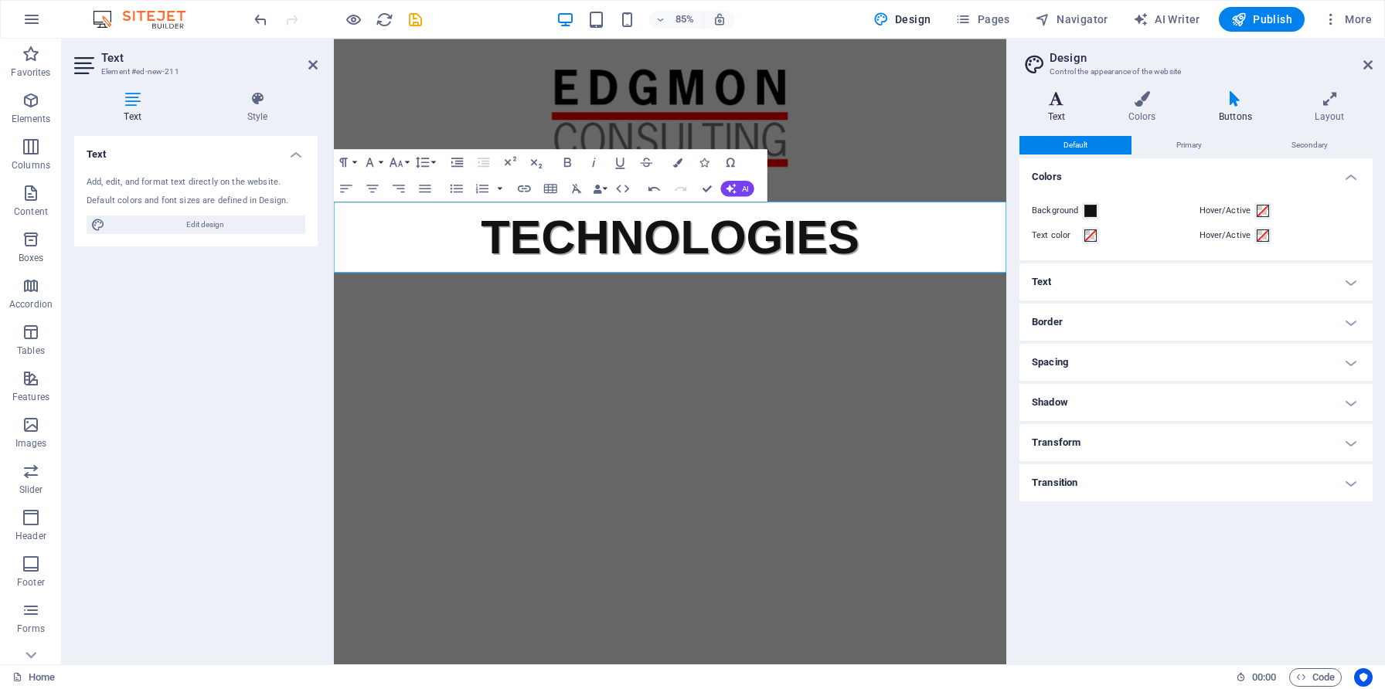
click at [1047, 107] on h4 "Text" at bounding box center [1059, 107] width 80 height 32
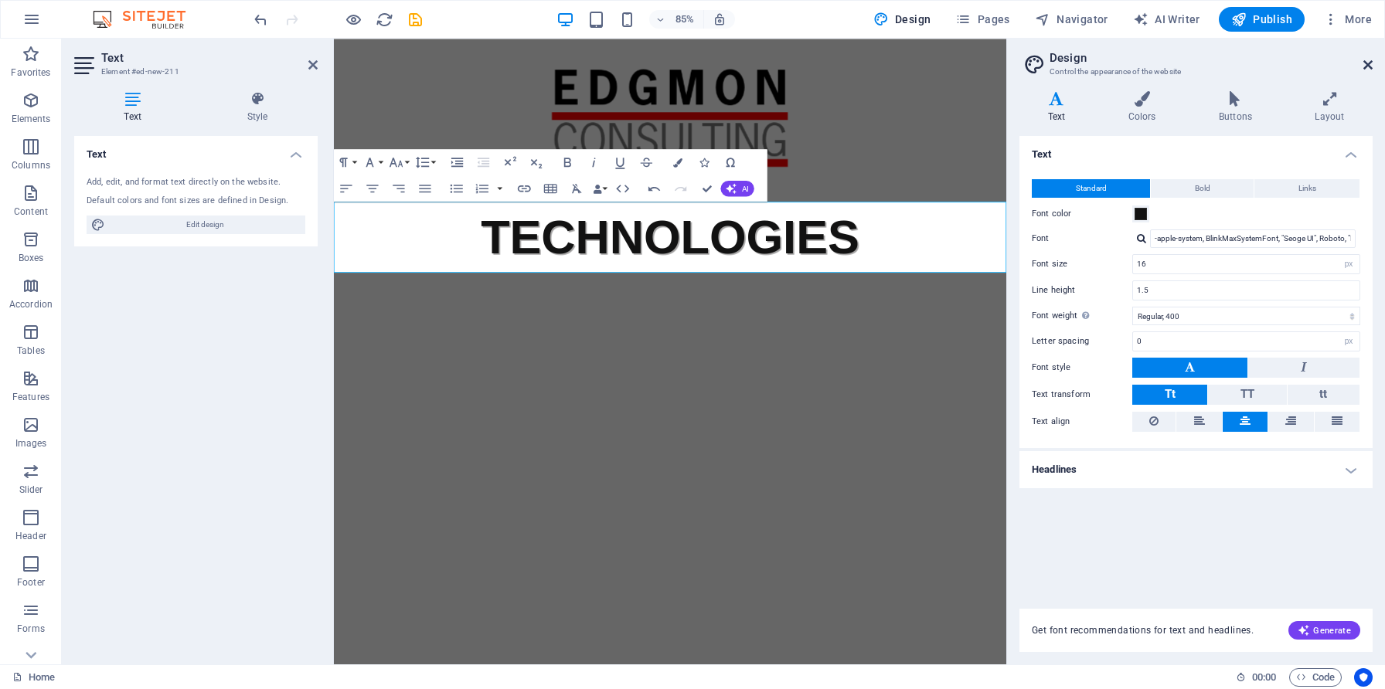
click at [1366, 63] on icon at bounding box center [1367, 65] width 9 height 12
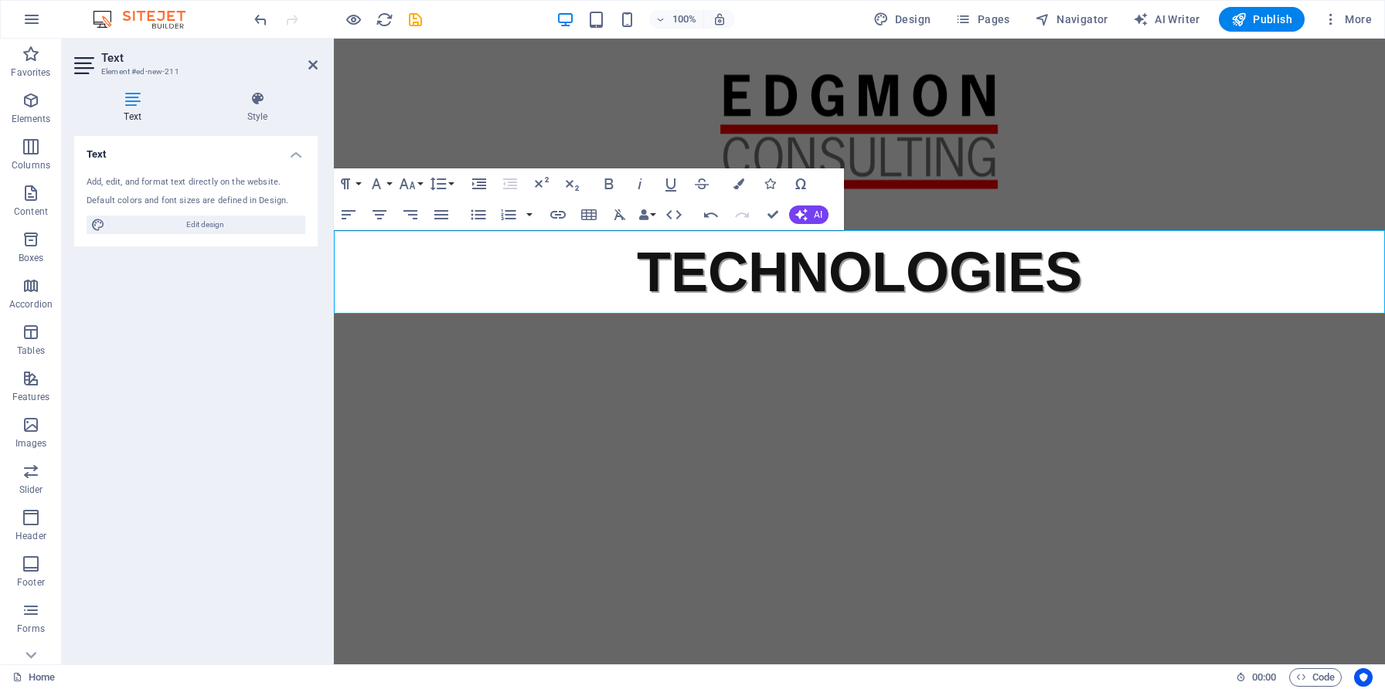
click at [517, 314] on html "Skip to main content TECHNOLOGIES" at bounding box center [859, 176] width 1051 height 275
click at [530, 212] on button "button" at bounding box center [529, 214] width 12 height 31
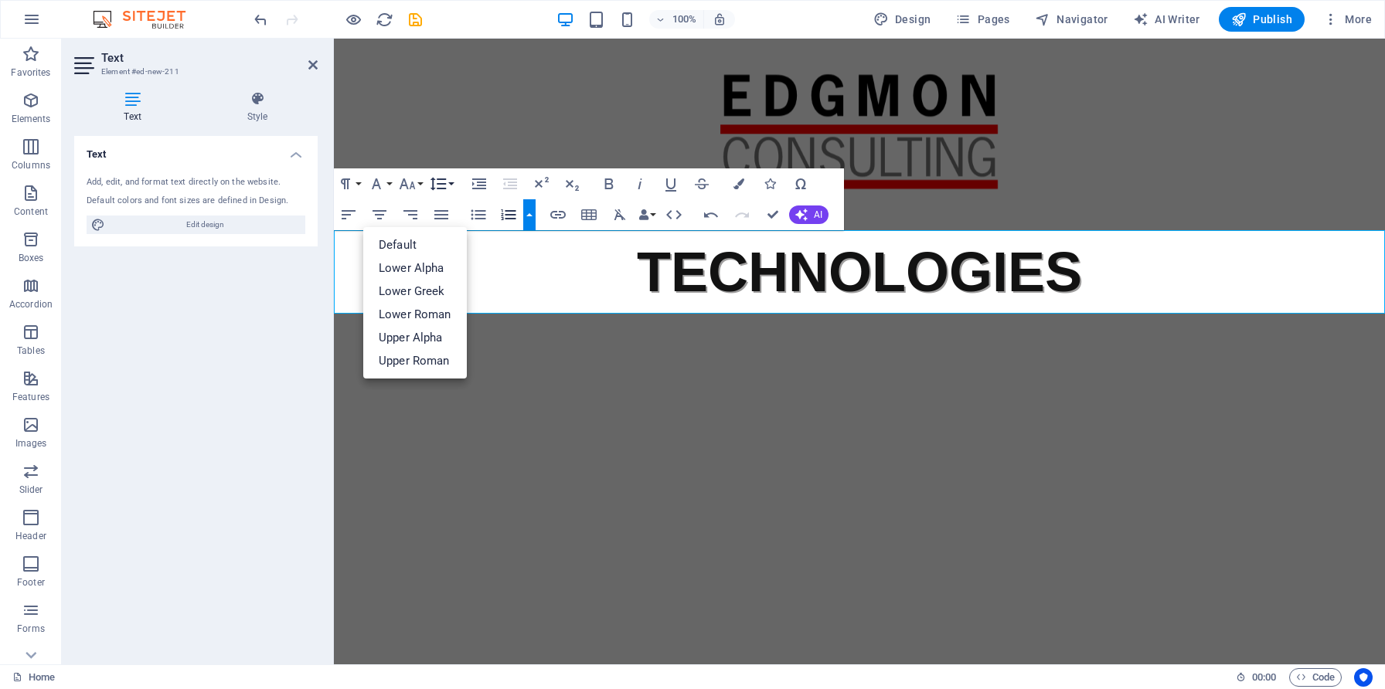
click at [450, 183] on button "Line Height" at bounding box center [441, 183] width 29 height 31
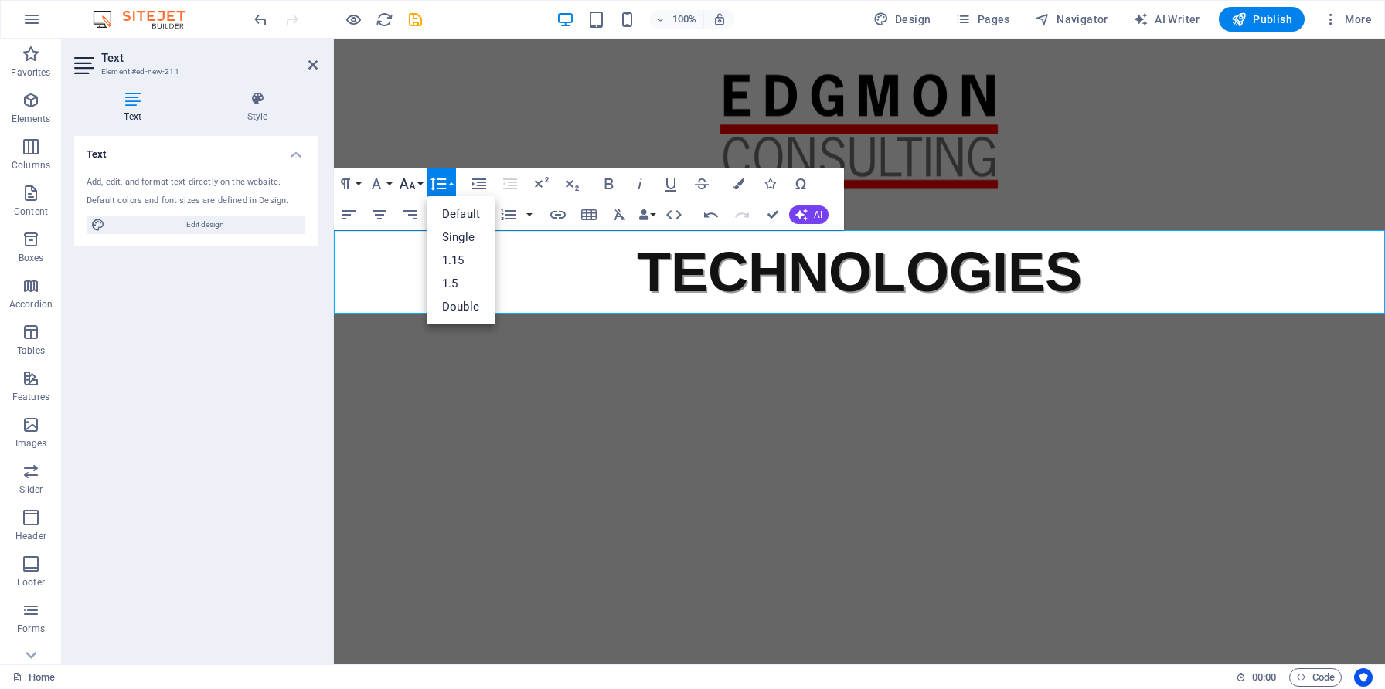
click at [419, 182] on button "Font Size" at bounding box center [410, 183] width 29 height 31
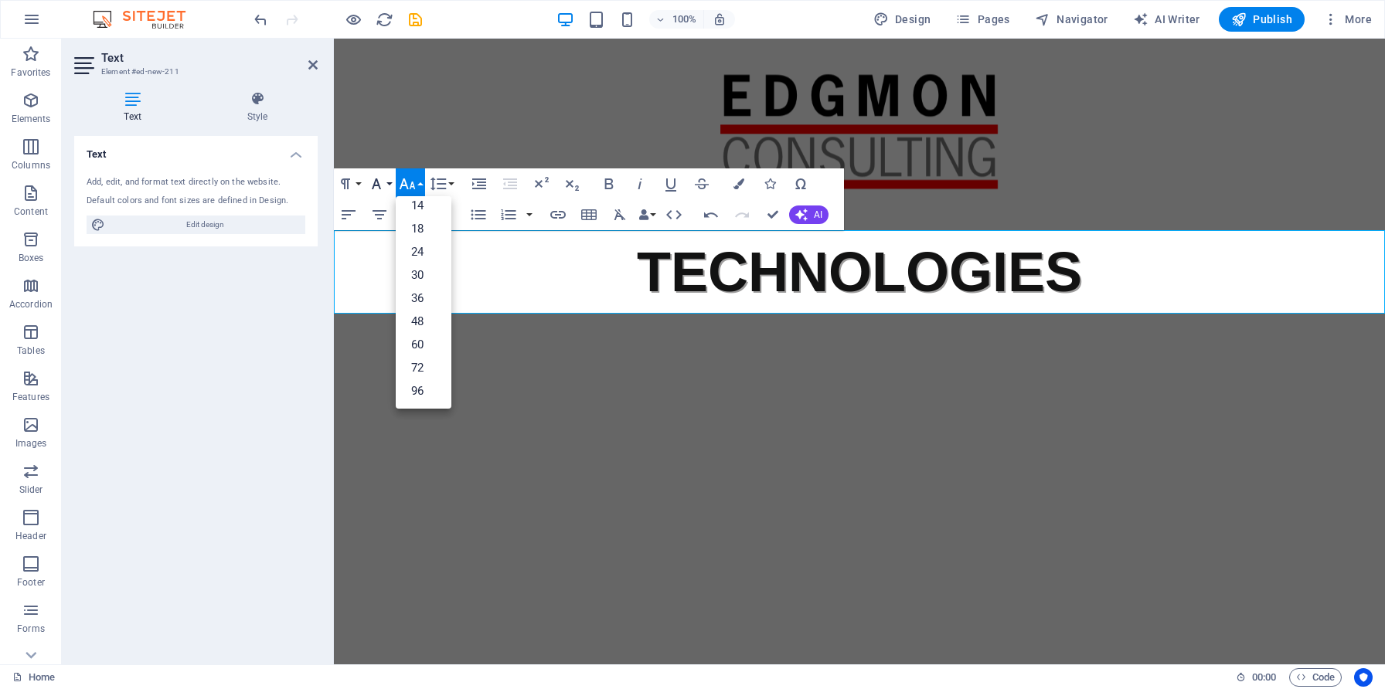
click at [378, 184] on icon "button" at bounding box center [376, 183] width 9 height 11
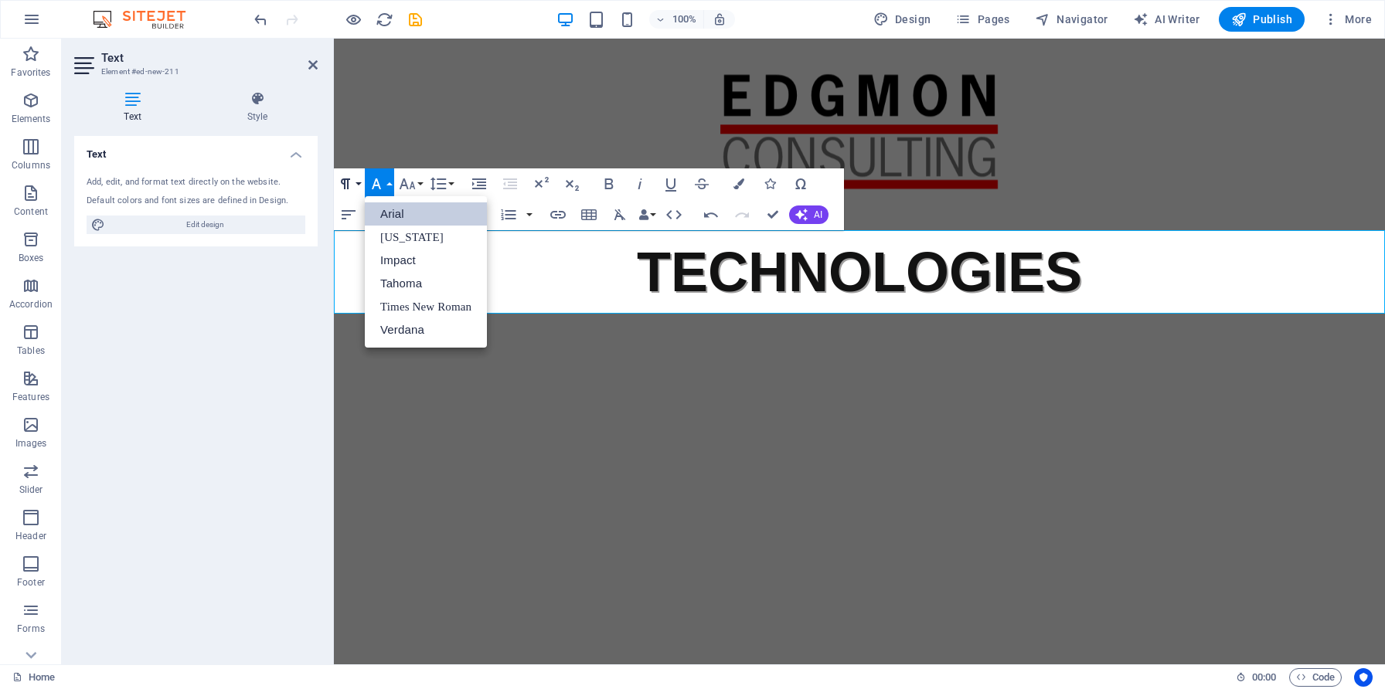
click at [354, 184] on icon "button" at bounding box center [345, 184] width 19 height 19
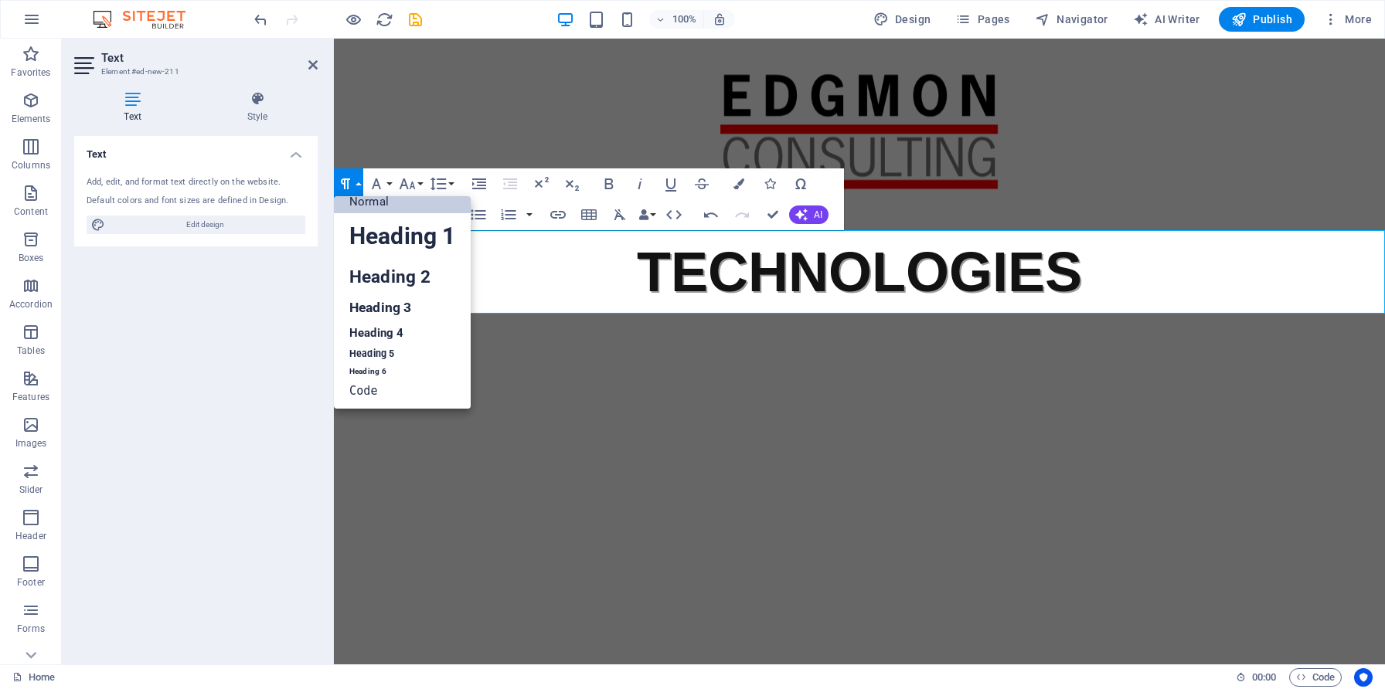
scroll to position [12, 0]
click at [658, 268] on p "TECHNOLOGIES" at bounding box center [859, 271] width 1051 height 83
click at [679, 216] on icon "button" at bounding box center [673, 214] width 15 height 9
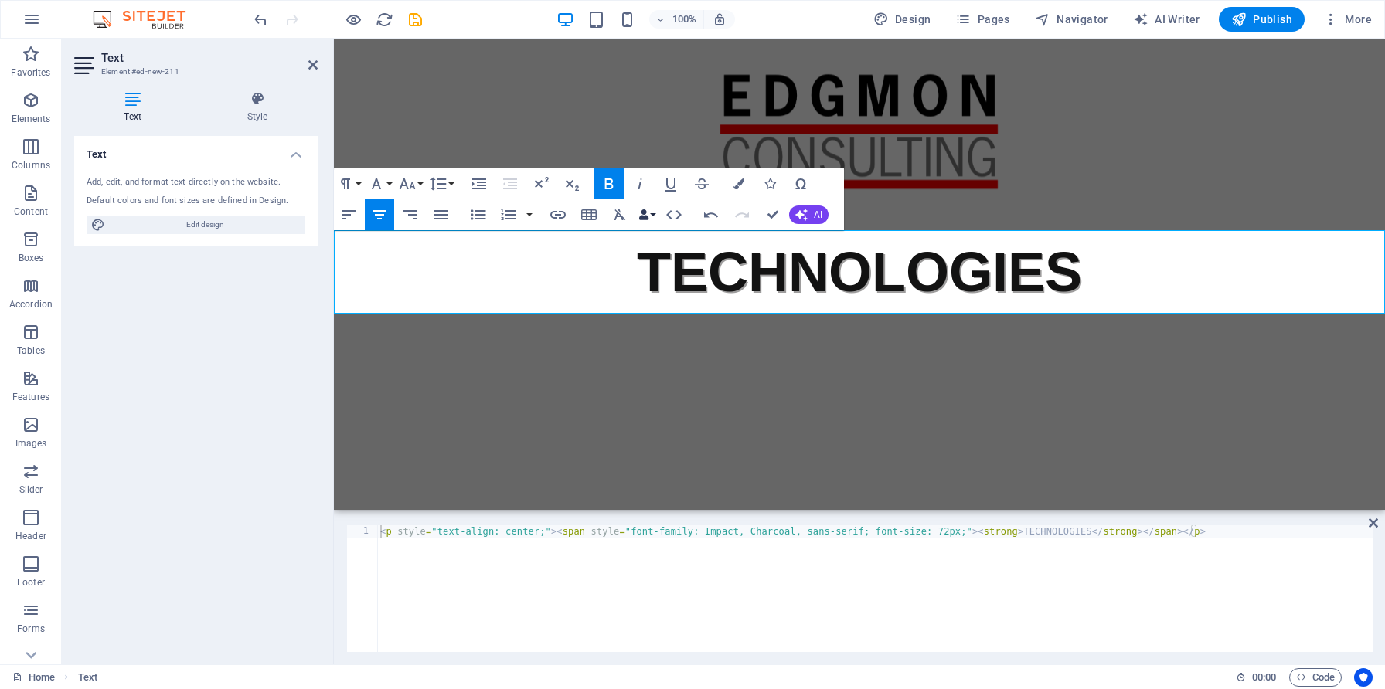
click at [653, 218] on button "Data Bindings" at bounding box center [647, 214] width 22 height 31
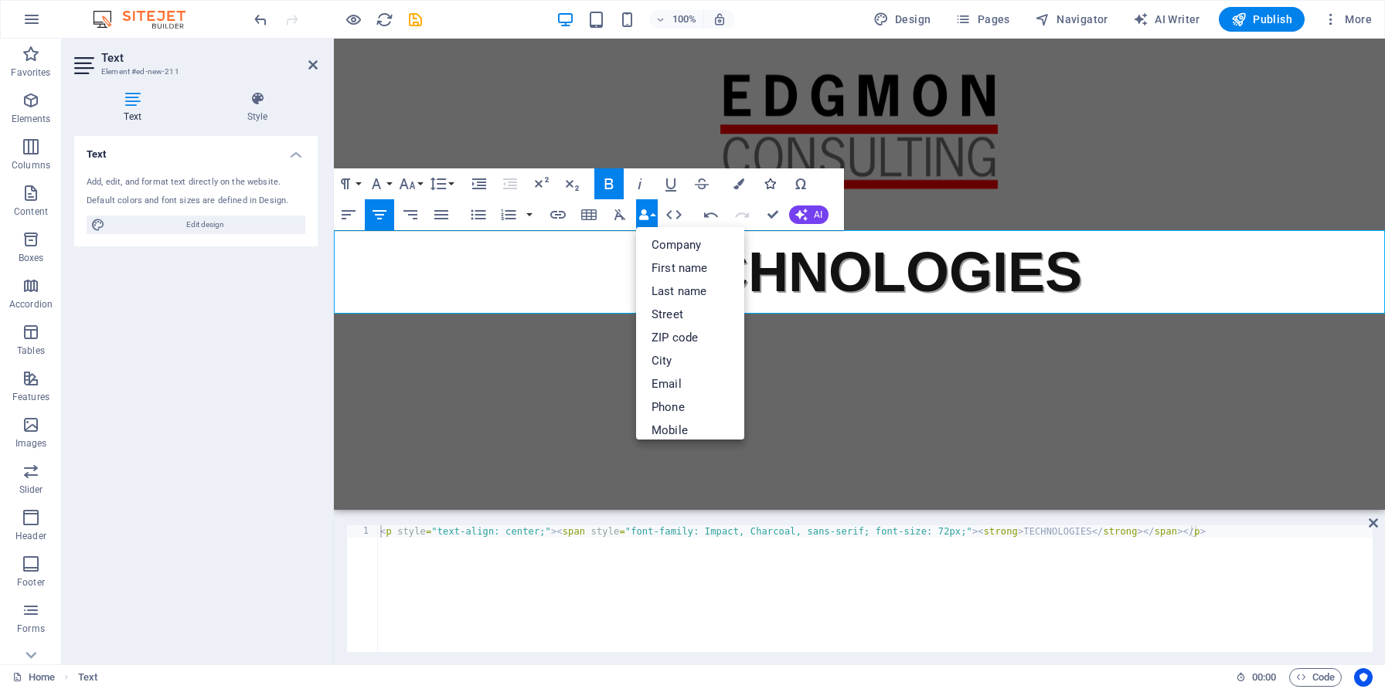
click at [766, 187] on icon "button" at bounding box center [769, 183] width 11 height 11
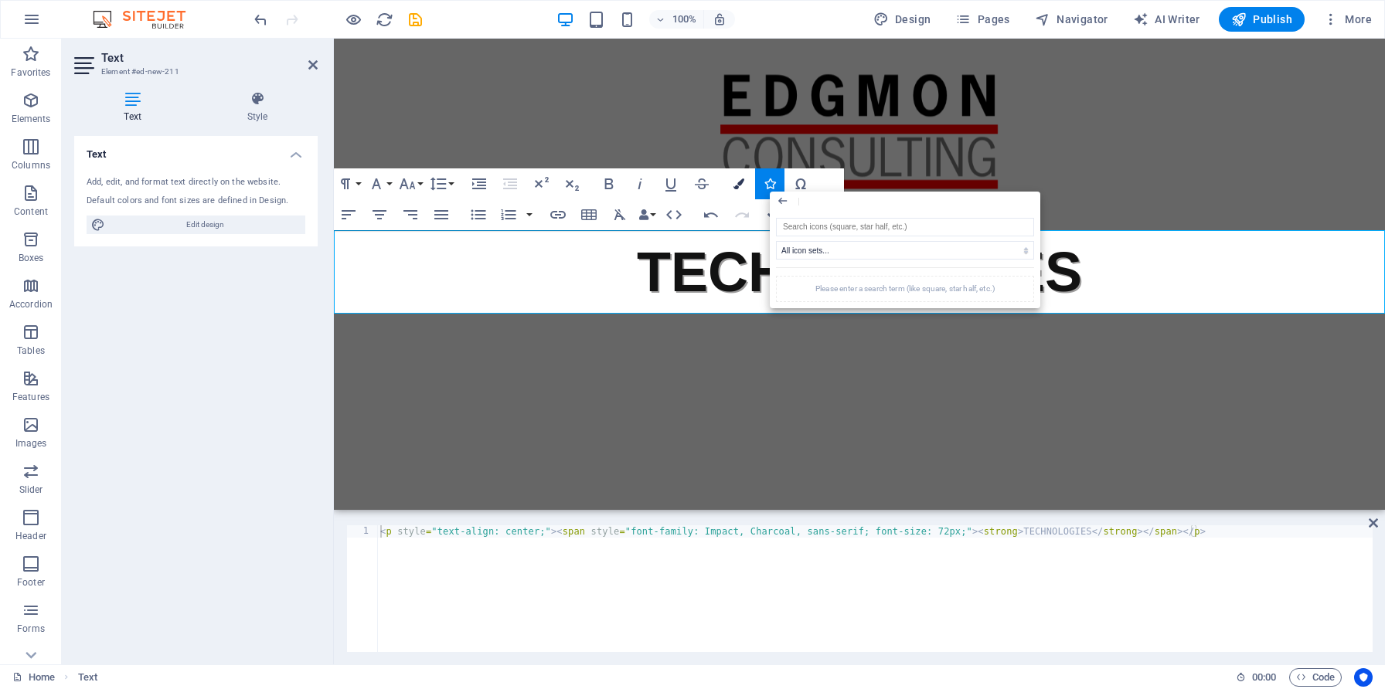
click at [739, 182] on icon "button" at bounding box center [738, 183] width 11 height 11
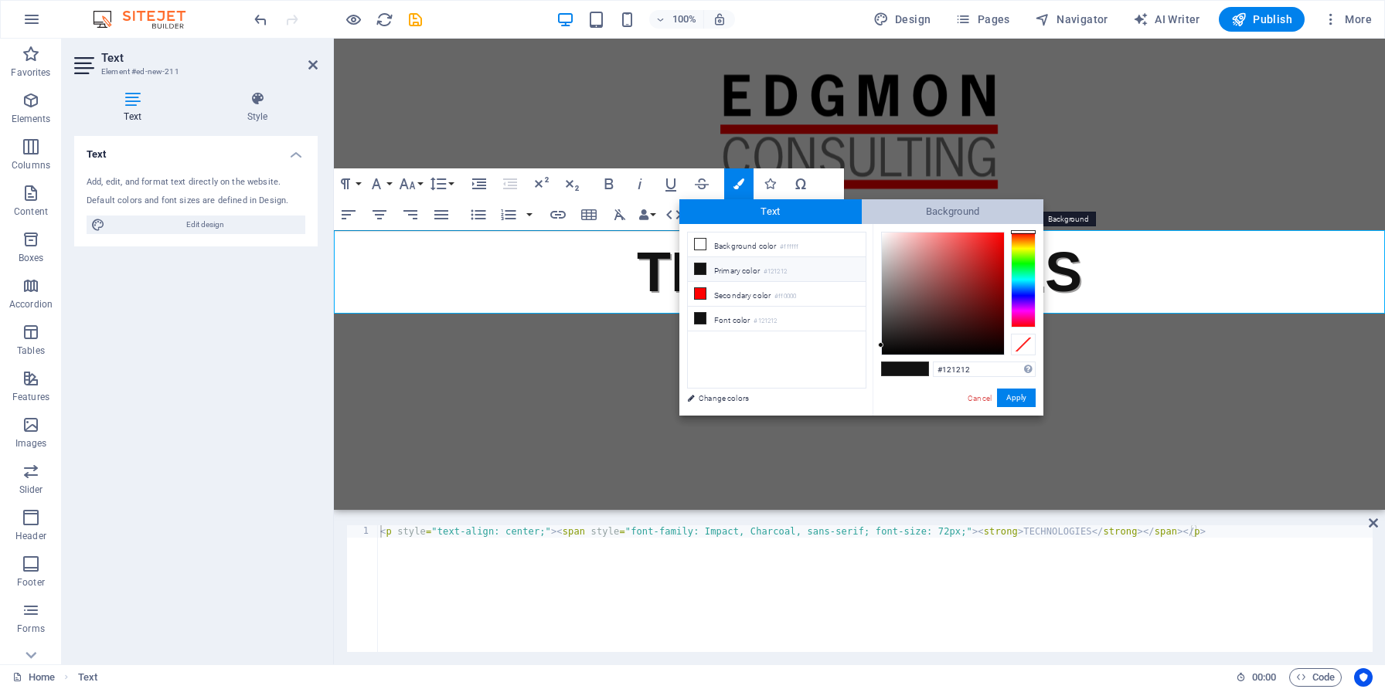
click at [898, 211] on span "Background" at bounding box center [953, 211] width 182 height 25
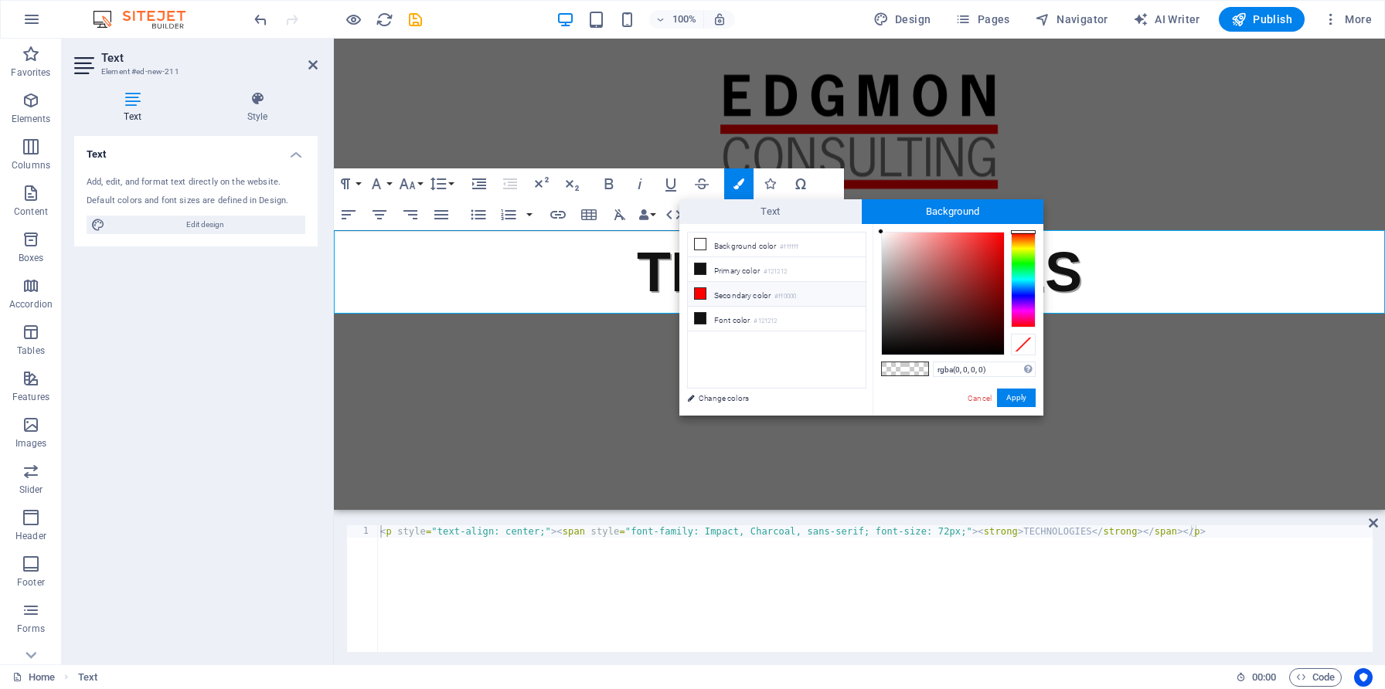
click at [766, 297] on li "Secondary color #ff0000" at bounding box center [777, 294] width 178 height 25
click at [729, 294] on li "Secondary color #ff0000" at bounding box center [777, 294] width 178 height 25
click at [701, 294] on icon at bounding box center [700, 293] width 11 height 11
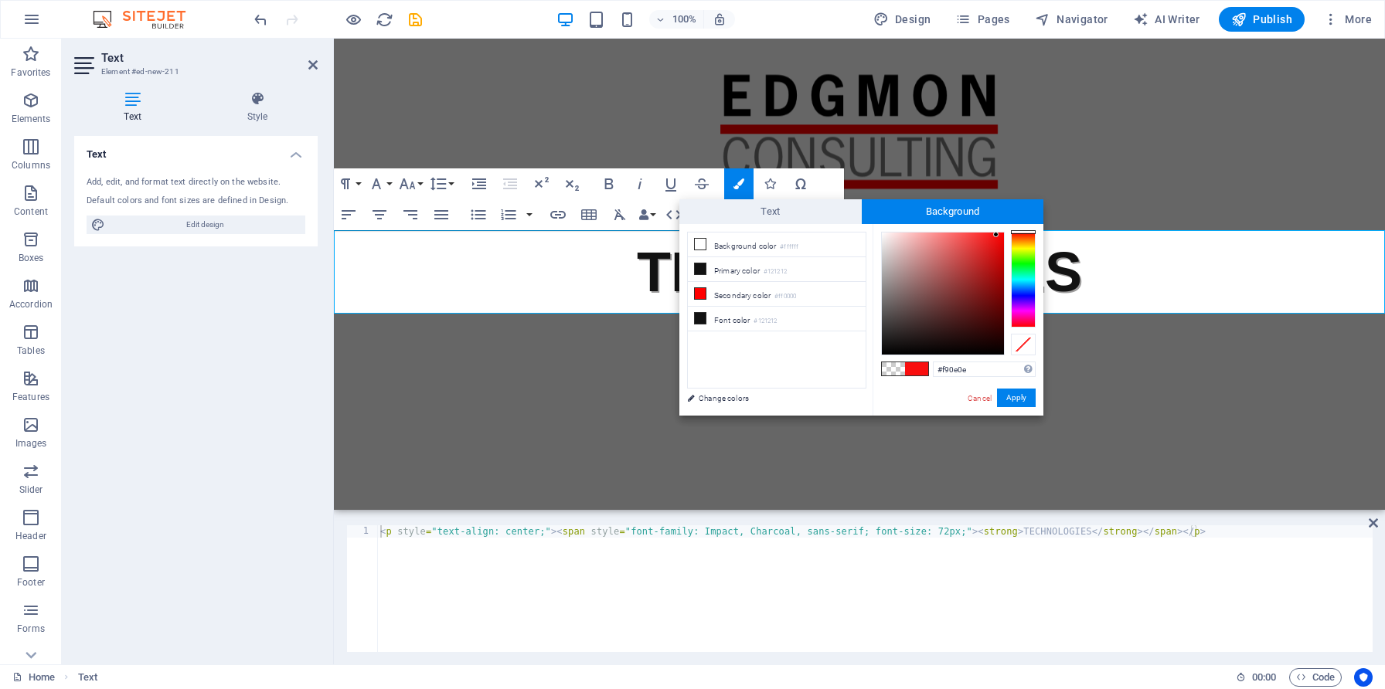
click at [996, 235] on div at bounding box center [943, 294] width 122 height 122
click at [1018, 396] on button "Apply" at bounding box center [1016, 398] width 39 height 19
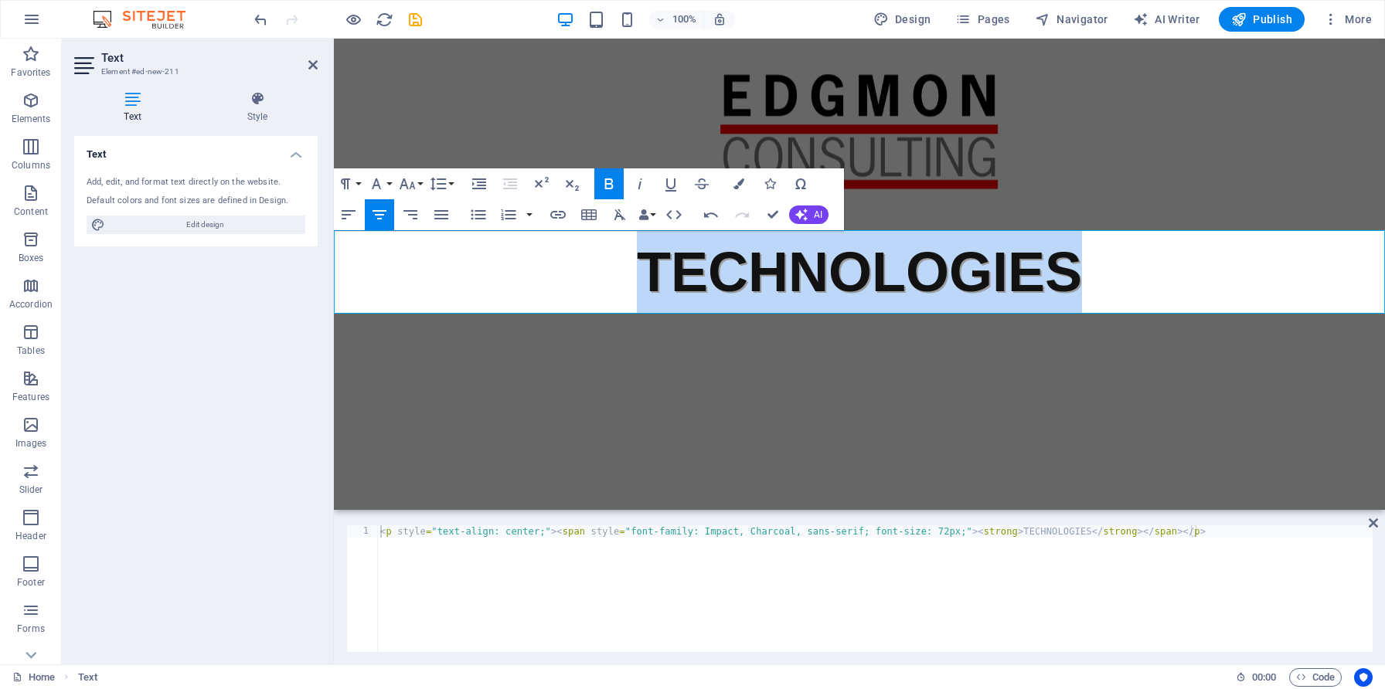
drag, startPoint x: 703, startPoint y: 279, endPoint x: 1034, endPoint y: 278, distance: 330.7
click at [1034, 278] on p "​ ​ TECHNOLOGIES" at bounding box center [859, 271] width 1051 height 83
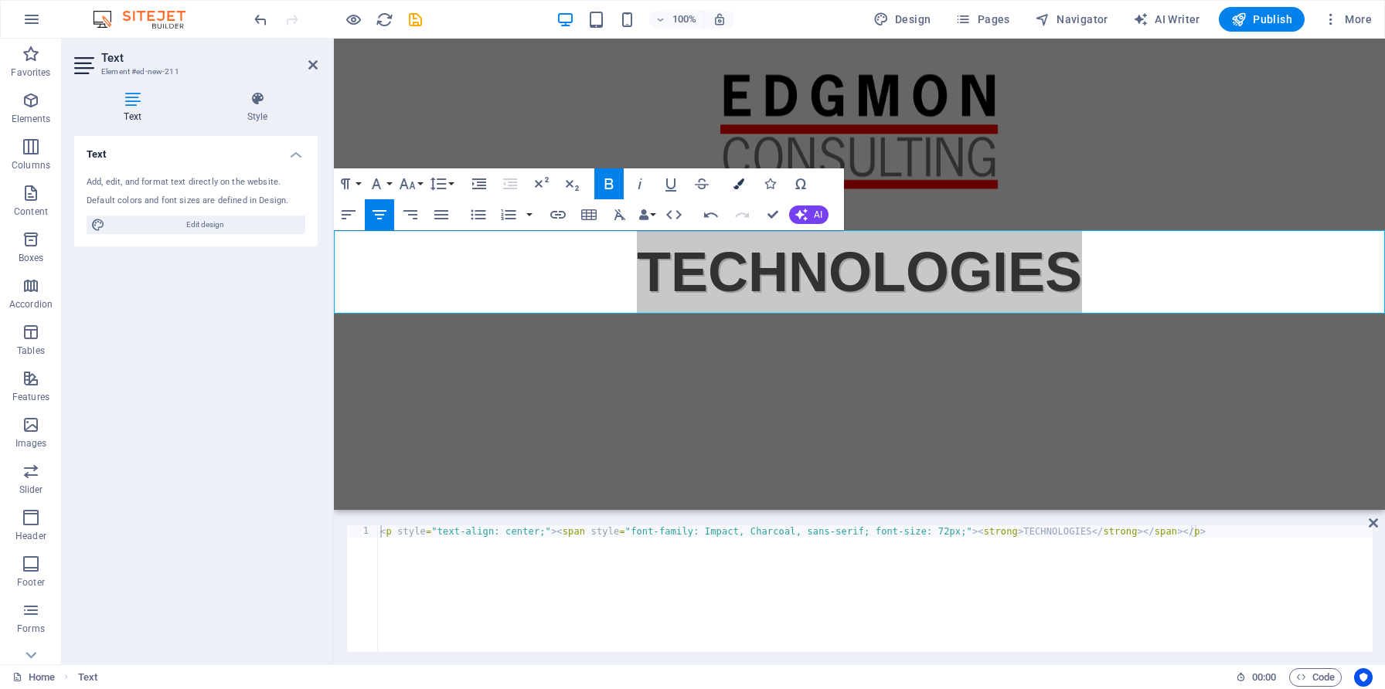
click at [738, 188] on icon "button" at bounding box center [738, 183] width 11 height 11
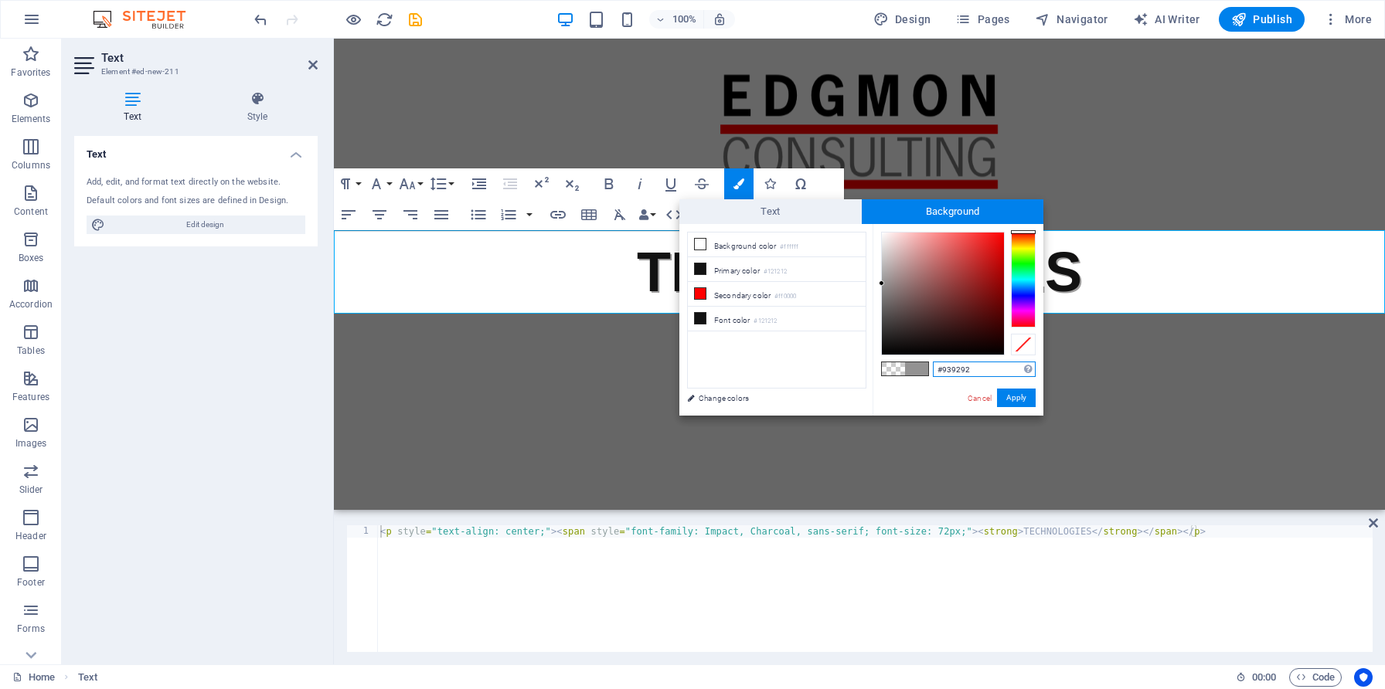
click at [882, 284] on div at bounding box center [943, 294] width 122 height 122
type input "#adadad"
drag, startPoint x: 882, startPoint y: 284, endPoint x: 881, endPoint y: 271, distance: 13.2
click at [881, 271] on div at bounding box center [880, 270] width 5 height 5
click at [1018, 397] on button "Apply" at bounding box center [1016, 398] width 39 height 19
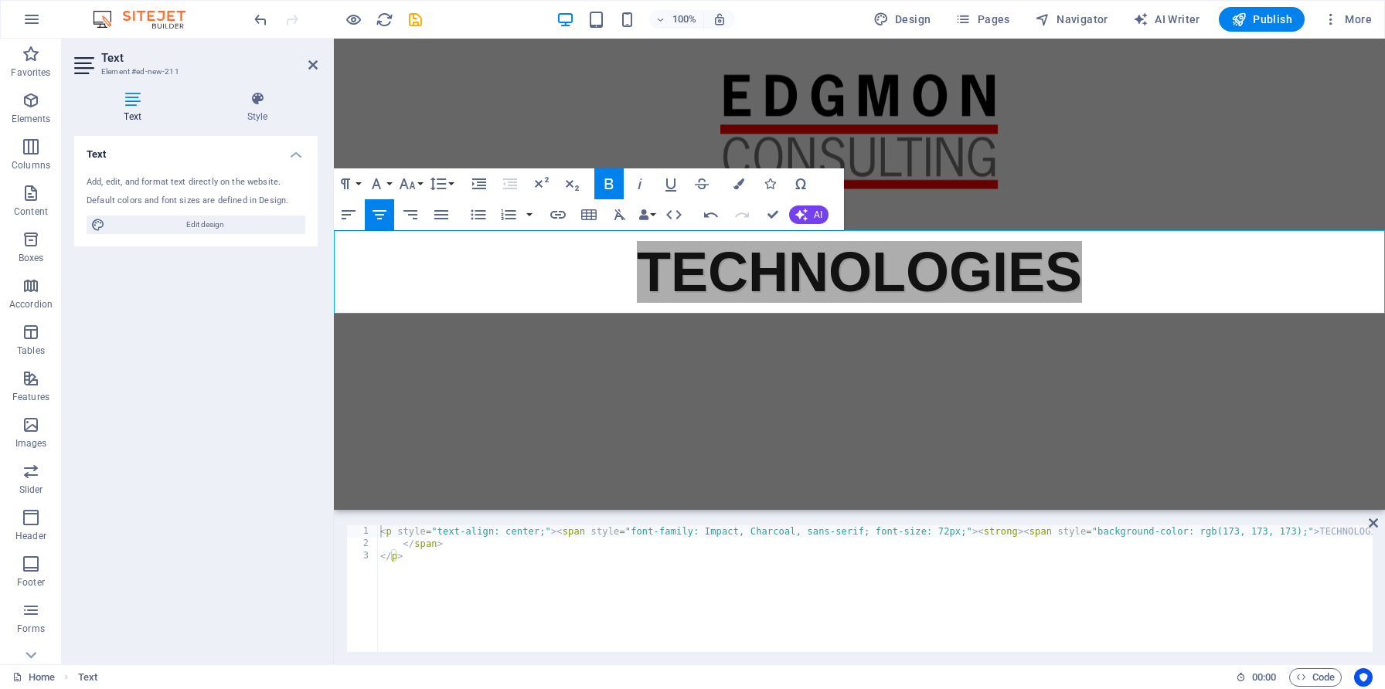
click at [1099, 271] on p "​ ​ TECHNOLOGIES" at bounding box center [859, 271] width 1051 height 83
click at [275, 91] on icon at bounding box center [257, 98] width 121 height 15
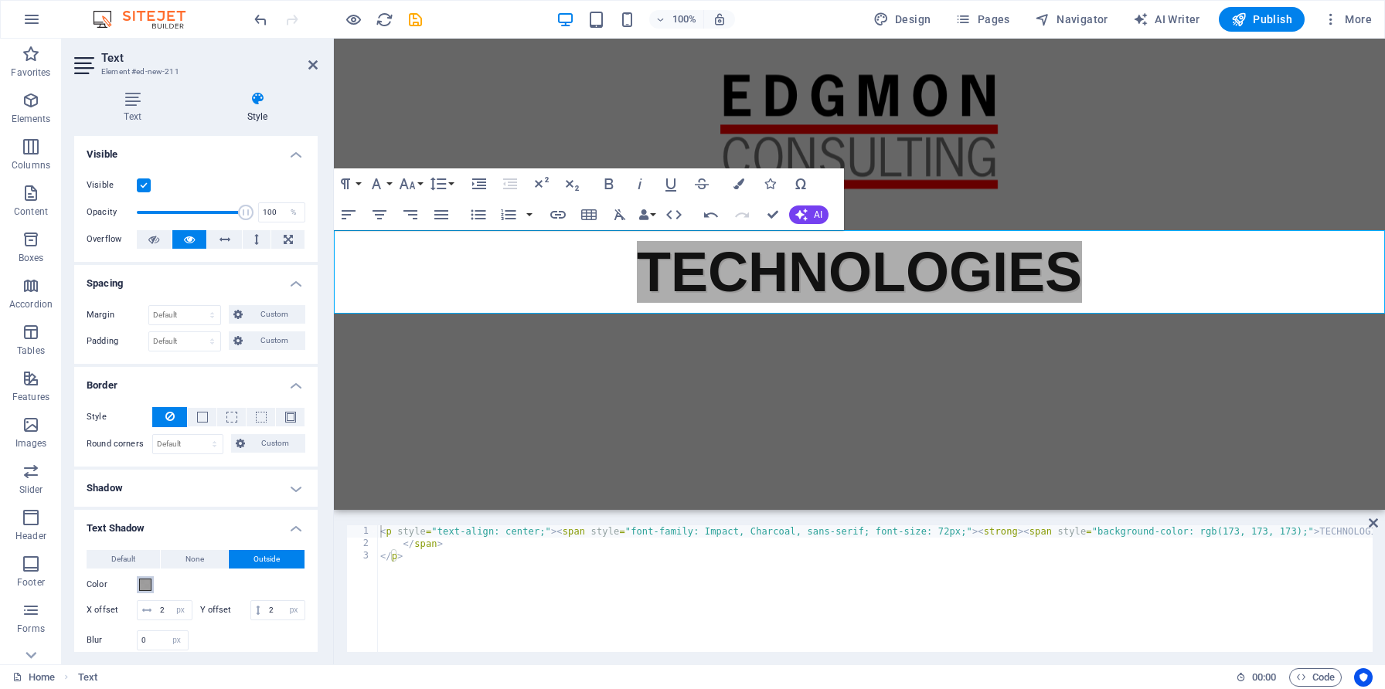
click at [146, 587] on span at bounding box center [145, 585] width 12 height 12
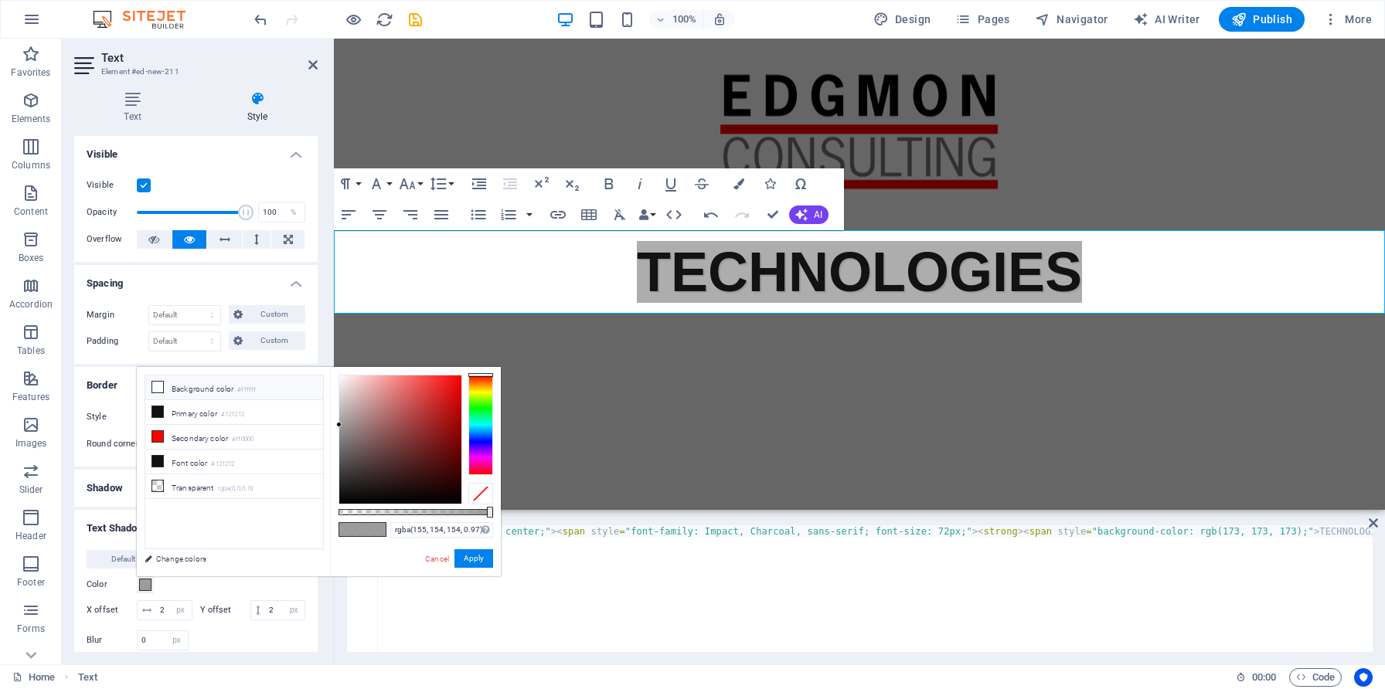
click at [166, 389] on li "Background color #ffffff" at bounding box center [234, 388] width 178 height 25
type input "#ffffff"
click at [480, 557] on button "Apply" at bounding box center [473, 558] width 39 height 19
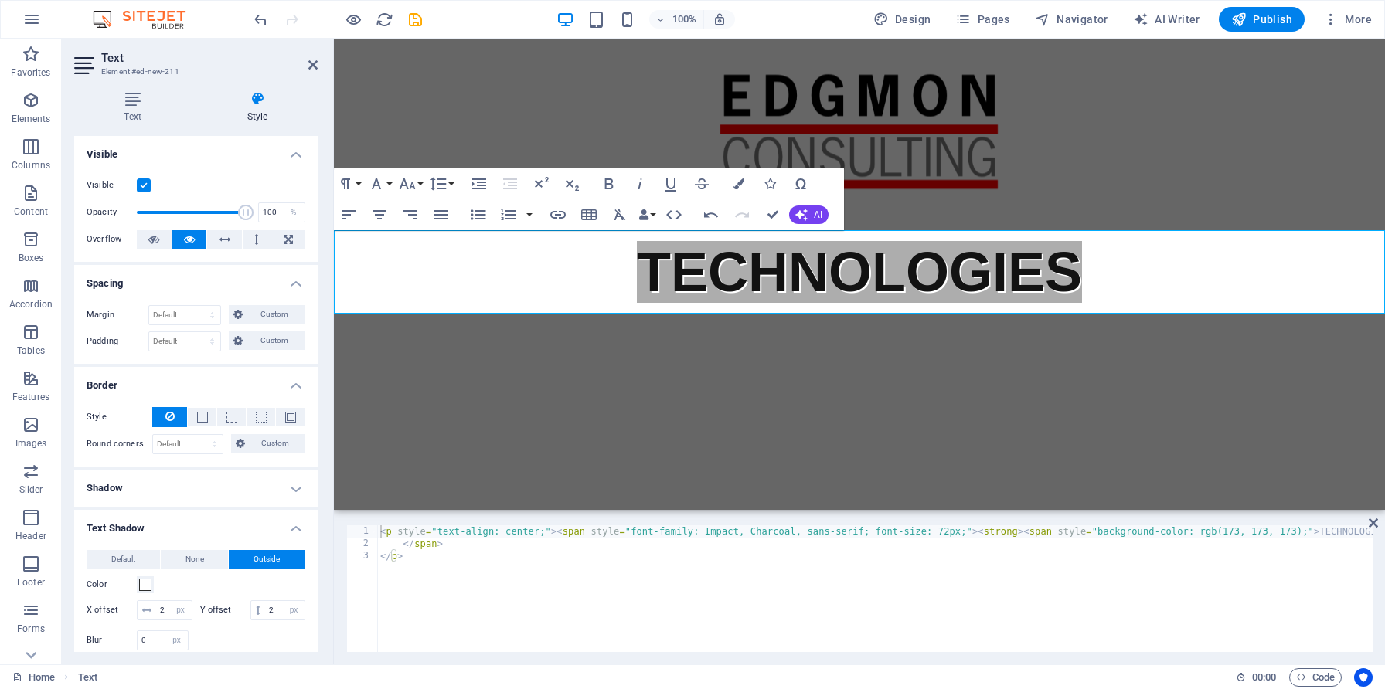
click at [529, 314] on html "Skip to main content ​ ​ TECHNOLOGIES" at bounding box center [859, 176] width 1051 height 275
click at [559, 241] on p "​ ​ TECHNOLOGIES" at bounding box center [859, 271] width 1051 height 83
click at [176, 559] on button "None" at bounding box center [195, 559] width 68 height 19
click at [210, 490] on h4 "Shadow" at bounding box center [195, 488] width 243 height 37
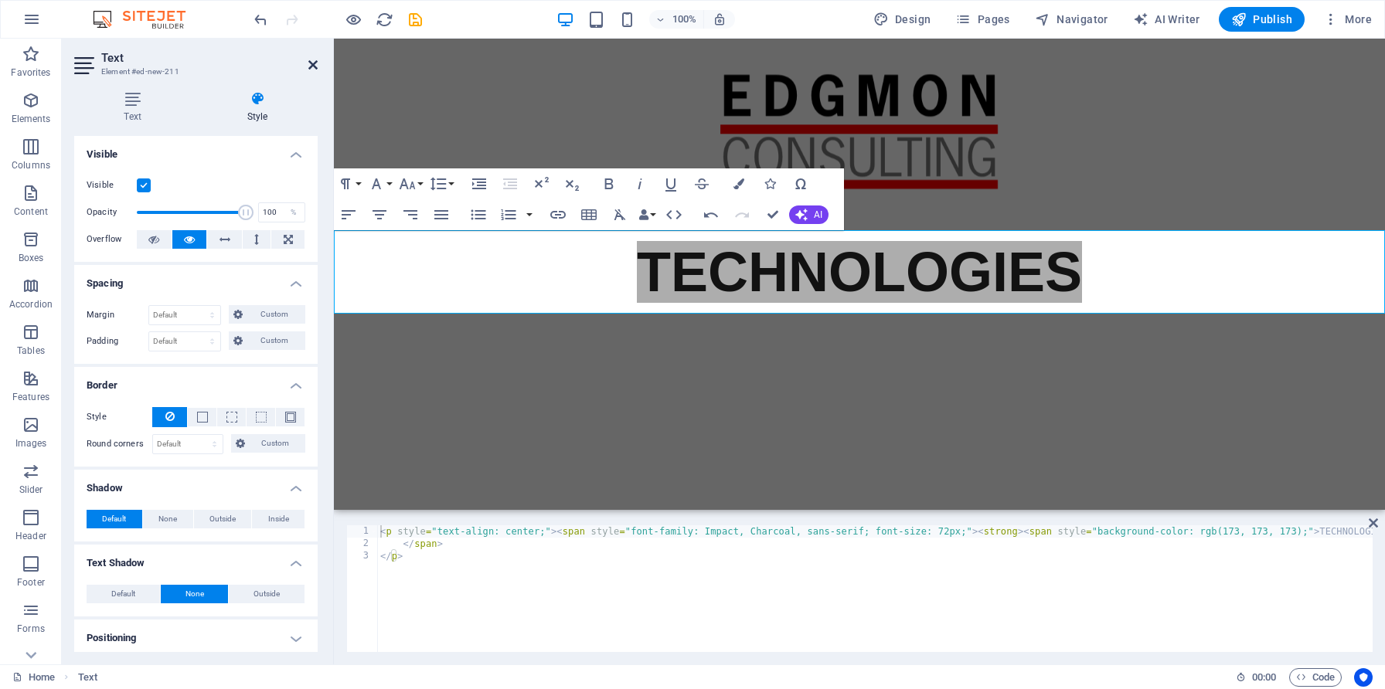
click at [311, 63] on icon at bounding box center [312, 65] width 9 height 12
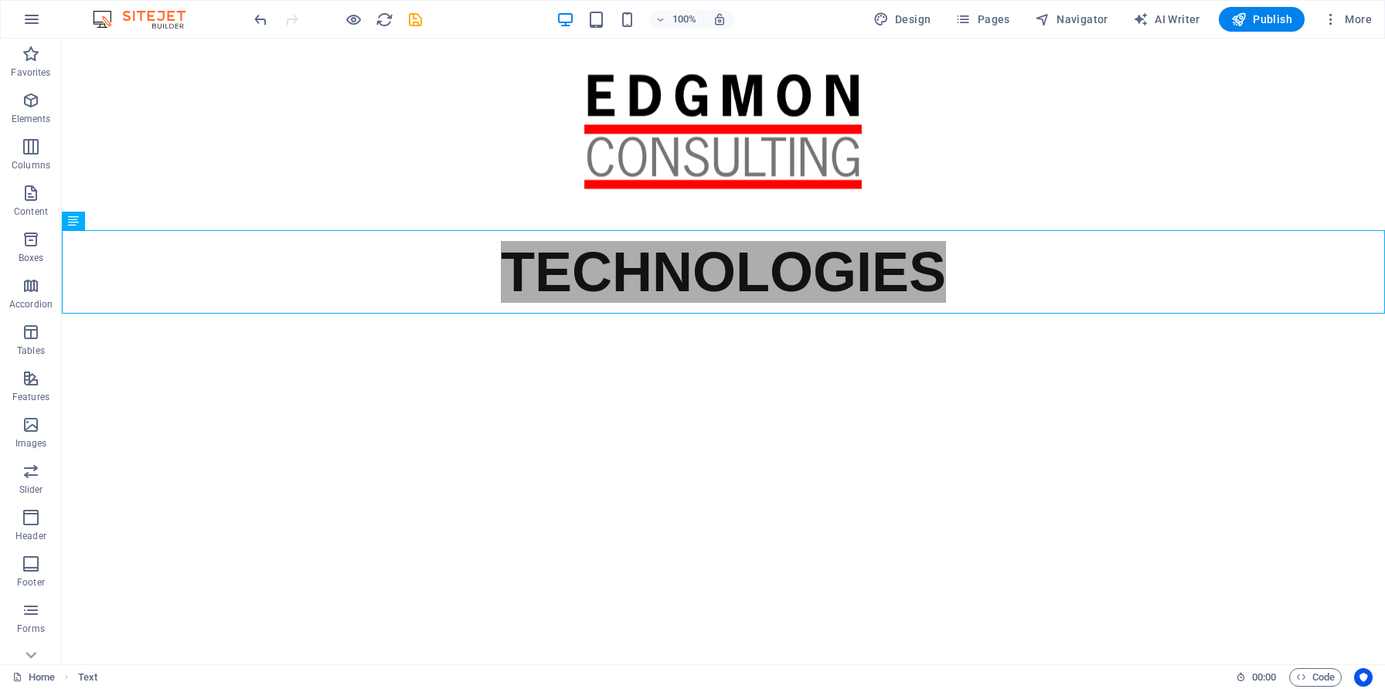
click at [484, 314] on html "Skip to main content TECHNOLOGIES" at bounding box center [723, 176] width 1323 height 275
click at [119, 221] on icon at bounding box center [118, 221] width 8 height 16
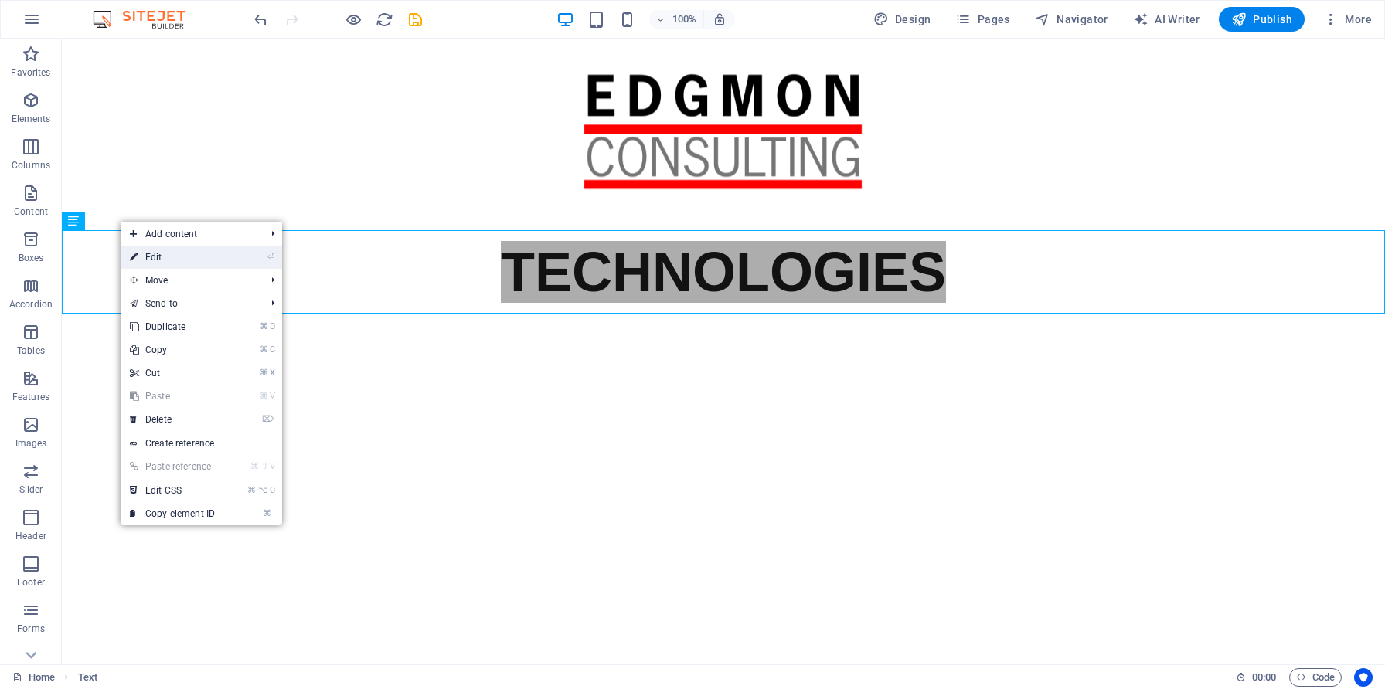
click at [138, 256] on icon at bounding box center [134, 257] width 8 height 23
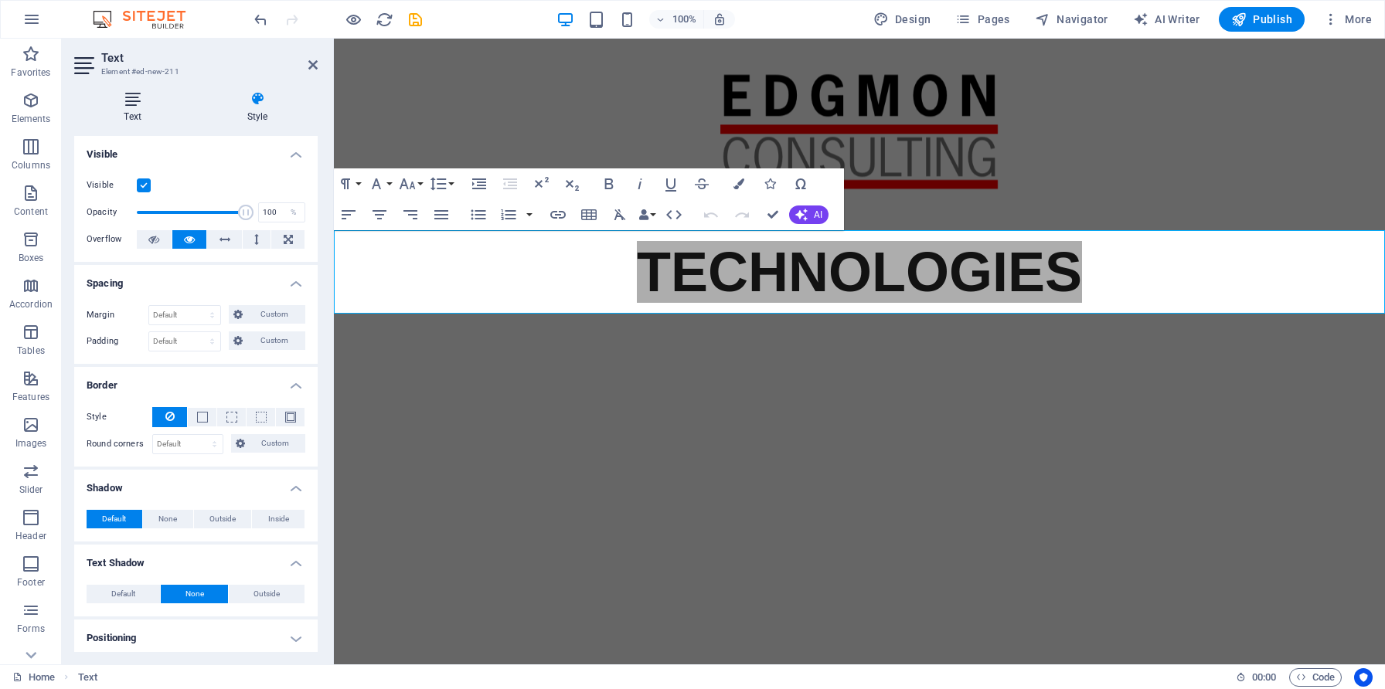
click at [128, 101] on icon at bounding box center [132, 98] width 117 height 15
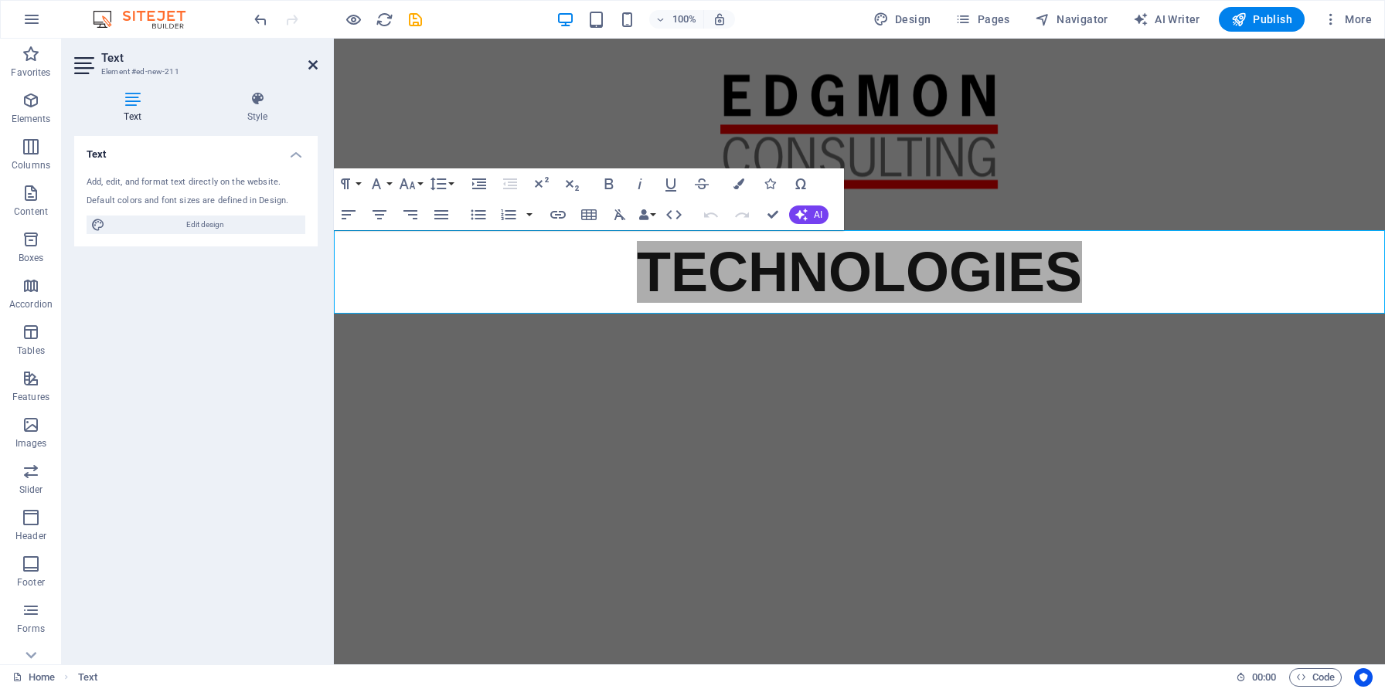
click at [316, 59] on icon at bounding box center [312, 65] width 9 height 12
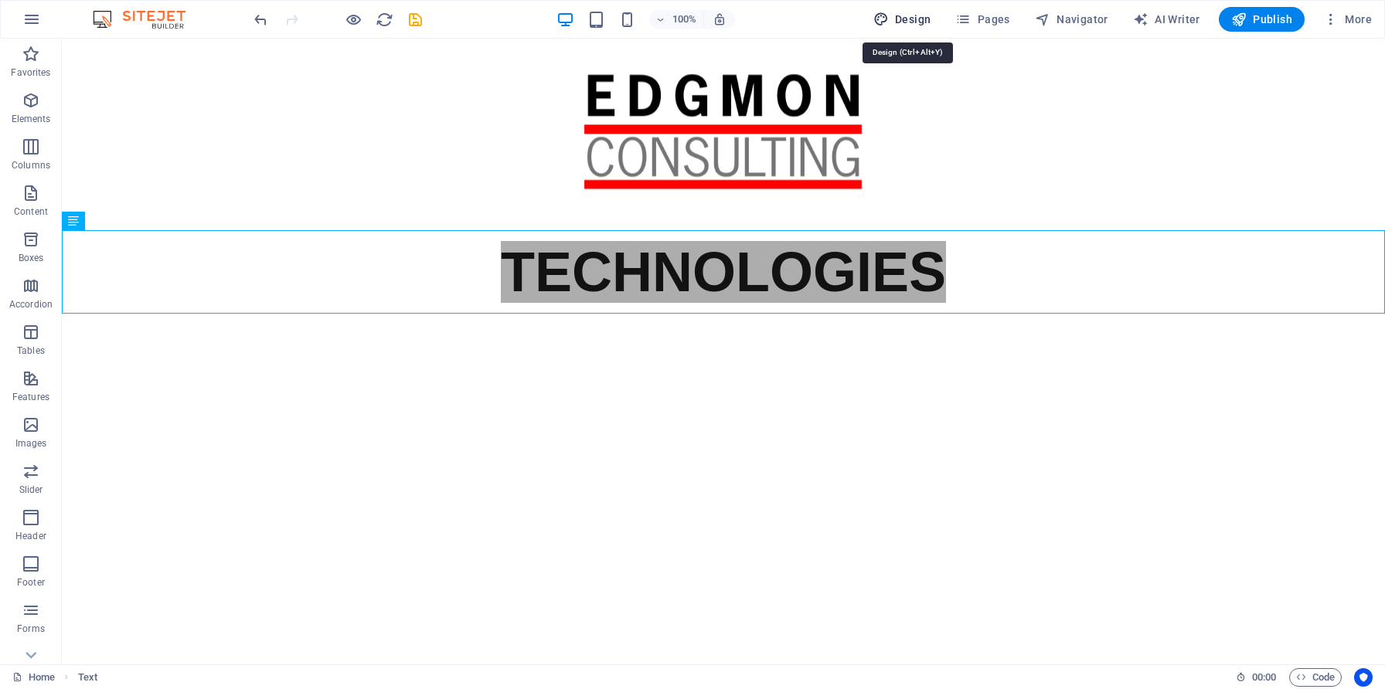
click at [906, 22] on span "Design" at bounding box center [902, 19] width 58 height 15
select select "px"
select select "400"
select select "px"
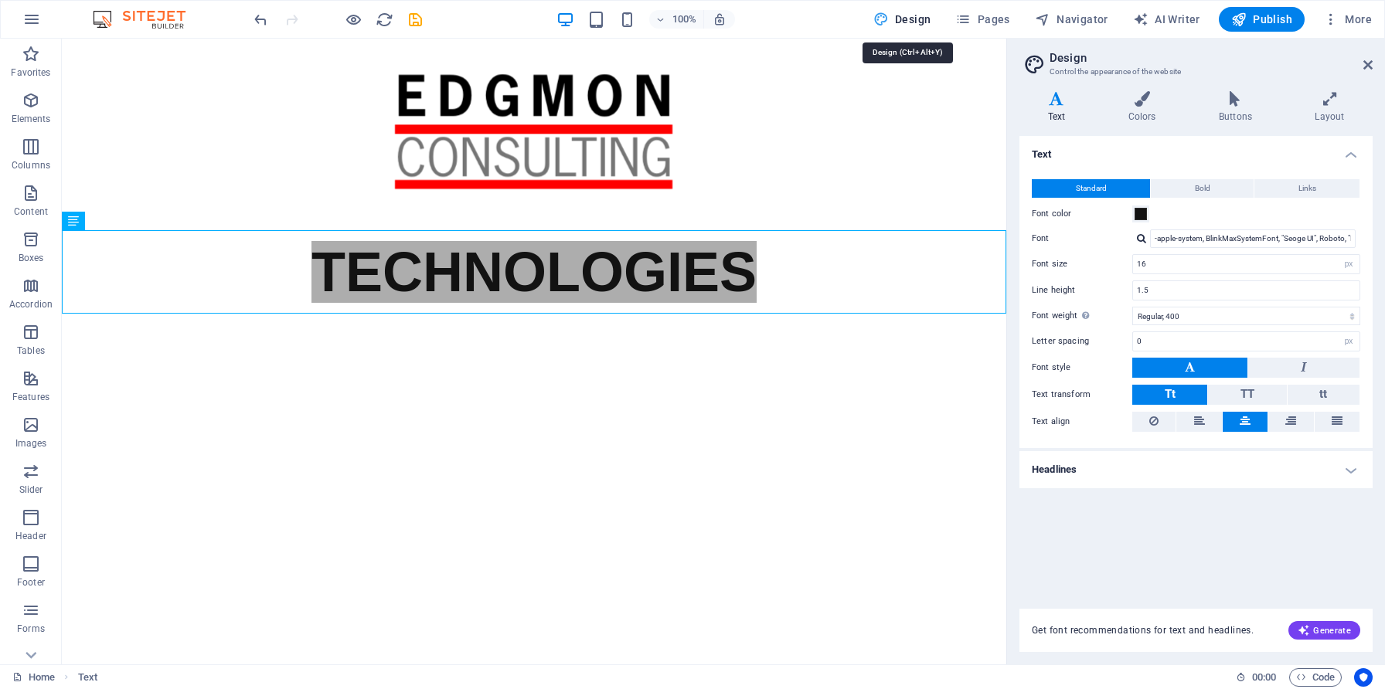
click at [906, 22] on span "Design" at bounding box center [902, 19] width 58 height 15
click at [1368, 59] on icon at bounding box center [1367, 65] width 9 height 12
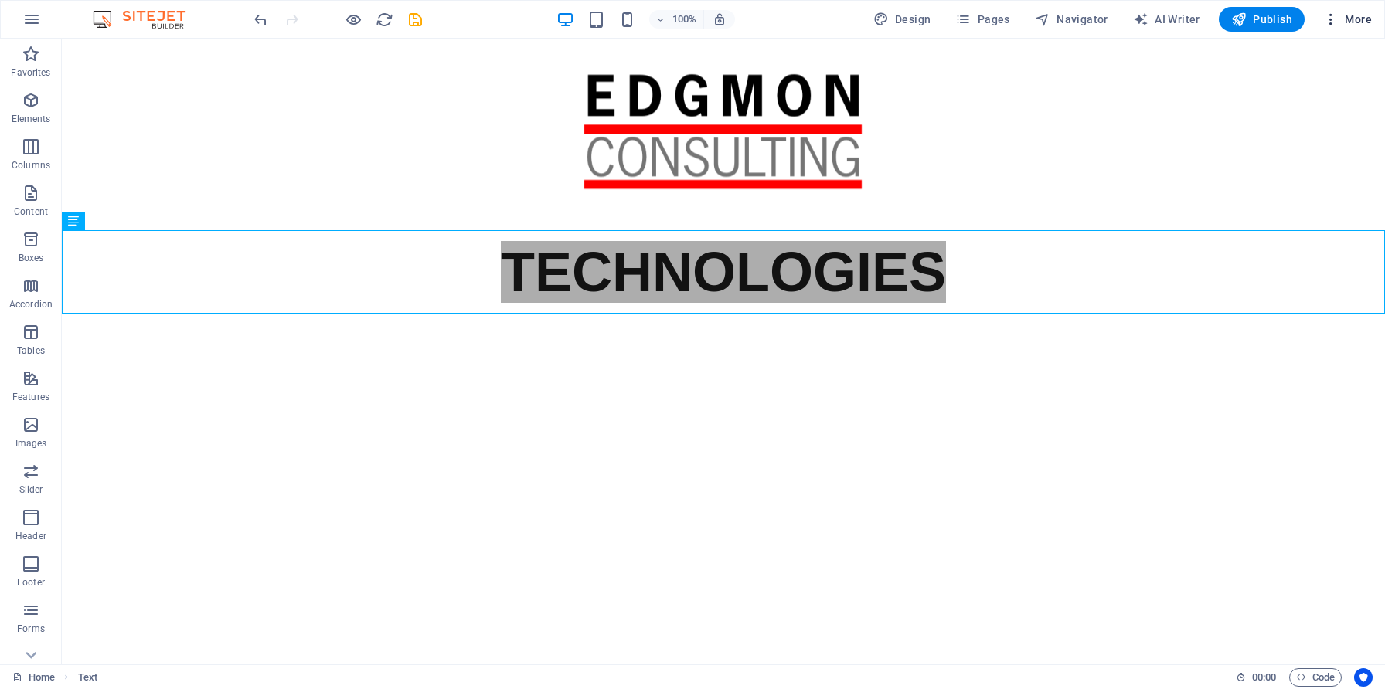
click at [1330, 21] on icon "button" at bounding box center [1330, 19] width 15 height 15
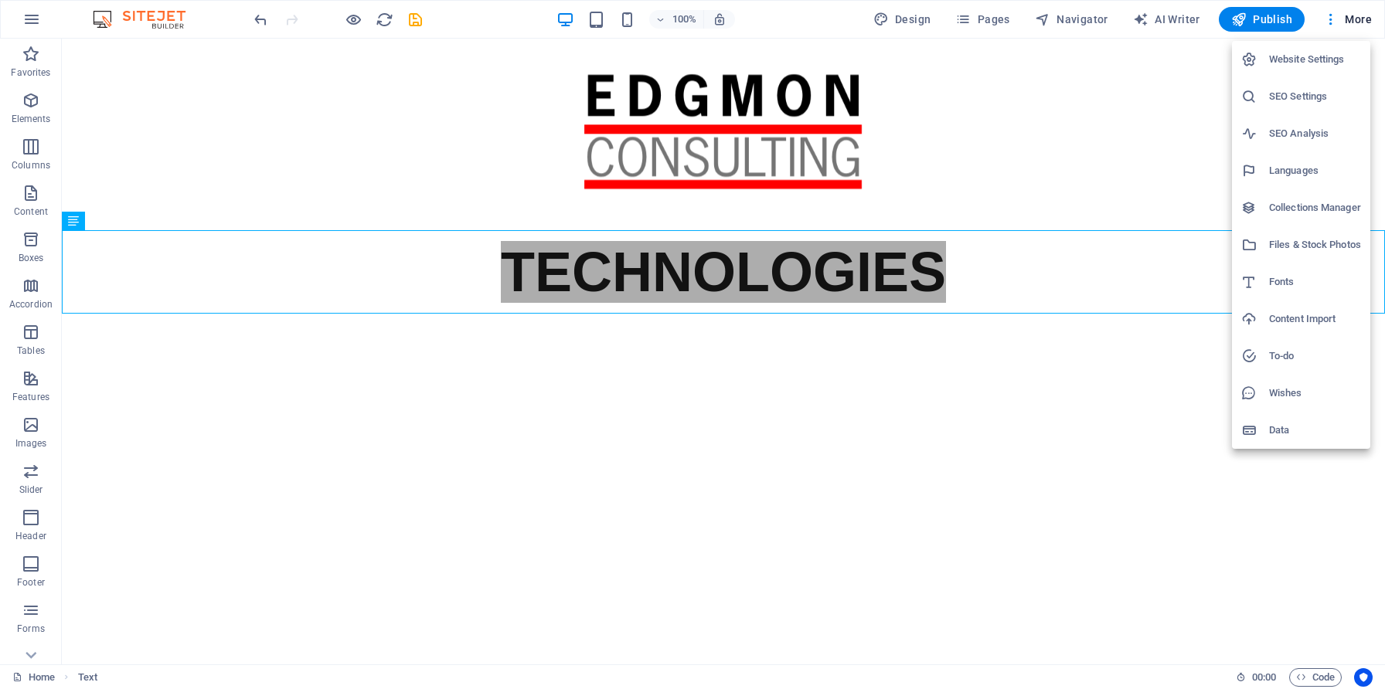
click at [1333, 62] on h6 "Website Settings" at bounding box center [1315, 59] width 92 height 19
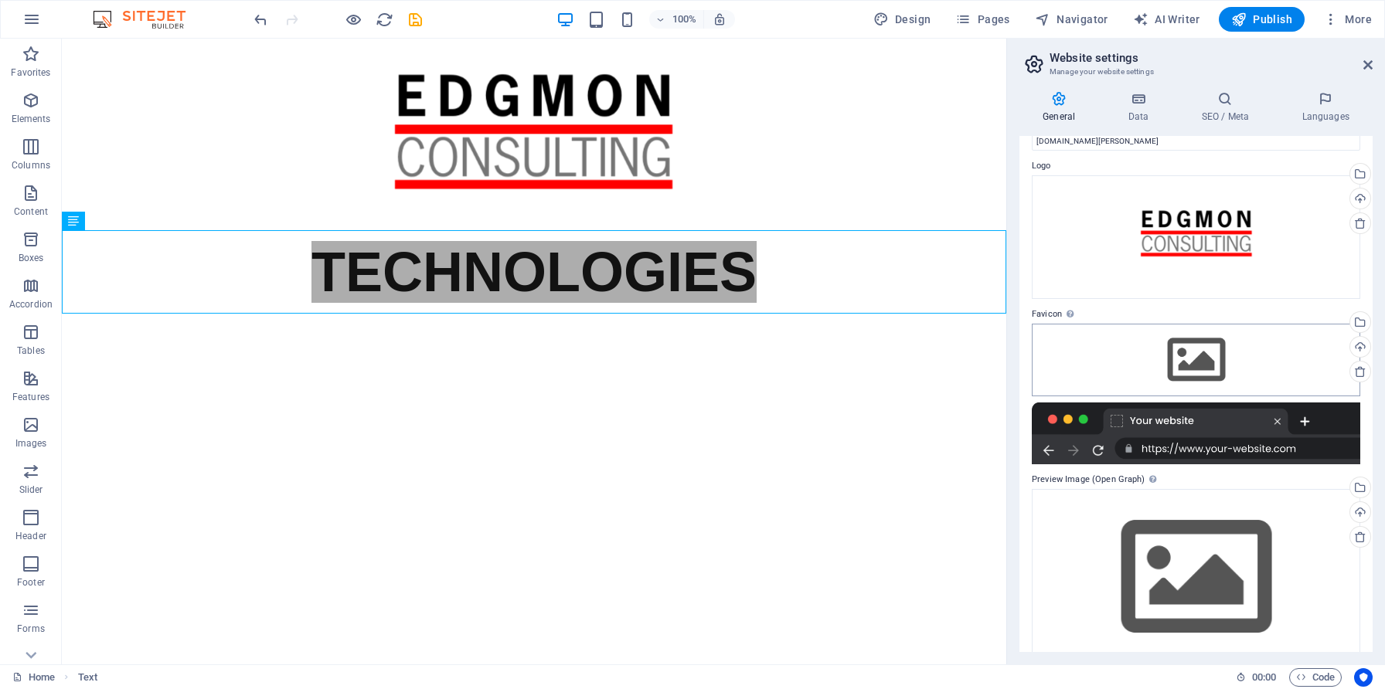
scroll to position [61, 0]
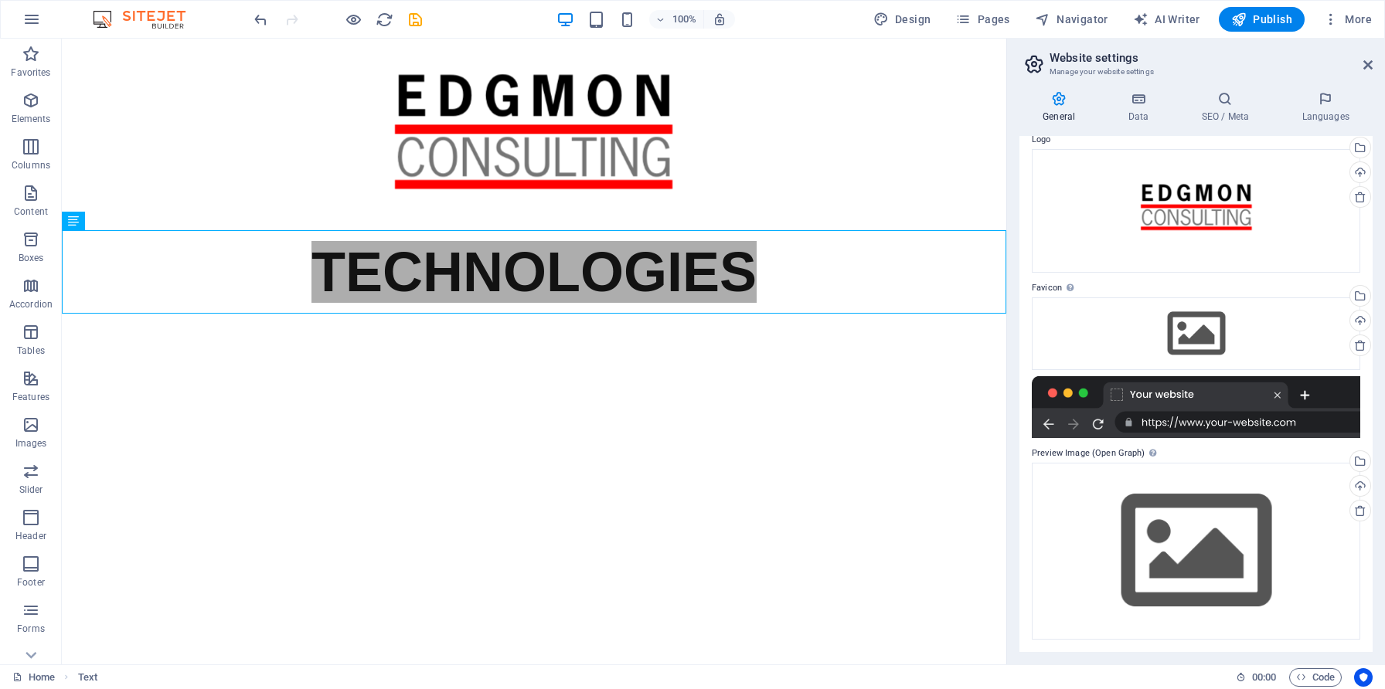
click at [1137, 90] on div "General Data SEO / Meta Languages Website name [DOMAIN_NAME][PERSON_NAME] Logo …" at bounding box center [1196, 372] width 378 height 586
click at [1141, 100] on icon at bounding box center [1137, 98] width 67 height 15
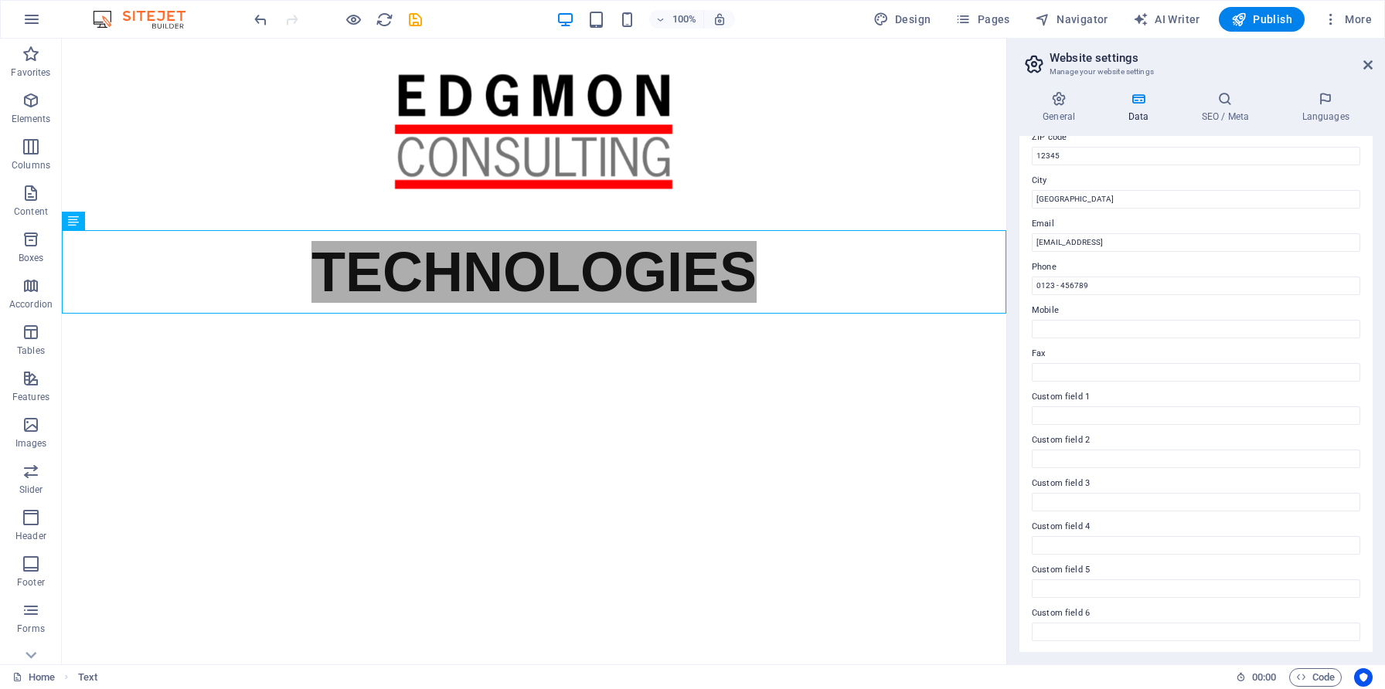
scroll to position [226, 0]
click at [1219, 115] on h4 "SEO / Meta" at bounding box center [1228, 107] width 100 height 32
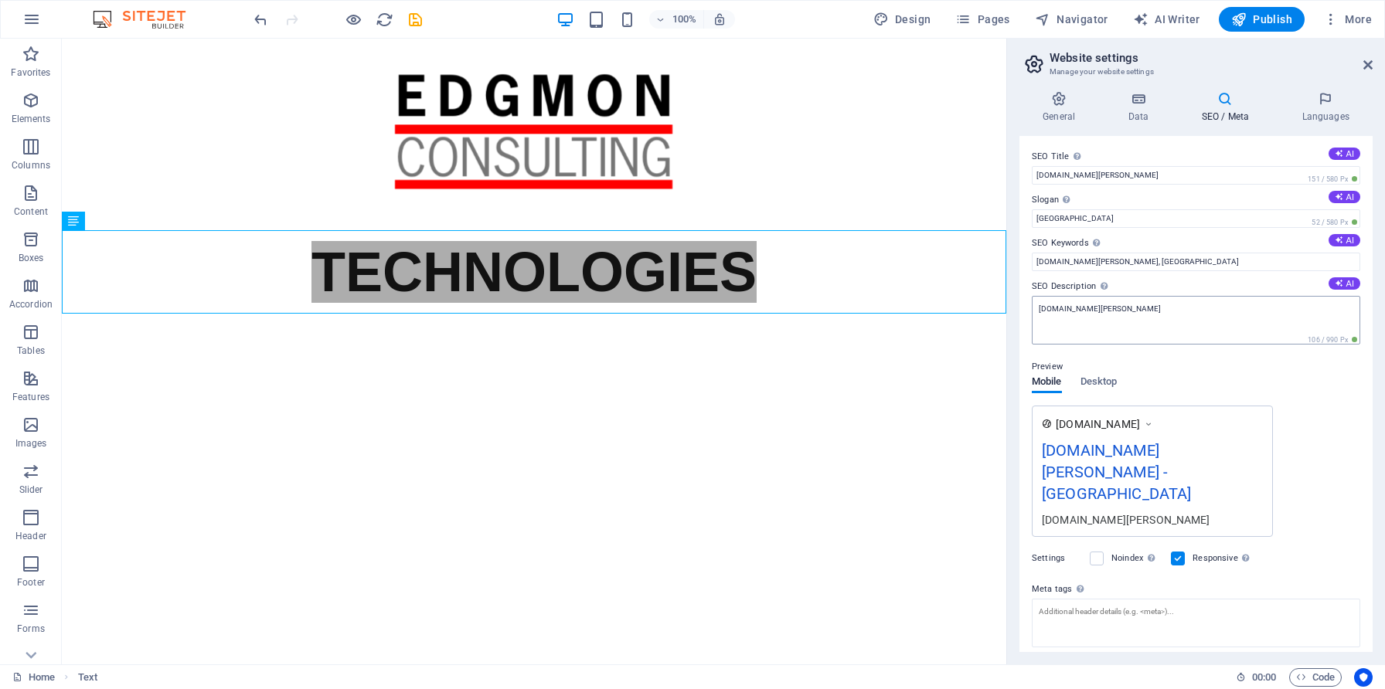
scroll to position [0, 0]
click at [1181, 552] on label at bounding box center [1178, 559] width 14 height 14
click at [0, 0] on input "Responsive Determine whether the website should be responsive based on screen r…" at bounding box center [0, 0] width 0 height 0
click at [1056, 97] on icon at bounding box center [1058, 98] width 79 height 15
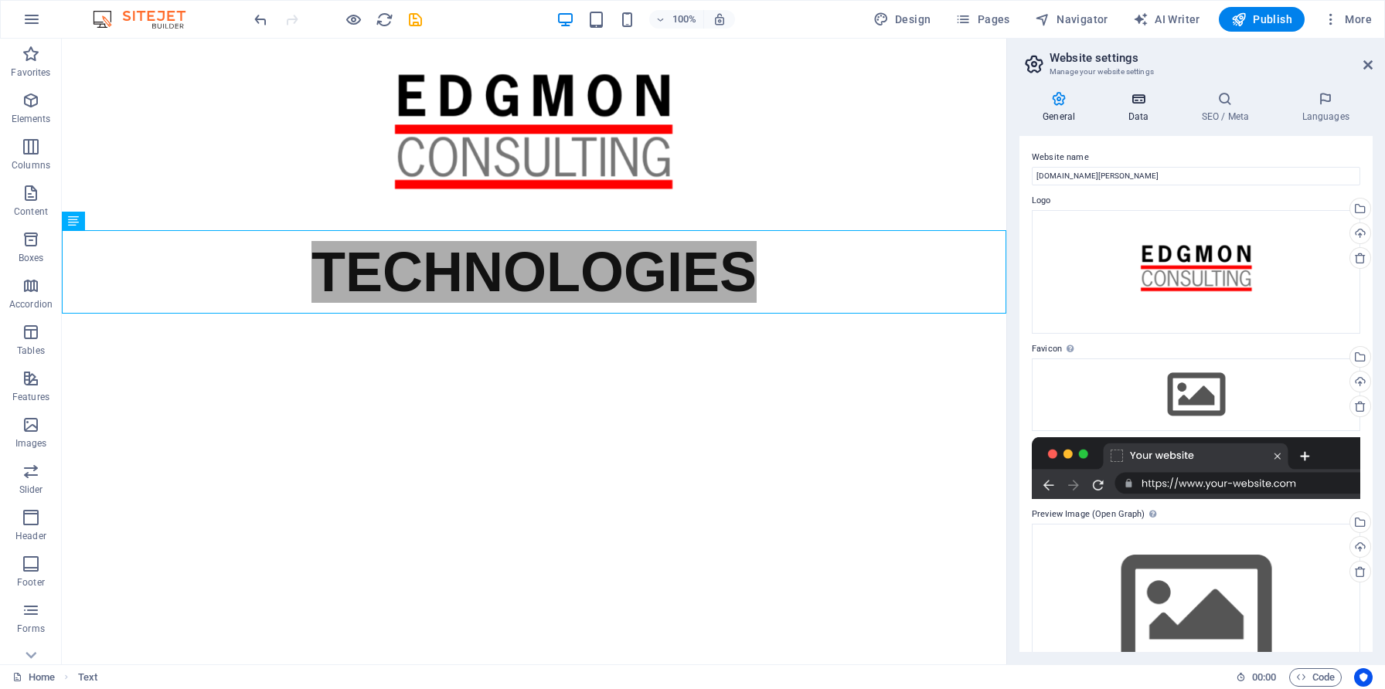
click at [1146, 108] on h4 "Data" at bounding box center [1140, 107] width 73 height 32
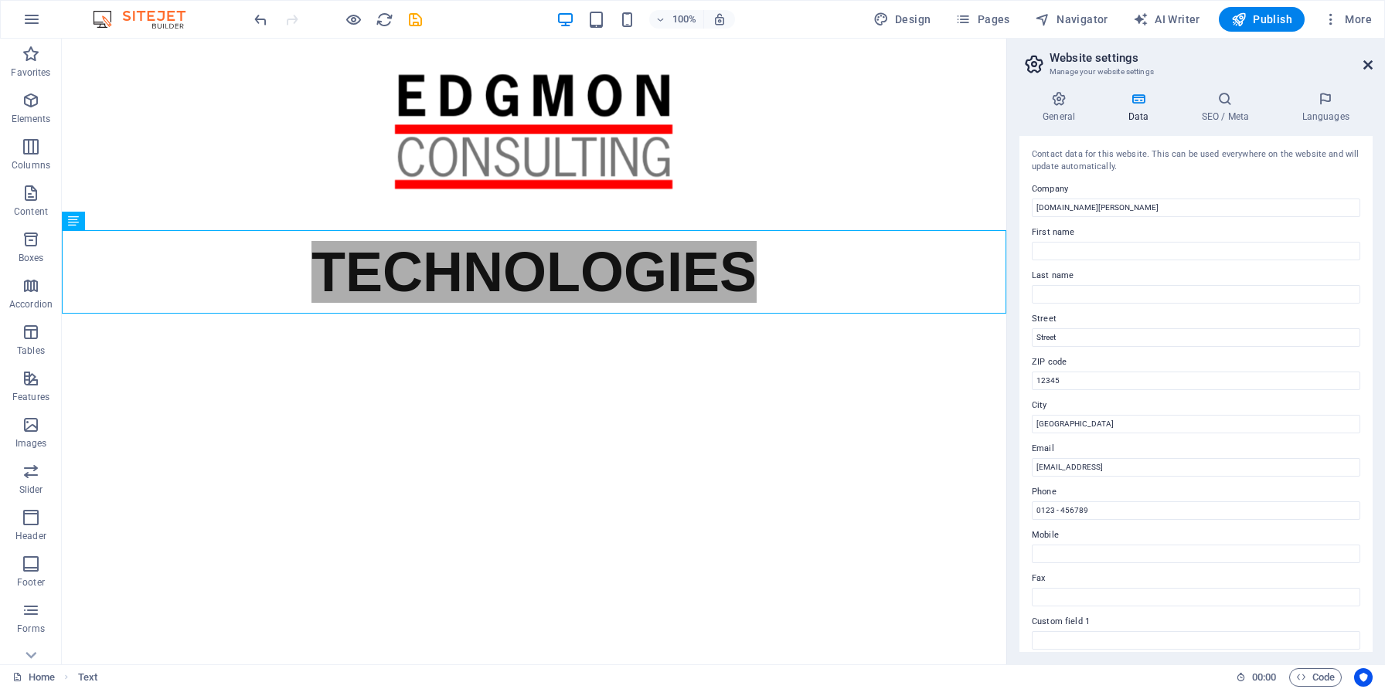
click at [1364, 60] on icon at bounding box center [1367, 65] width 9 height 12
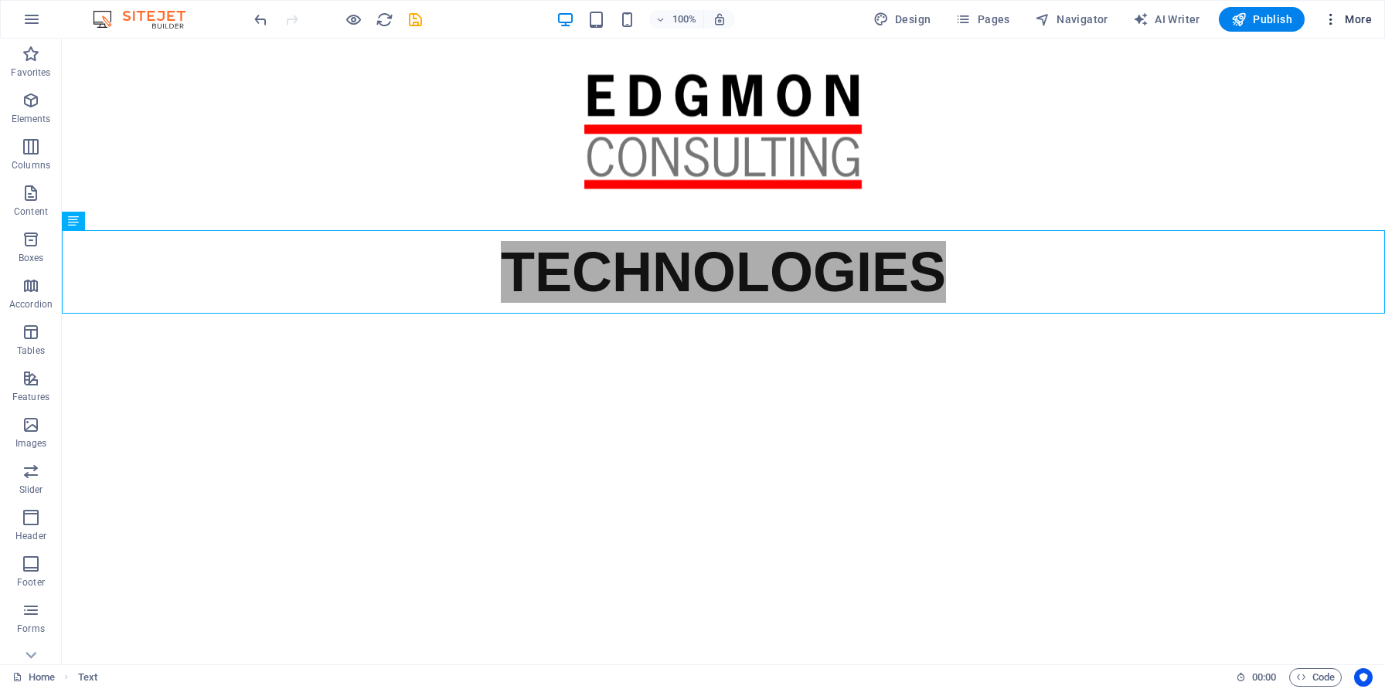
click at [1334, 23] on icon "button" at bounding box center [1330, 19] width 15 height 15
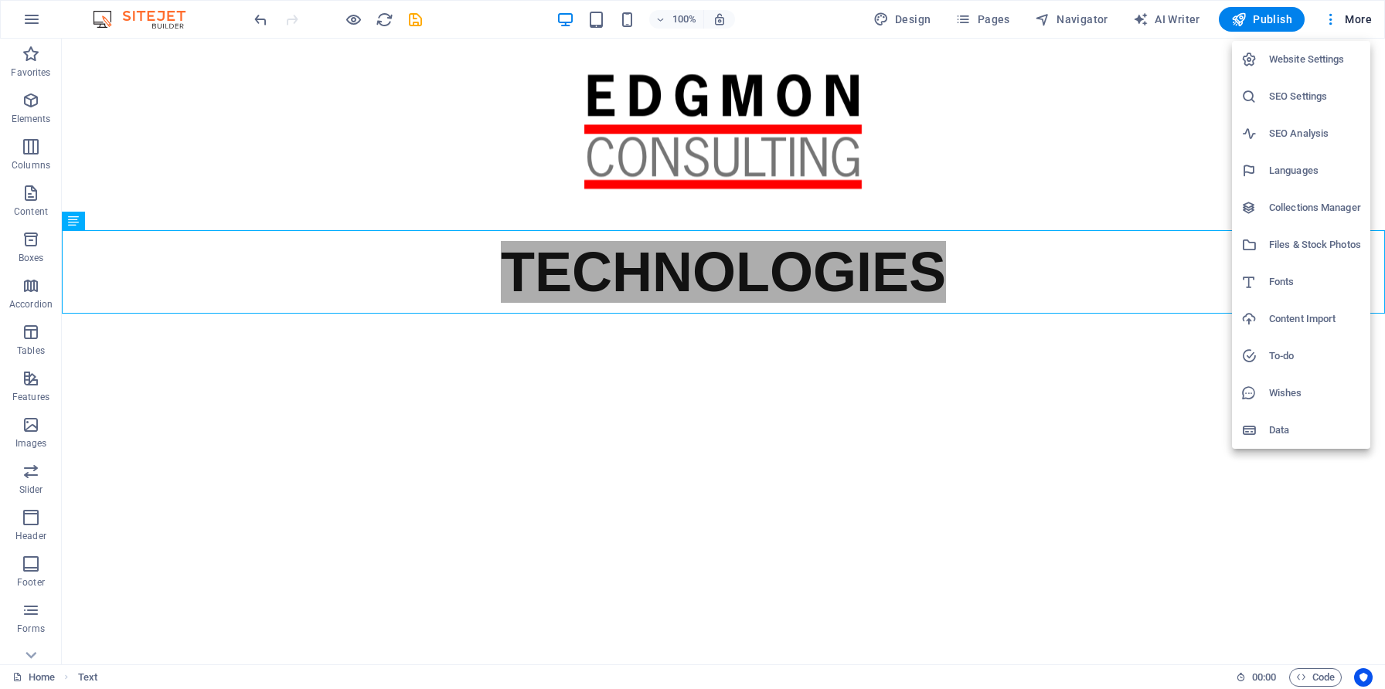
click at [1282, 280] on h6 "Fonts" at bounding box center [1315, 282] width 92 height 19
select select "popularity"
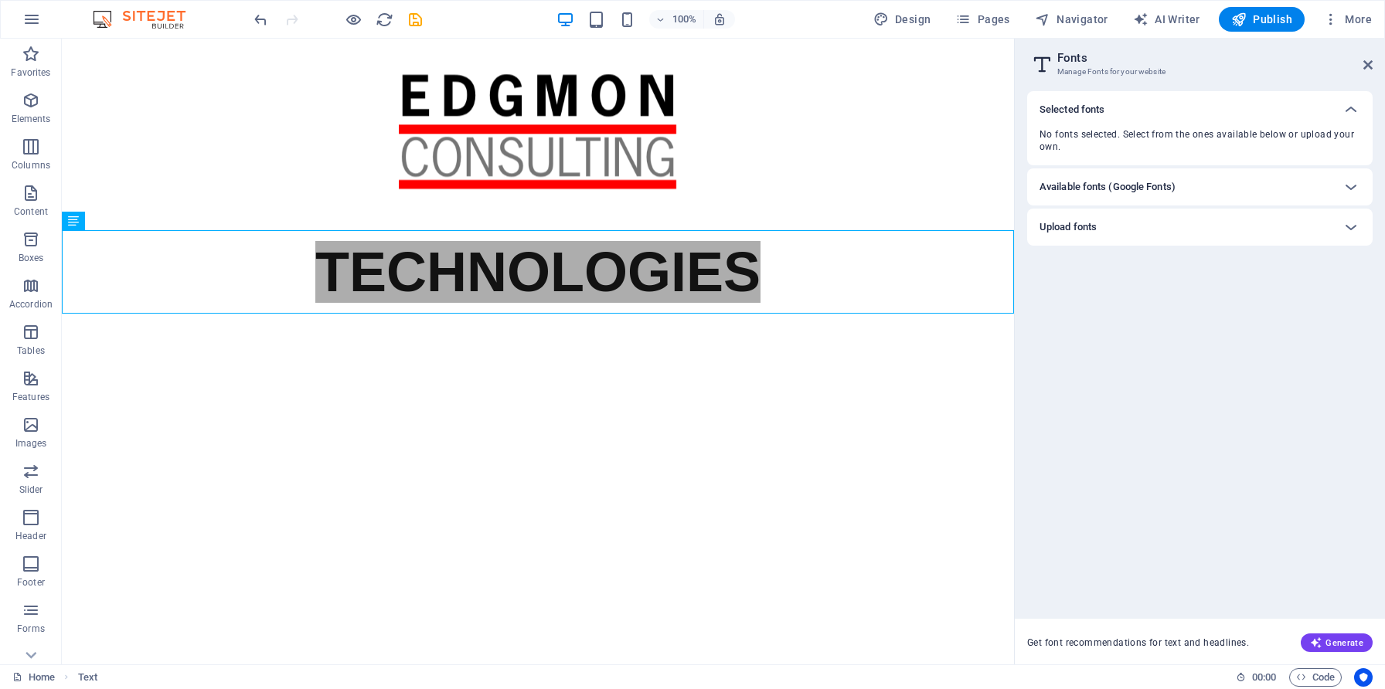
click at [1270, 185] on div "Available fonts (Google Fonts)" at bounding box center [1185, 187] width 293 height 19
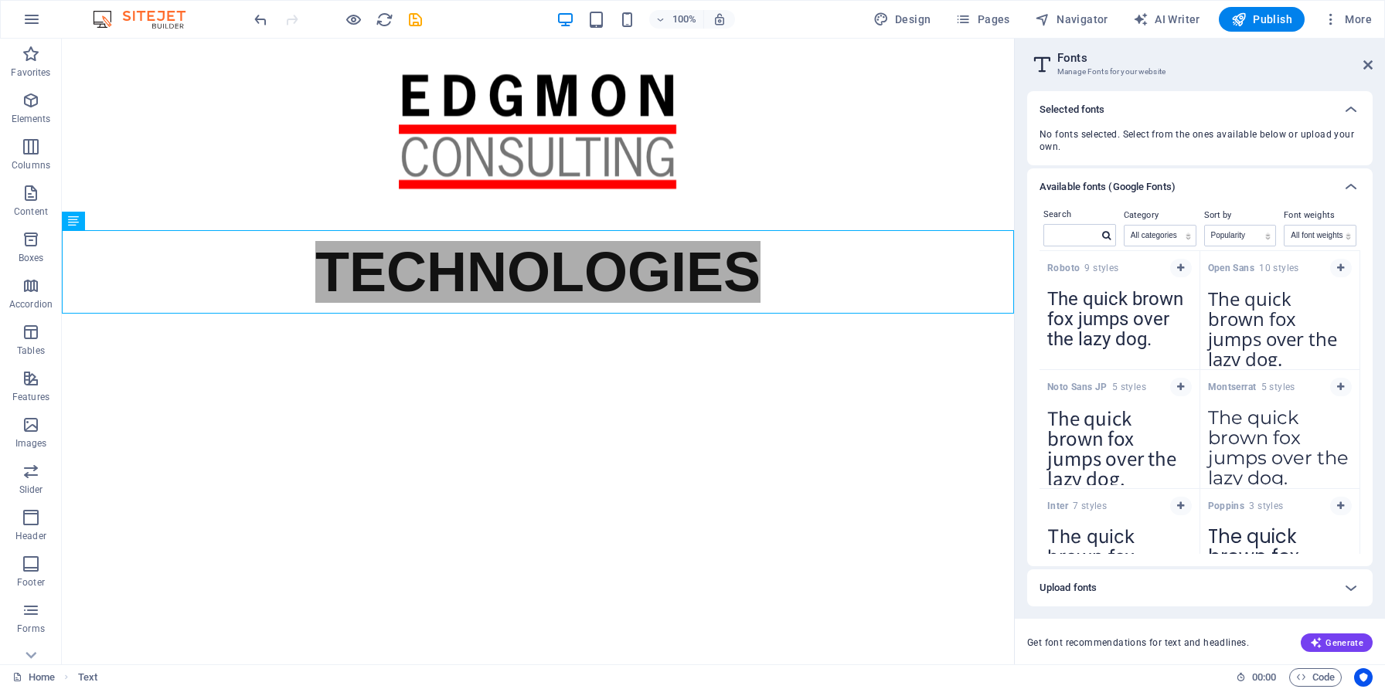
click at [1165, 593] on div "Upload fonts" at bounding box center [1185, 588] width 293 height 19
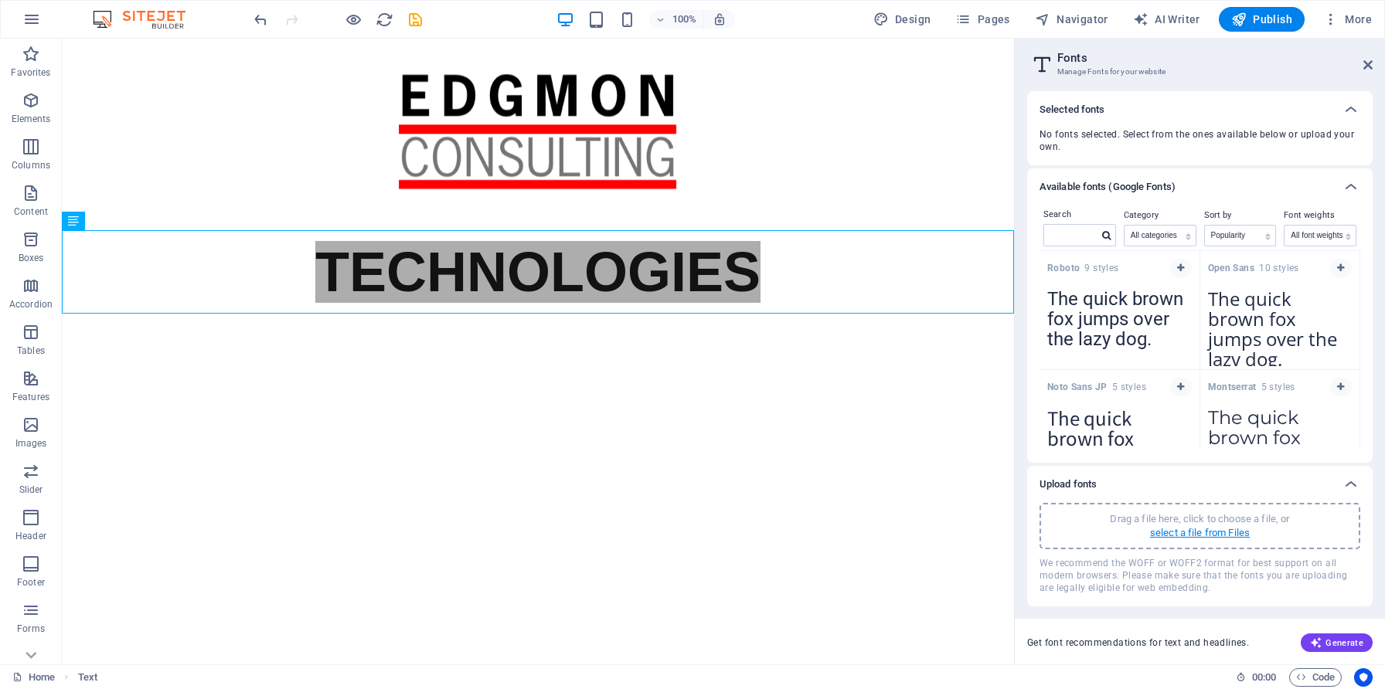
click at [1198, 532] on p "select a file from Files" at bounding box center [1200, 533] width 100 height 14
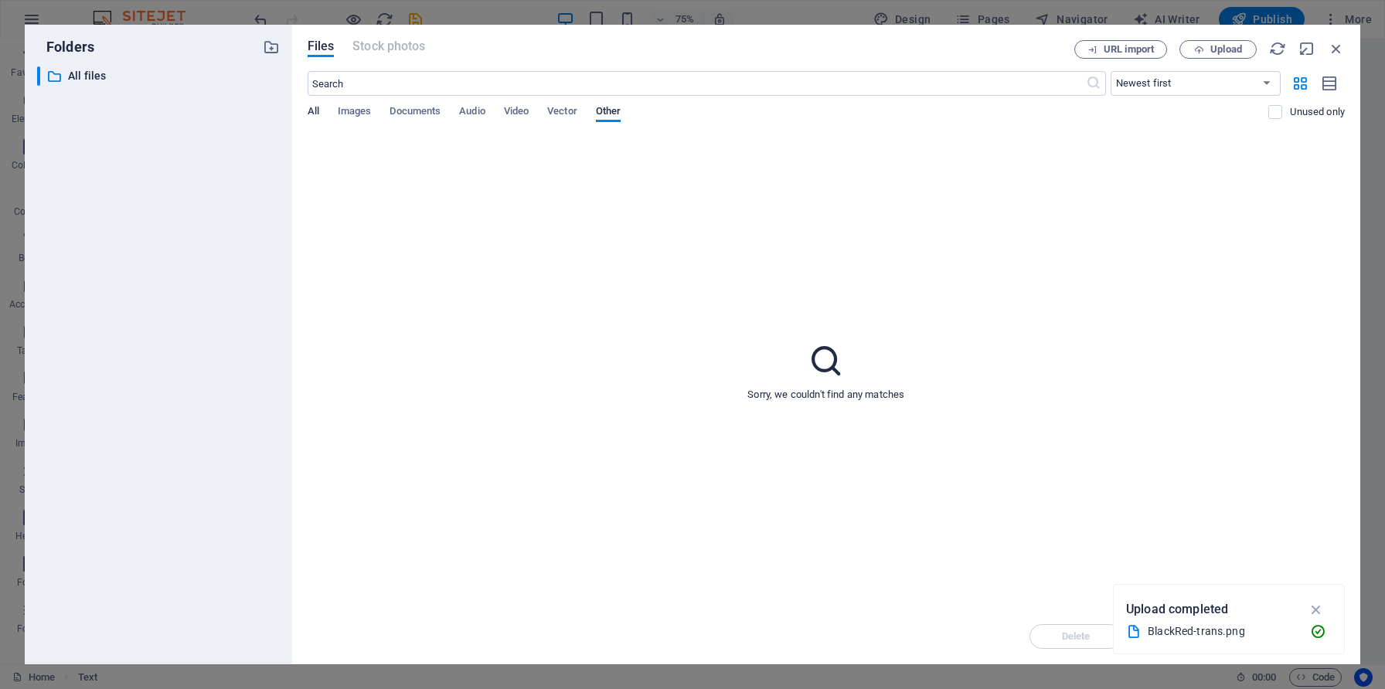
click at [318, 108] on span "All" at bounding box center [314, 113] width 12 height 22
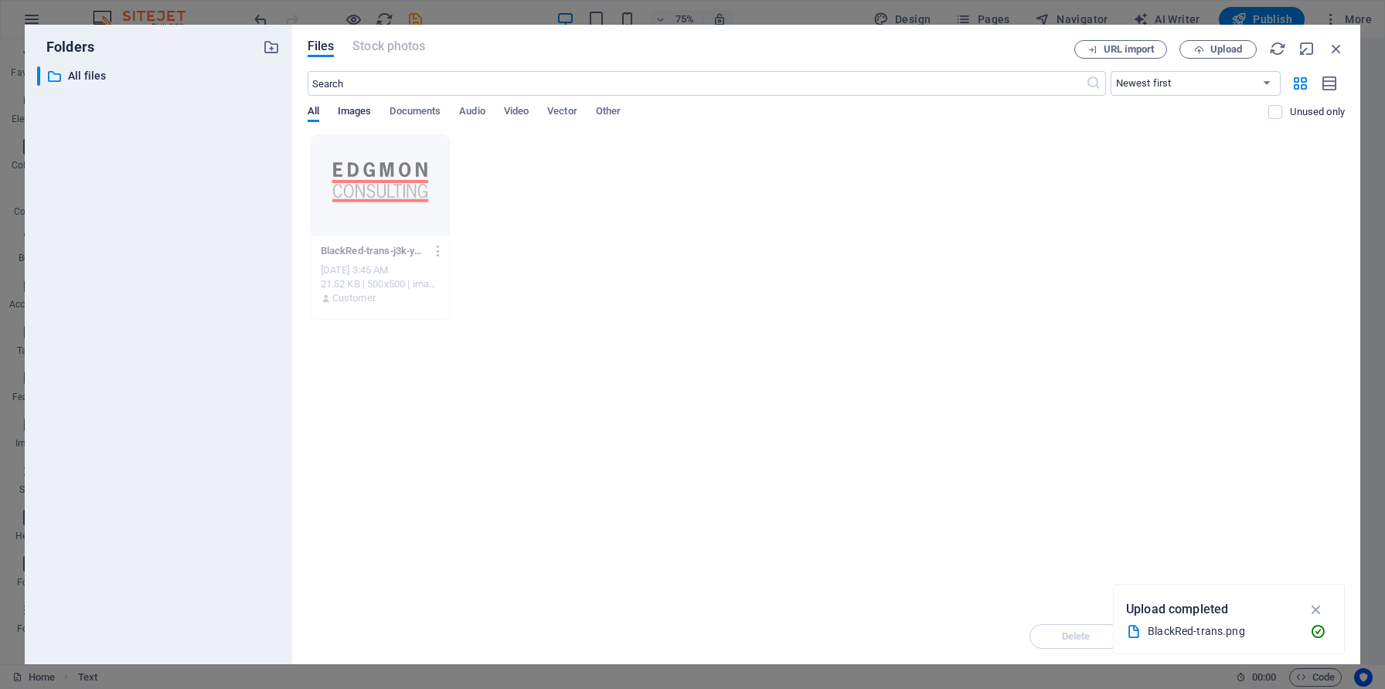
click at [355, 108] on span "Images" at bounding box center [355, 113] width 34 height 22
click at [1319, 610] on icon "button" at bounding box center [1316, 609] width 18 height 17
click at [416, 107] on span "Documents" at bounding box center [414, 113] width 51 height 22
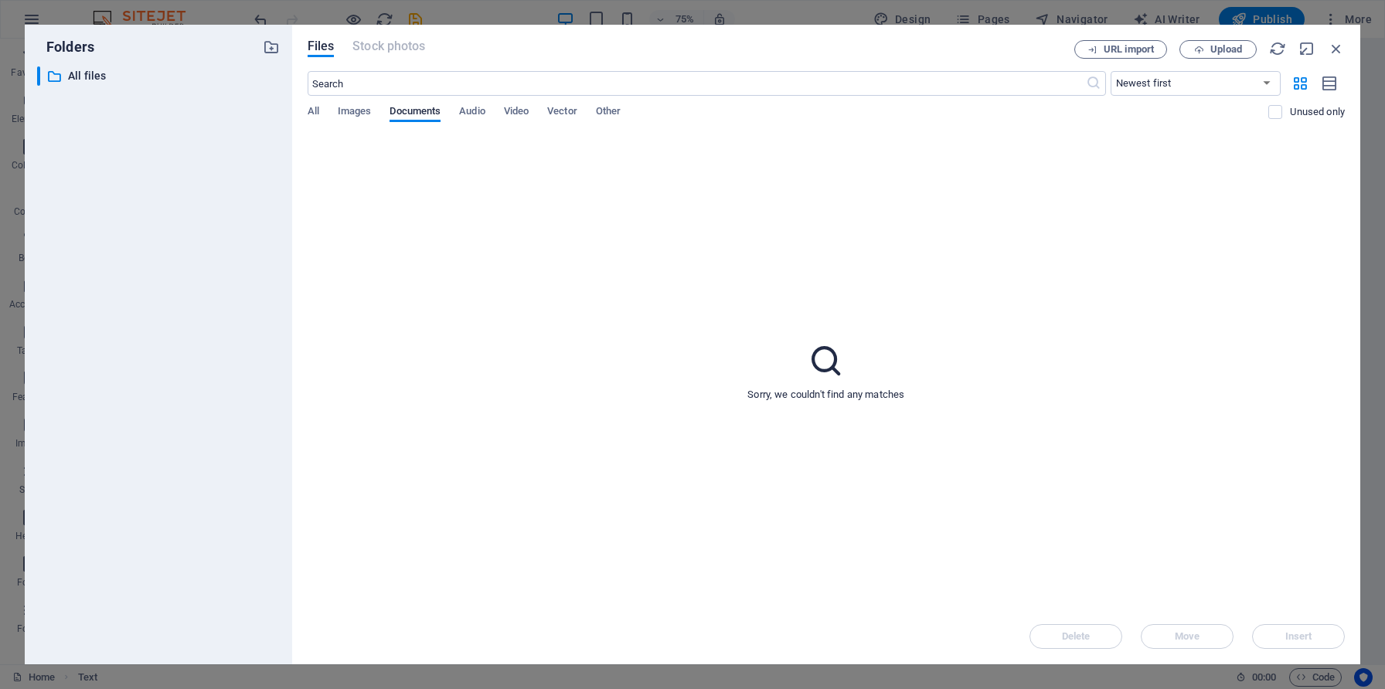
click at [98, 65] on div "Folders ​ All files All files" at bounding box center [158, 344] width 243 height 615
click at [92, 73] on p "All files" at bounding box center [159, 76] width 183 height 18
click at [83, 77] on p "All files" at bounding box center [159, 76] width 183 height 18
click at [270, 49] on icon "button" at bounding box center [271, 47] width 17 height 17
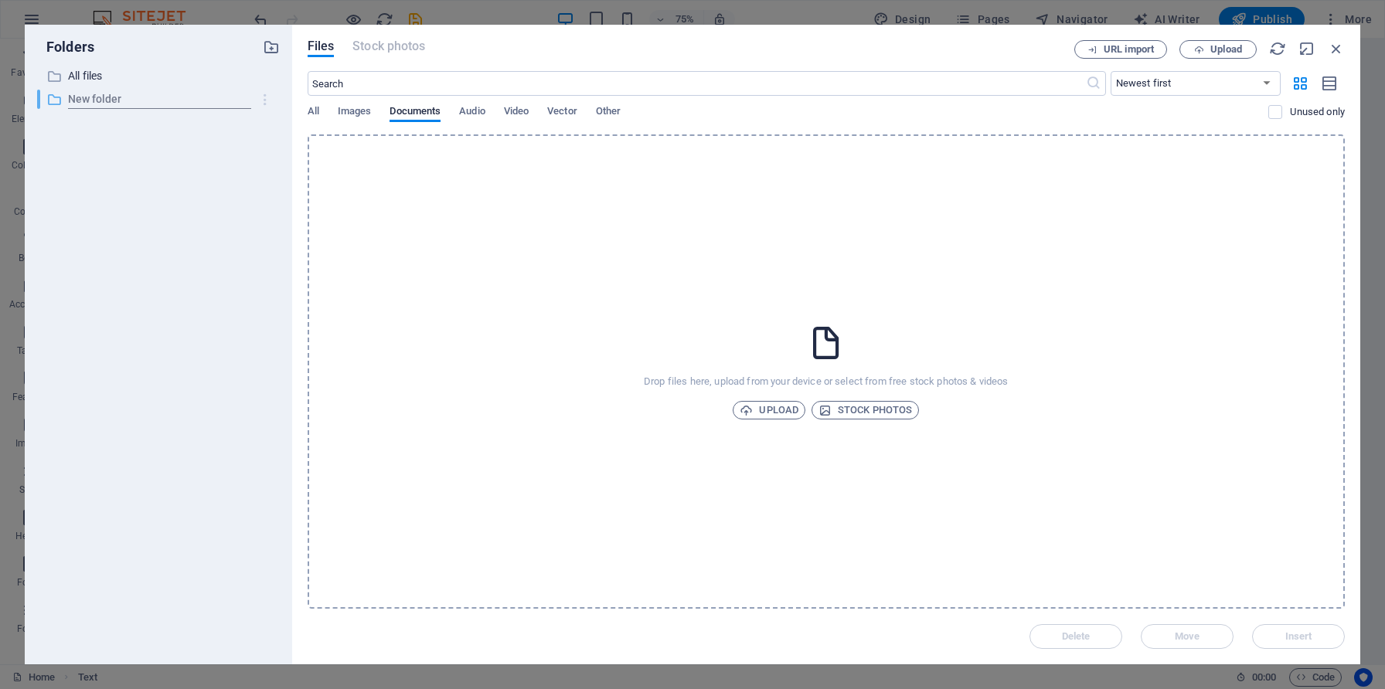
click at [267, 103] on icon "button" at bounding box center [265, 99] width 16 height 15
click at [200, 167] on div at bounding box center [692, 344] width 1385 height 689
click at [610, 110] on span "Other" at bounding box center [608, 113] width 25 height 22
click at [1208, 56] on button "Upload" at bounding box center [1217, 49] width 77 height 19
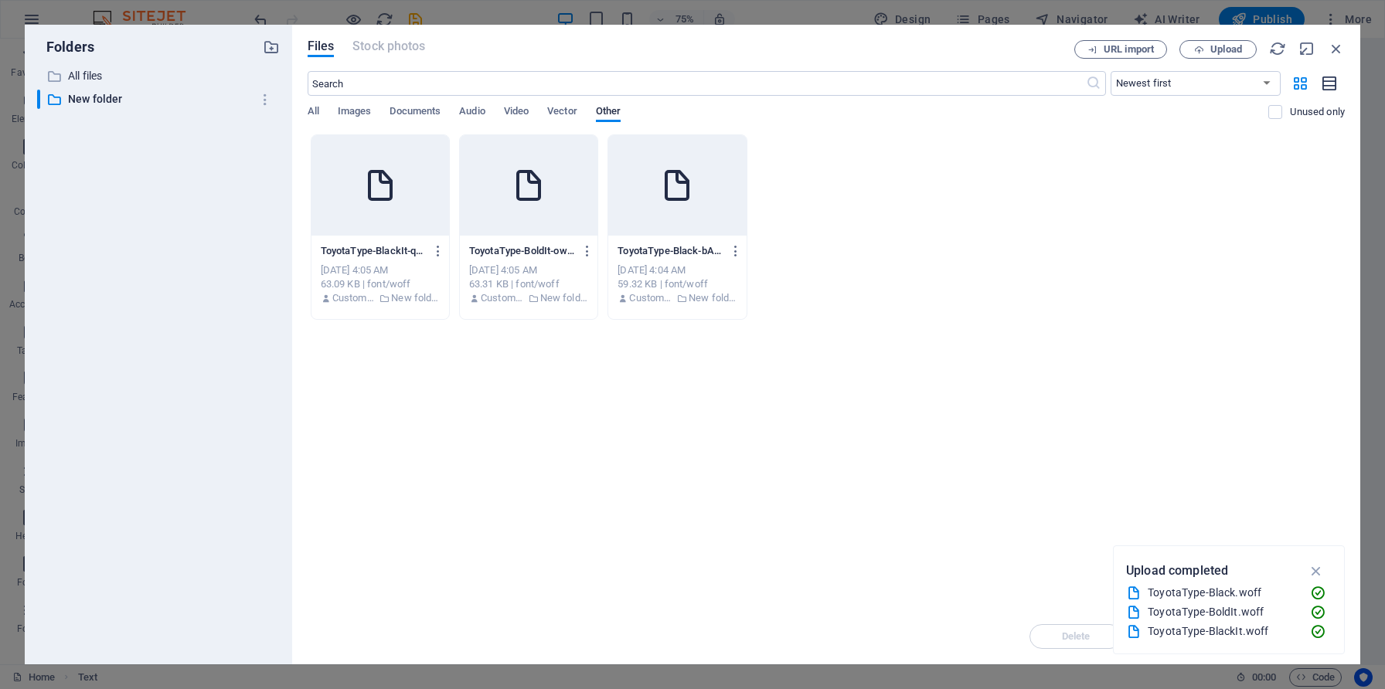
click at [1334, 76] on icon "button" at bounding box center [1329, 84] width 17 height 18
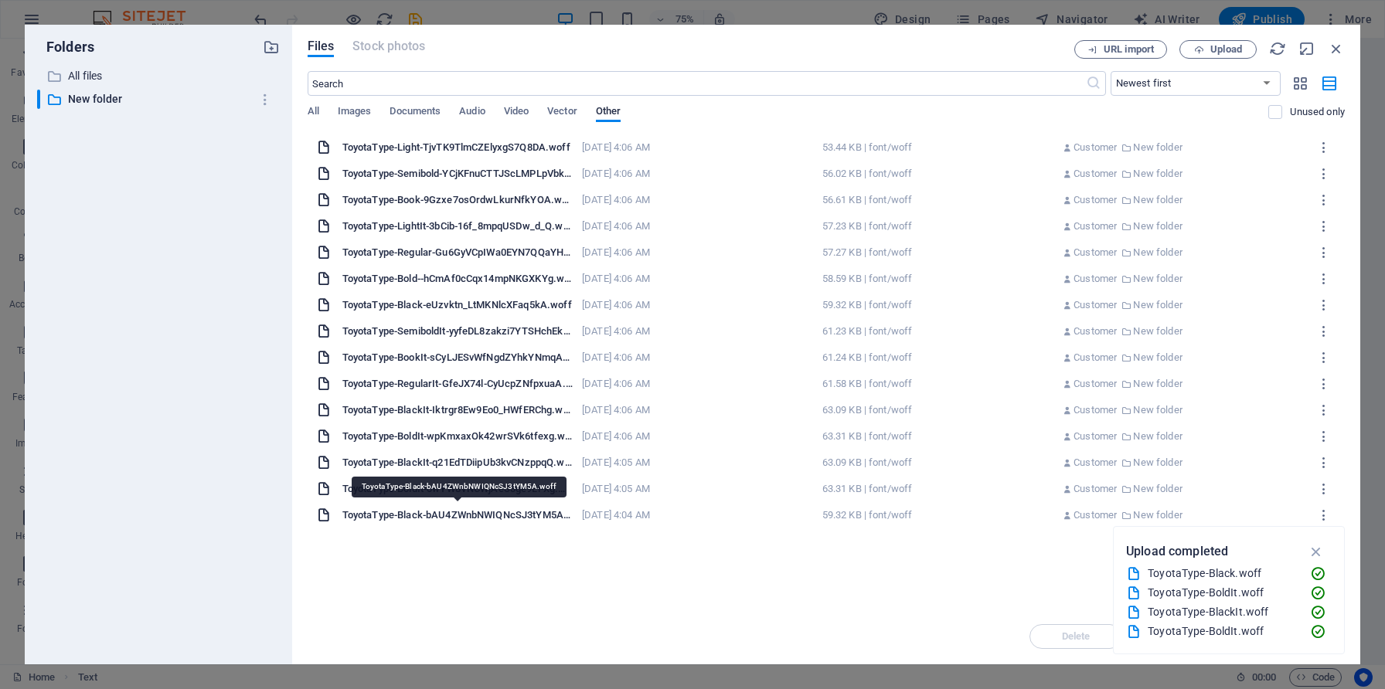
click at [441, 510] on div "ToyotaType-Black-bAU4ZWnbNWIQNcSJ3tYM5A.woff" at bounding box center [457, 515] width 230 height 14
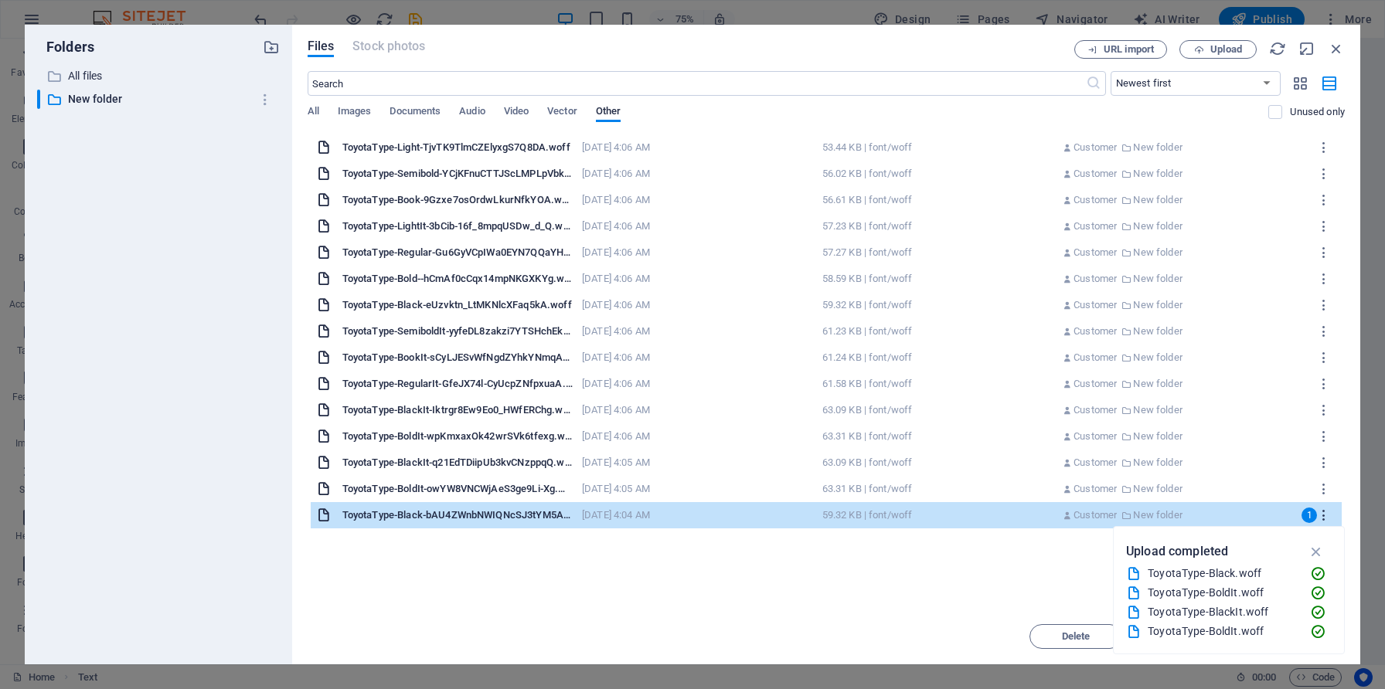
click at [1326, 515] on icon "button" at bounding box center [1324, 515] width 15 height 14
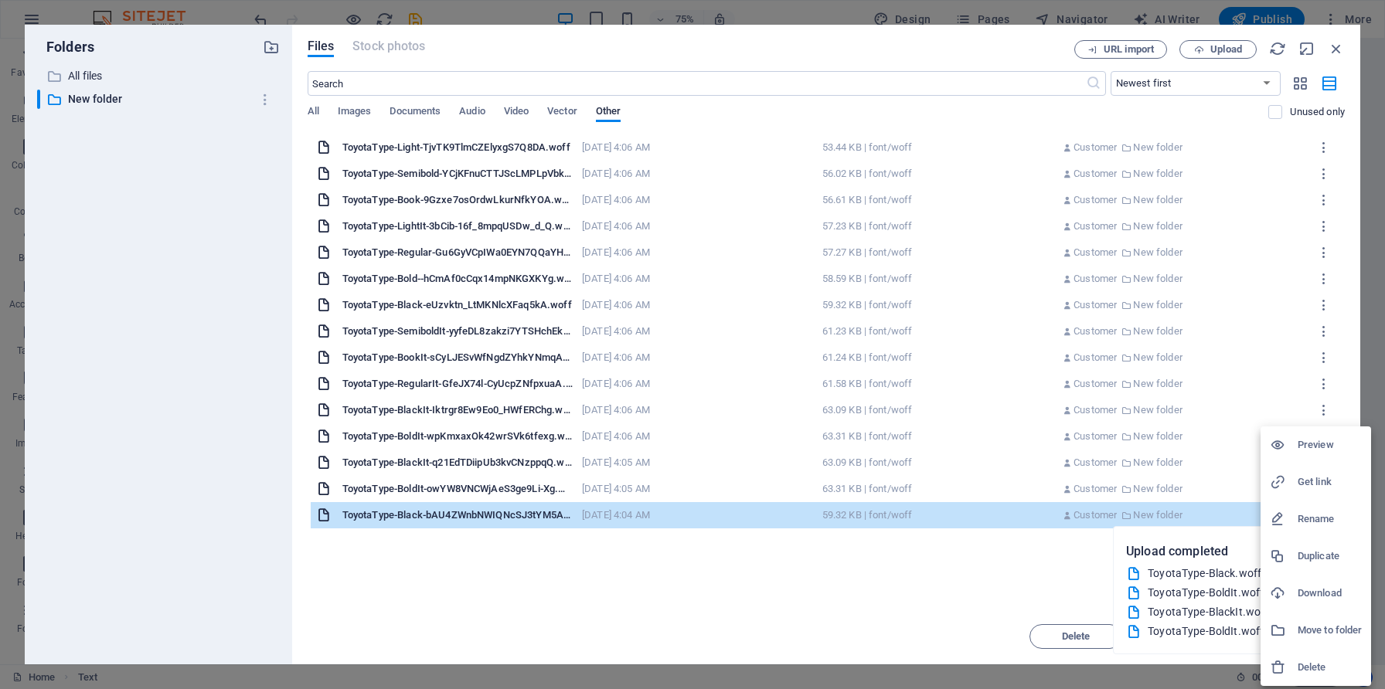
click at [1298, 668] on h6 "Delete" at bounding box center [1329, 667] width 64 height 19
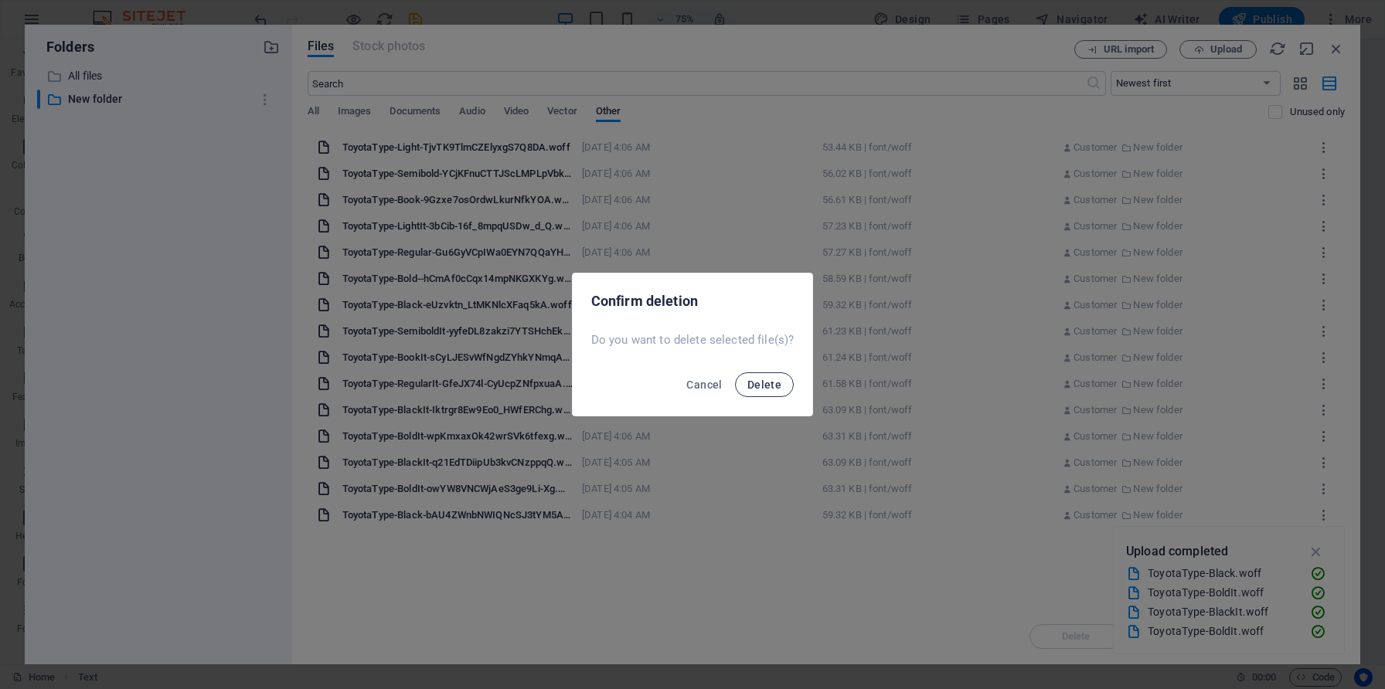
click at [773, 380] on span "Delete" at bounding box center [764, 385] width 34 height 12
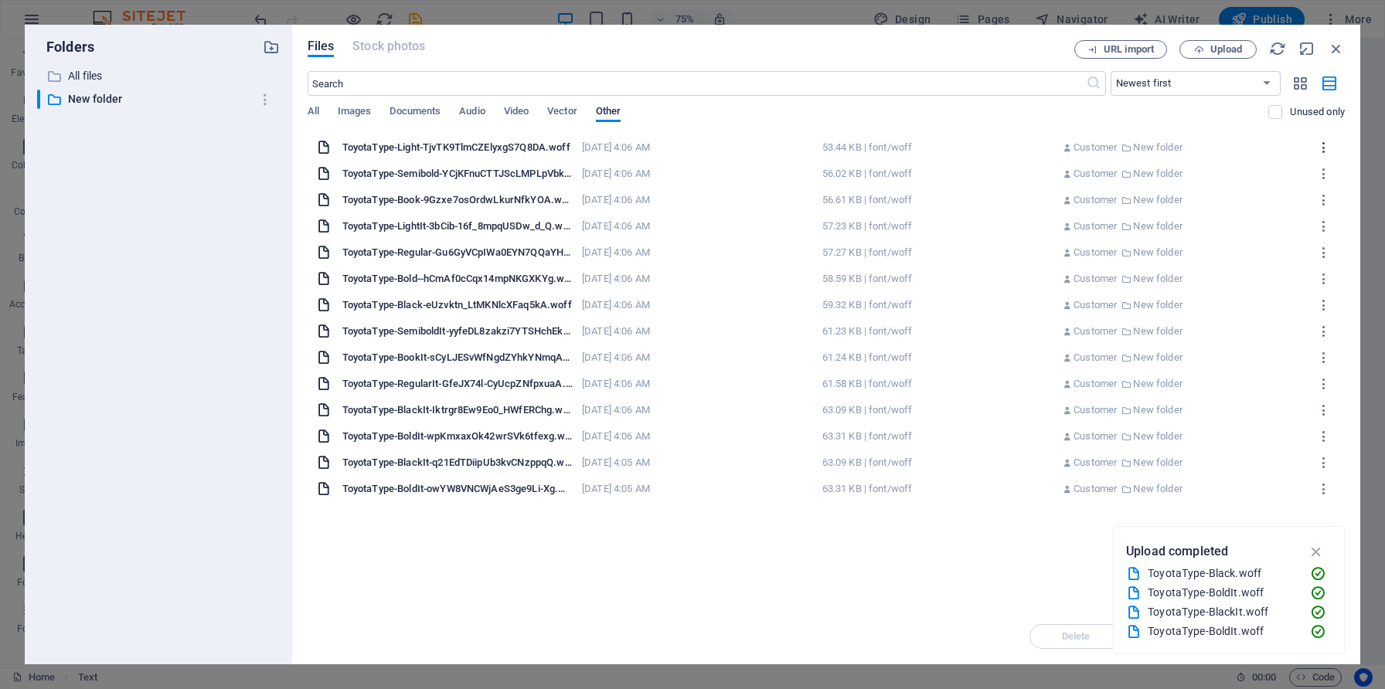
click at [1322, 150] on icon "button" at bounding box center [1324, 148] width 15 height 14
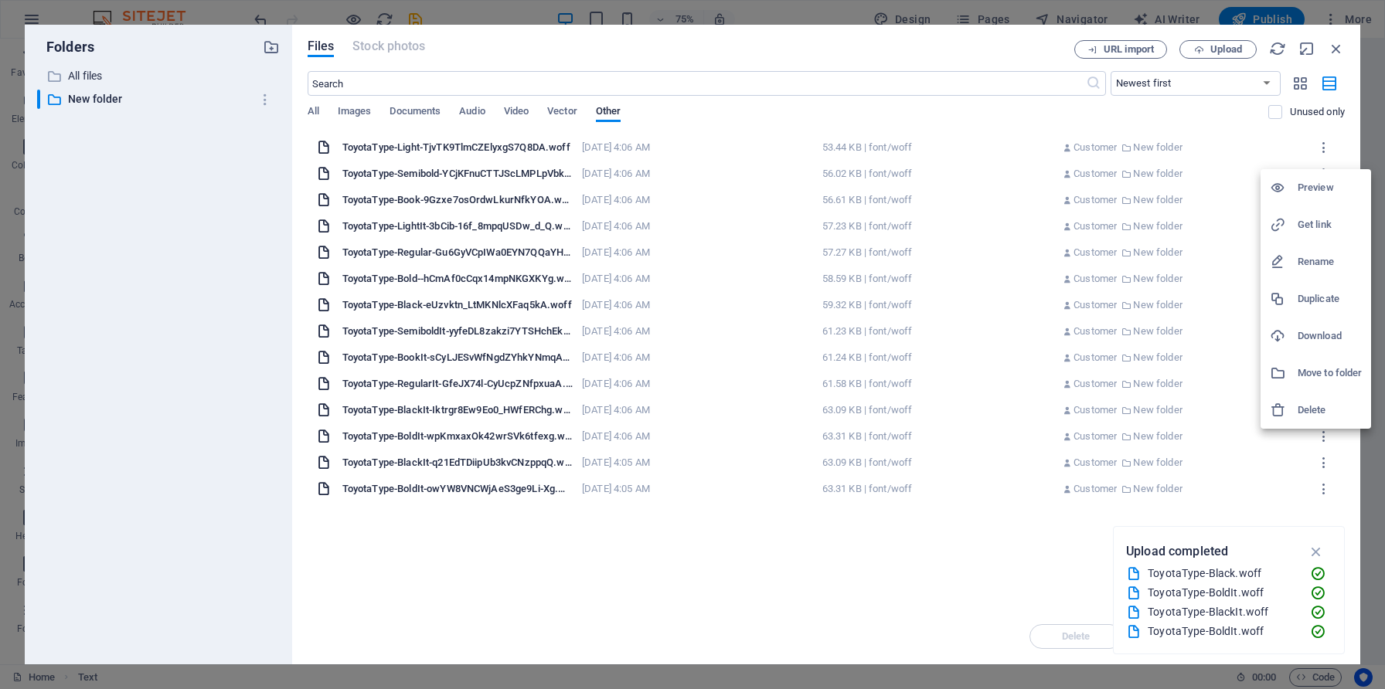
click at [1311, 260] on h6 "Rename" at bounding box center [1329, 262] width 64 height 19
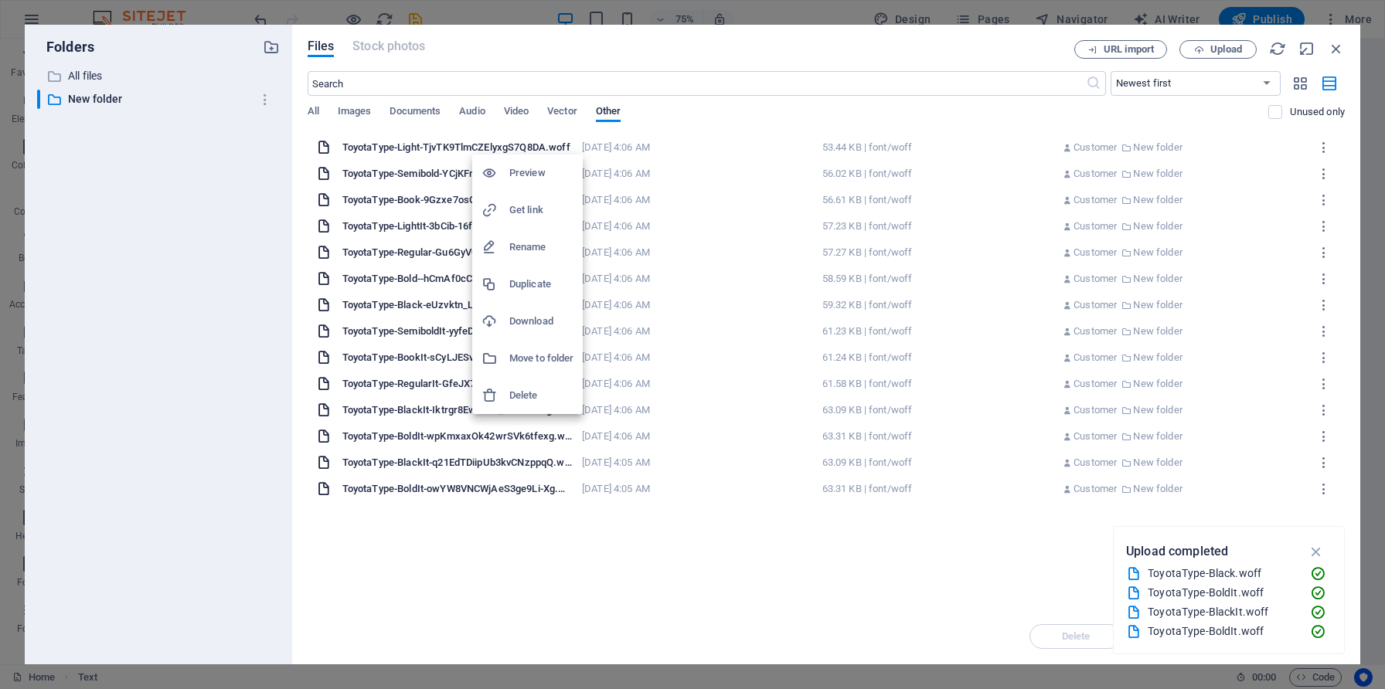
click at [530, 250] on h6 "Rename" at bounding box center [541, 247] width 64 height 19
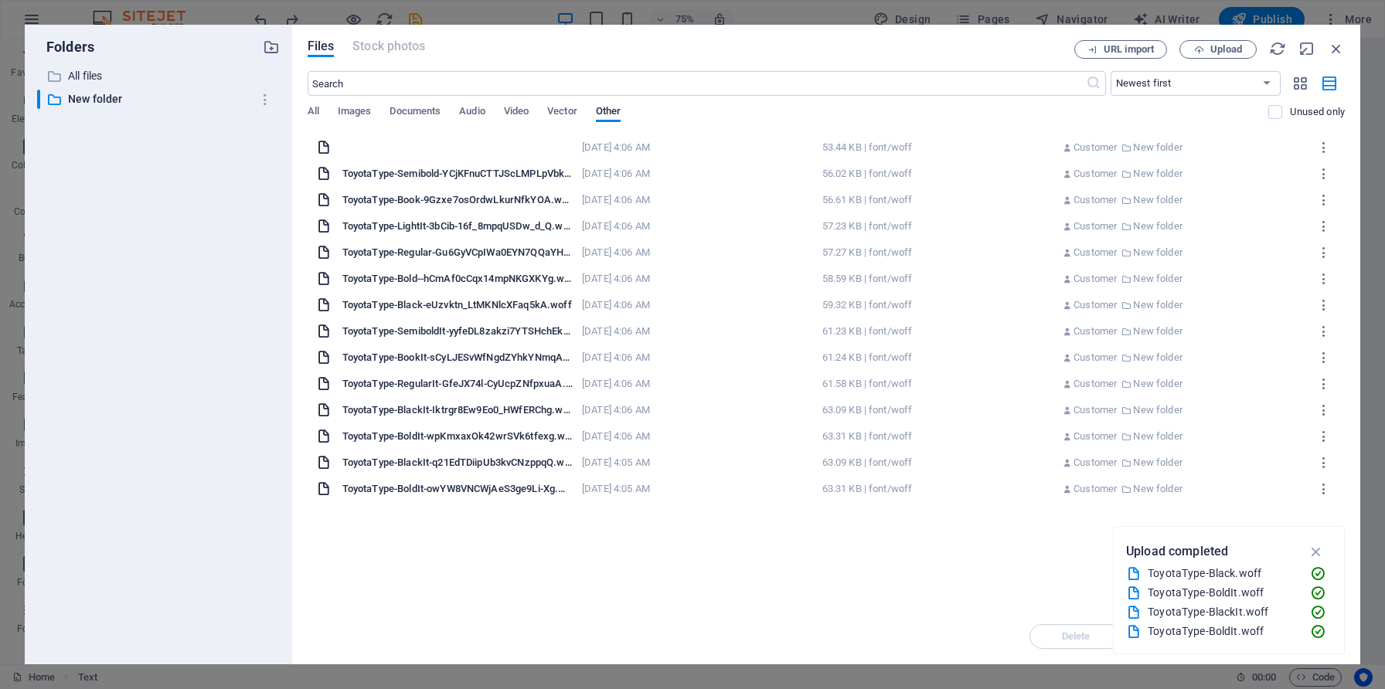
type input "ToyotaType-Light-Tjv.woff"
click at [511, 318] on div "ToyotaType-SemiboldIt-yyfeDL8zakzi7YTSHchEkg.woff ToyotaType-SemiboldIt-yyfeDL8…" at bounding box center [826, 331] width 1031 height 26
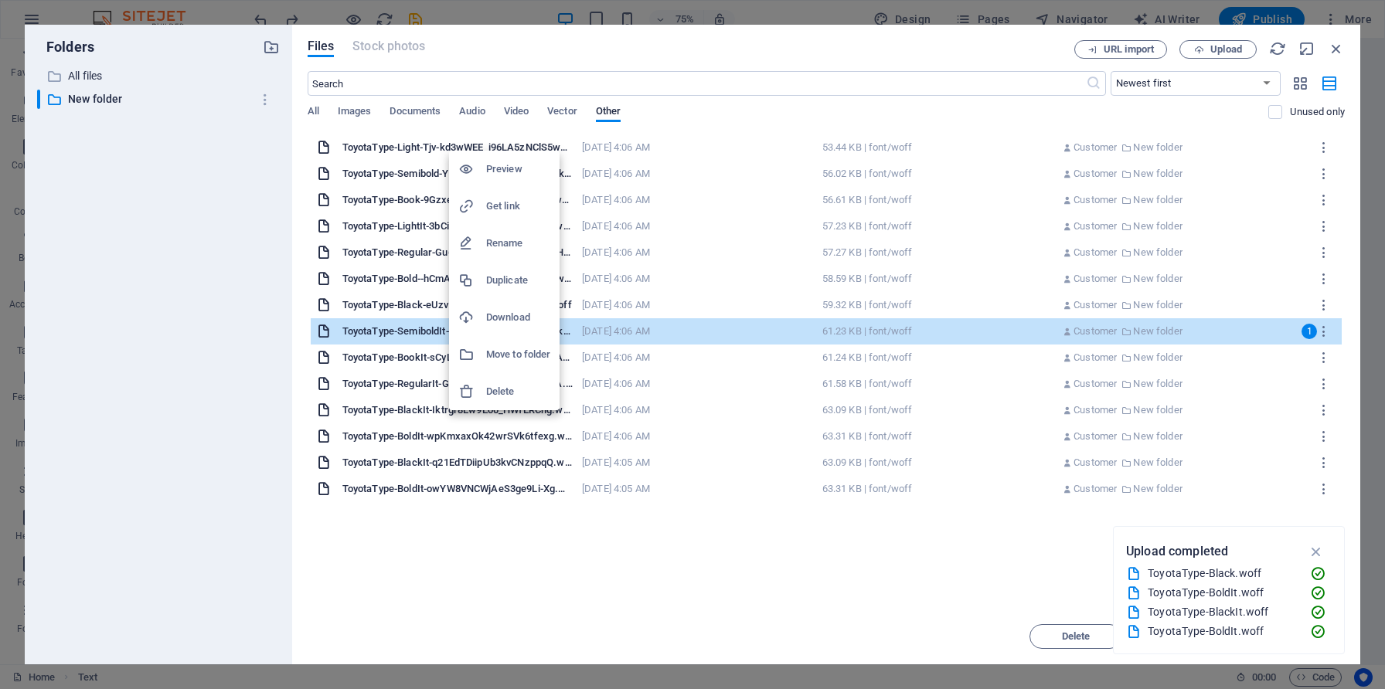
click at [499, 243] on h6 "Rename" at bounding box center [518, 243] width 64 height 19
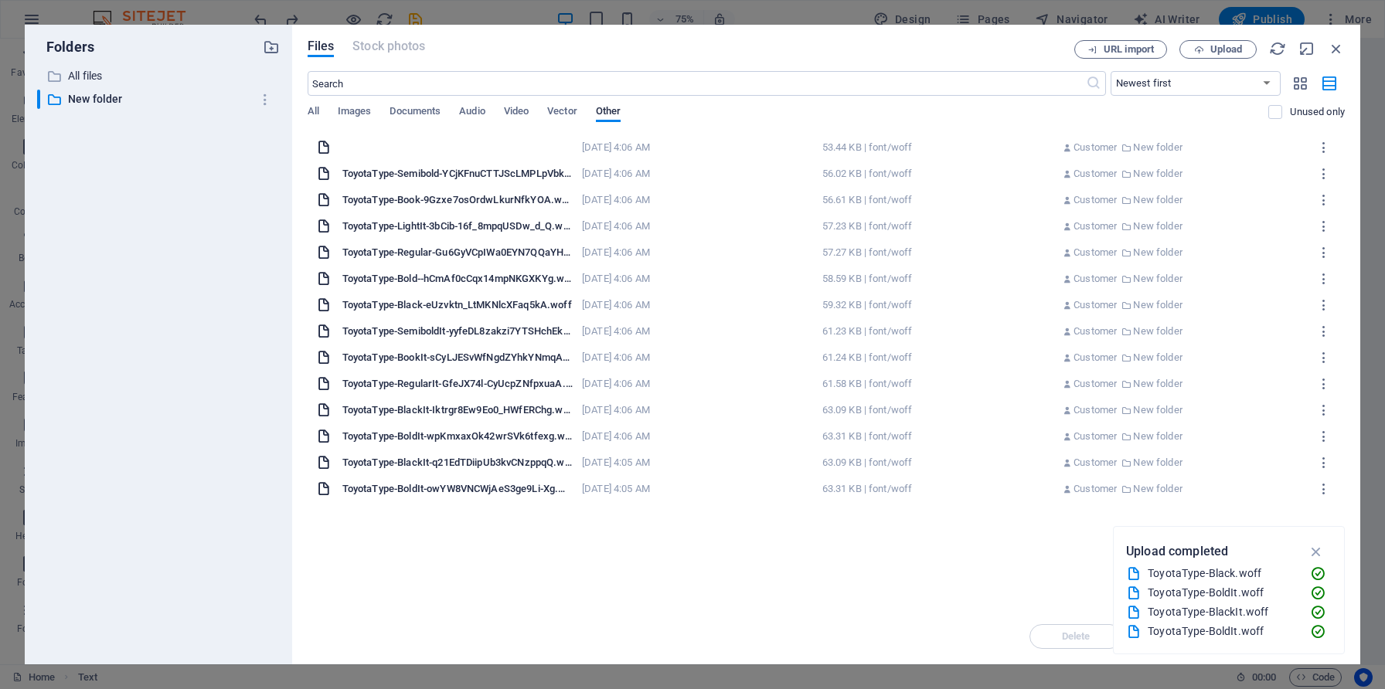
type input "Toy.woff"
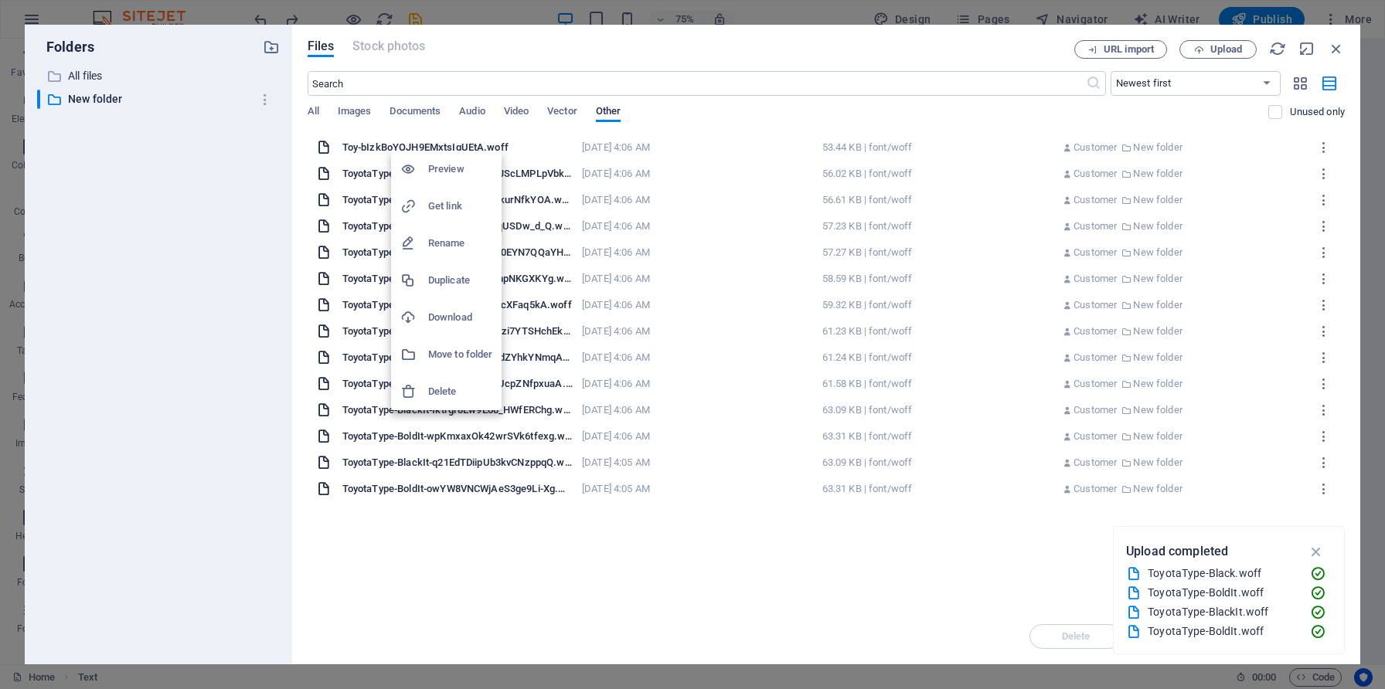
click at [443, 250] on h6 "Rename" at bounding box center [460, 243] width 64 height 19
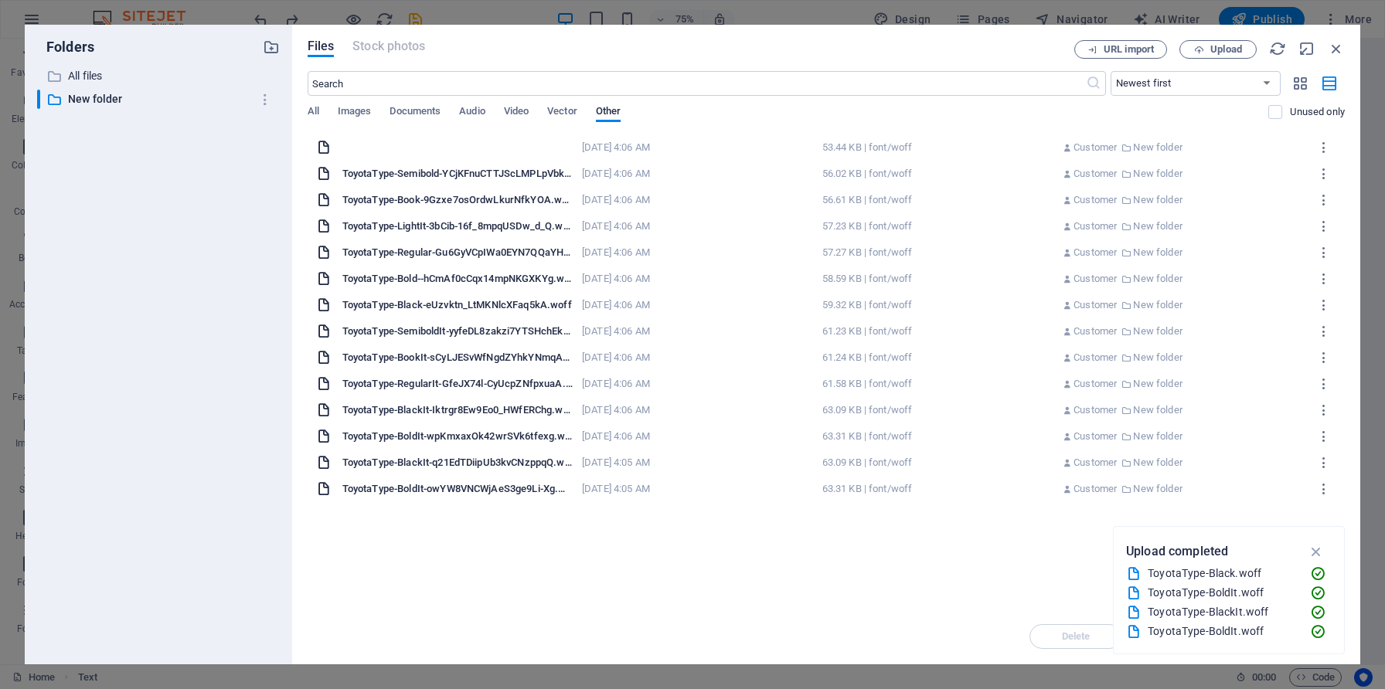
click at [464, 146] on input "Toy-bIzkBoYOJH9EMxtsIqUEtA.woff" at bounding box center [457, 147] width 230 height 12
click at [449, 190] on div "ToyotaType-Book-9Gzxe7osOrdwLkurNfkYOA.woff ToyotaType-Book-9Gzxe7osOrdwLkurNfk…" at bounding box center [826, 200] width 1031 height 26
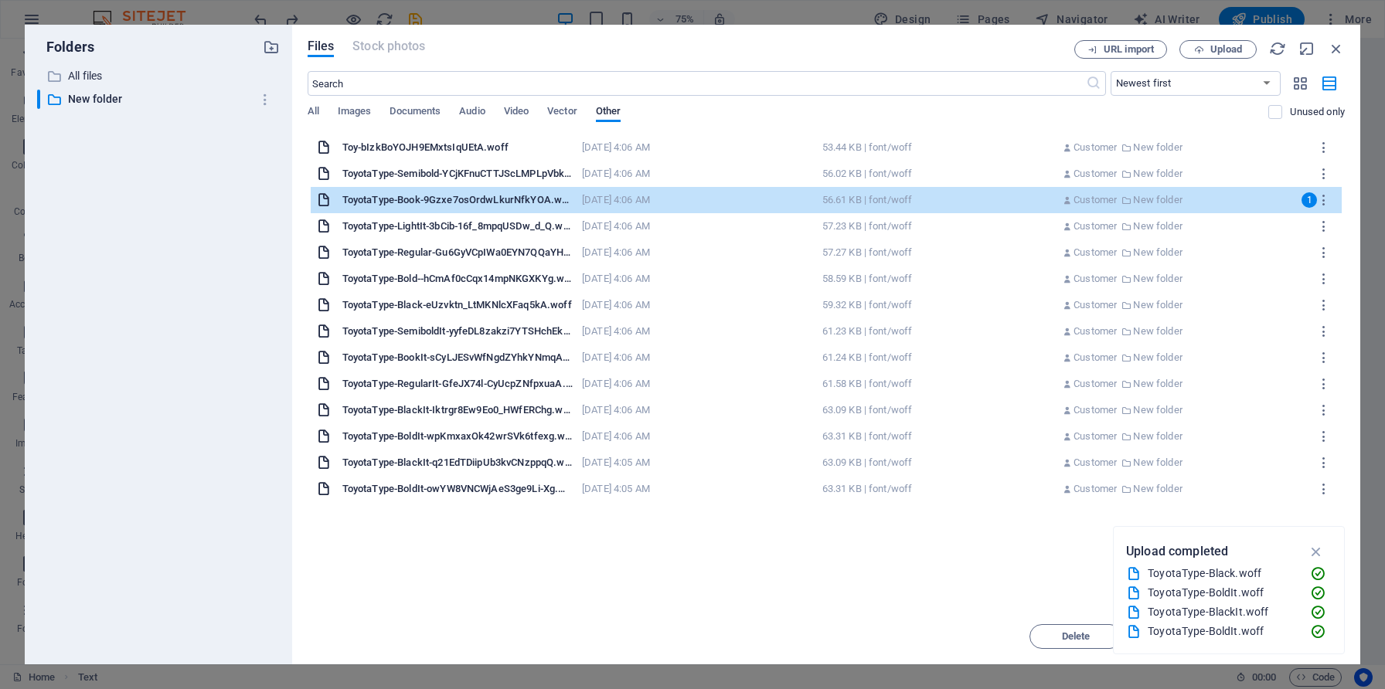
click at [455, 151] on div "Toy-bIzkBoYOJH9EMxtsIqUEtA.woff" at bounding box center [457, 148] width 230 height 14
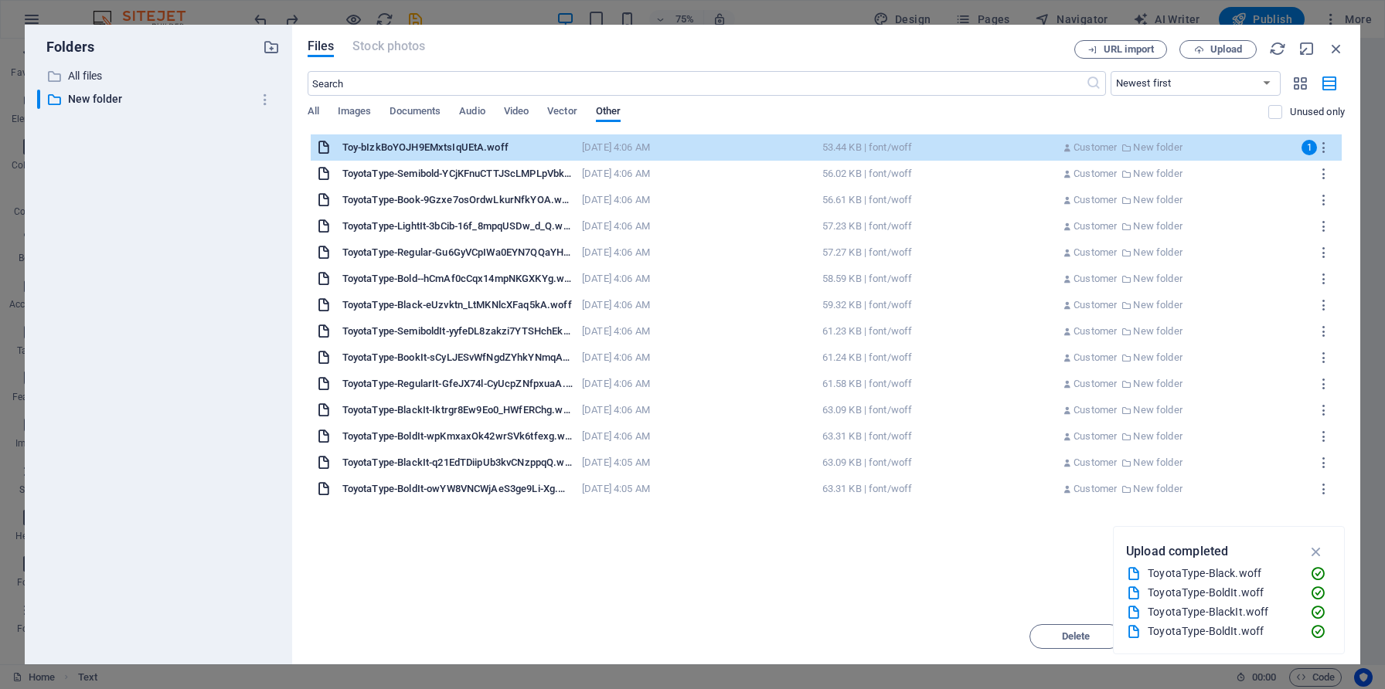
click at [457, 175] on div "ToyotaType-Semibold-YCjKFnuCTTJScLMPLpVbkQ.woff" at bounding box center [457, 174] width 230 height 14
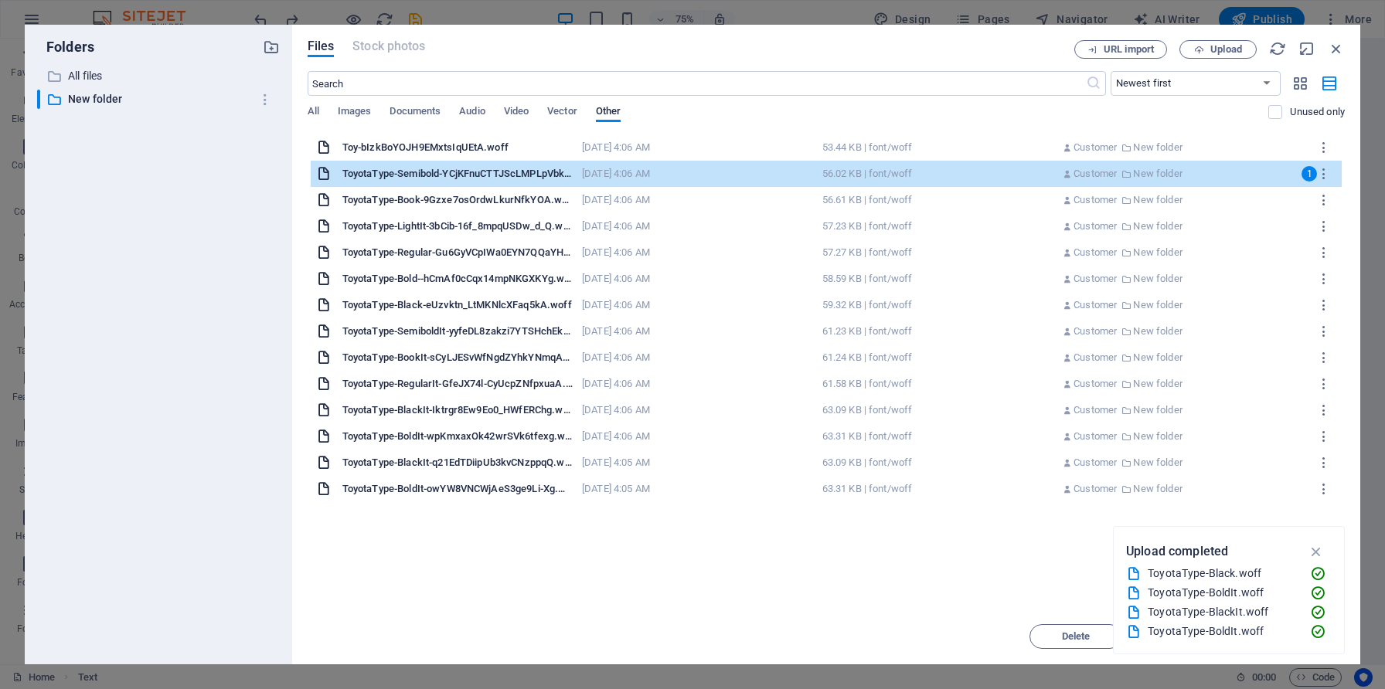
click at [455, 197] on div "ToyotaType-Book-9Gzxe7osOrdwLkurNfkYOA.woff" at bounding box center [457, 200] width 230 height 14
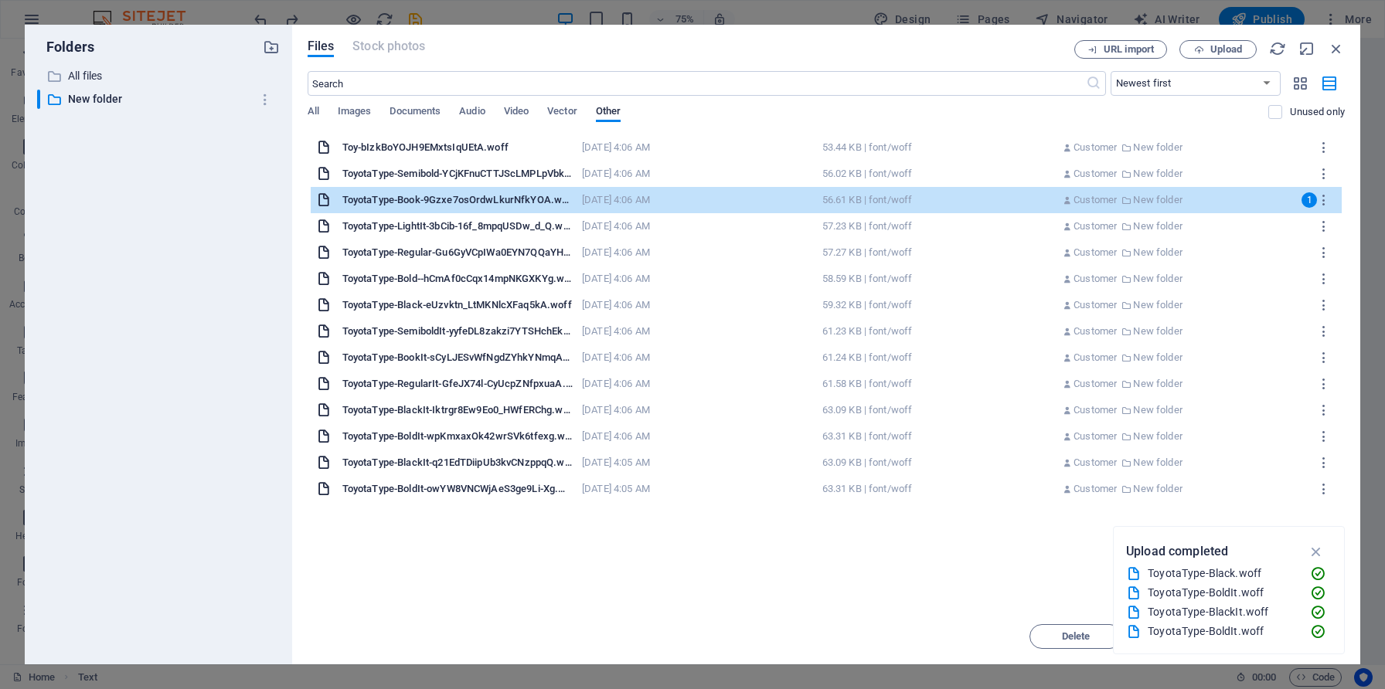
click at [462, 151] on div "Toy-bIzkBoYOJH9EMxtsIqUEtA.woff" at bounding box center [457, 148] width 230 height 14
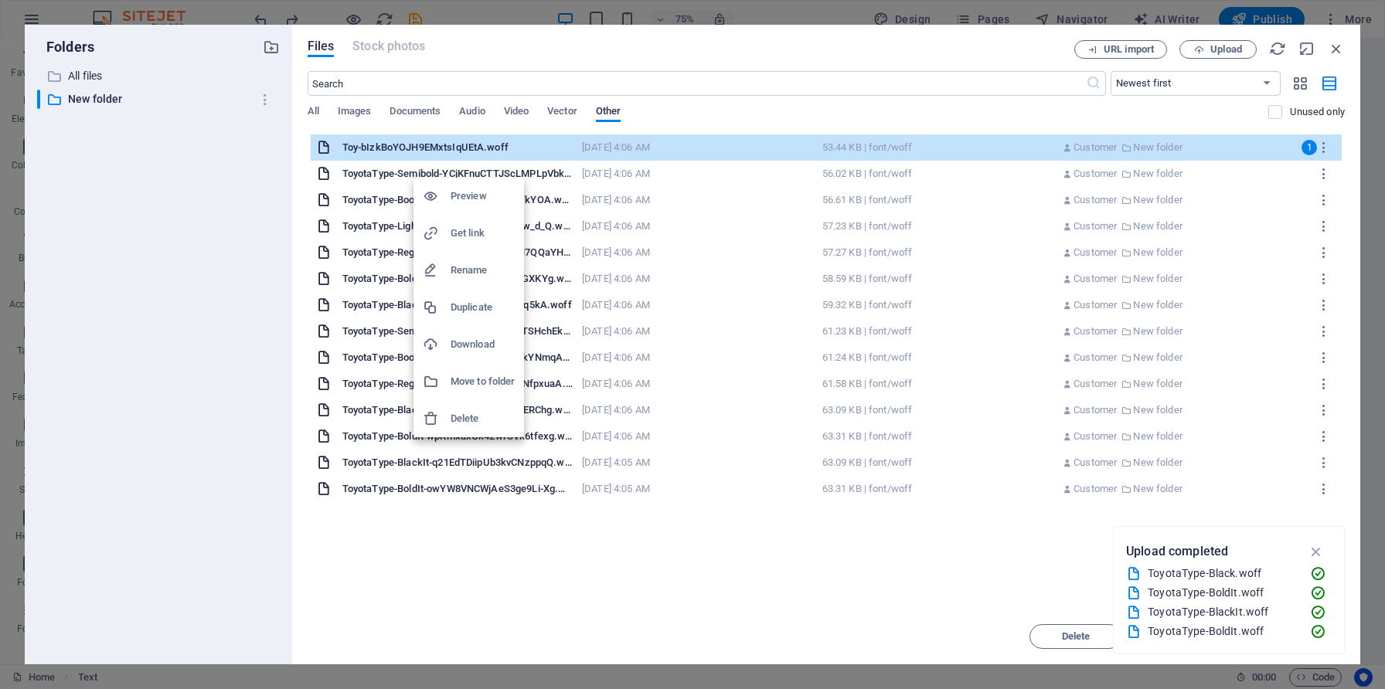
click at [410, 177] on div at bounding box center [692, 344] width 1385 height 689
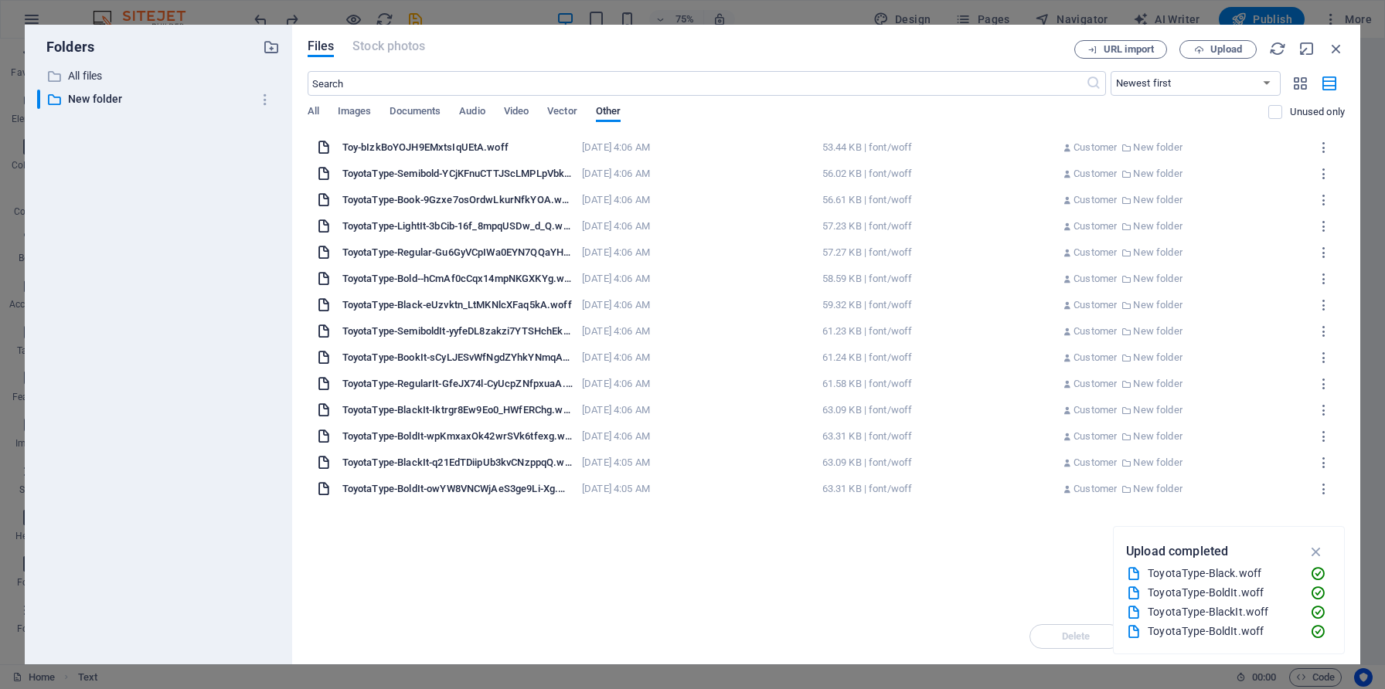
click at [410, 175] on div "ToyotaType-Semibold-YCjKFnuCTTJScLMPLpVbkQ.woff" at bounding box center [457, 174] width 230 height 14
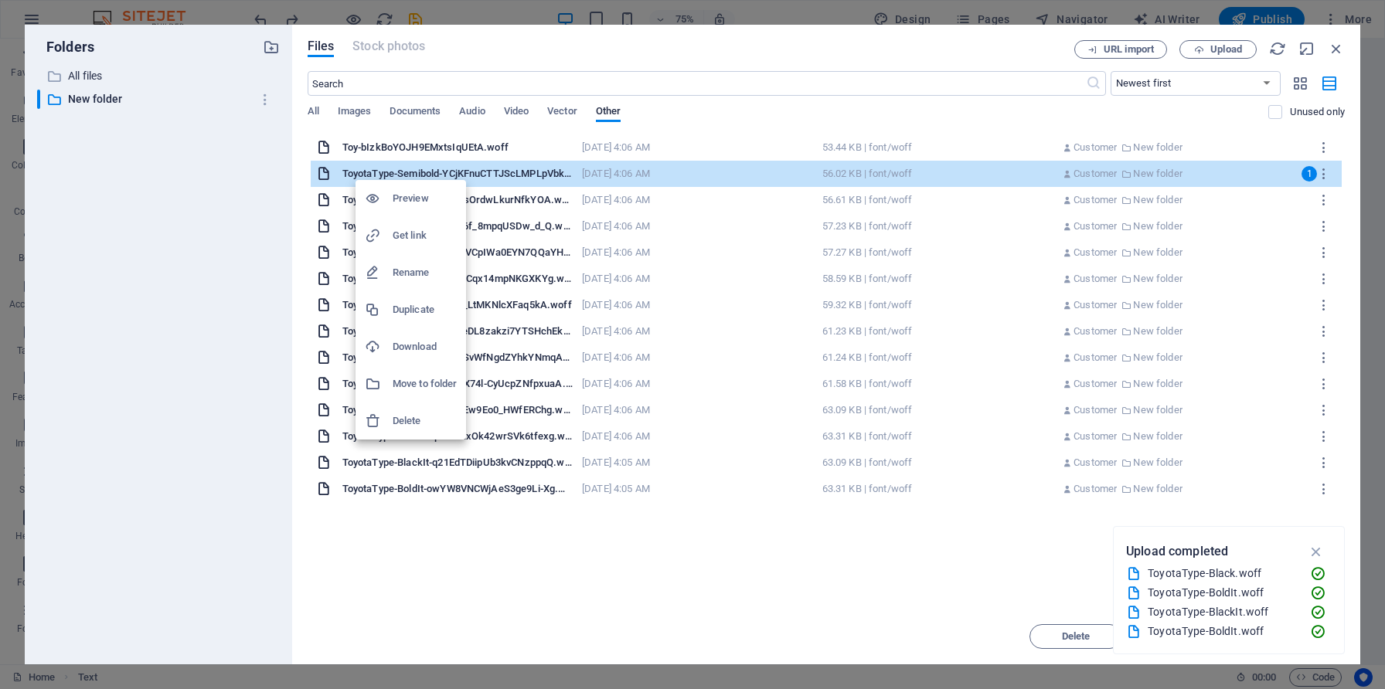
click at [413, 269] on h6 "Rename" at bounding box center [425, 272] width 64 height 19
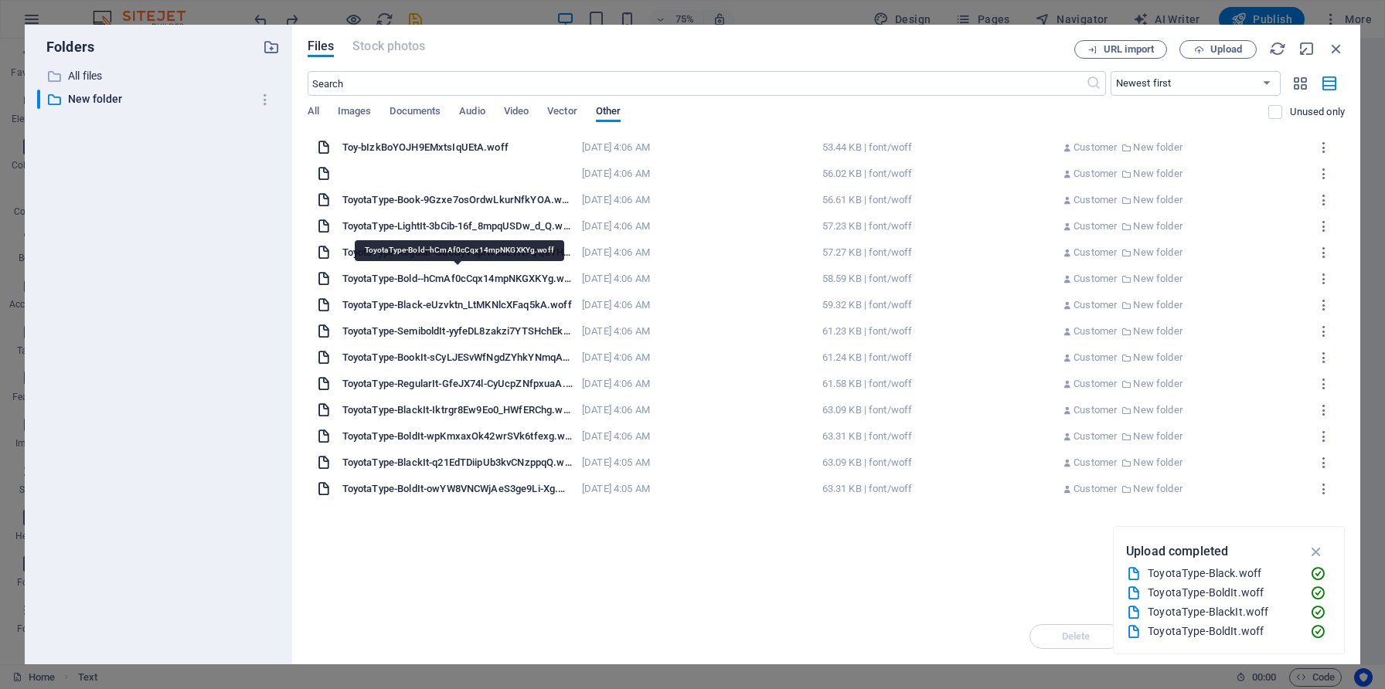
type input "Toyota Semibold.woff"
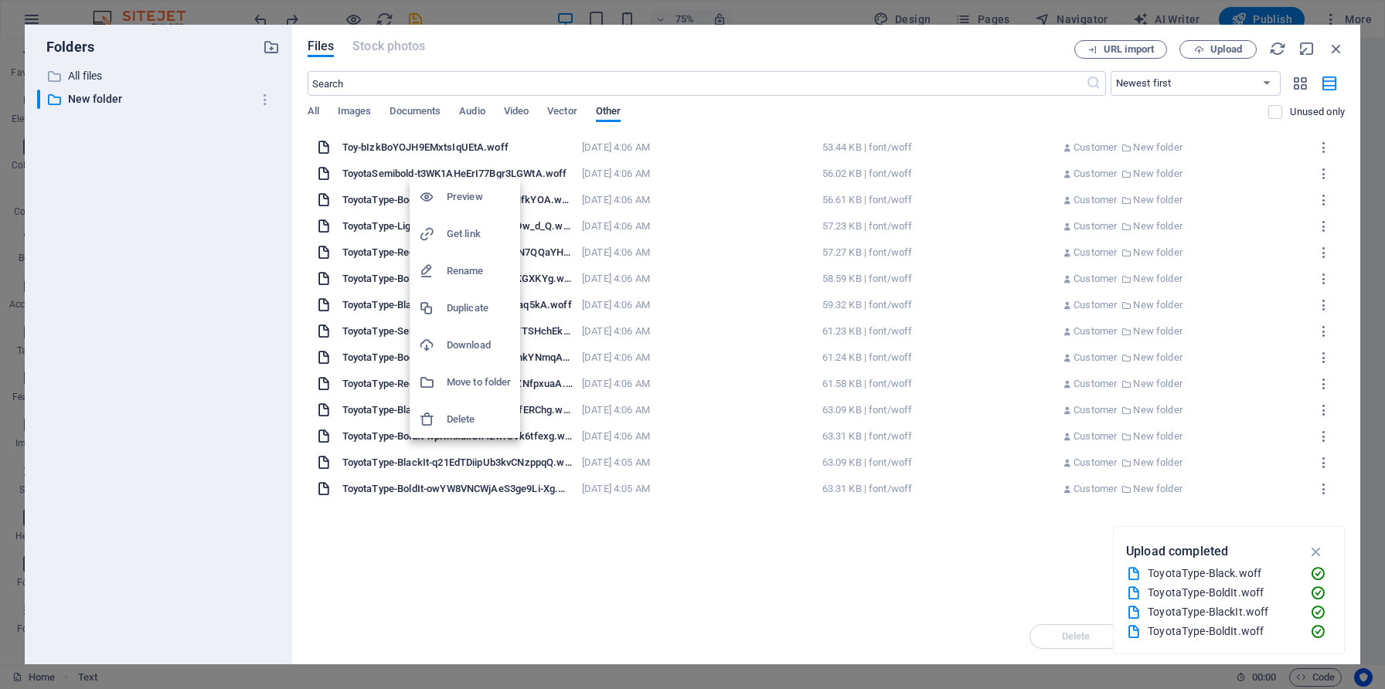
click at [449, 267] on h6 "Rename" at bounding box center [479, 271] width 64 height 19
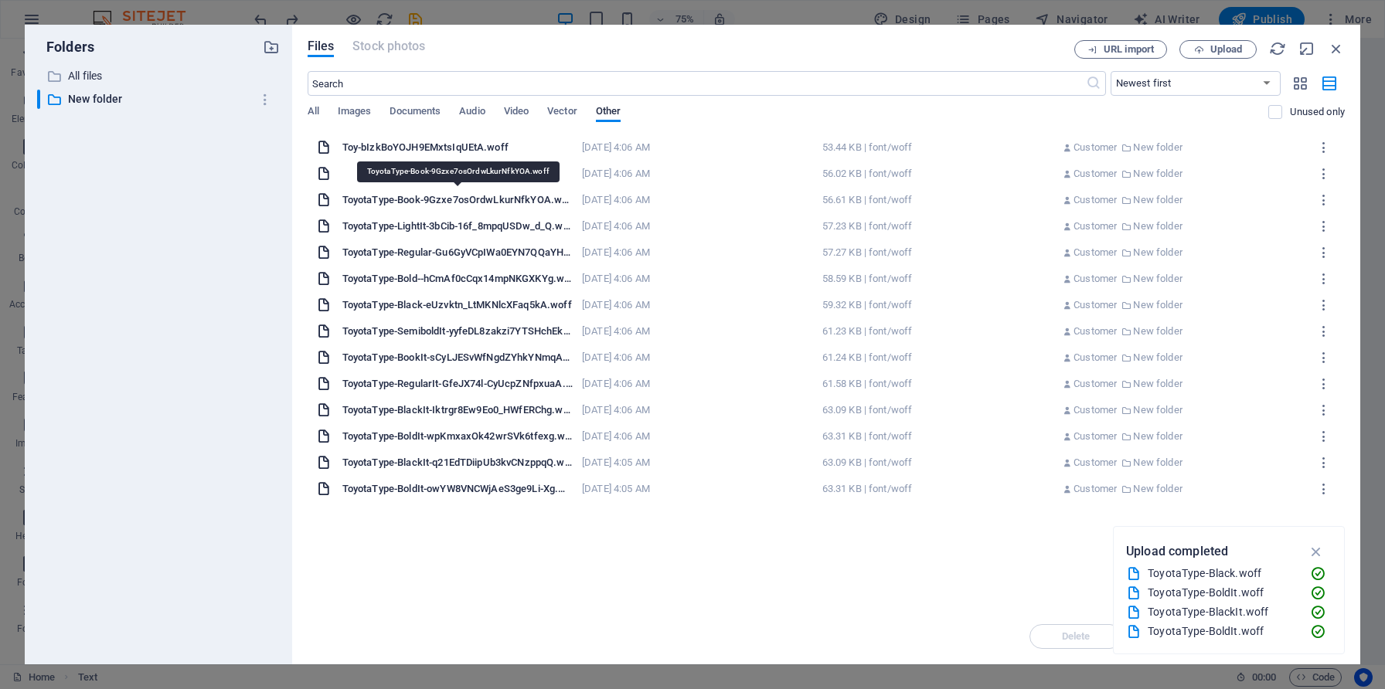
type input "Semibold.woff"
click at [481, 176] on div "Semibold-uxrz2Mmu1wRqtfkNQN1JQw.woff" at bounding box center [457, 174] width 230 height 14
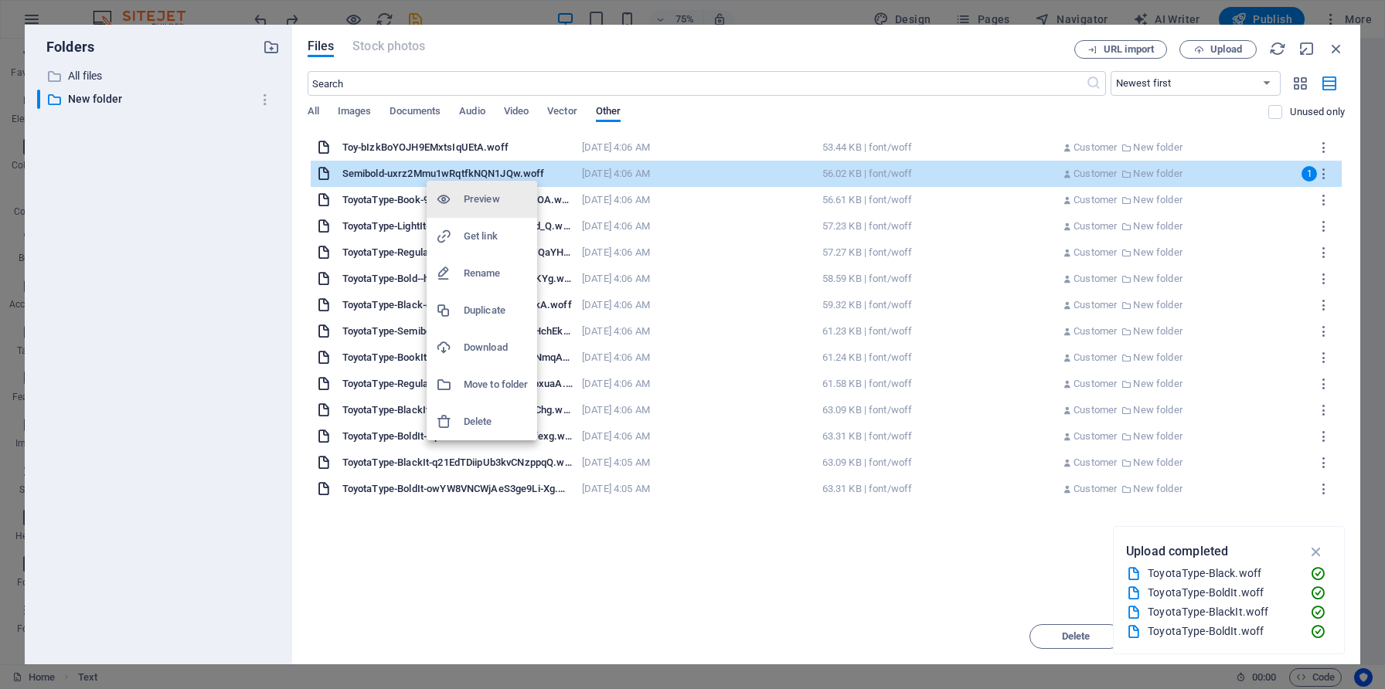
click at [488, 269] on h6 "Rename" at bounding box center [496, 273] width 64 height 19
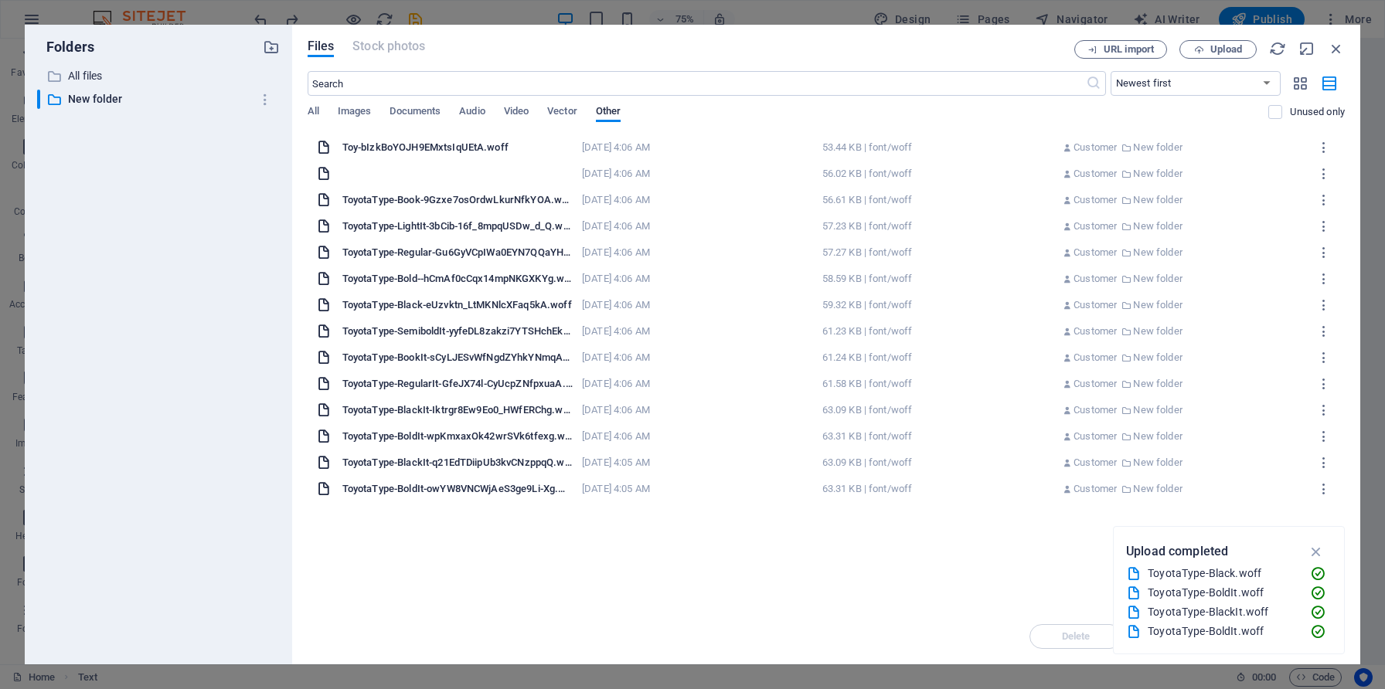
click at [526, 174] on input "Semibold-uxrz2Mmu1wRqtfkNQN1JQw.woff" at bounding box center [457, 174] width 230 height 12
type input "Semibold.woff"
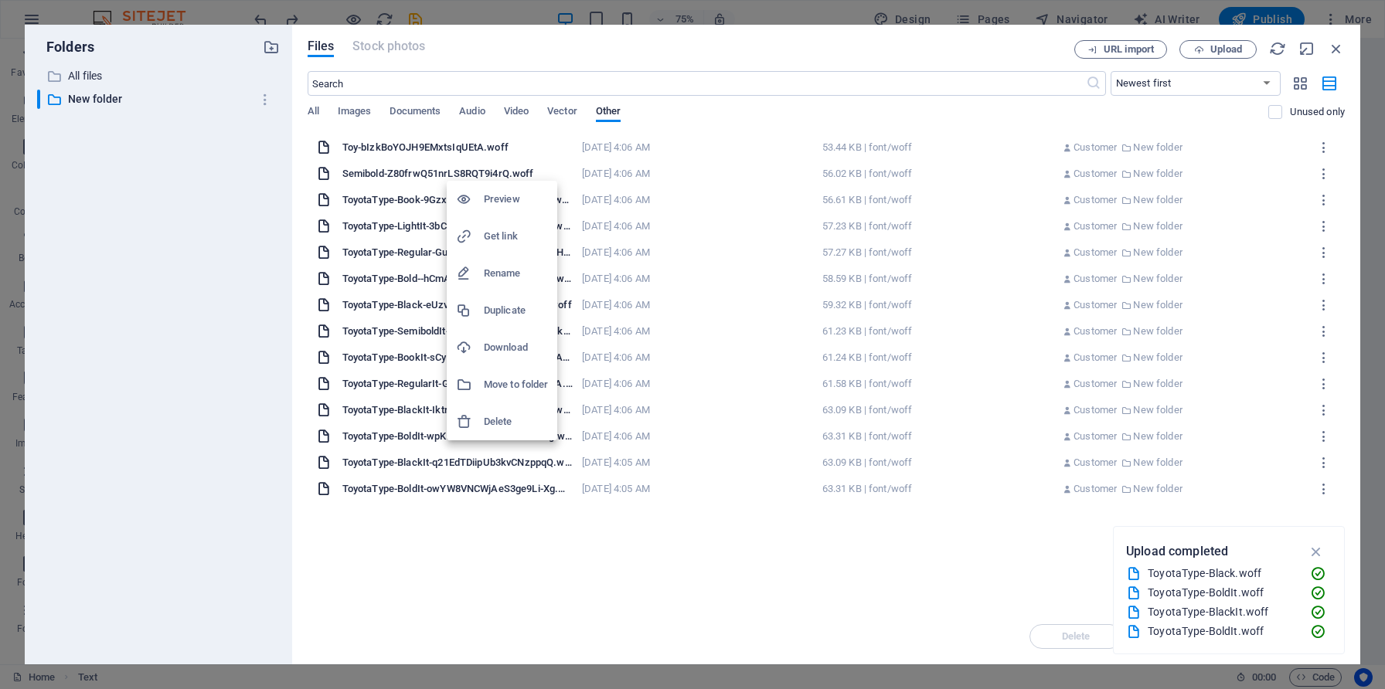
click at [505, 271] on h6 "Rename" at bounding box center [516, 273] width 64 height 19
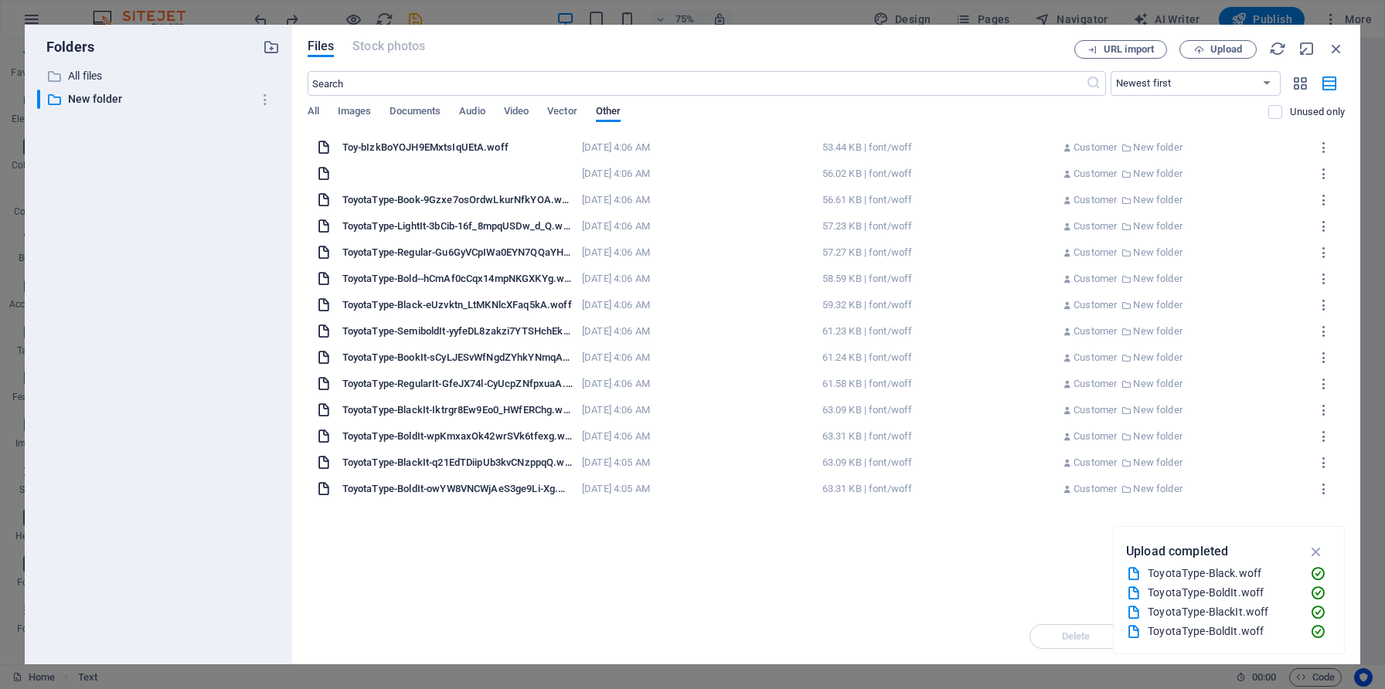
click at [391, 168] on input "Semibold-Z80frwQ51nrLS8RQT9i4rQ.woff" at bounding box center [457, 174] width 230 height 12
type input "Semibold-.woff"
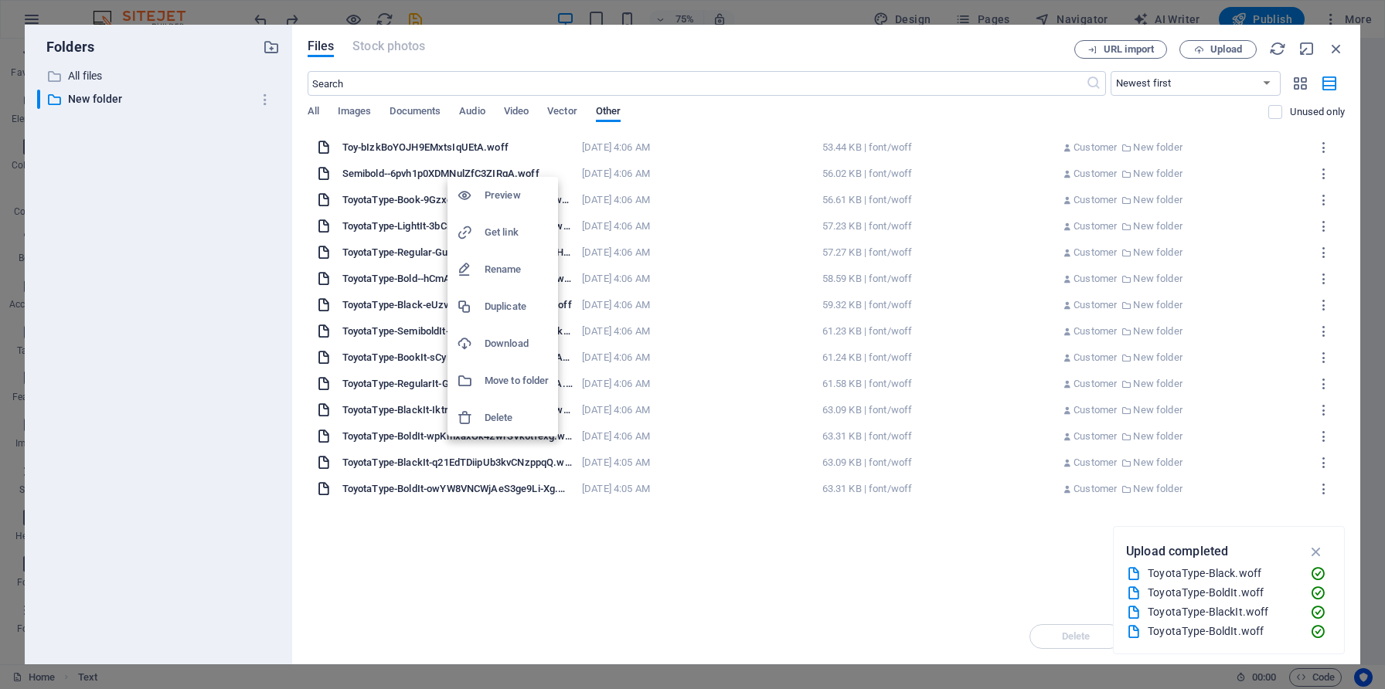
click at [488, 268] on h6 "Rename" at bounding box center [516, 269] width 64 height 19
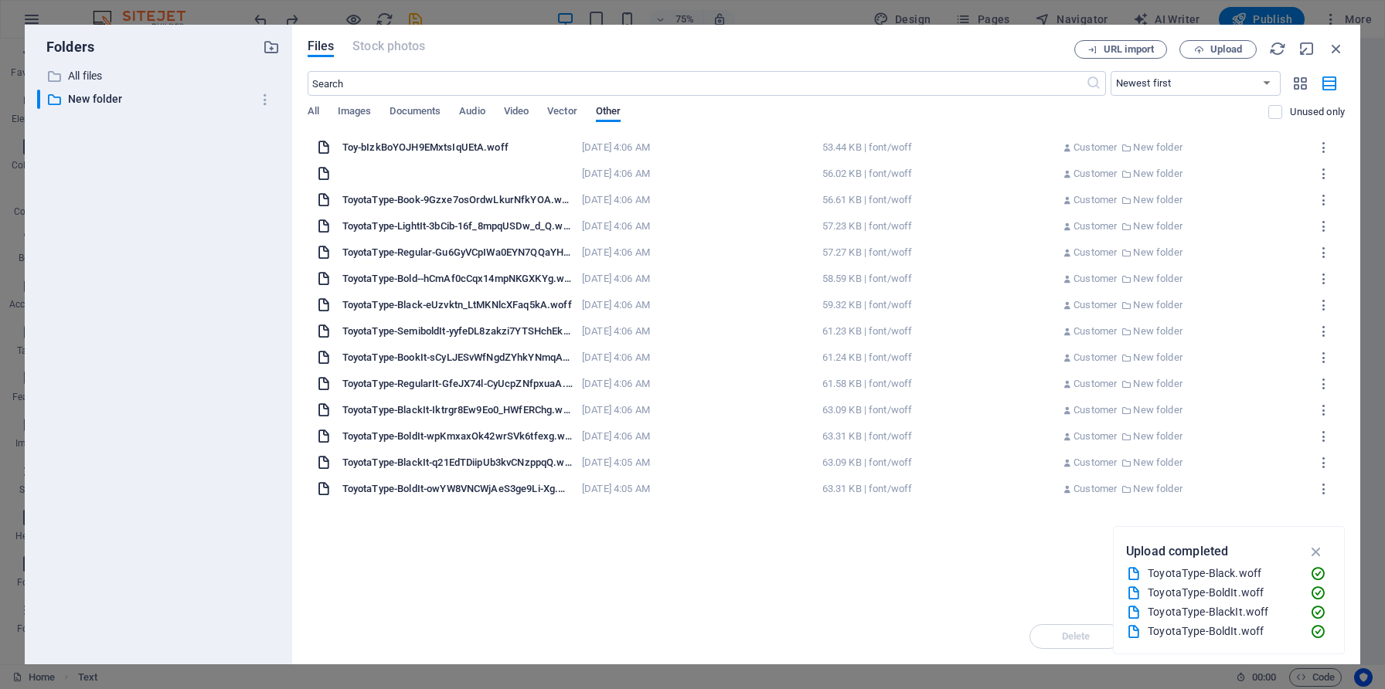
type input "Toyota Semibold.woff"
click at [504, 175] on div "ToyotaSemibold-pks8n-wVkKN0U4wdmL3WNw.woff" at bounding box center [457, 174] width 230 height 14
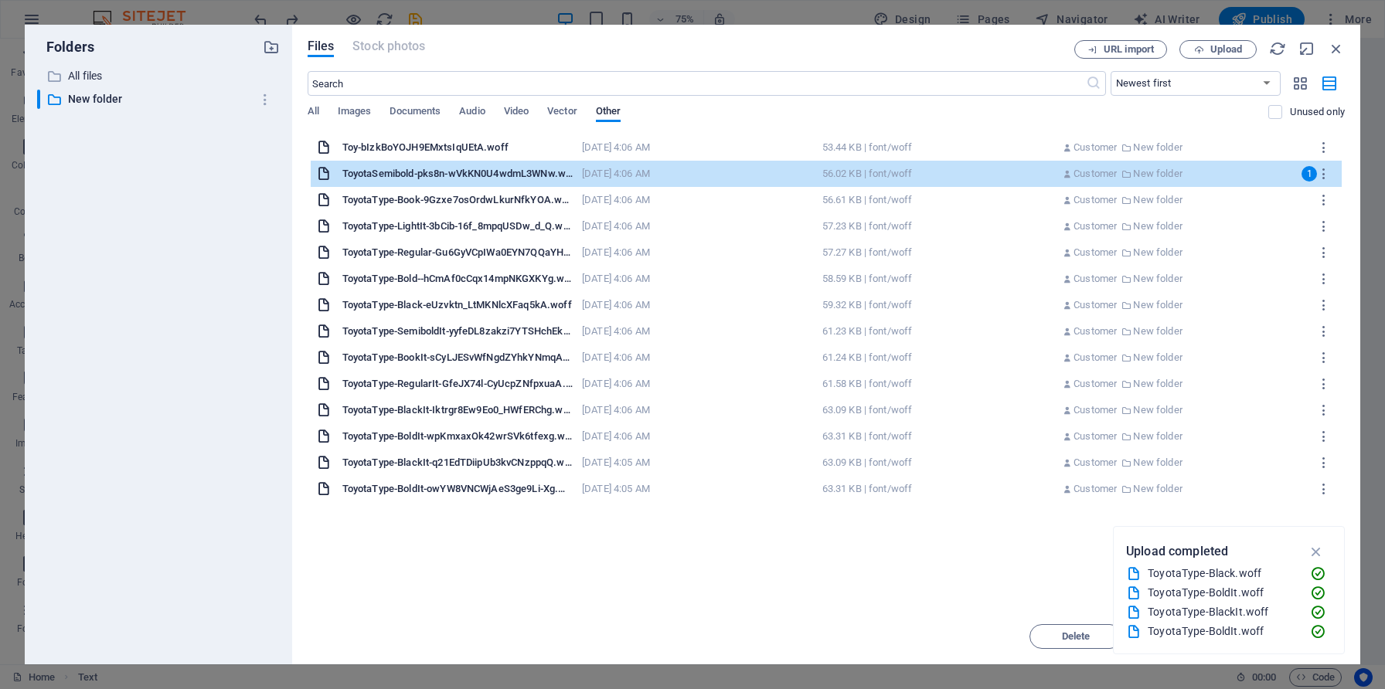
click at [494, 229] on div "ToyotaType-LightIt-3bCib-16f_8mpqUSDw_d_Q.woff" at bounding box center [457, 226] width 230 height 14
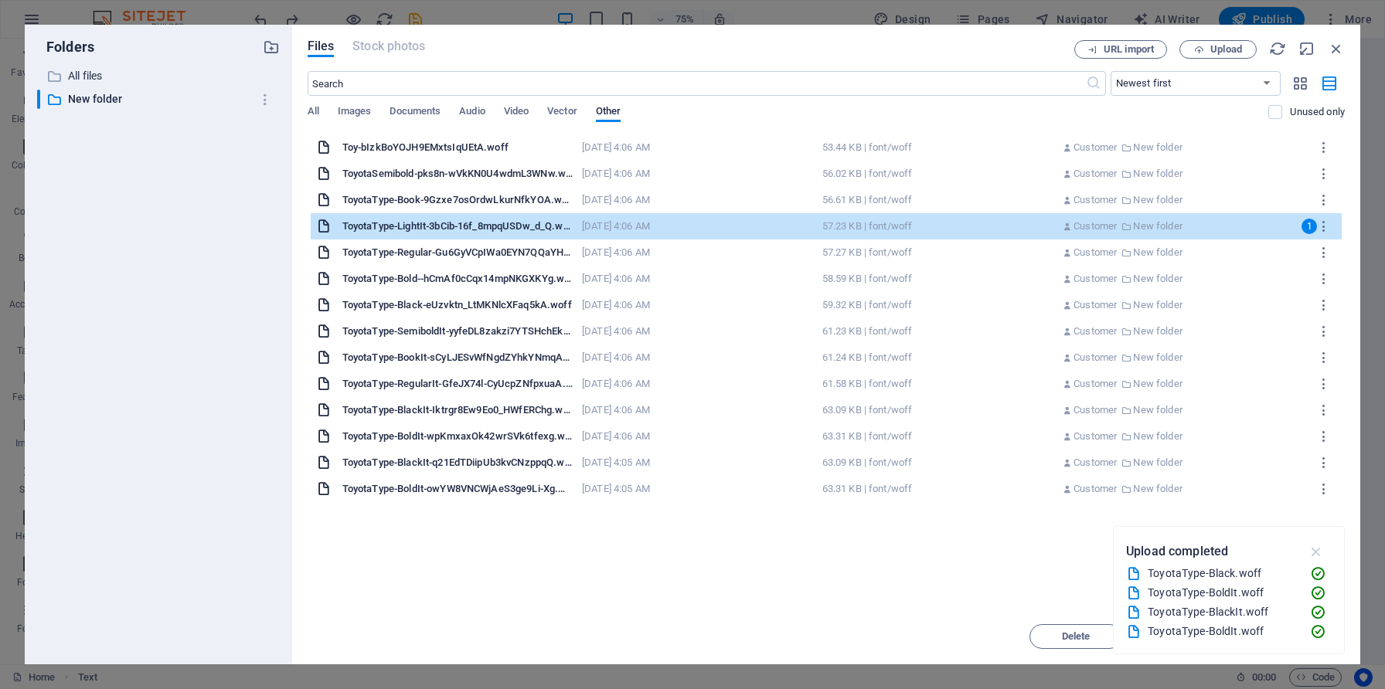
click at [1313, 551] on icon "button" at bounding box center [1316, 551] width 18 height 17
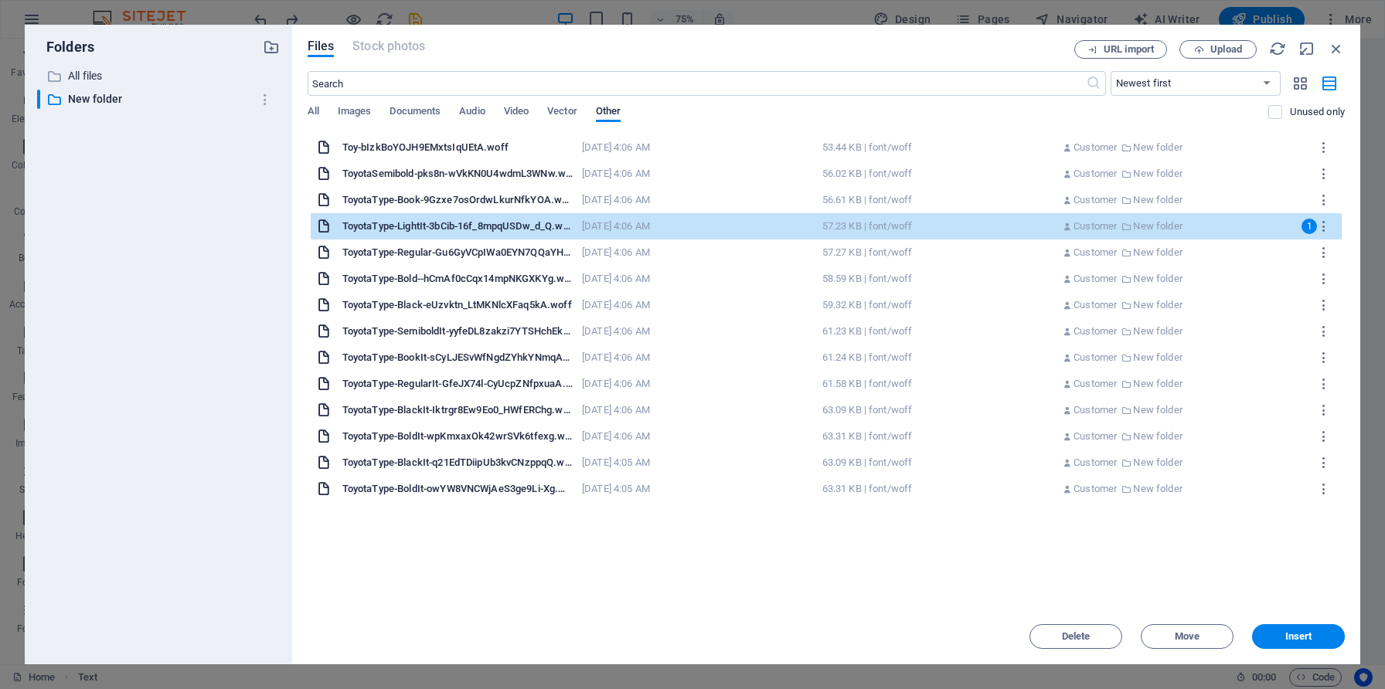
click at [484, 199] on div "ToyotaType-Book-9Gzxe7osOrdwLkurNfkYOA.woff" at bounding box center [457, 200] width 230 height 14
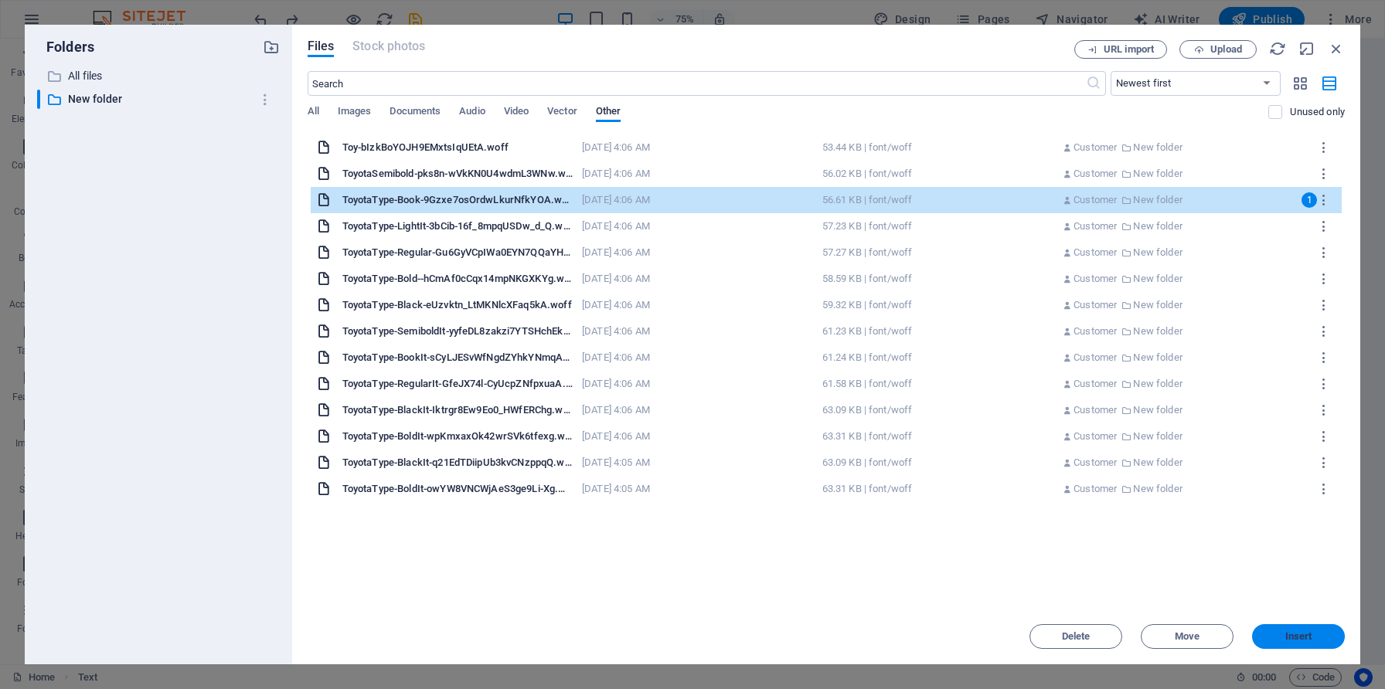
click at [1311, 647] on button "Insert" at bounding box center [1298, 636] width 93 height 25
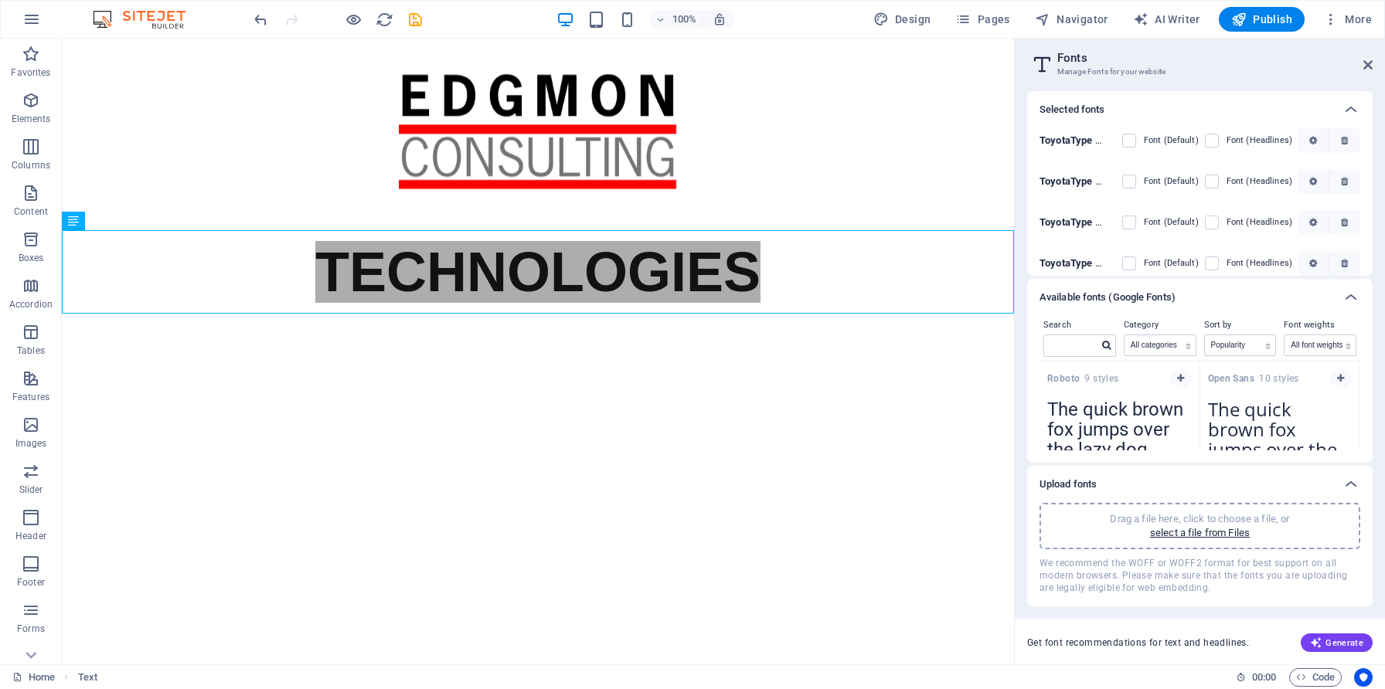
click at [1097, 185] on b "ToyotaType BoldIt L2esYJign6HLuzgFRhinug" at bounding box center [1140, 181] width 202 height 12
click at [1352, 106] on icon at bounding box center [1350, 109] width 19 height 19
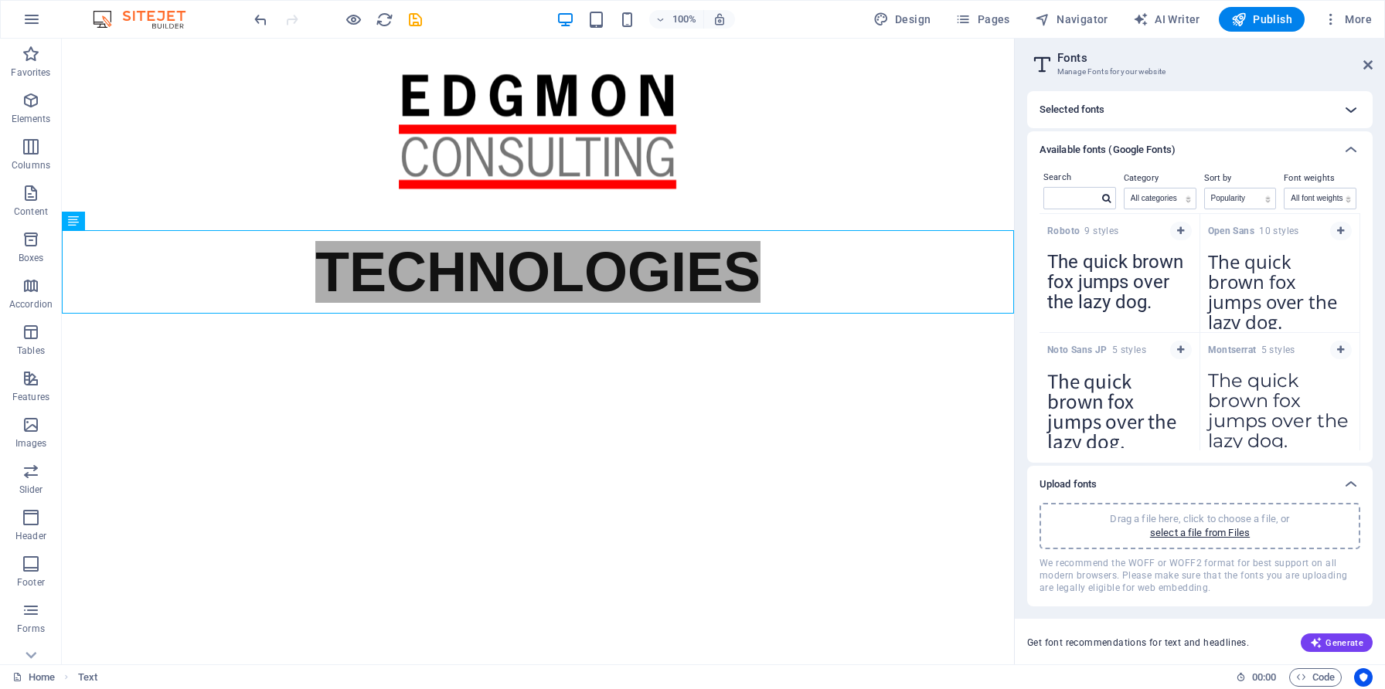
click at [1352, 106] on icon at bounding box center [1350, 109] width 19 height 19
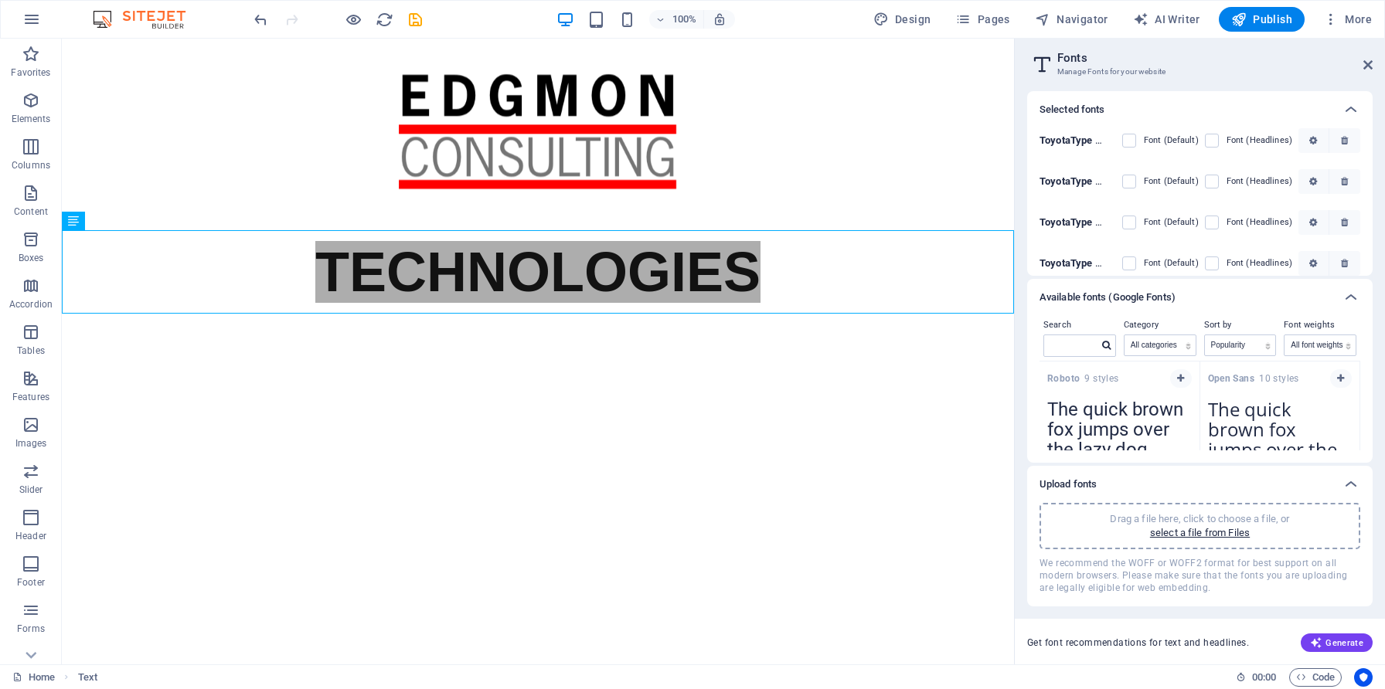
click at [1064, 141] on b "ToyotaType Book 9Gzxe7osOrdwLkurNfkYOA" at bounding box center [1143, 140] width 208 height 12
click at [1129, 144] on label at bounding box center [1129, 141] width 14 height 14
click at [0, 0] on 9Gzxe7osOrdwLkurNfkYOA "checkbox" at bounding box center [0, 0] width 0 height 0
click at [1212, 138] on label at bounding box center [1212, 141] width 14 height 14
click at [0, 0] on 9Gzxe7osOrdwLkurNfkYOA "checkbox" at bounding box center [0, 0] width 0 height 0
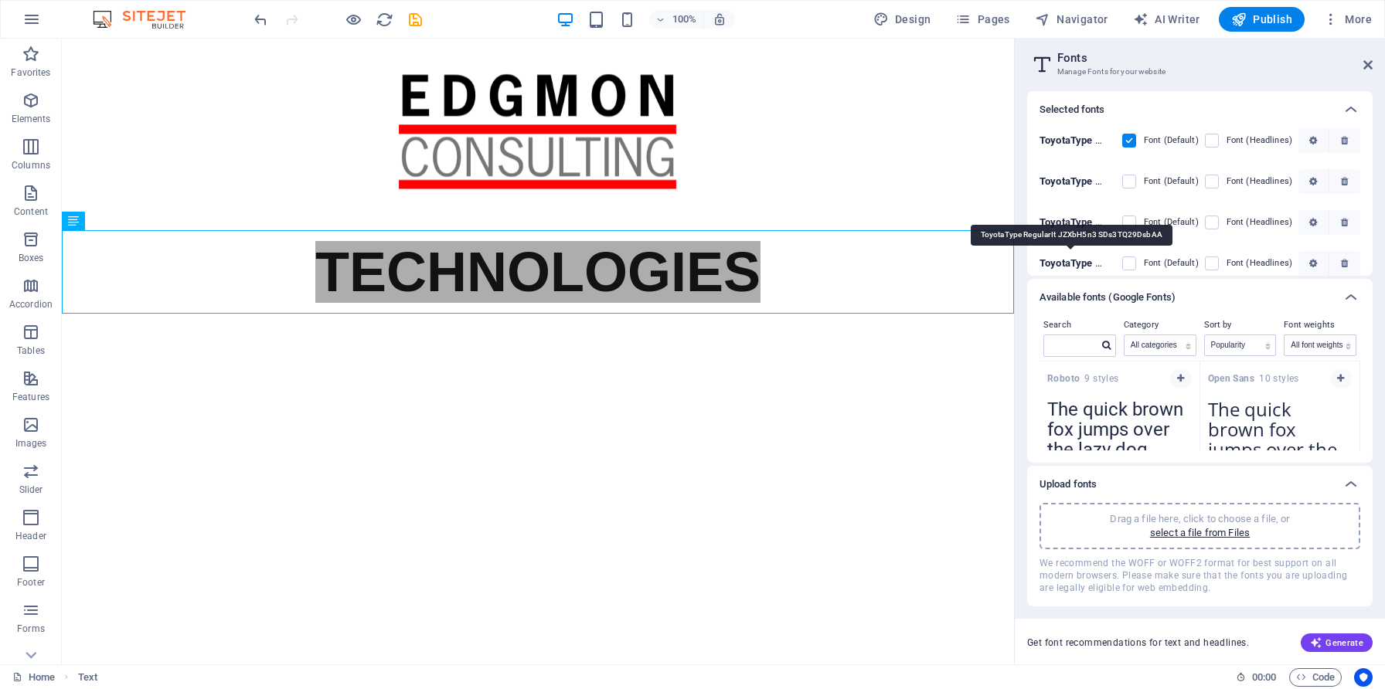
click at [1077, 258] on b "ToyotaType RegularIt JZXbH5n3 SDs3TQ29DsbAA" at bounding box center [1153, 263] width 228 height 12
click at [1209, 266] on label at bounding box center [1212, 264] width 14 height 14
click at [0, 0] on SDs3TQ29DsbAA "checkbox" at bounding box center [0, 0] width 0 height 0
click at [1311, 262] on icon "button" at bounding box center [1313, 263] width 8 height 9
click at [1368, 61] on icon at bounding box center [1367, 65] width 9 height 12
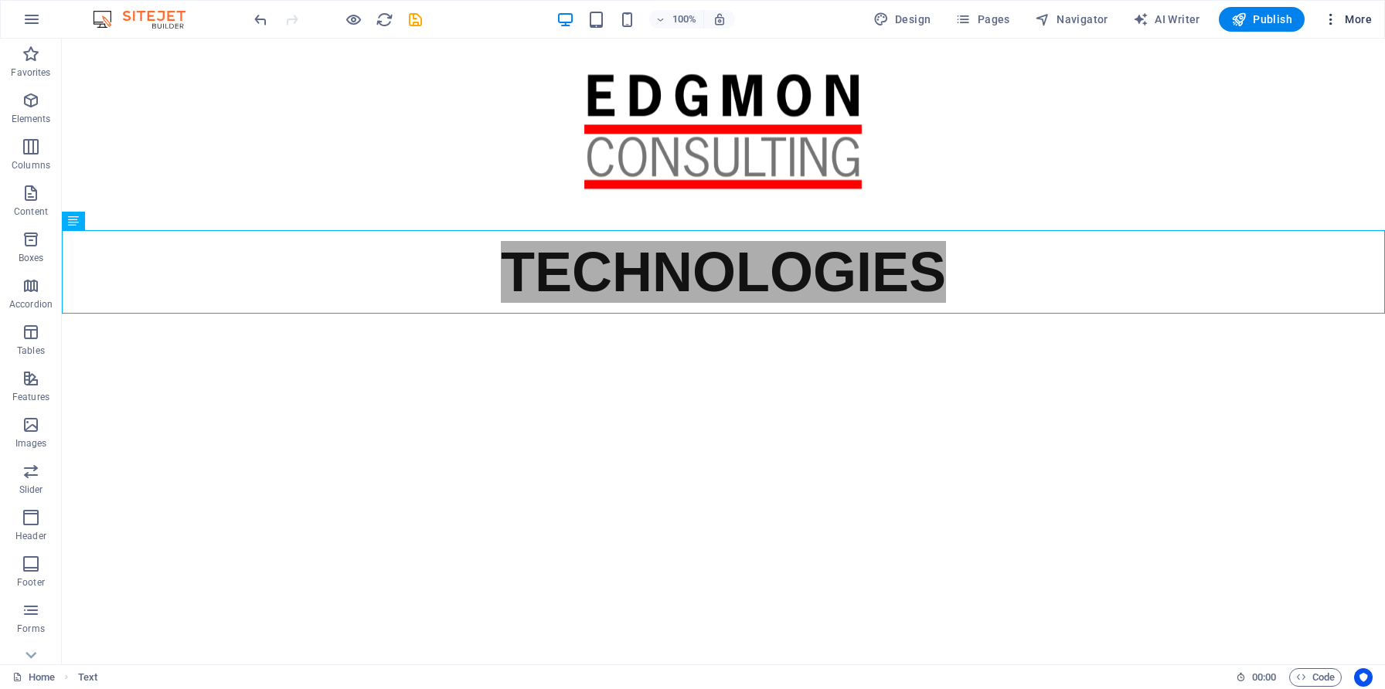
click at [1330, 22] on icon "button" at bounding box center [1330, 19] width 15 height 15
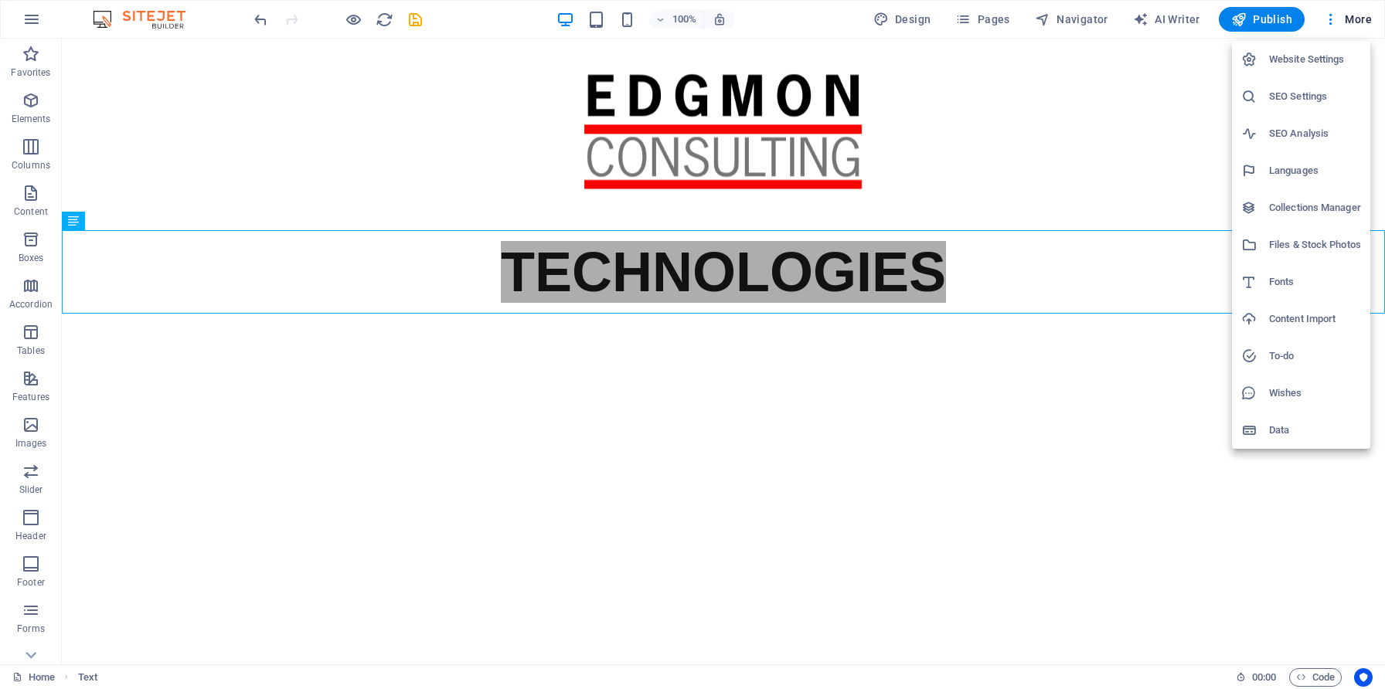
click at [1288, 206] on h6 "Collections Manager" at bounding box center [1315, 208] width 92 height 19
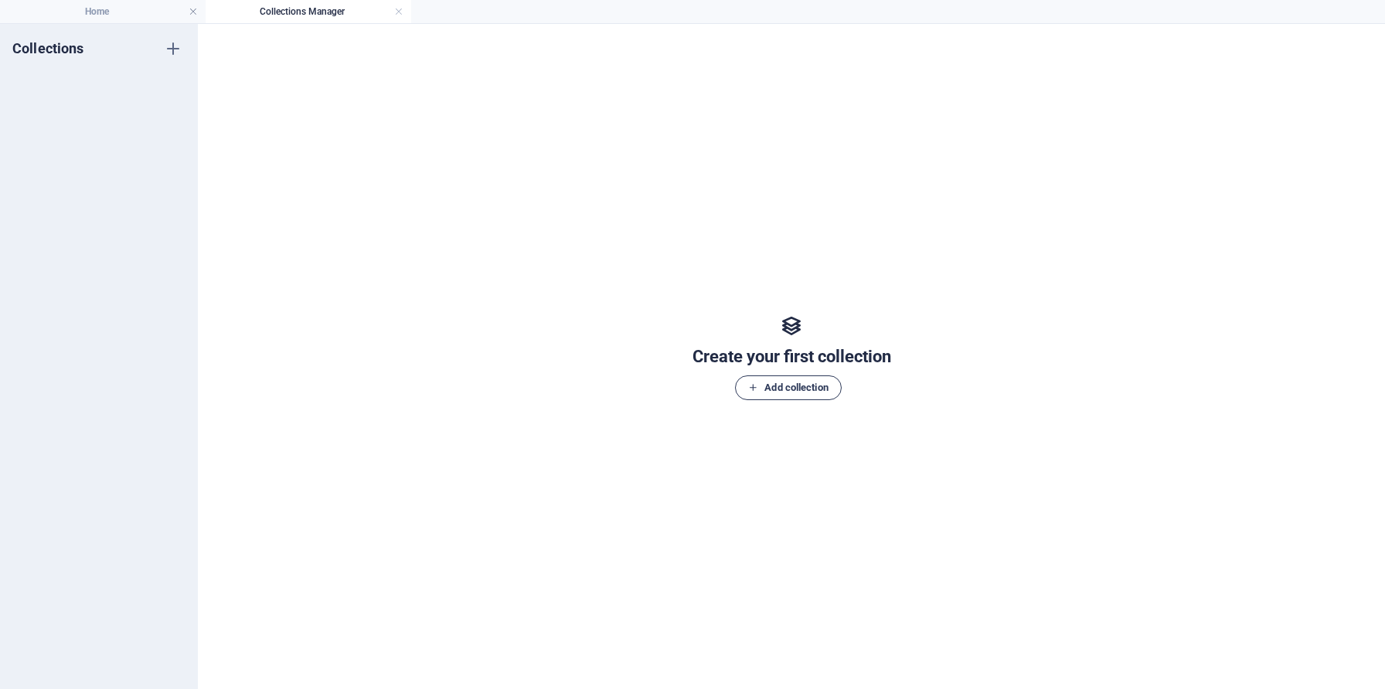
click at [757, 381] on span "Add collection" at bounding box center [788, 388] width 80 height 19
type input "CARS"
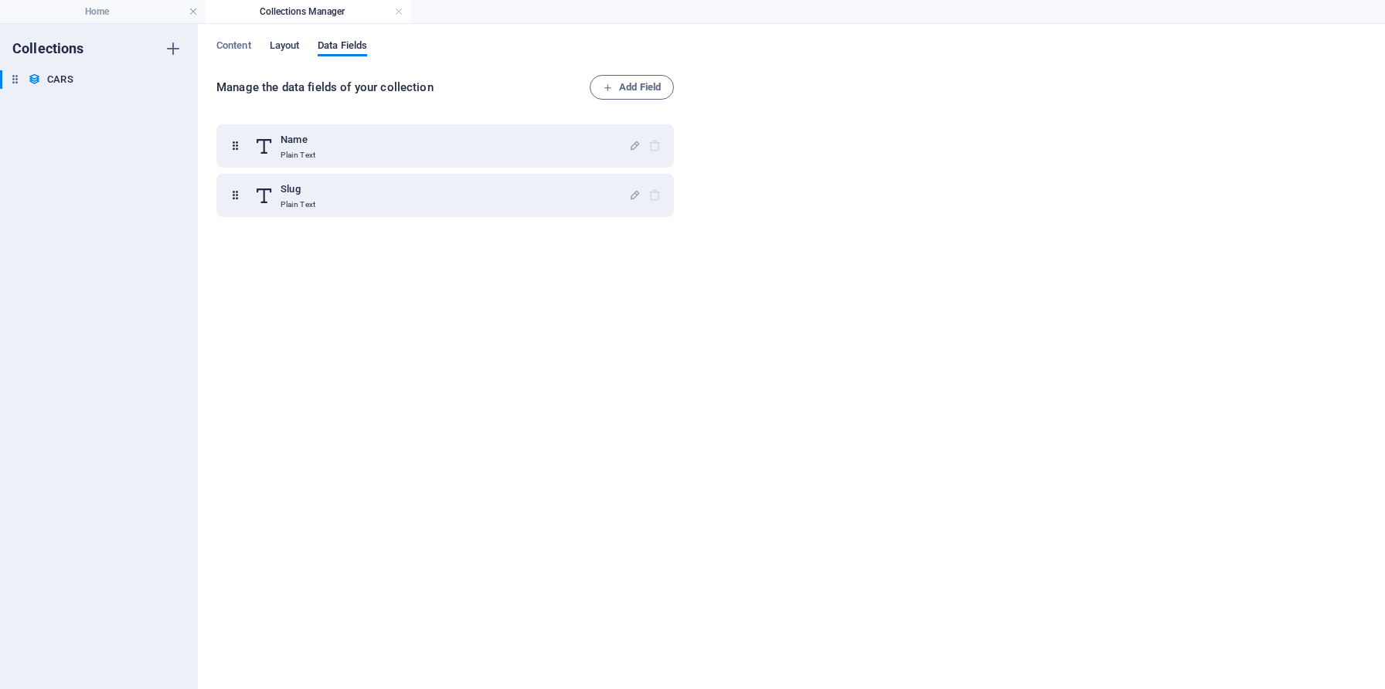
click at [285, 43] on span "Layout" at bounding box center [285, 47] width 30 height 22
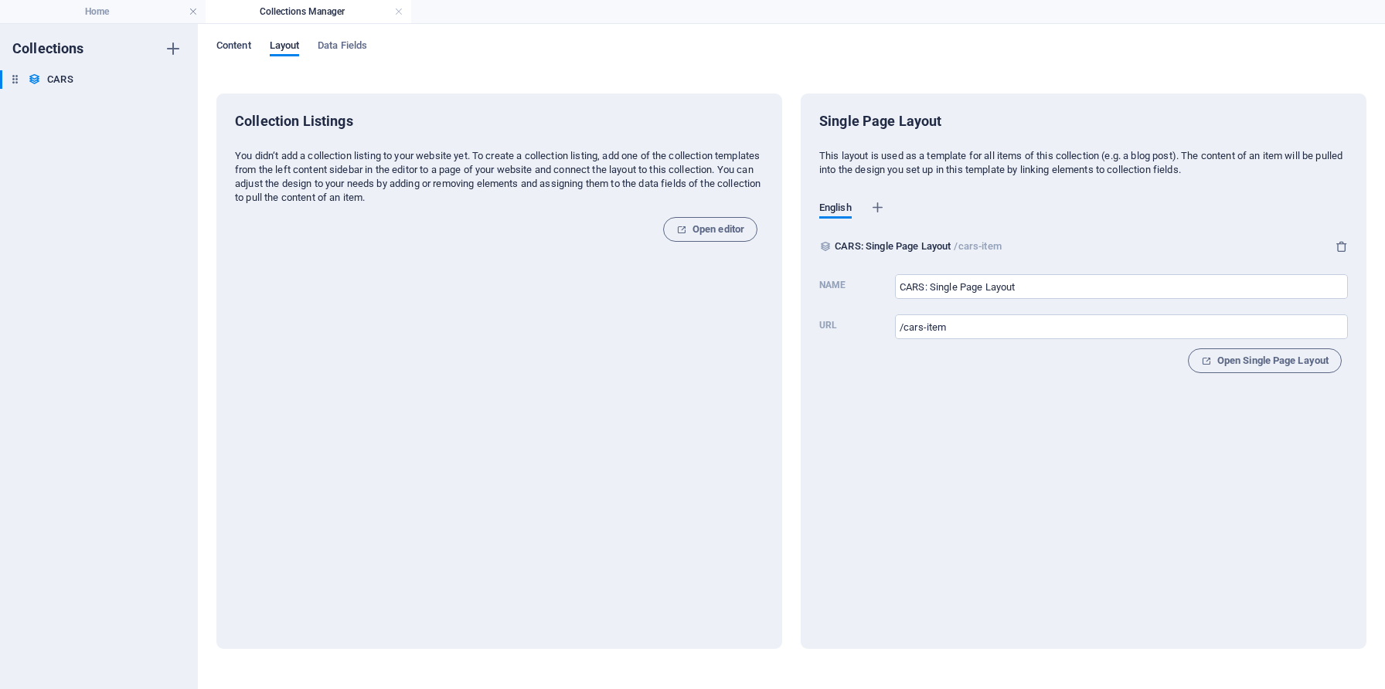
click at [231, 42] on span "Content" at bounding box center [233, 47] width 35 height 22
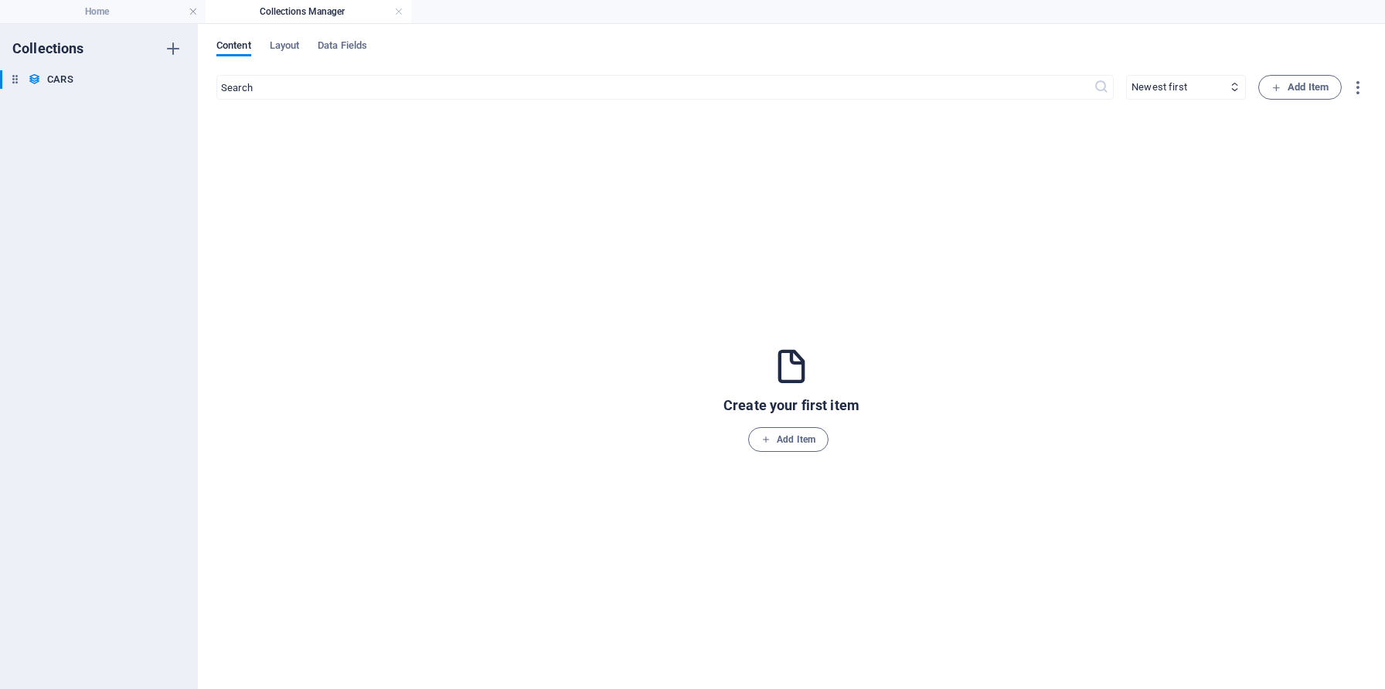
click at [396, 4] on h4 "Collections Manager" at bounding box center [309, 11] width 206 height 17
